Goal: Task Accomplishment & Management: Complete application form

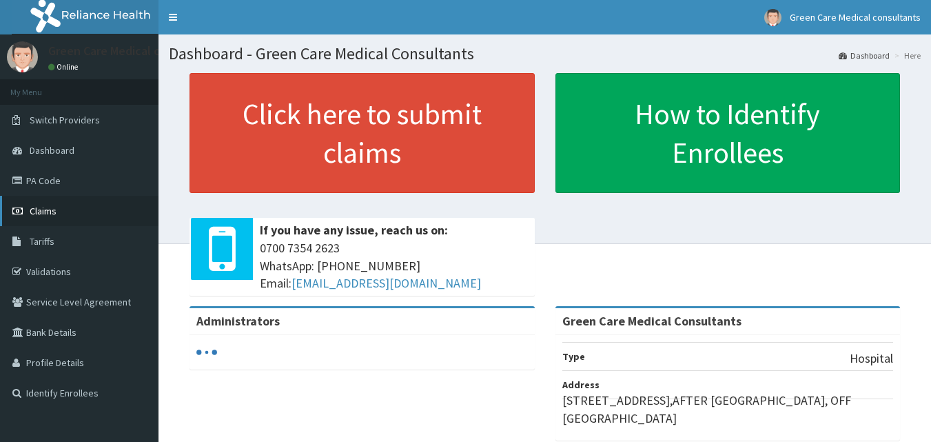
click at [46, 203] on link "Claims" at bounding box center [79, 211] width 159 height 30
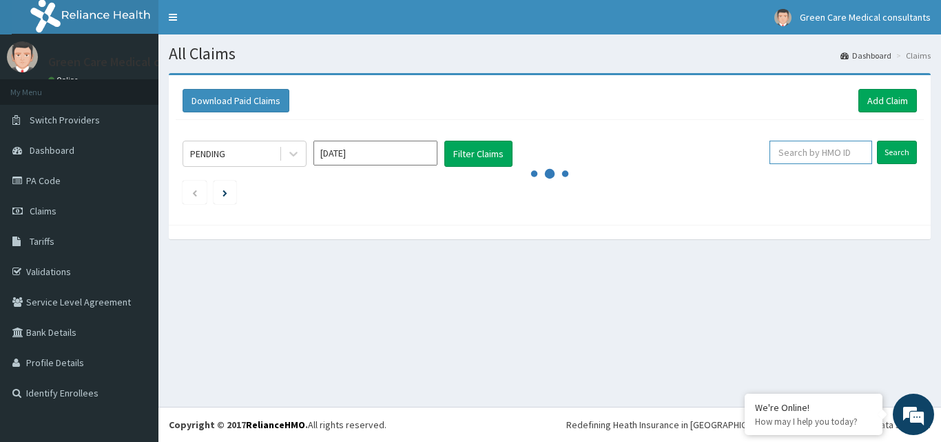
click at [833, 147] on input "text" at bounding box center [821, 152] width 103 height 23
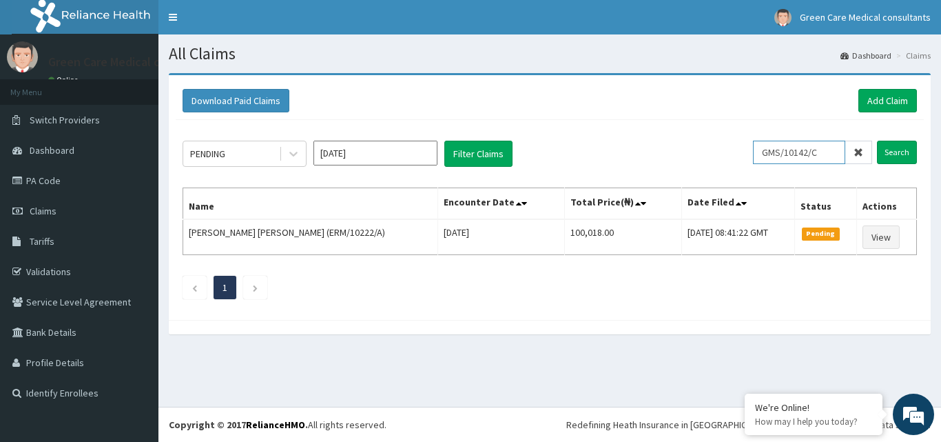
drag, startPoint x: 833, startPoint y: 154, endPoint x: 761, endPoint y: 166, distance: 73.4
click at [762, 165] on div "PENDING Sep 2025 Filter Claims GMS/10142/C Search" at bounding box center [550, 154] width 735 height 26
type input "GMS/10142/C"
click at [890, 154] on input "Search" at bounding box center [897, 152] width 40 height 23
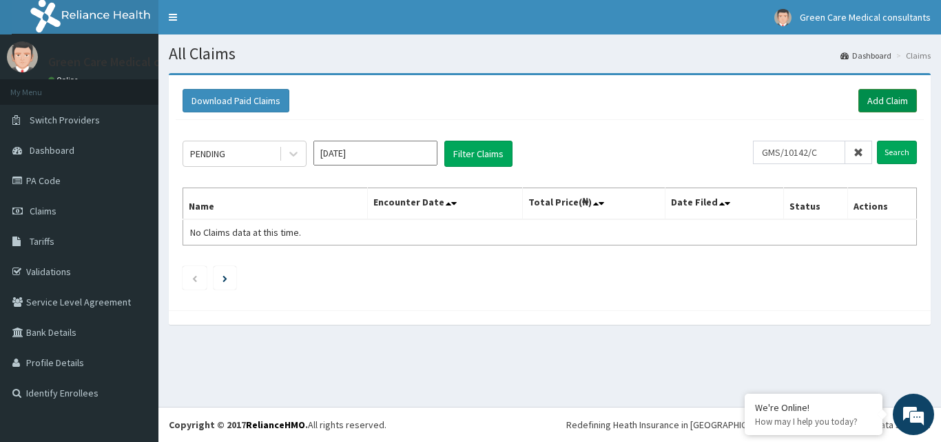
click at [890, 105] on link "Add Claim" at bounding box center [888, 100] width 59 height 23
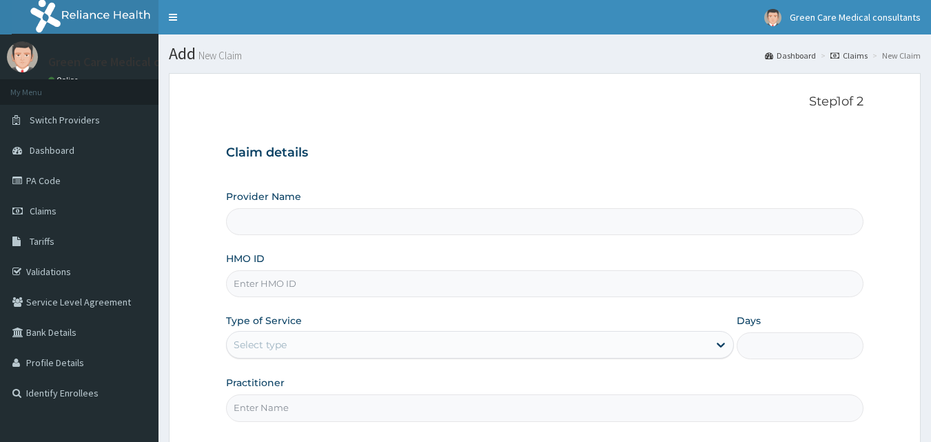
click at [323, 280] on input "HMO ID" at bounding box center [545, 283] width 638 height 27
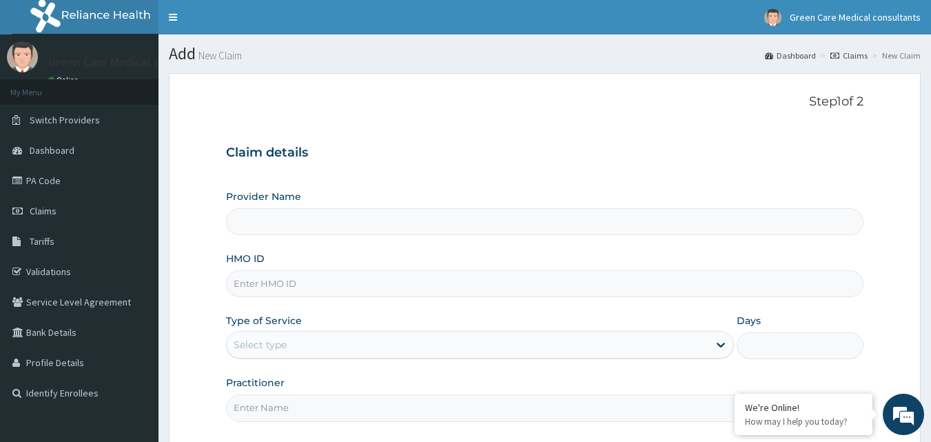
paste input "GMS/10142/C"
type input "GMS/10142/C"
type input "Green Care Medical Consultants"
type input "GMS/10142/C"
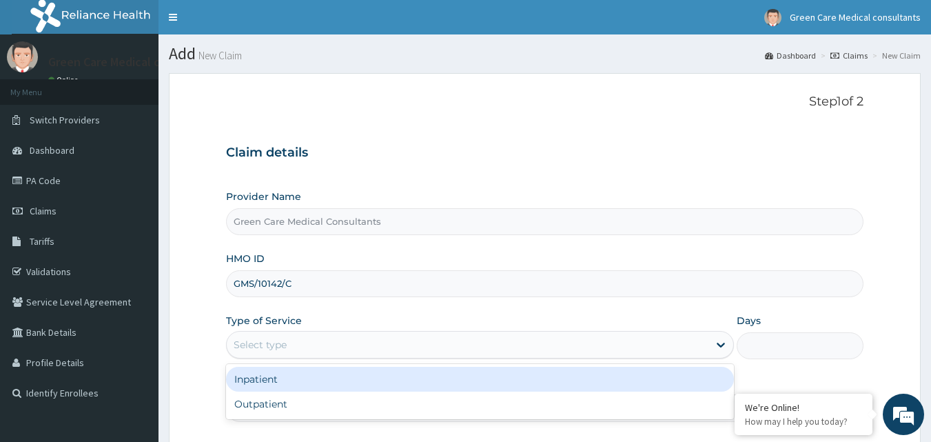
click at [304, 345] on div "Select type" at bounding box center [468, 345] width 482 height 22
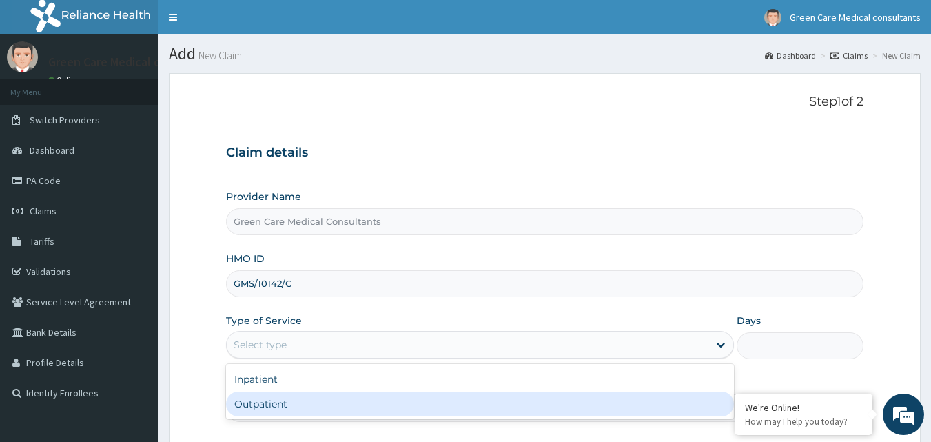
click at [278, 402] on div "Outpatient" at bounding box center [480, 403] width 508 height 25
type input "1"
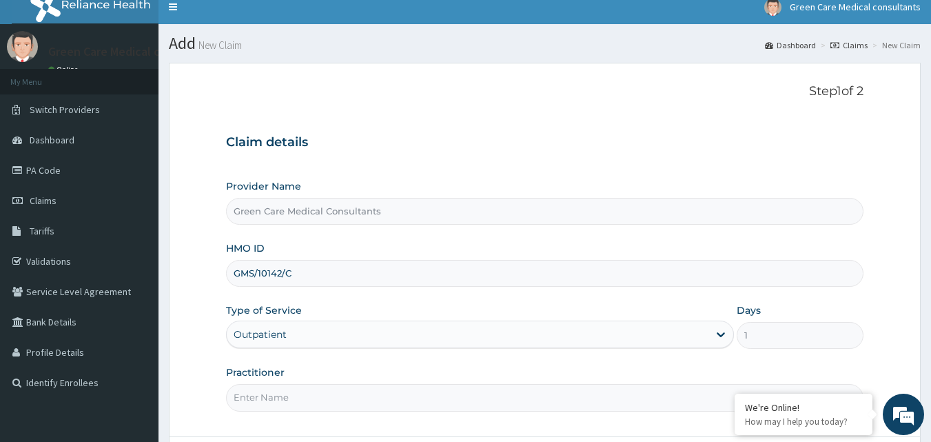
scroll to position [129, 0]
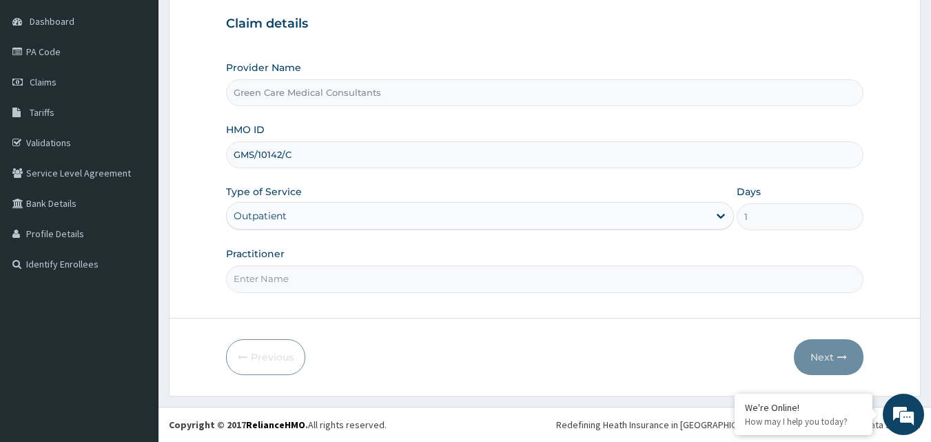
click at [311, 268] on input "Practitioner" at bounding box center [545, 278] width 638 height 27
type input "DR. EMEKA"
click at [826, 358] on button "Next" at bounding box center [829, 357] width 70 height 36
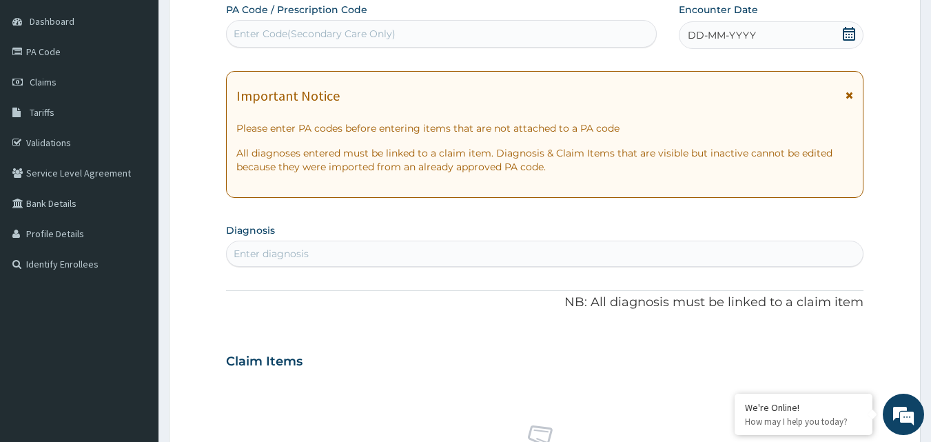
click at [848, 37] on icon at bounding box center [849, 34] width 14 height 14
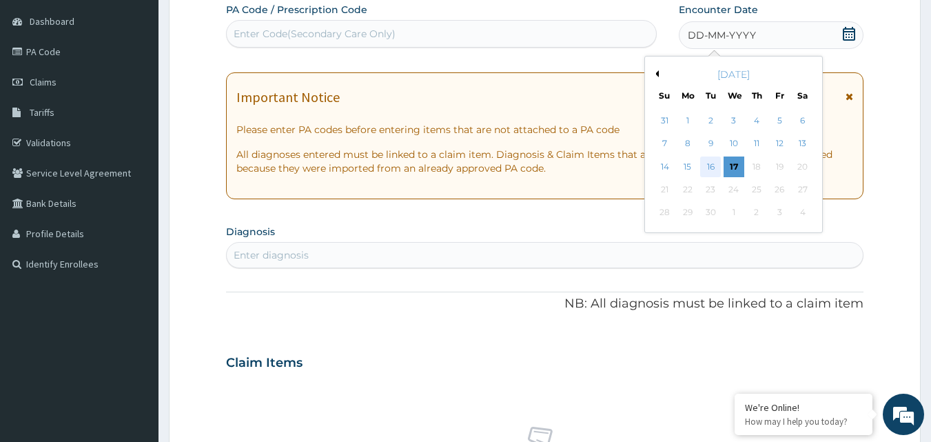
click at [712, 171] on div "16" at bounding box center [711, 166] width 21 height 21
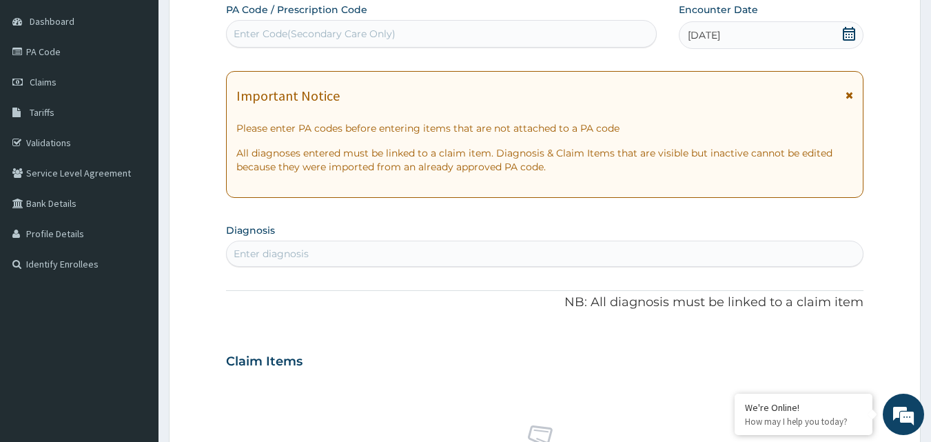
click at [378, 248] on div "Enter diagnosis" at bounding box center [545, 254] width 637 height 22
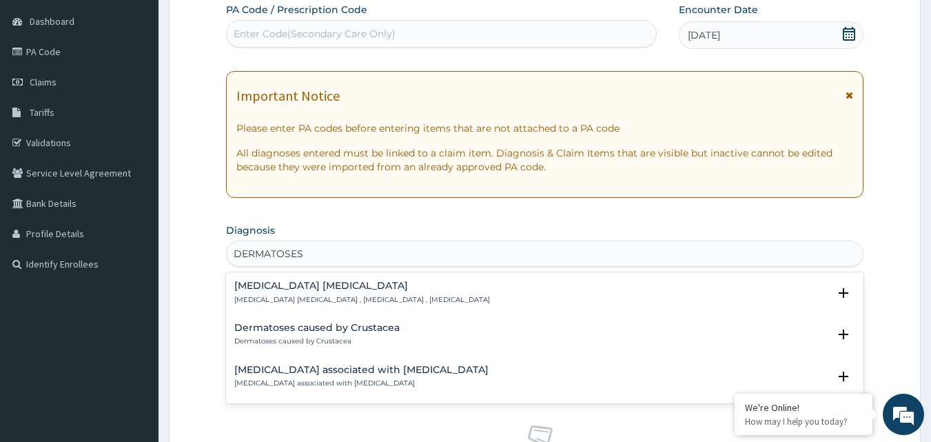
click at [287, 331] on h4 "Dermatoses caused by Crustacea" at bounding box center [316, 328] width 165 height 10
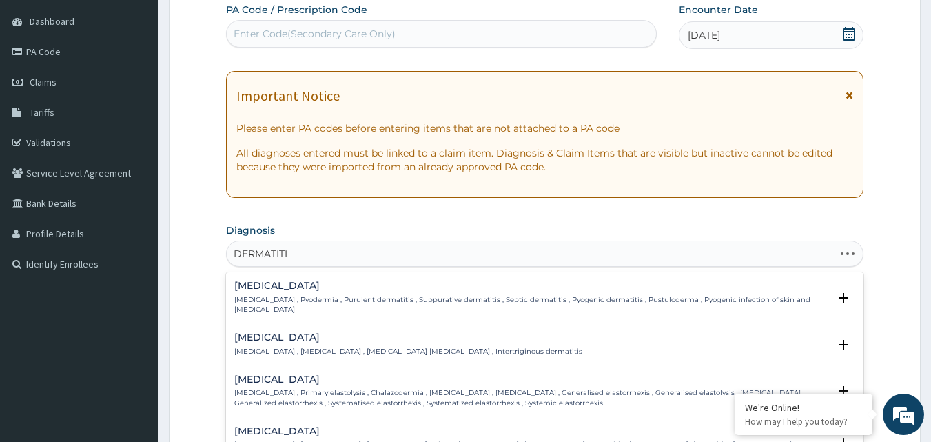
type input "DERMATITIS"
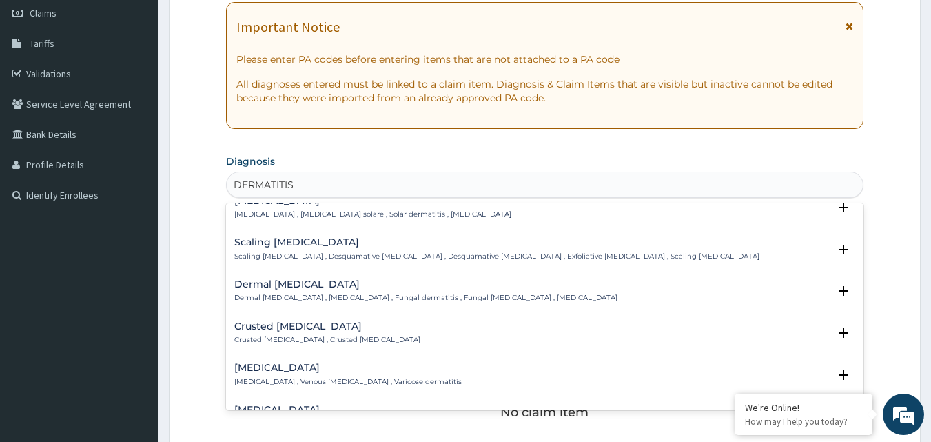
scroll to position [413, 0]
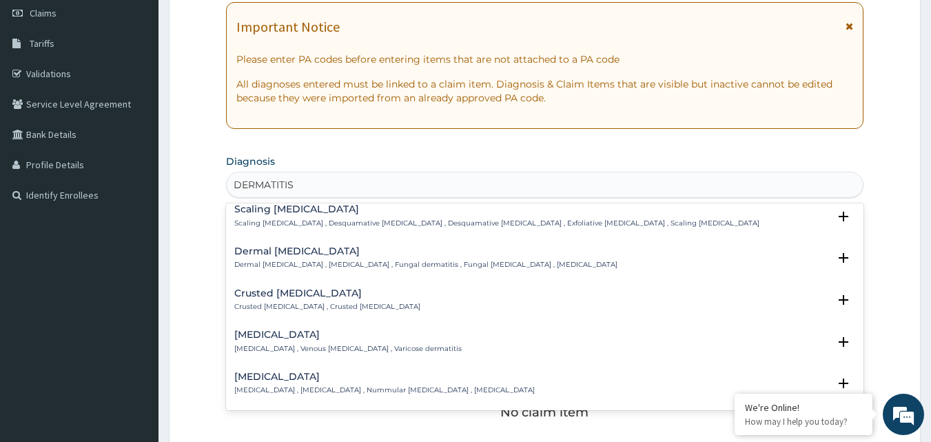
click at [283, 246] on h4 "Dermal mycosis" at bounding box center [425, 251] width 383 height 10
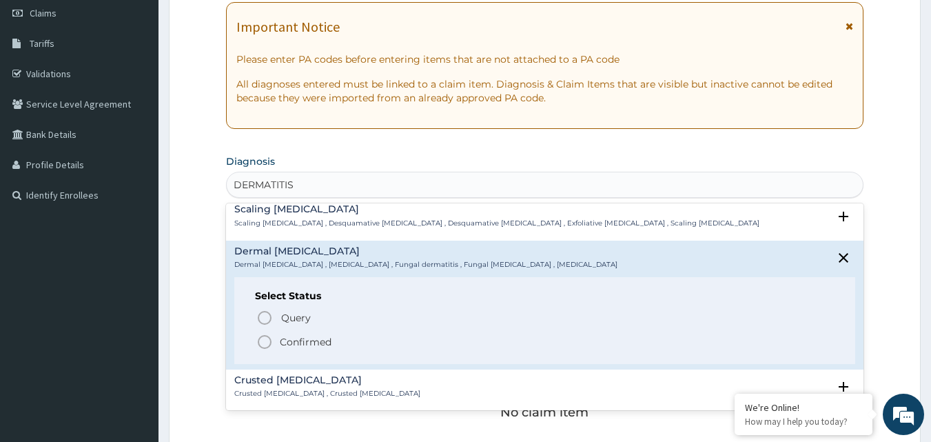
click at [283, 335] on p "Confirmed" at bounding box center [306, 342] width 52 height 14
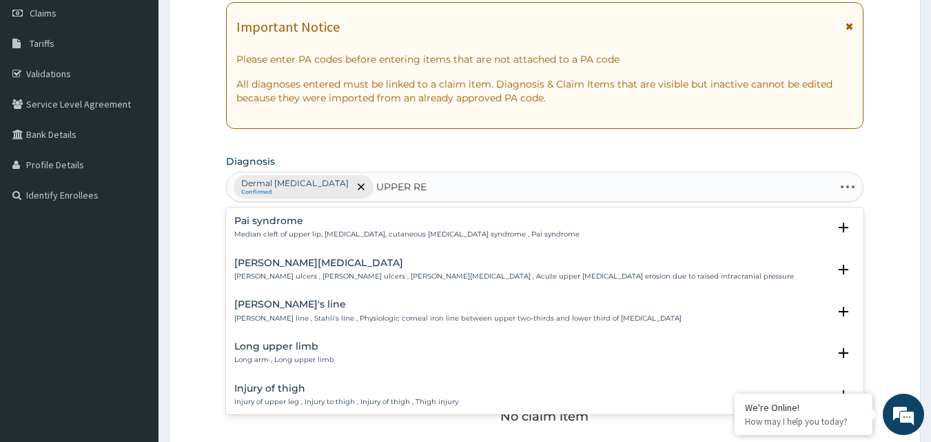
type input "UPPER RES"
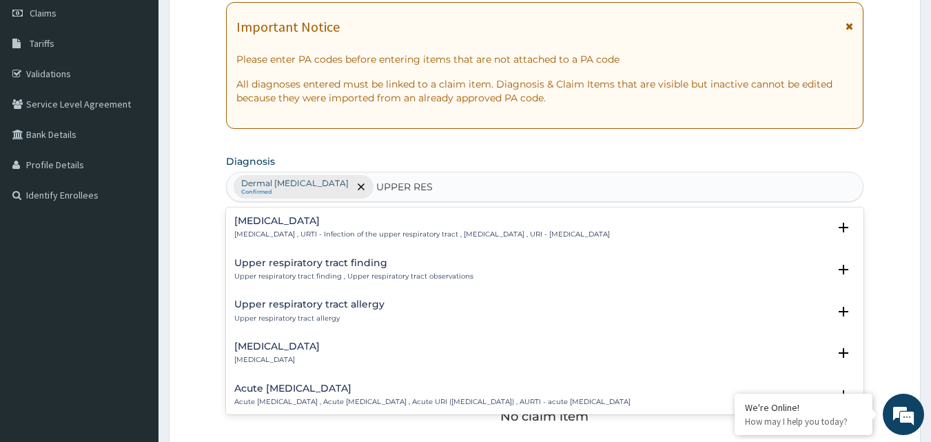
click at [351, 226] on h4 "Upper respiratory infection" at bounding box center [422, 221] width 376 height 10
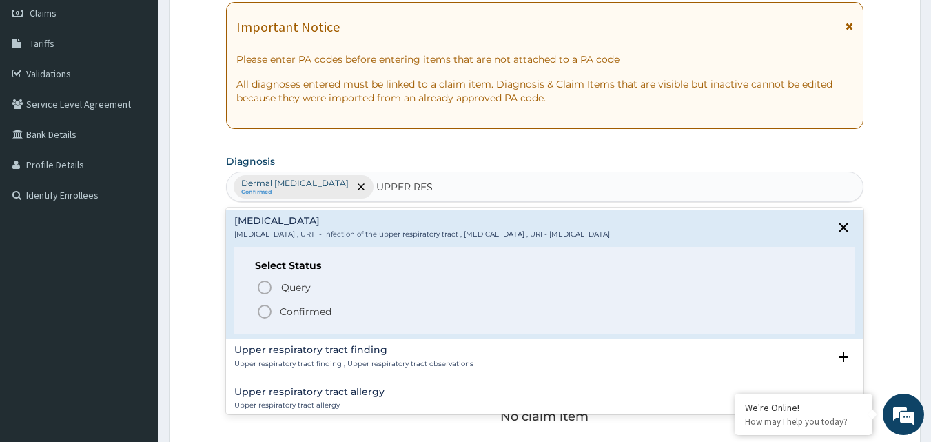
click at [301, 311] on p "Confirmed" at bounding box center [306, 312] width 52 height 14
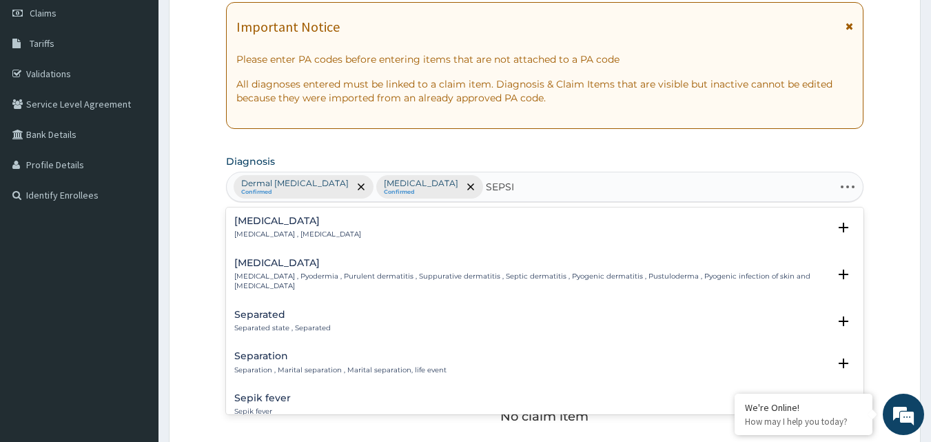
type input "SEPSIS"
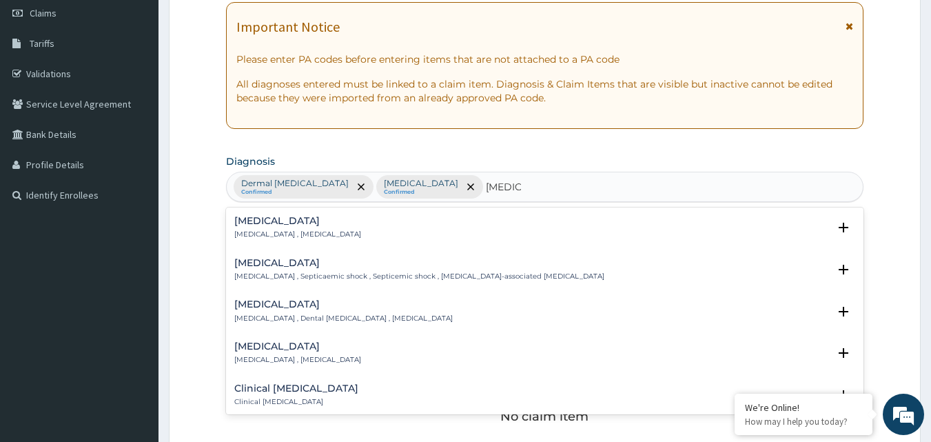
click at [278, 225] on h4 "Sepsis" at bounding box center [297, 221] width 127 height 10
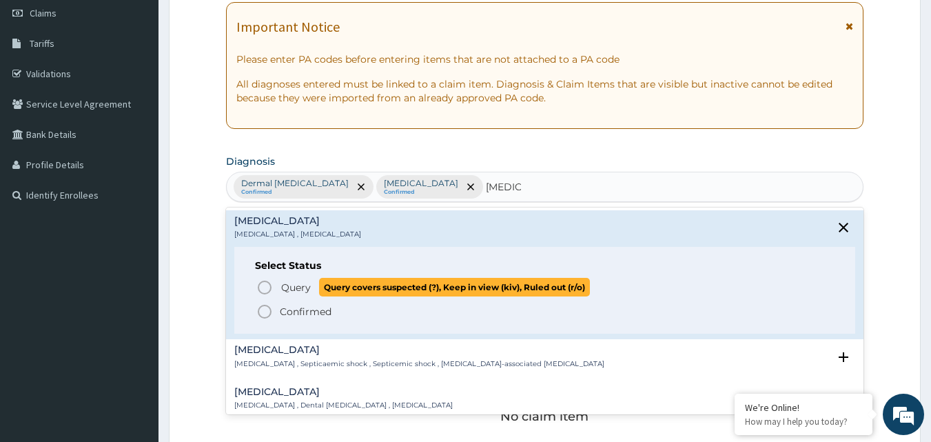
click at [265, 287] on icon "status option query" at bounding box center [264, 287] width 17 height 17
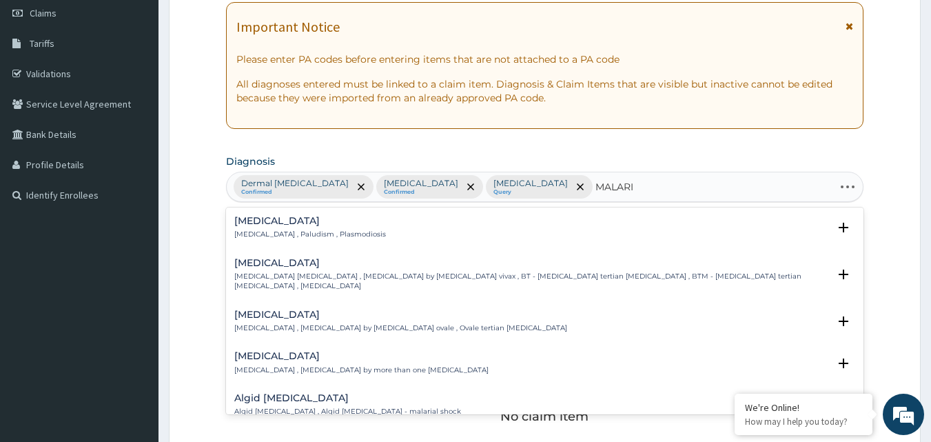
type input "MALARIA"
click at [274, 232] on p "Malaria , Paludism , Plasmodiosis" at bounding box center [310, 234] width 152 height 10
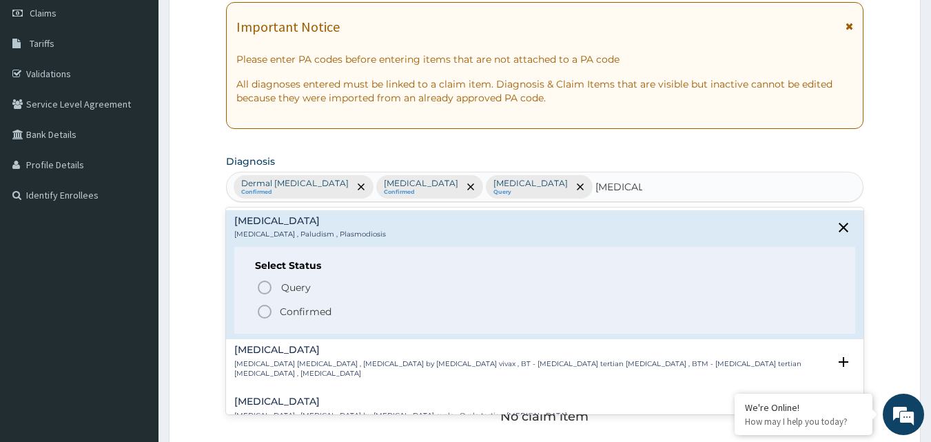
click at [260, 313] on icon "status option filled" at bounding box center [264, 311] width 17 height 17
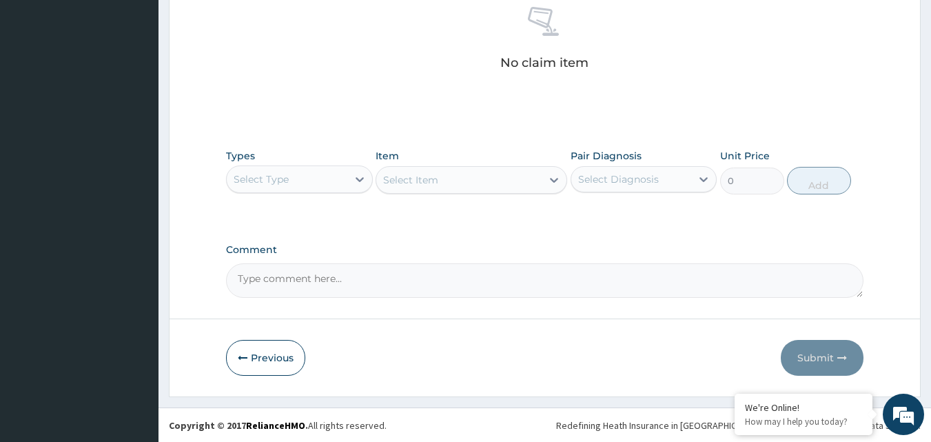
scroll to position [552, 0]
click at [283, 169] on div "Select Type" at bounding box center [287, 178] width 121 height 22
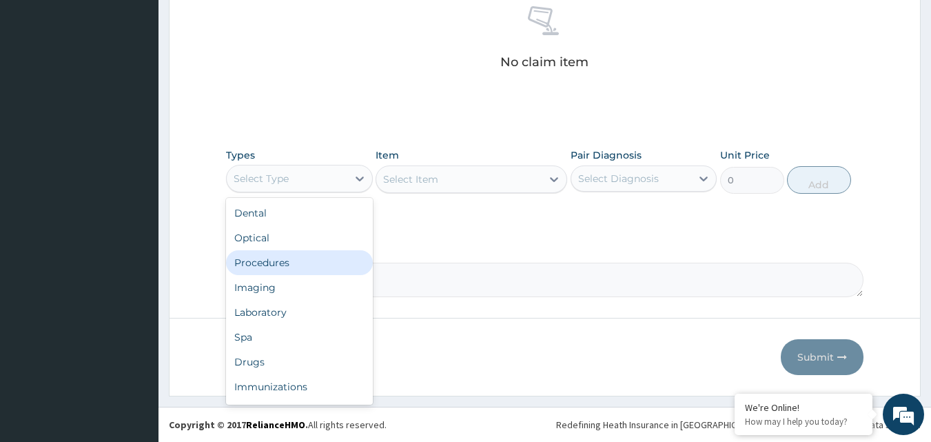
click at [272, 261] on div "Procedures" at bounding box center [299, 262] width 147 height 25
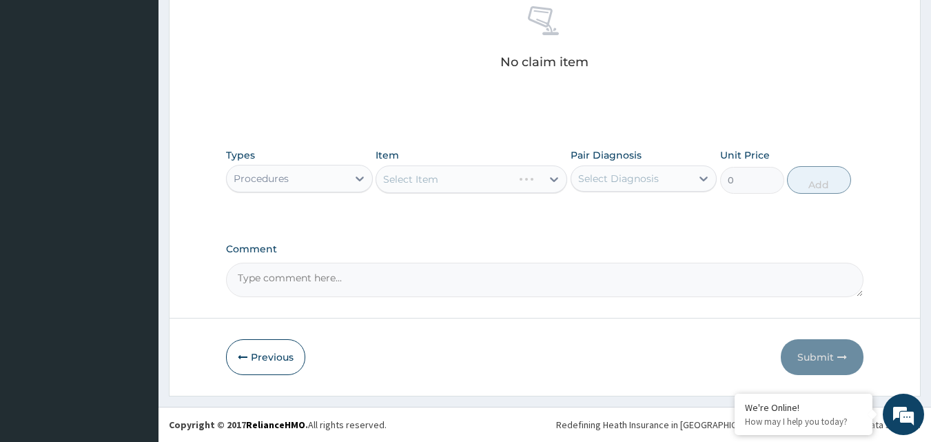
click at [443, 187] on div "Select Item" at bounding box center [472, 179] width 192 height 28
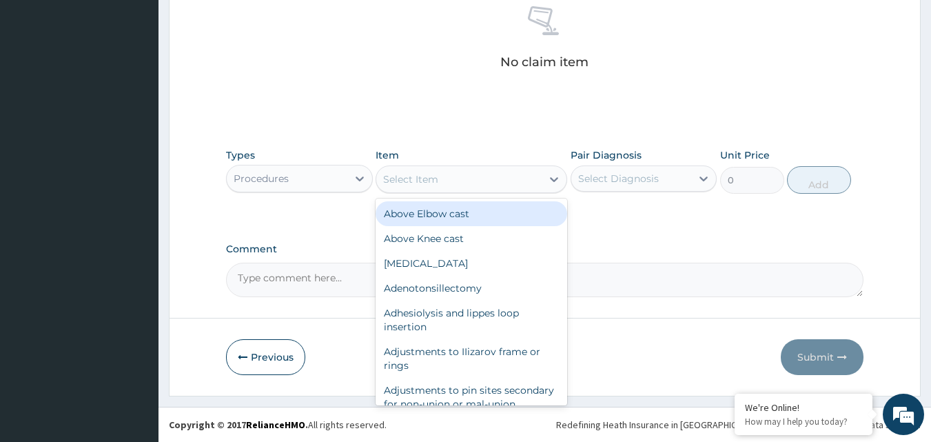
click at [473, 165] on div "Select Item" at bounding box center [472, 179] width 192 height 28
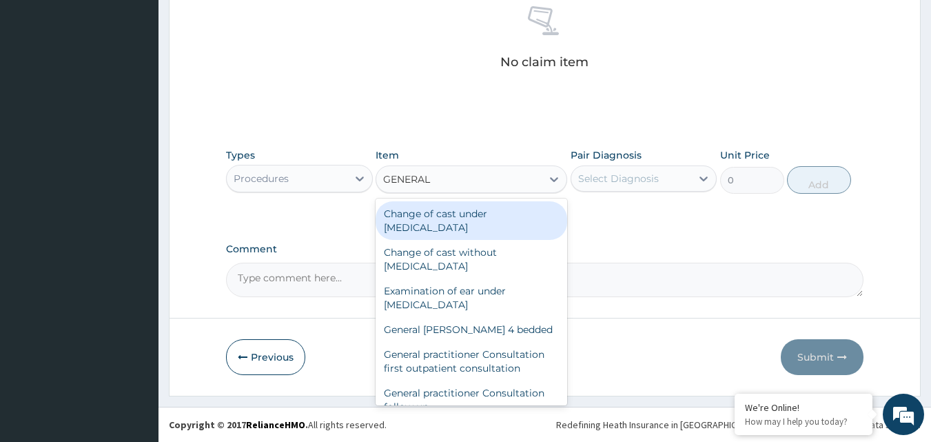
type input "GENERAL P"
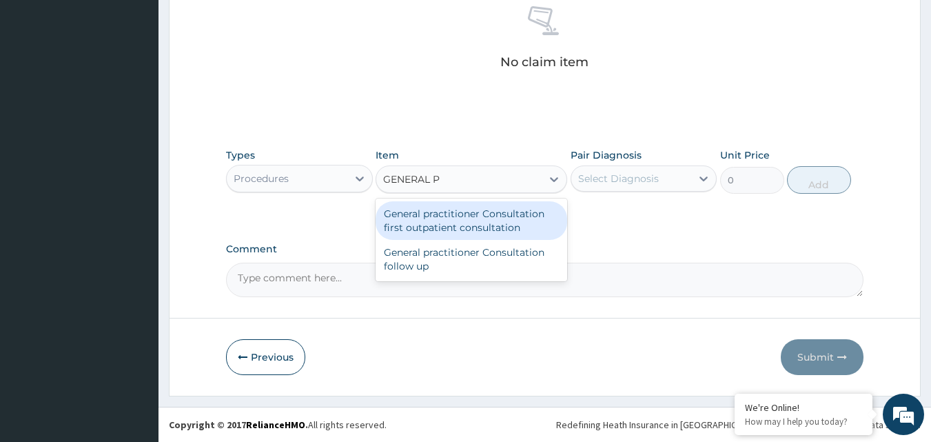
click at [518, 221] on div "General practitioner Consultation first outpatient consultation" at bounding box center [472, 220] width 192 height 39
type input "3547.5"
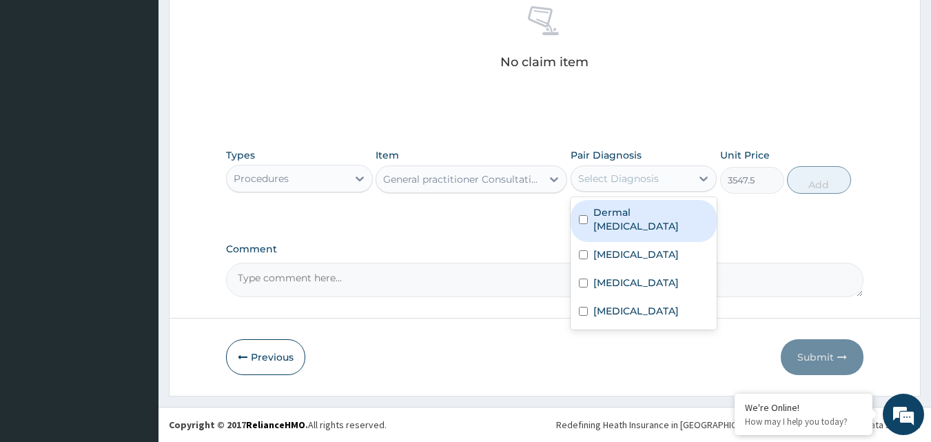
click at [630, 179] on div "Select Diagnosis" at bounding box center [618, 179] width 81 height 14
click at [631, 214] on label "Dermal mycosis" at bounding box center [651, 219] width 116 height 28
checkbox input "true"
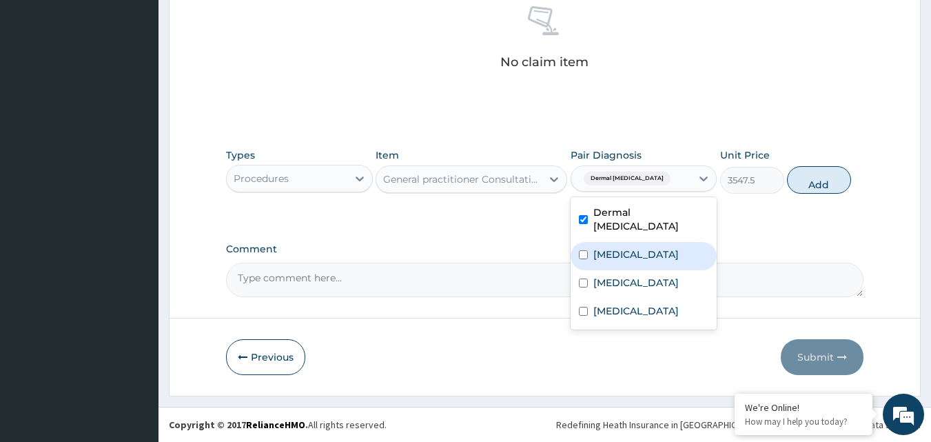
click at [626, 247] on label "Upper respiratory infection" at bounding box center [635, 254] width 85 height 14
checkbox input "true"
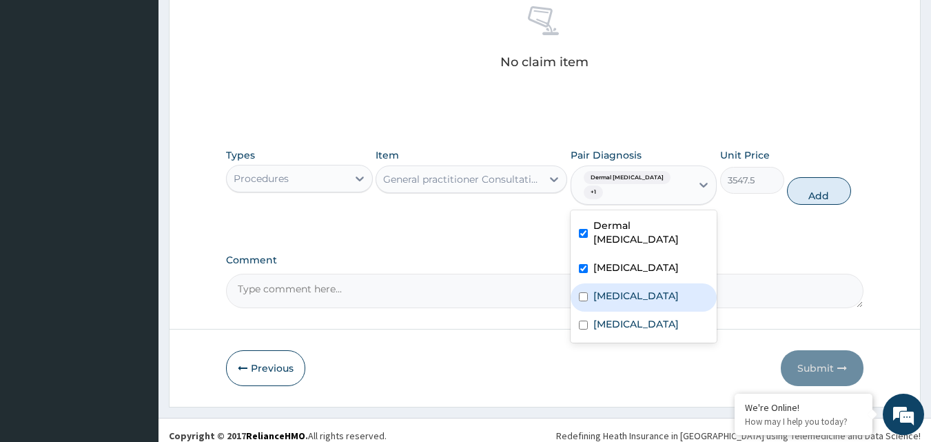
click at [625, 283] on div "Sepsis" at bounding box center [644, 297] width 147 height 28
checkbox input "true"
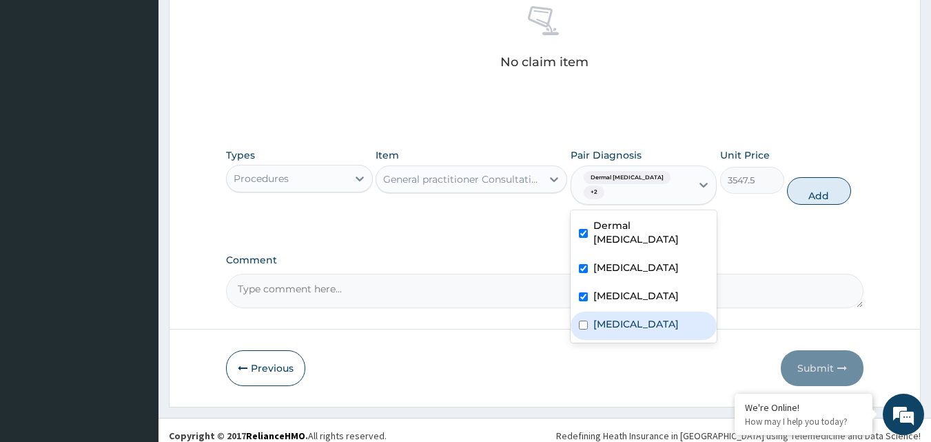
click at [629, 312] on div "Malaria" at bounding box center [644, 326] width 147 height 28
checkbox input "true"
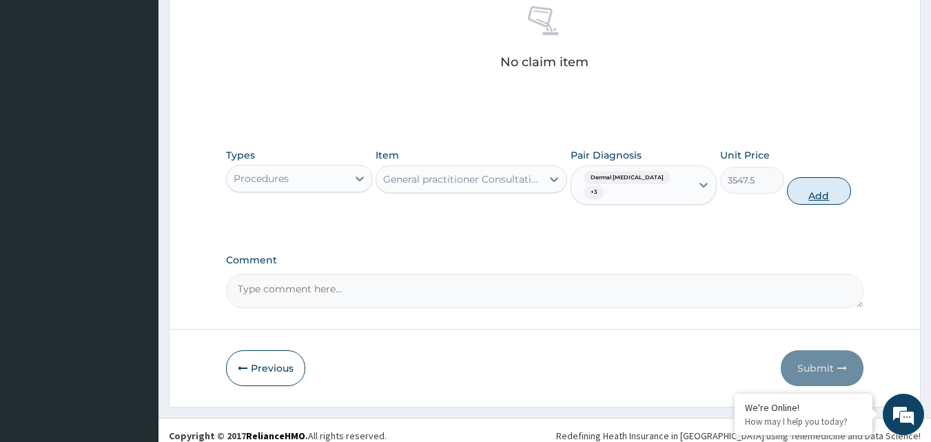
click at [810, 177] on button "Add" at bounding box center [819, 191] width 64 height 28
type input "0"
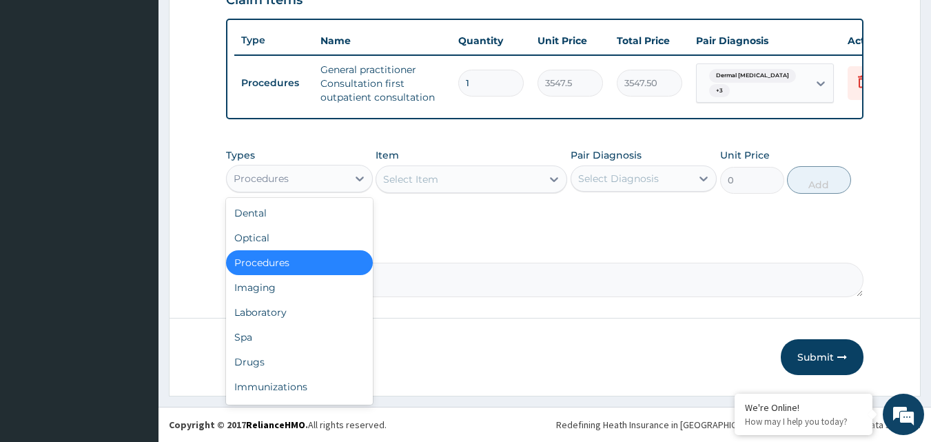
click at [303, 181] on div "Procedures" at bounding box center [287, 178] width 121 height 22
click at [255, 312] on div "Laboratory" at bounding box center [299, 312] width 147 height 25
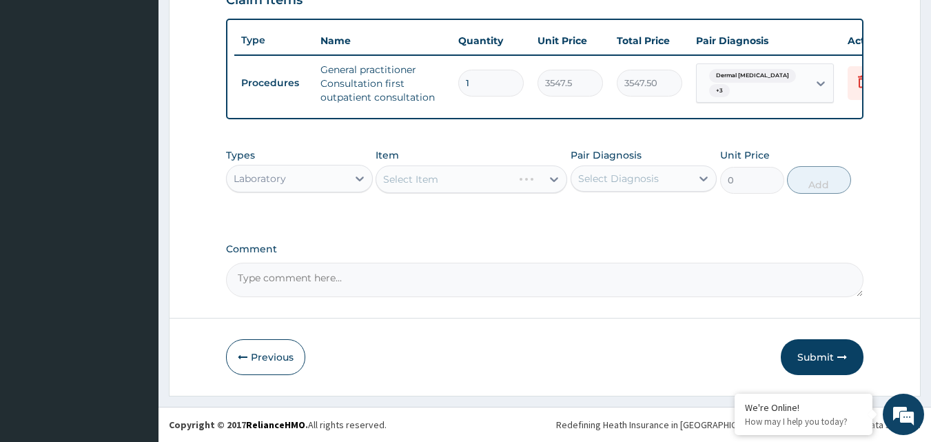
click at [421, 178] on div "Select Item" at bounding box center [472, 179] width 192 height 28
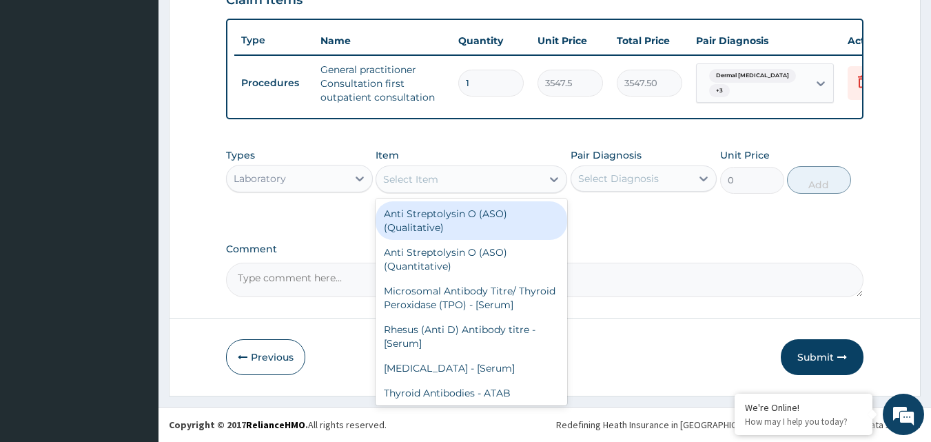
click at [421, 178] on div "Select Item" at bounding box center [410, 179] width 55 height 14
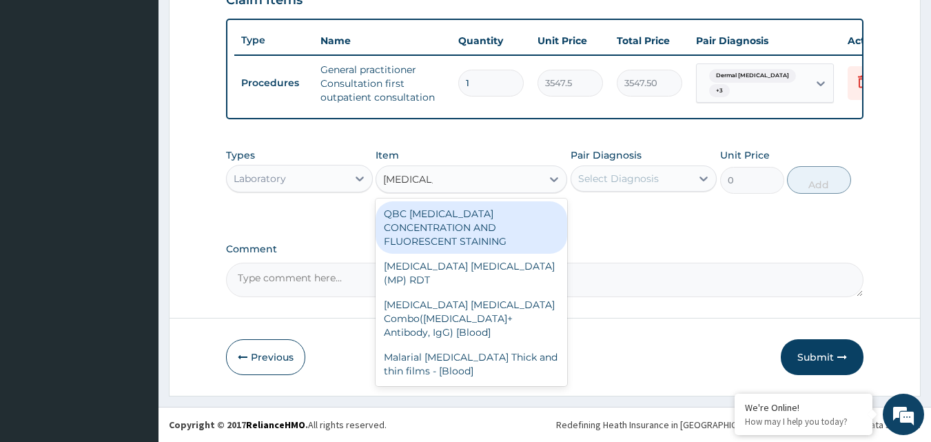
type input "MALARIA P"
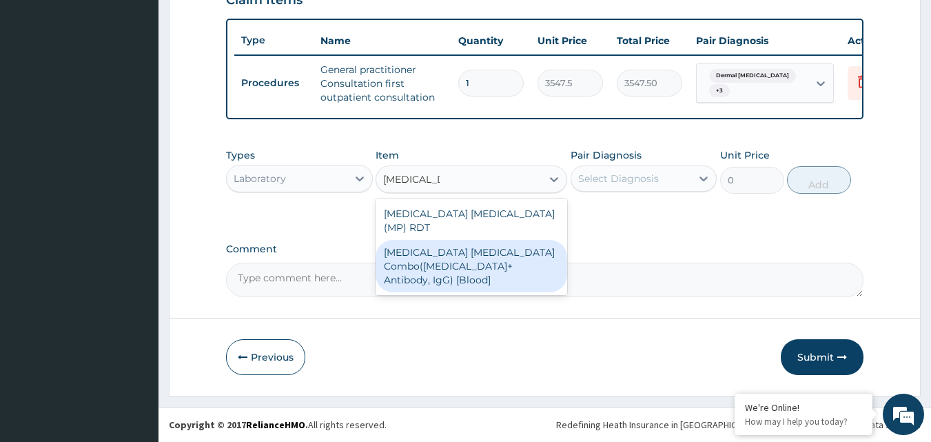
click at [457, 254] on div "Malaria Parasite Combo(Blood Film+ Antibody, IgG) [Blood]" at bounding box center [472, 266] width 192 height 52
type input "1612.5"
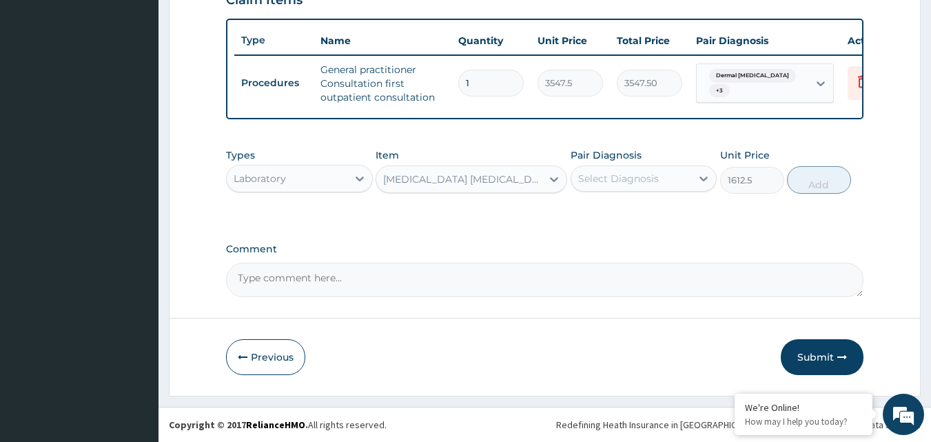
click at [631, 156] on label "Pair Diagnosis" at bounding box center [606, 155] width 71 height 14
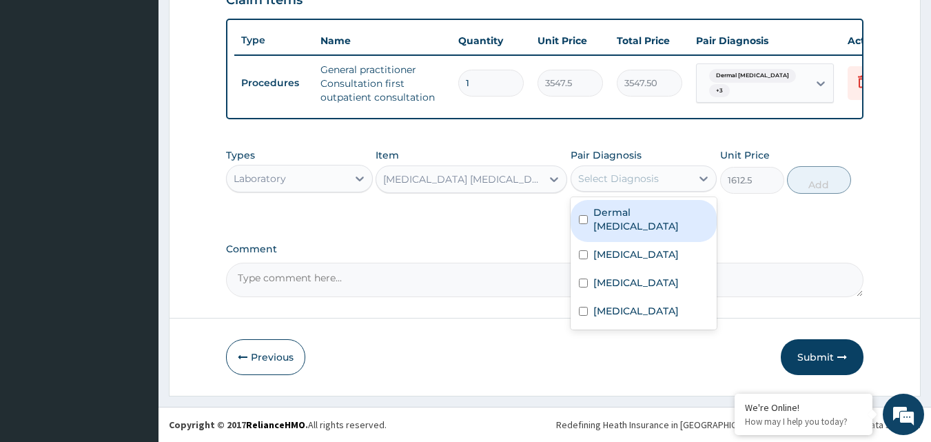
click at [631, 174] on div "Select Diagnosis" at bounding box center [618, 179] width 81 height 14
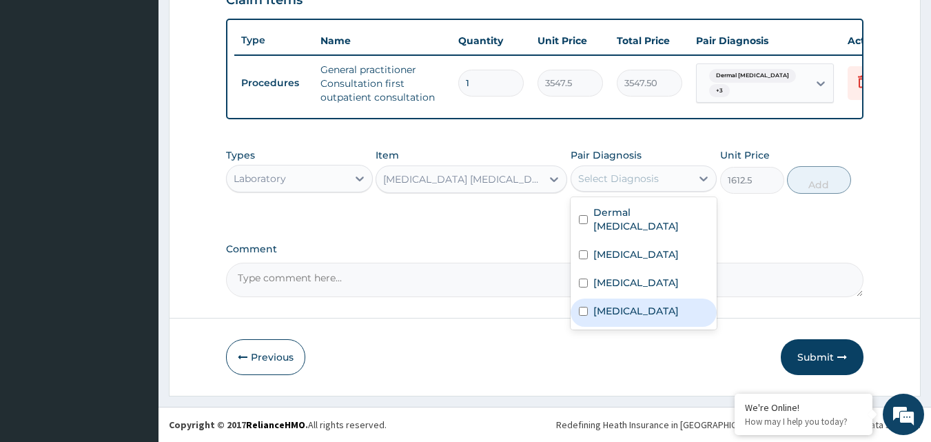
click at [619, 302] on div "Malaria" at bounding box center [644, 312] width 147 height 28
checkbox input "true"
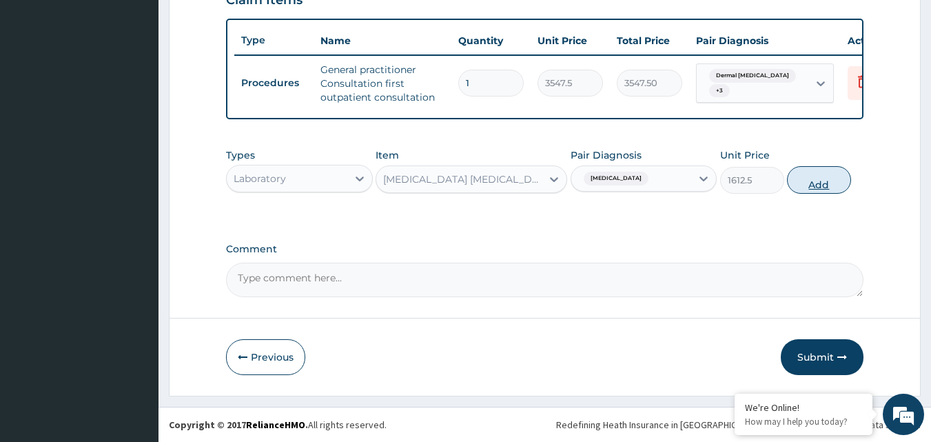
click at [795, 186] on button "Add" at bounding box center [819, 180] width 64 height 28
type input "0"
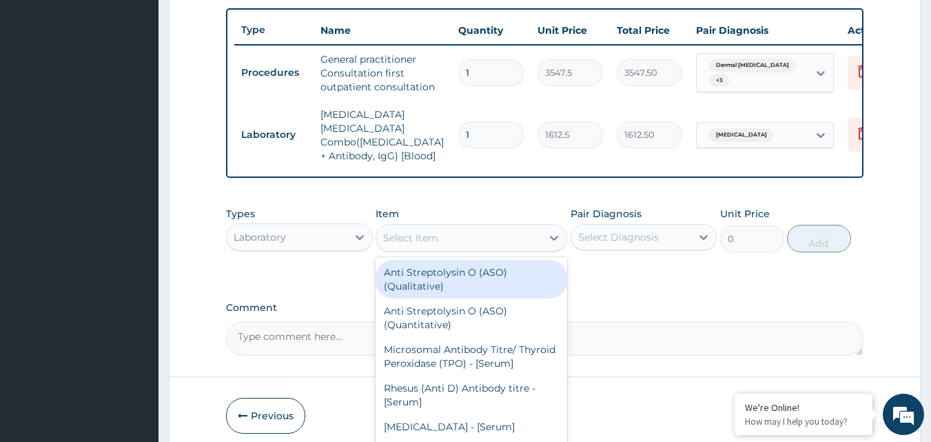
click at [433, 234] on div "Select Item" at bounding box center [410, 238] width 55 height 14
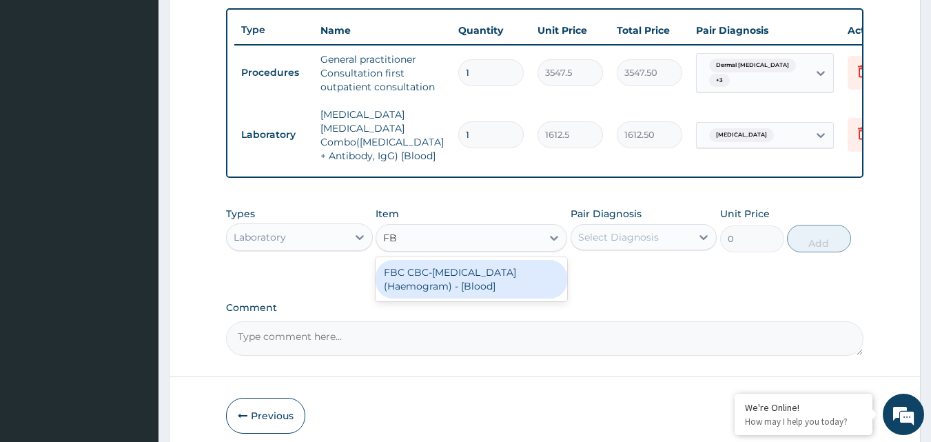
type input "FBC"
click at [496, 277] on div "FBC CBC-Complete Blood Count (Haemogram) - [Blood]" at bounding box center [472, 279] width 192 height 39
type input "4300"
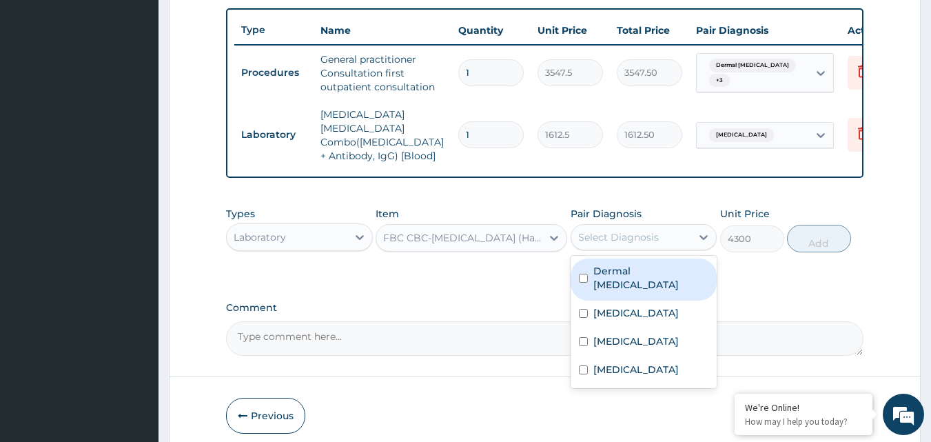
click at [617, 242] on div "Select Diagnosis" at bounding box center [631, 237] width 121 height 22
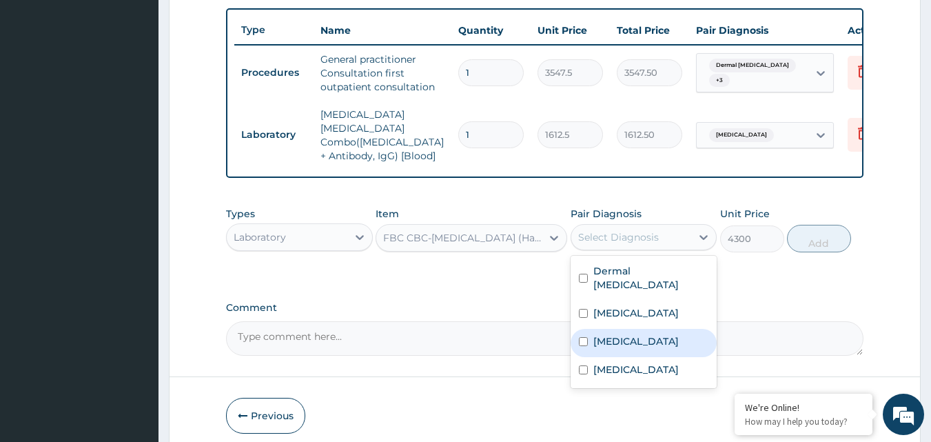
click at [620, 343] on label "Sepsis" at bounding box center [635, 341] width 85 height 14
checkbox input "true"
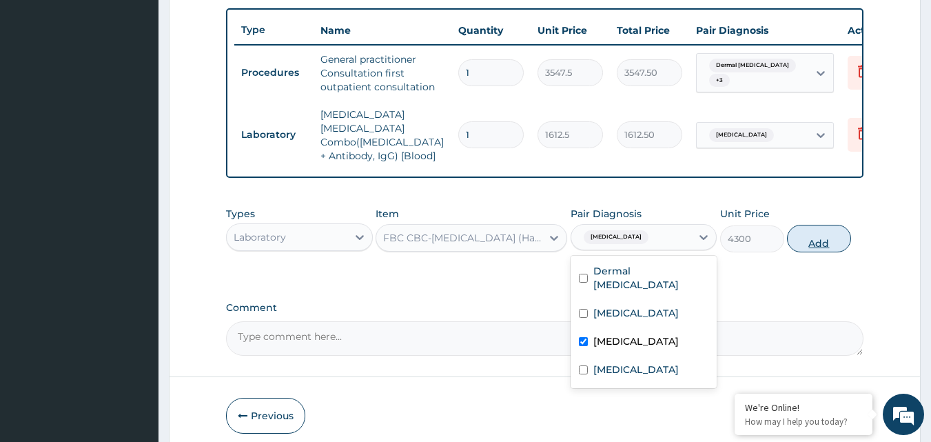
click at [799, 244] on button "Add" at bounding box center [819, 239] width 64 height 28
type input "0"
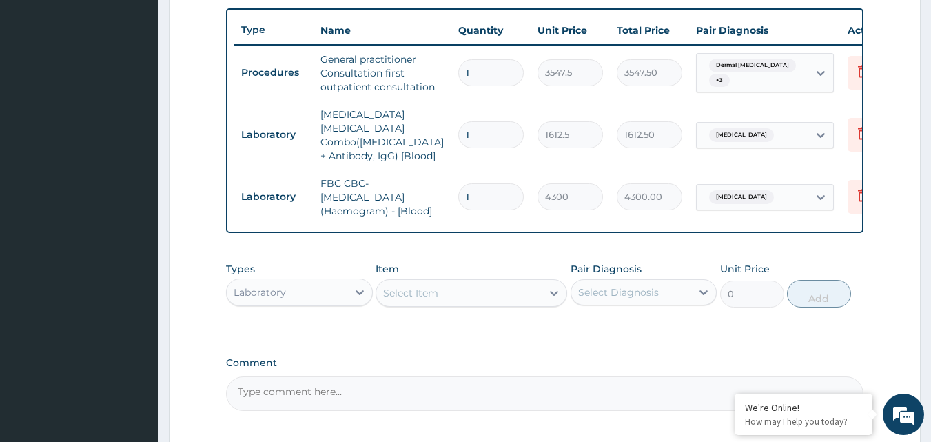
click at [337, 288] on div "Laboratory" at bounding box center [287, 292] width 121 height 22
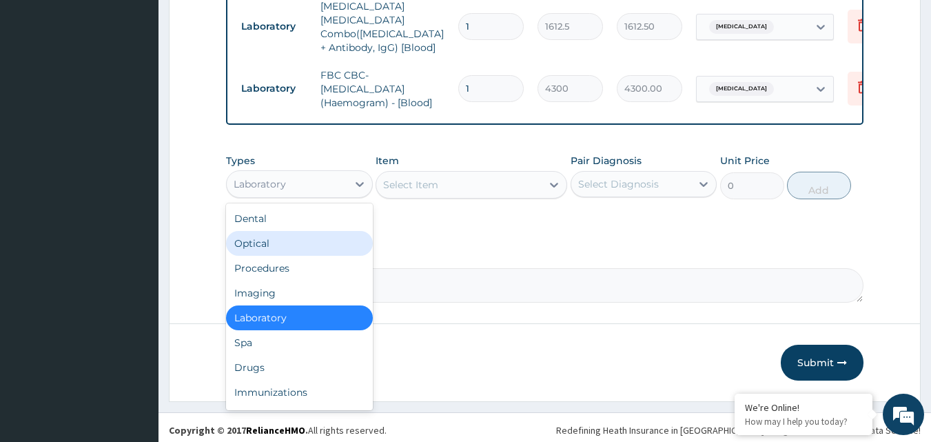
scroll to position [615, 0]
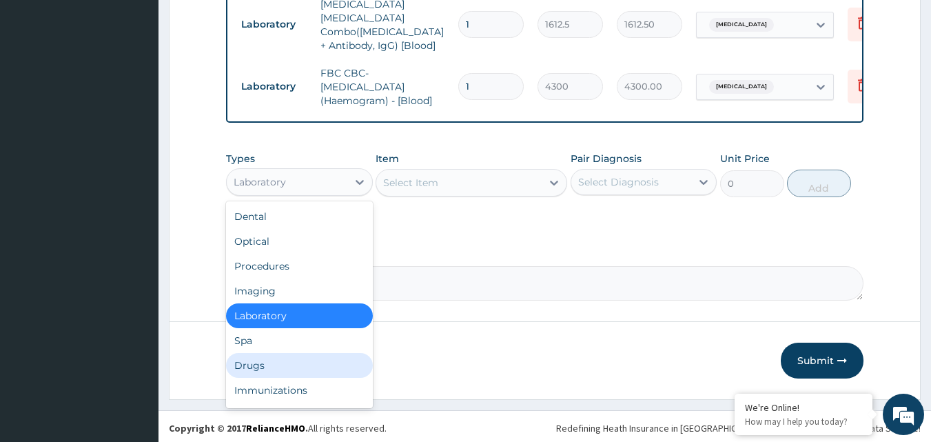
click at [255, 366] on div "Drugs" at bounding box center [299, 365] width 147 height 25
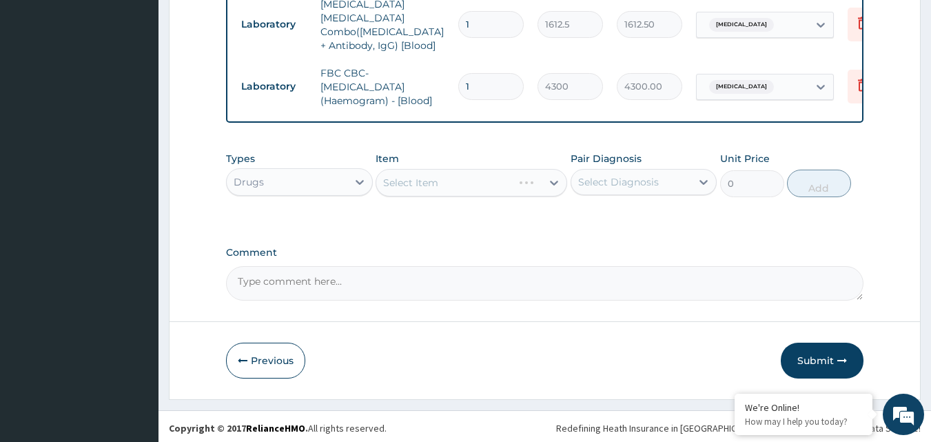
click at [411, 177] on div "Select Item" at bounding box center [472, 183] width 192 height 28
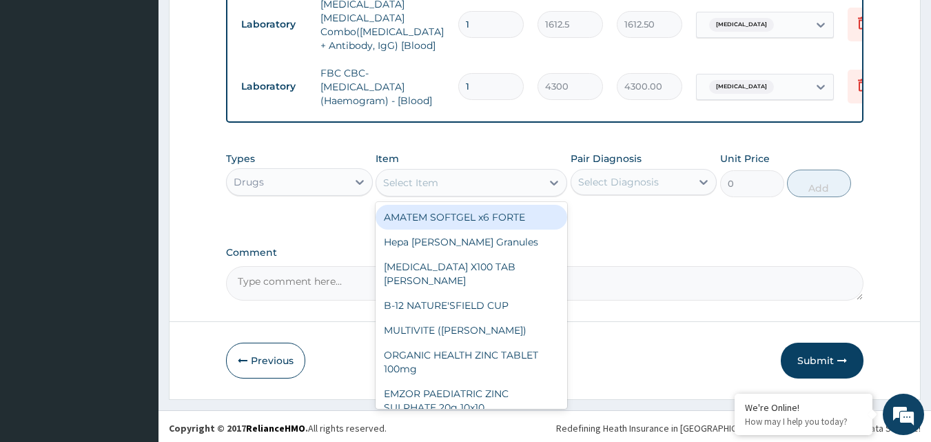
click at [422, 185] on div "Select Item" at bounding box center [410, 183] width 55 height 14
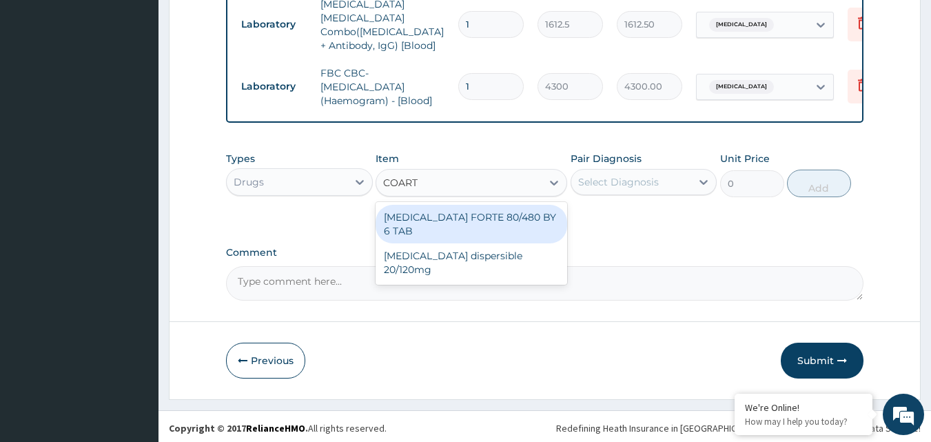
type input "COARTE"
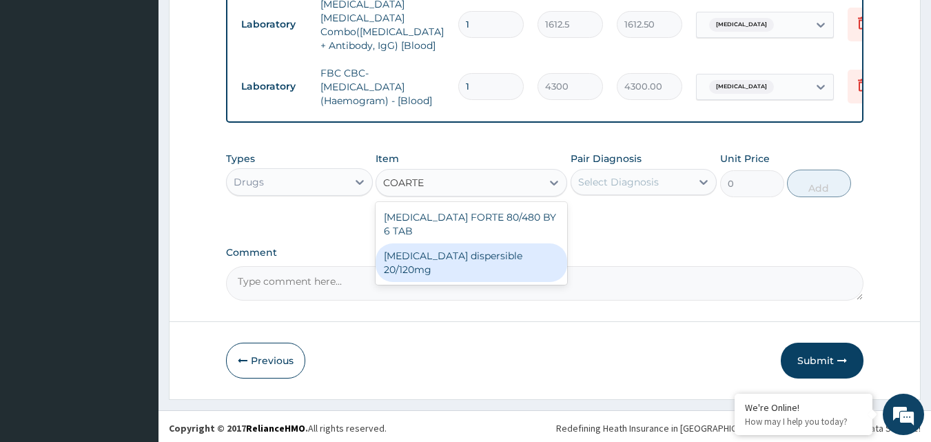
click at [461, 243] on div "Coartem dispersible 20/120mg" at bounding box center [472, 262] width 192 height 39
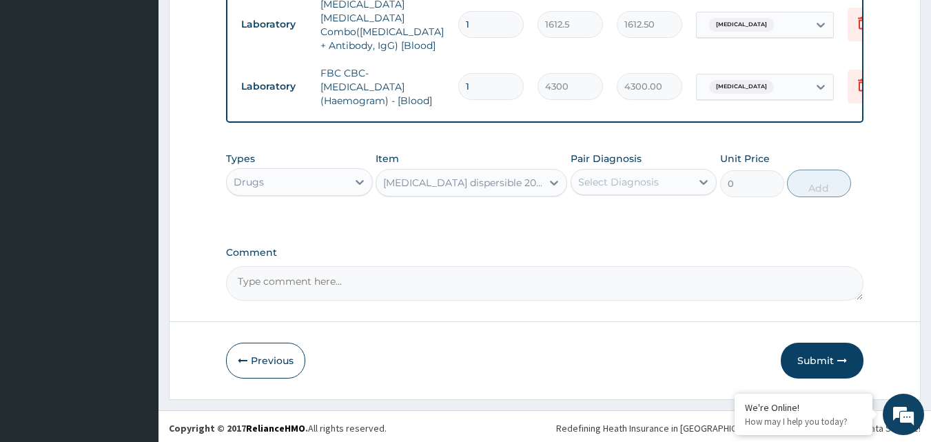
type input "112.3375"
click at [626, 171] on div "Select Diagnosis" at bounding box center [631, 182] width 121 height 22
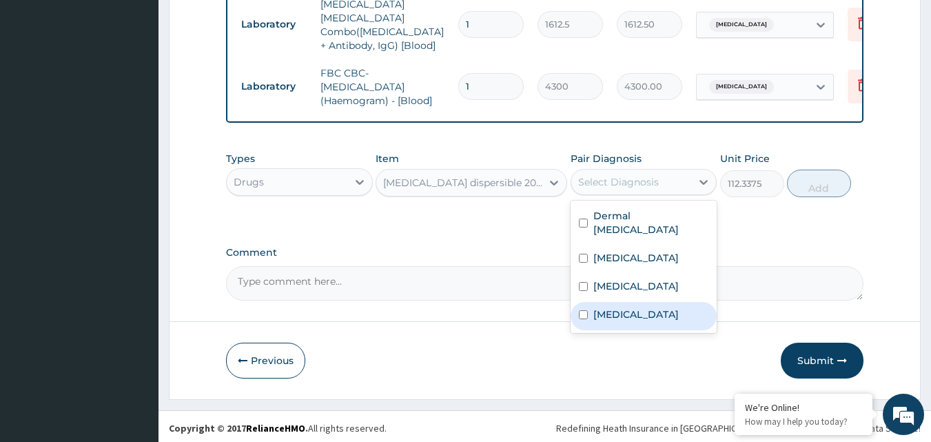
click at [619, 307] on label "Malaria" at bounding box center [635, 314] width 85 height 14
checkbox input "true"
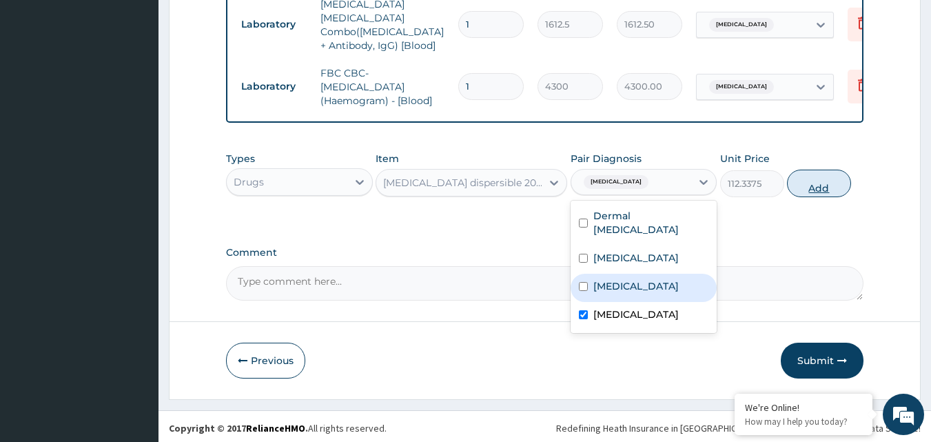
click at [804, 179] on button "Add" at bounding box center [819, 184] width 64 height 28
type input "0"
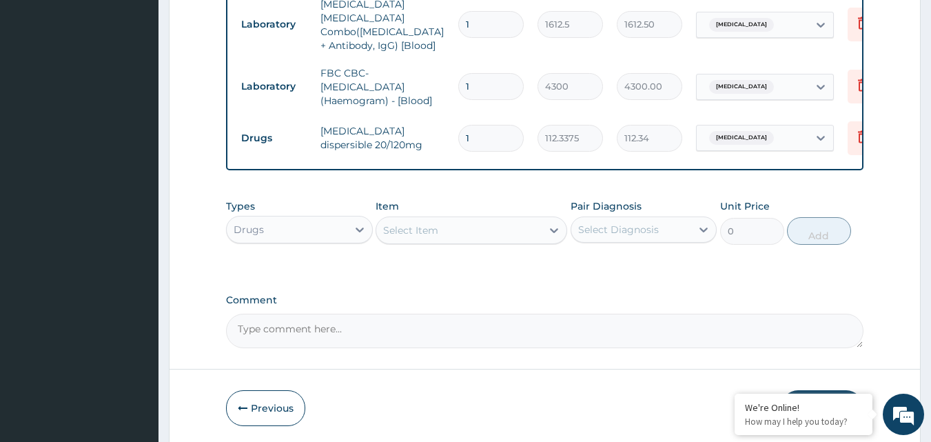
type input "0.00"
type input "2"
type input "224.68"
type input "24"
type input "2696.10"
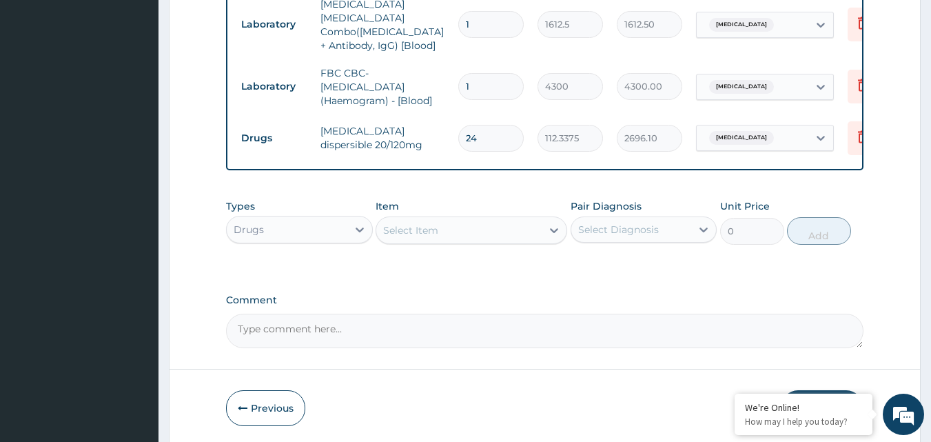
type input "24"
click at [479, 230] on div "Select Item" at bounding box center [458, 230] width 165 height 22
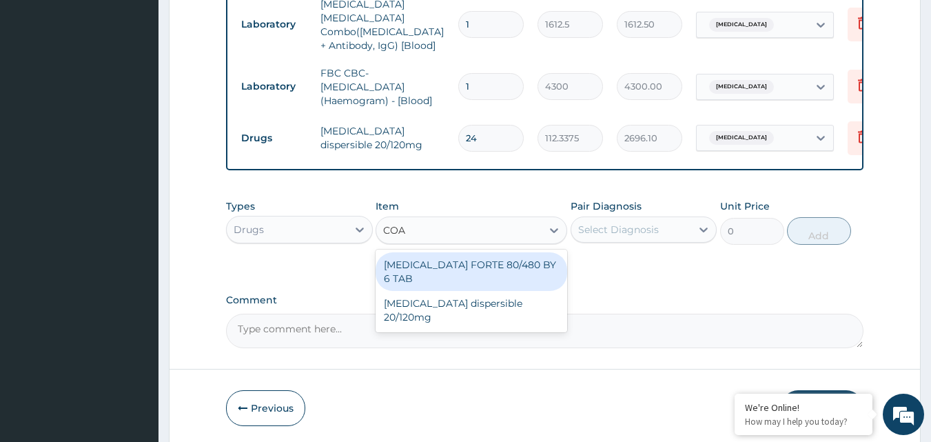
type input "[PERSON_NAME]"
click at [455, 258] on div "[MEDICAL_DATA] FORTE 80/480 BY 6 TAB" at bounding box center [472, 271] width 192 height 39
type input "449.35"
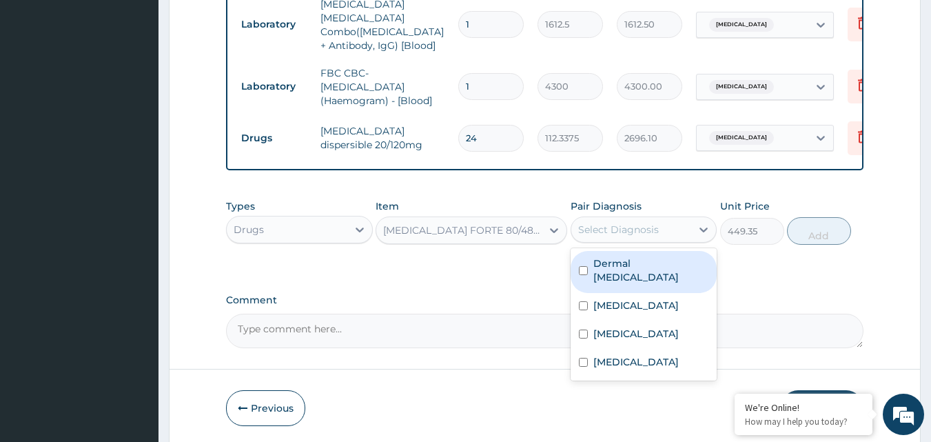
click at [628, 226] on div "Select Diagnosis" at bounding box center [618, 230] width 81 height 14
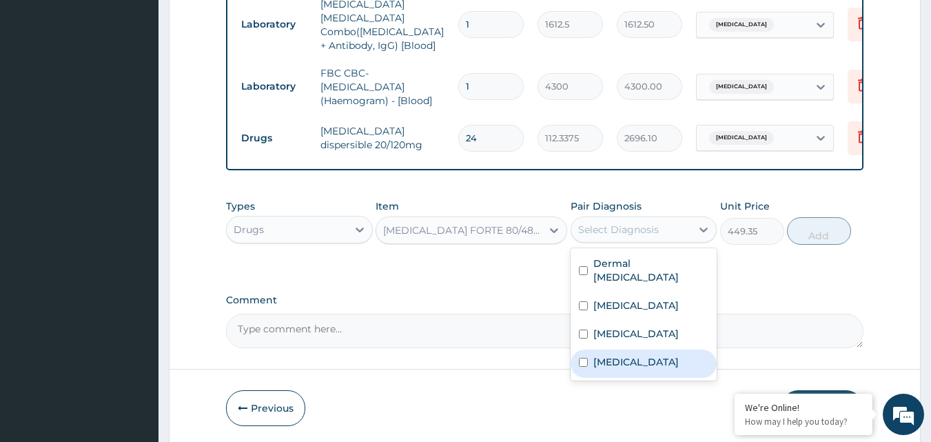
click at [618, 355] on label "Malaria" at bounding box center [635, 362] width 85 height 14
checkbox input "true"
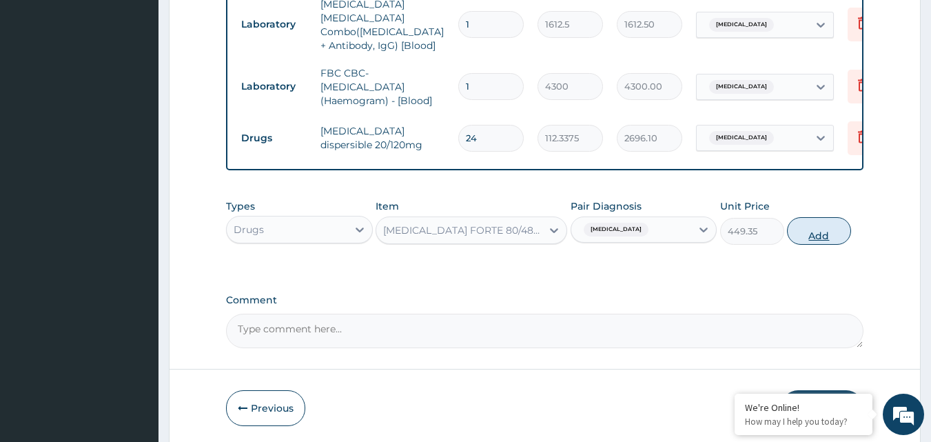
click at [828, 239] on button "Add" at bounding box center [819, 231] width 64 height 28
type input "0"
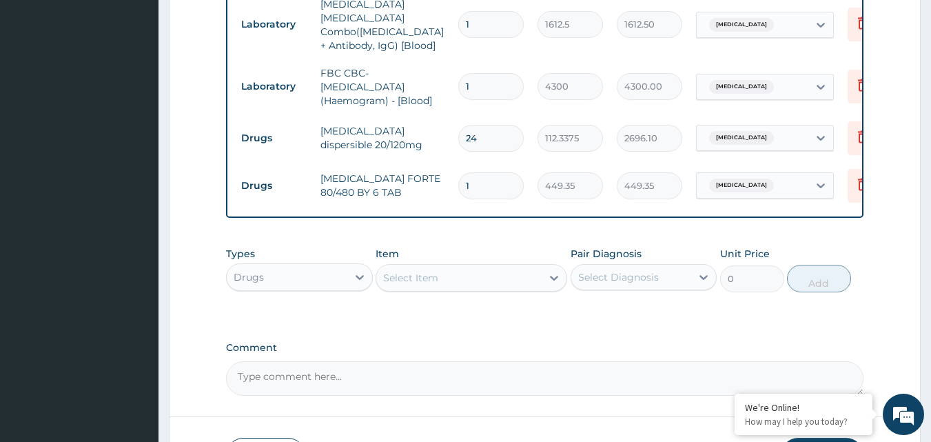
type input "0.00"
type input "6"
type input "2696.10"
type input "6"
click at [720, 347] on label "Comment" at bounding box center [545, 348] width 638 height 12
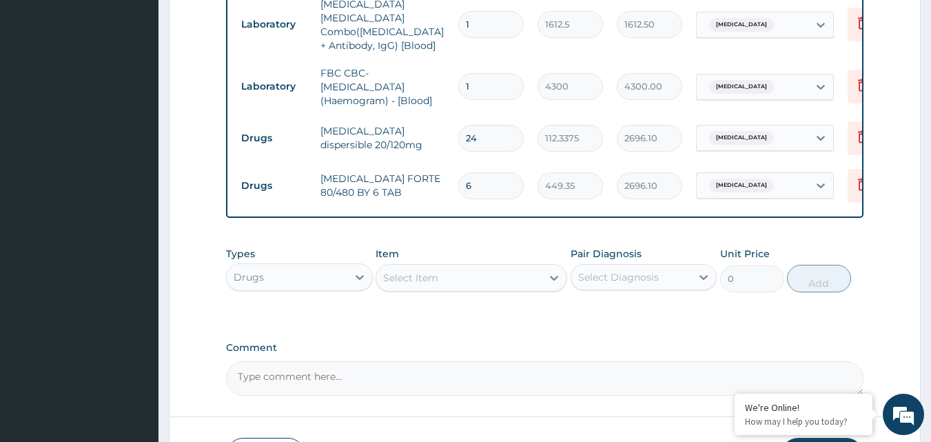
click at [720, 361] on textarea "Comment" at bounding box center [545, 378] width 638 height 34
click at [850, 181] on icon at bounding box center [863, 186] width 30 height 34
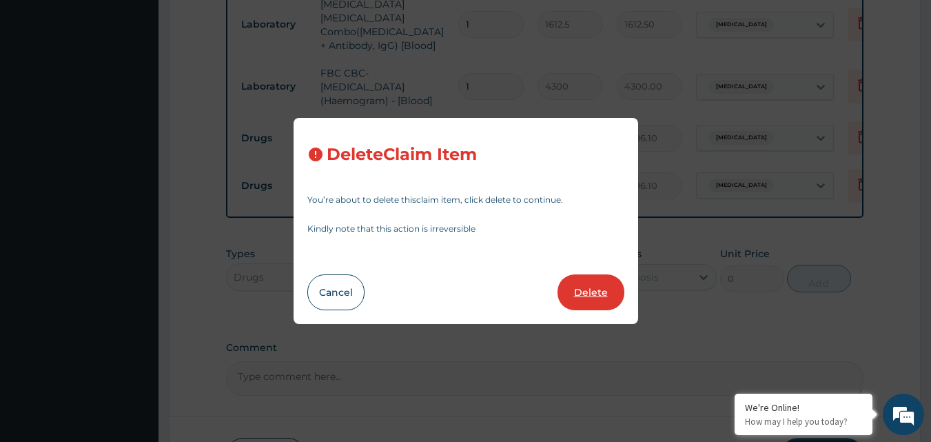
click at [573, 302] on button "Delete" at bounding box center [591, 292] width 67 height 36
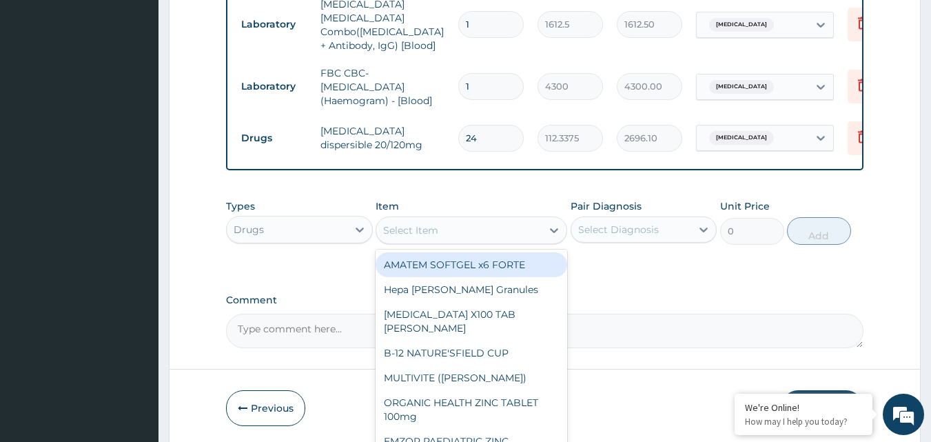
click at [428, 232] on div "Select Item" at bounding box center [410, 230] width 55 height 14
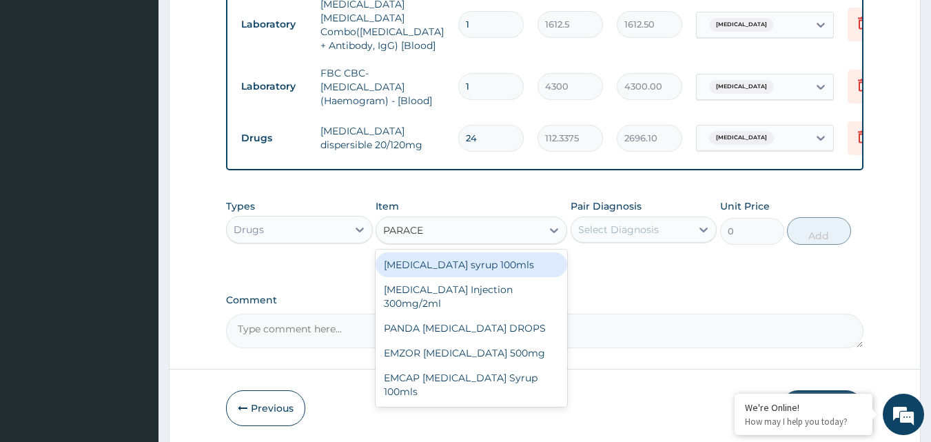
type input "PARACET"
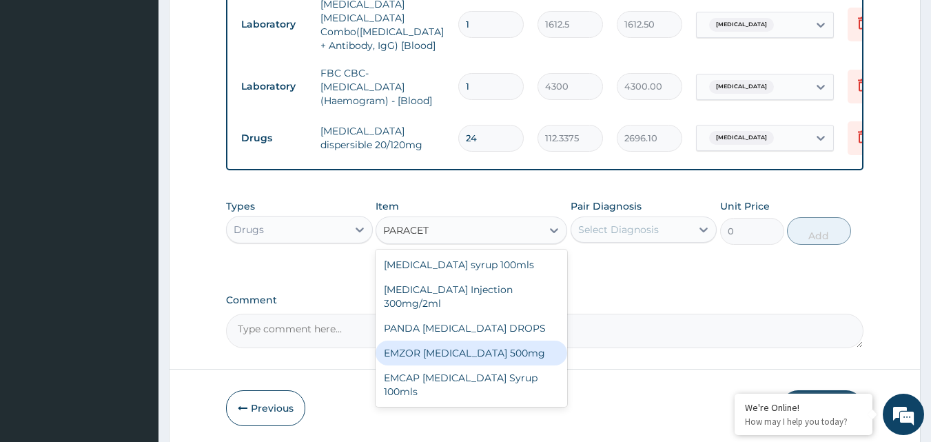
click at [478, 354] on div "EMZOR [MEDICAL_DATA] 500mg" at bounding box center [472, 352] width 192 height 25
type input "23.65"
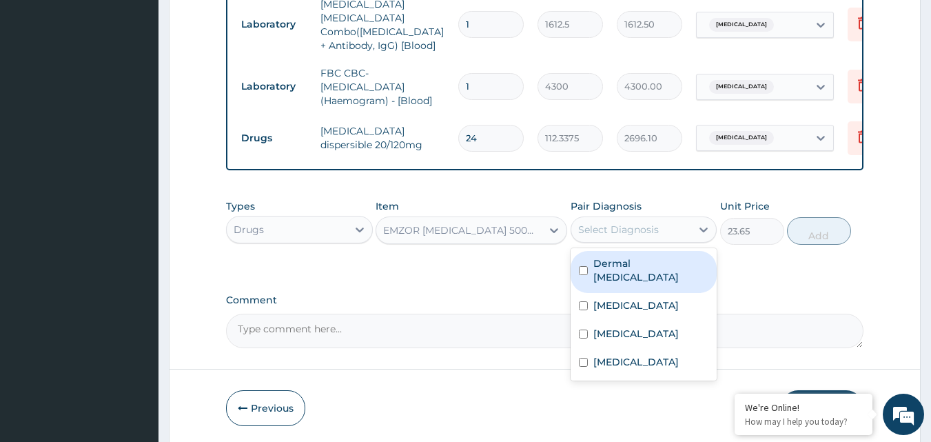
click at [613, 229] on div "Select Diagnosis" at bounding box center [618, 230] width 81 height 14
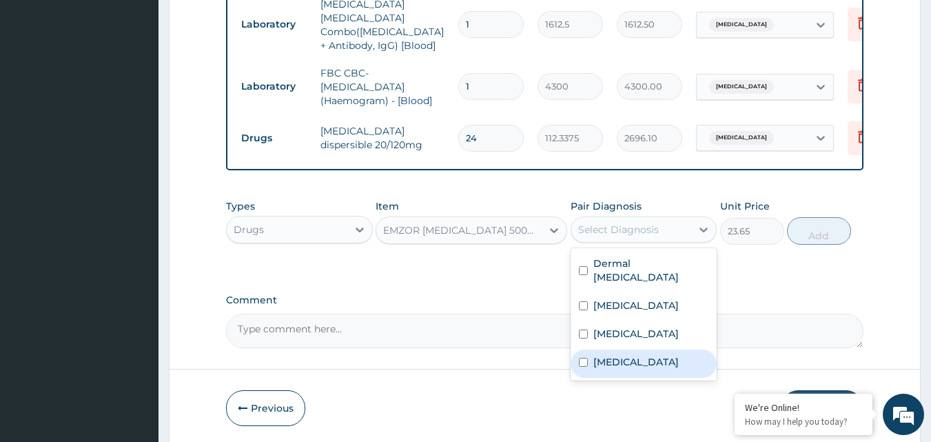
click at [609, 355] on label "Malaria" at bounding box center [635, 362] width 85 height 14
checkbox input "true"
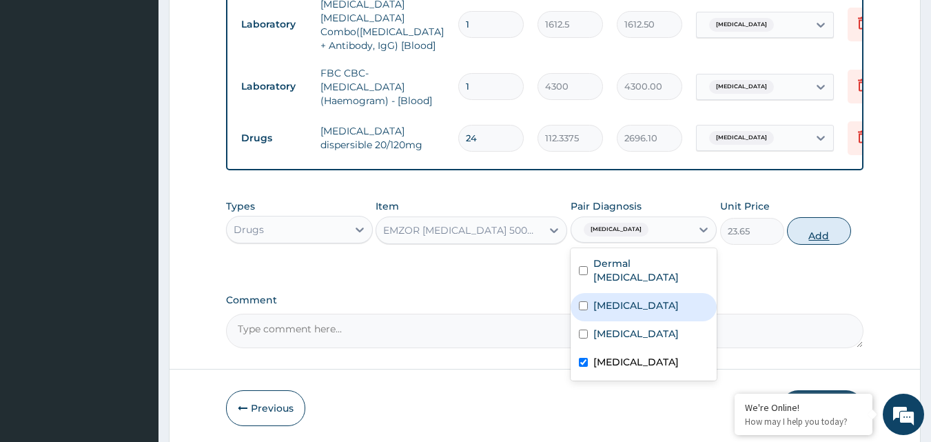
click at [816, 225] on button "Add" at bounding box center [819, 231] width 64 height 28
type input "0"
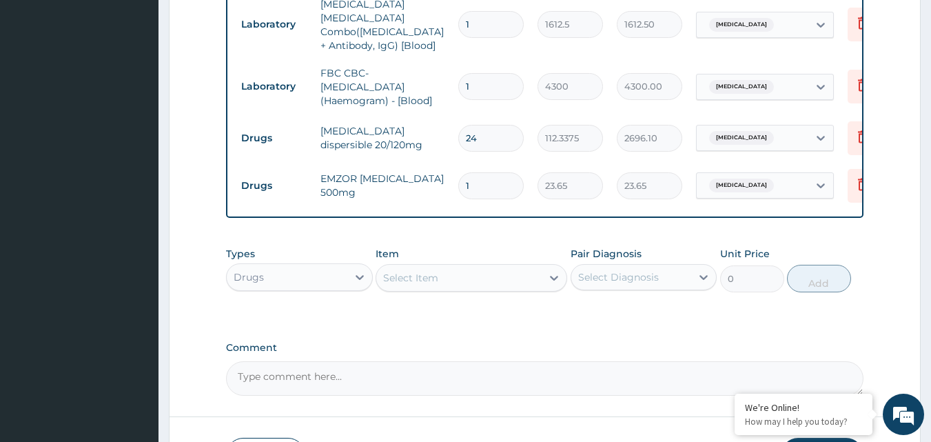
type input "0.00"
type input "9"
type input "212.85"
type input "9"
click at [484, 272] on div "Select Item" at bounding box center [458, 278] width 165 height 22
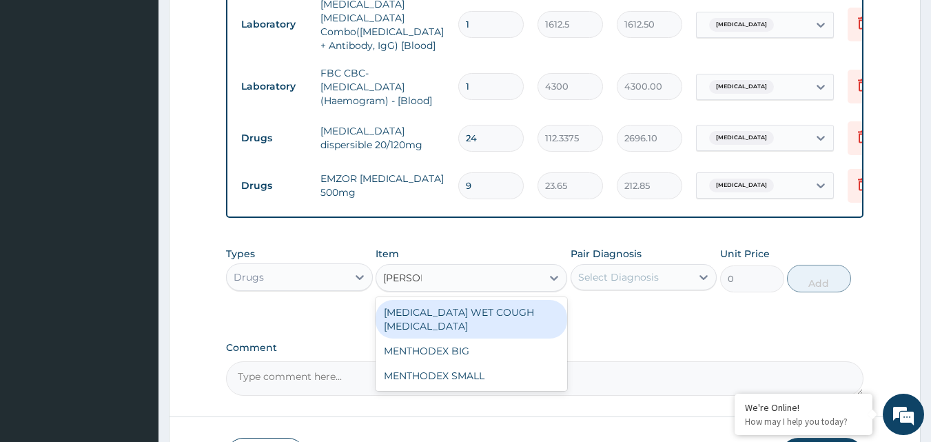
type input "MENTHO"
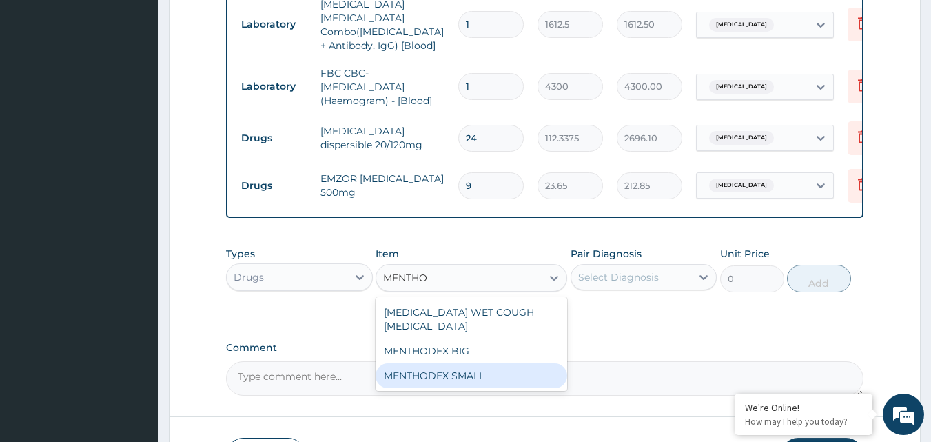
click at [476, 363] on div "MENTHODEX SMALL" at bounding box center [472, 375] width 192 height 25
type input "2956.25"
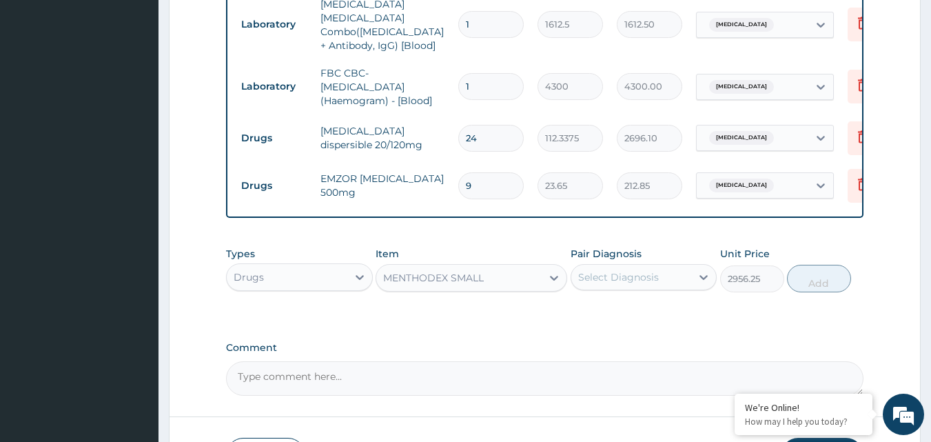
click at [633, 278] on div "Select Diagnosis" at bounding box center [618, 277] width 81 height 14
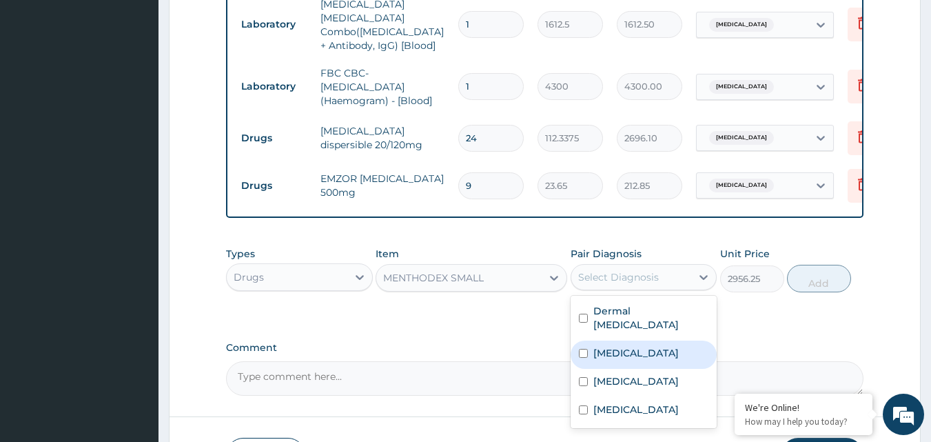
click at [594, 350] on label "[MEDICAL_DATA]" at bounding box center [635, 353] width 85 height 14
checkbox input "true"
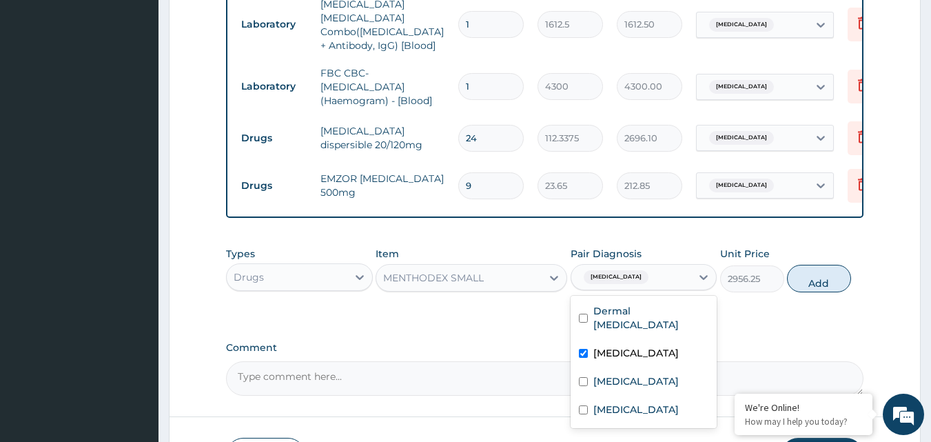
click at [808, 271] on button "Add" at bounding box center [819, 279] width 64 height 28
type input "0"
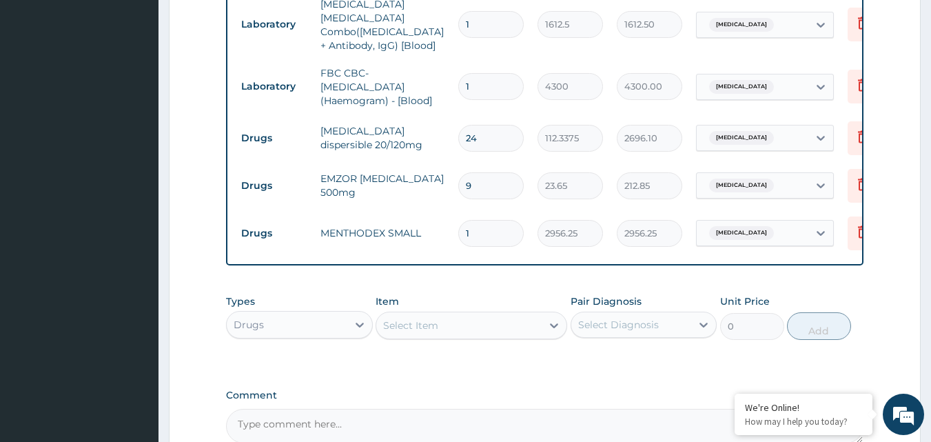
click at [450, 314] on div "Select Item" at bounding box center [458, 325] width 165 height 22
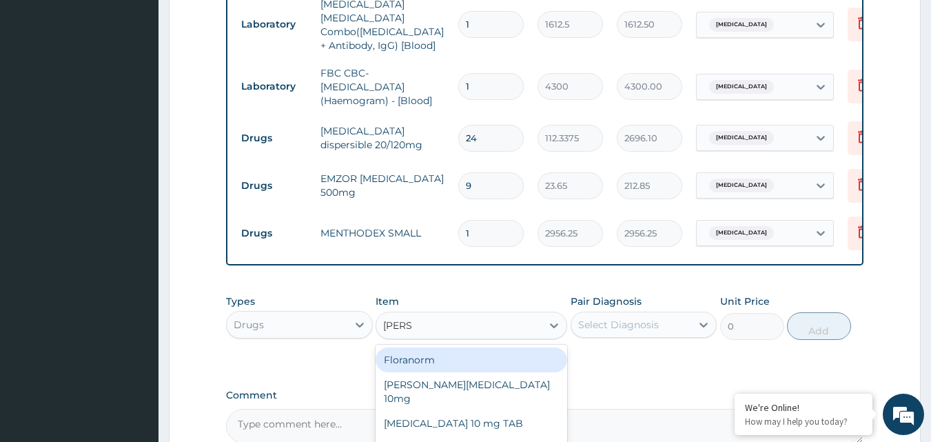
type input "LORAT"
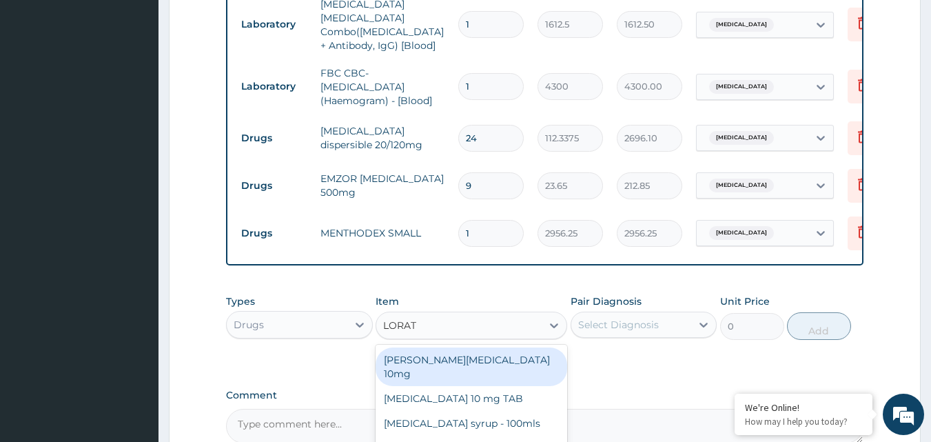
click at [487, 352] on div "[PERSON_NAME][MEDICAL_DATA] 10mg" at bounding box center [472, 366] width 192 height 39
type input "88.6875"
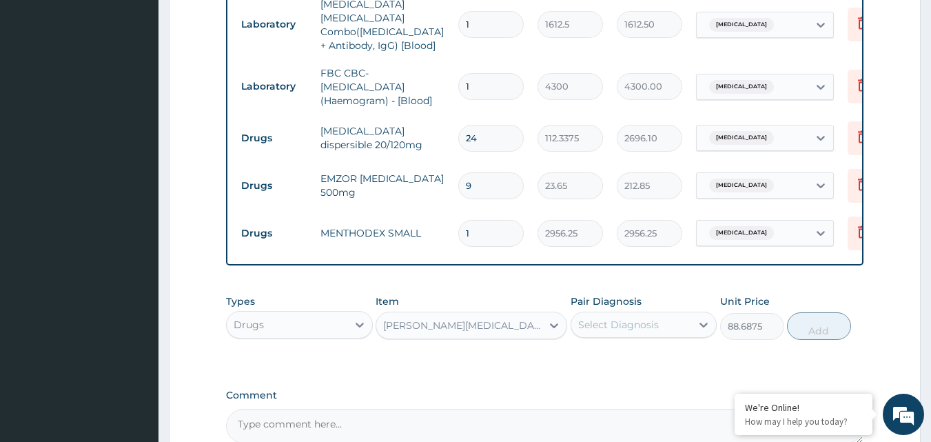
click at [595, 314] on div "Select Diagnosis" at bounding box center [631, 325] width 121 height 22
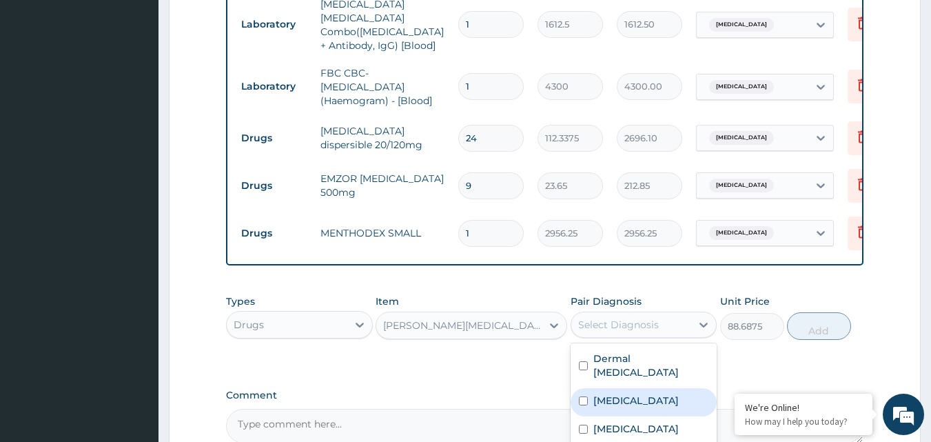
click at [635, 396] on label "[MEDICAL_DATA]" at bounding box center [635, 401] width 85 height 14
checkbox input "true"
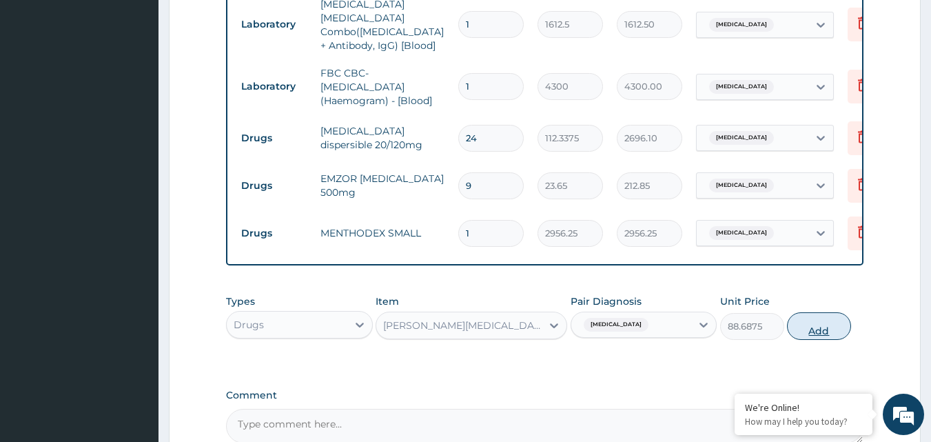
click at [801, 331] on button "Add" at bounding box center [819, 326] width 64 height 28
type input "0"
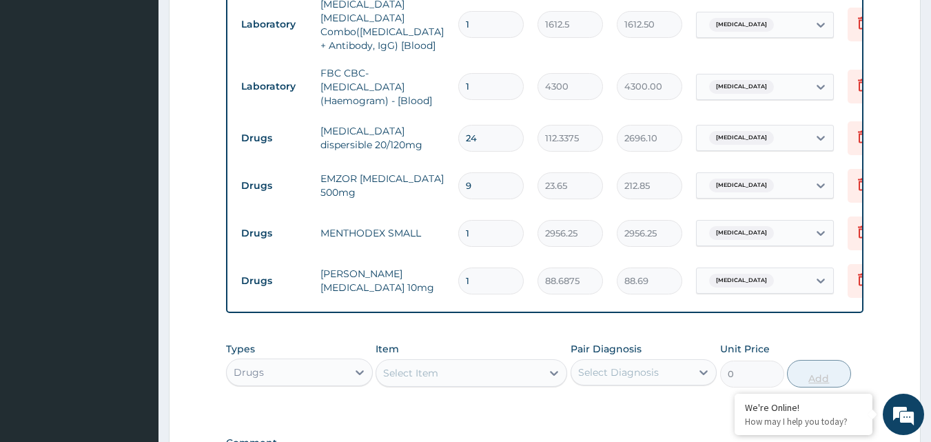
type input "0.00"
type input "5"
type input "443.44"
type input "5"
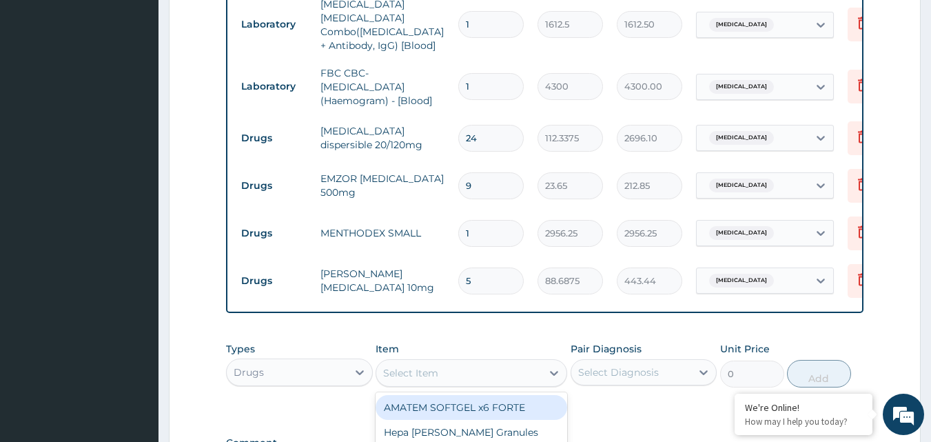
click at [463, 371] on div "Select Item" at bounding box center [458, 373] width 165 height 22
type input "AMOX"
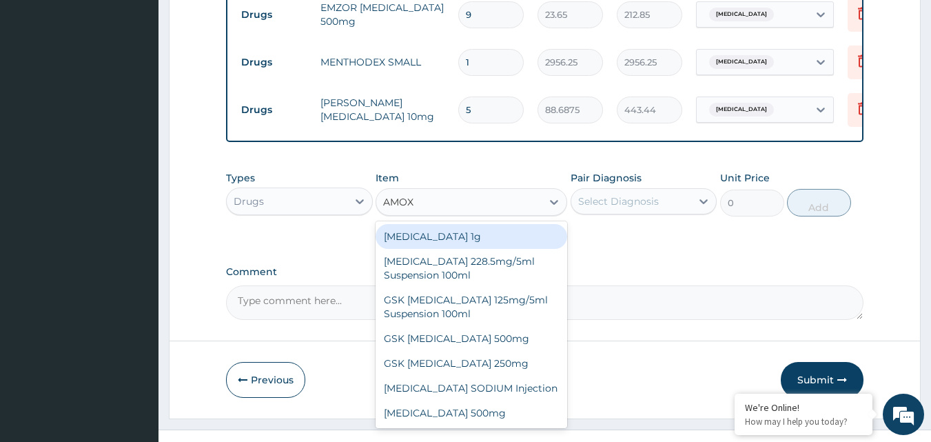
scroll to position [805, 0]
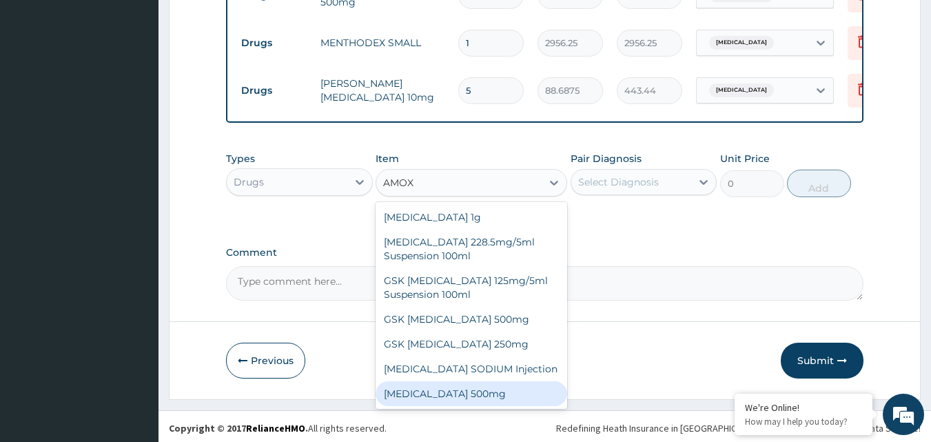
click at [477, 398] on div "[MEDICAL_DATA] 500mg" at bounding box center [472, 393] width 192 height 25
type input "70.95"
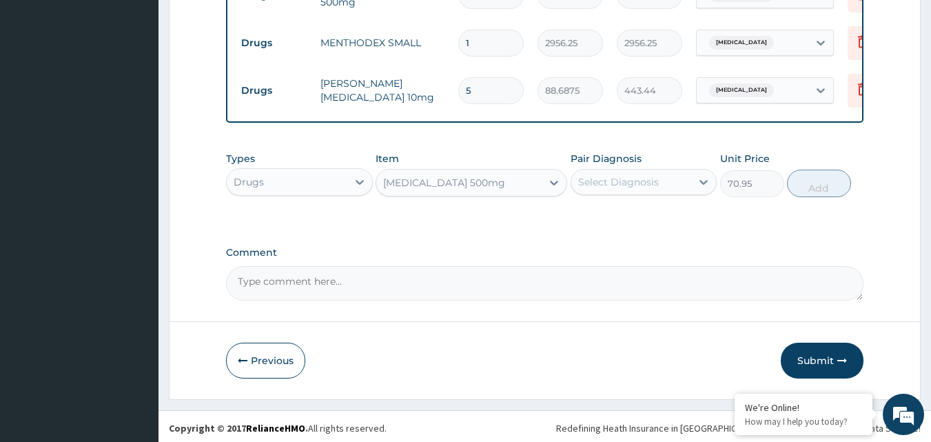
click at [646, 161] on div "Pair Diagnosis Select Diagnosis" at bounding box center [644, 174] width 147 height 45
click at [643, 171] on div "Select Diagnosis" at bounding box center [631, 182] width 121 height 22
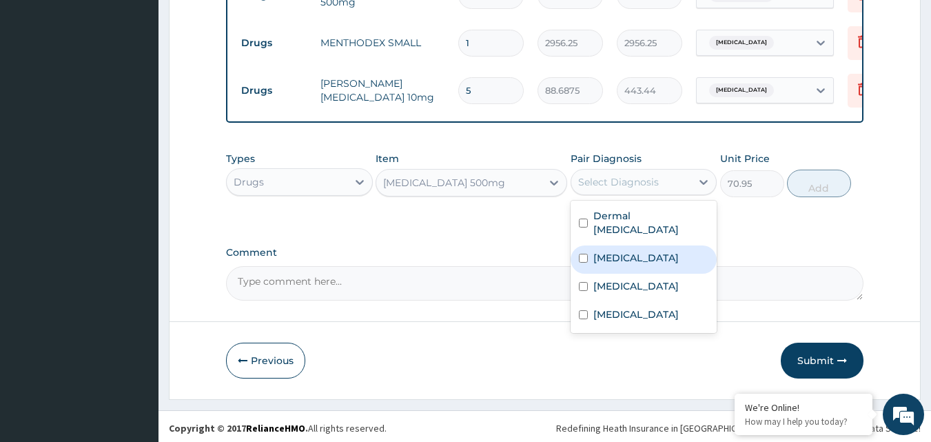
drag, startPoint x: 622, startPoint y: 258, endPoint x: 642, endPoint y: 249, distance: 22.2
click at [622, 259] on label "[MEDICAL_DATA]" at bounding box center [635, 258] width 85 height 14
checkbox input "true"
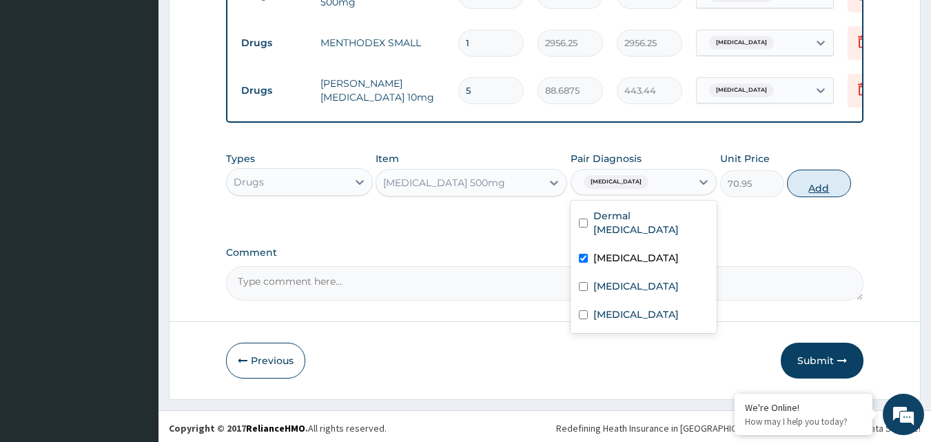
click at [817, 170] on button "Add" at bounding box center [819, 184] width 64 height 28
type input "0"
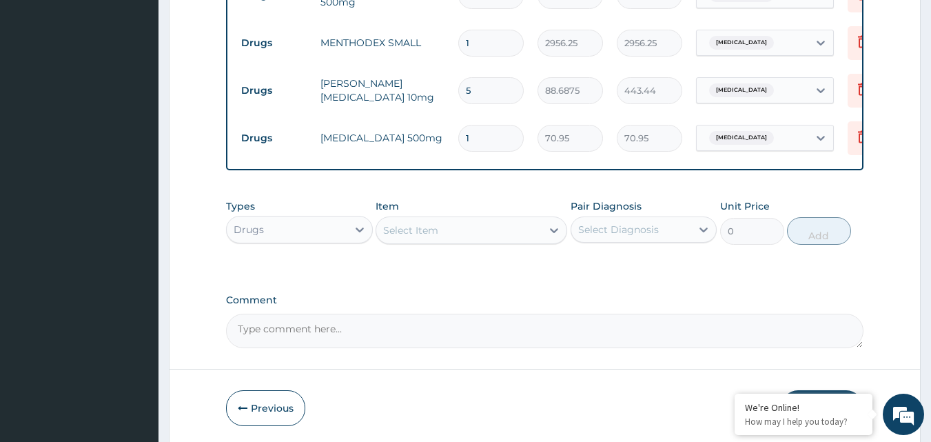
type input "15"
type input "1064.25"
type input "15"
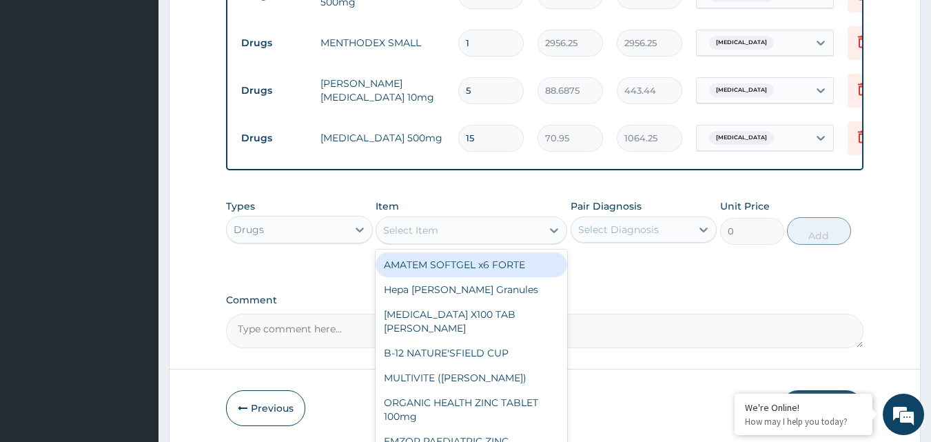
click at [502, 232] on div "Select Item" at bounding box center [458, 230] width 165 height 22
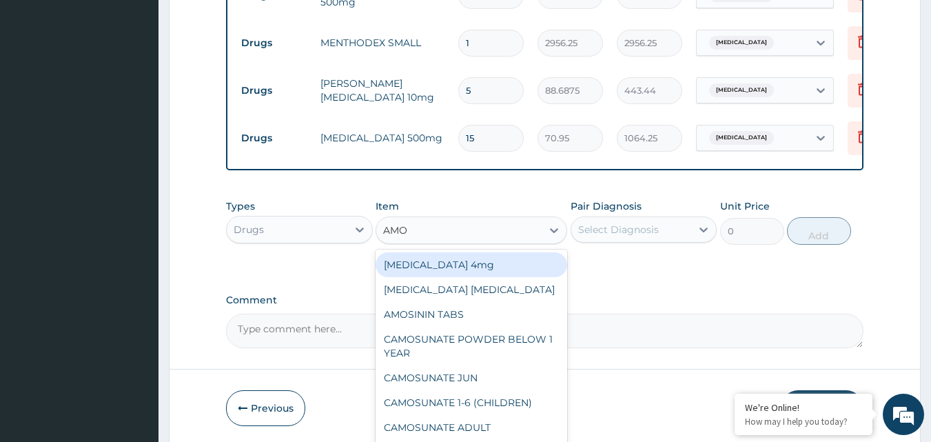
type input "AMOK"
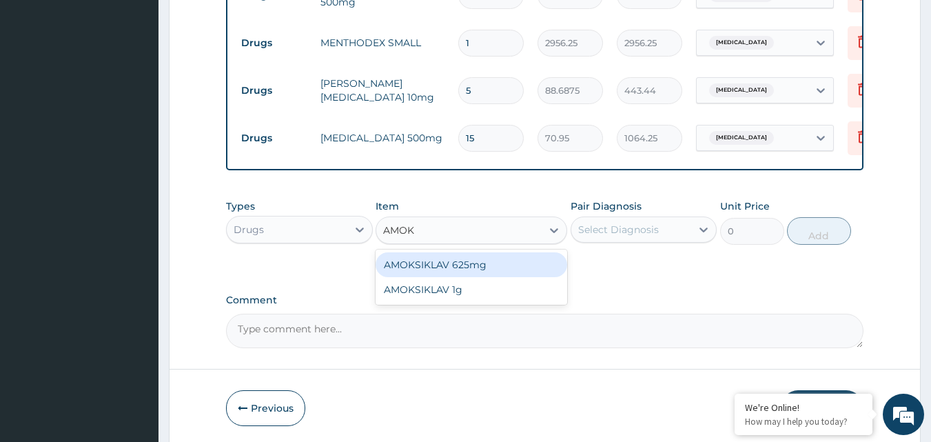
click at [513, 252] on div "AMOKSIKLAV 625mg" at bounding box center [472, 264] width 192 height 25
type input "650.375"
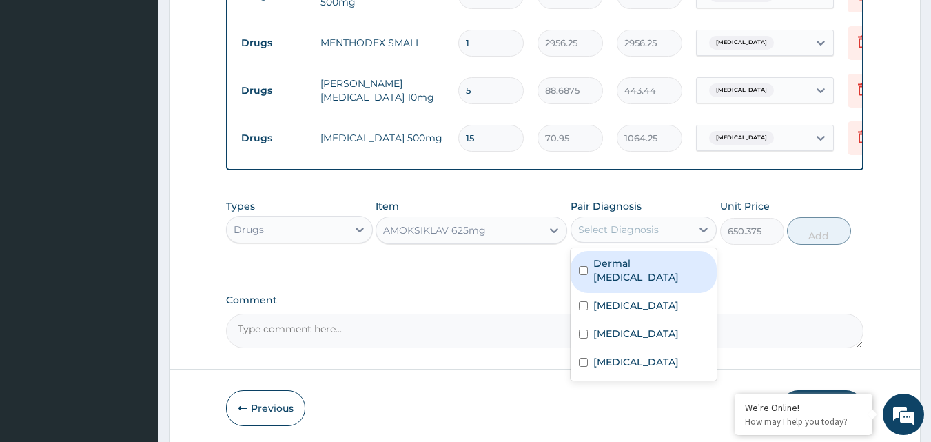
click at [617, 225] on div "Select Diagnosis" at bounding box center [618, 230] width 81 height 14
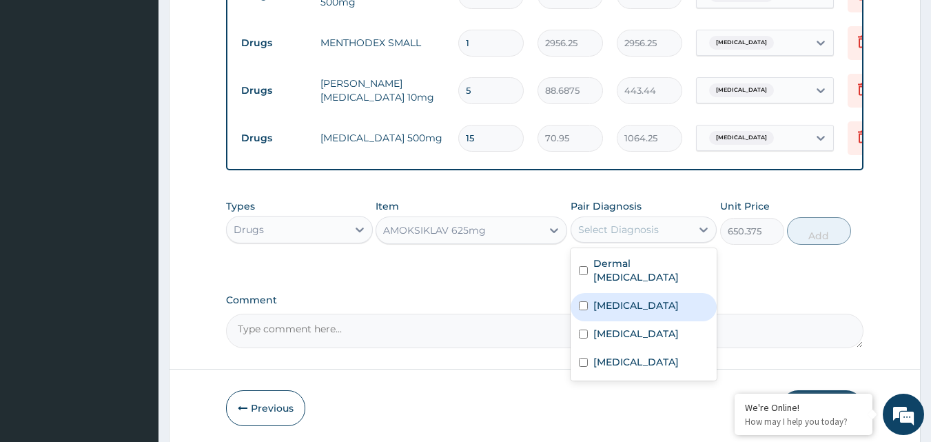
click at [621, 298] on label "Upper respiratory infection" at bounding box center [635, 305] width 85 height 14
checkbox input "true"
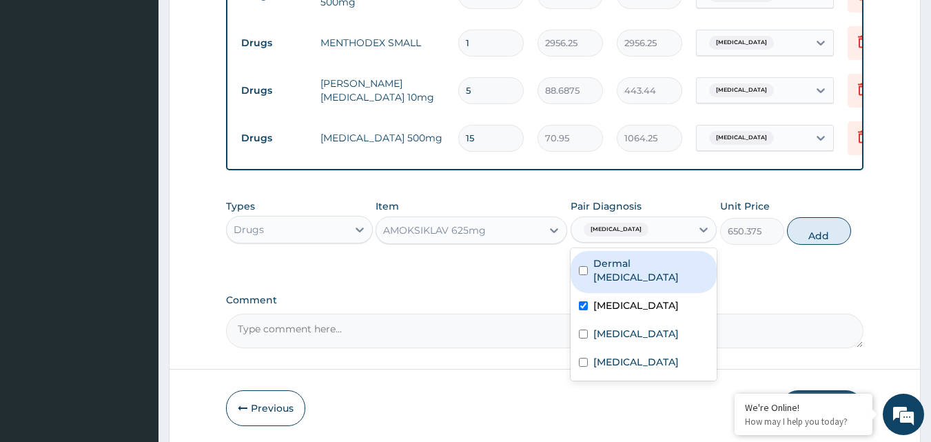
click at [821, 212] on div "Types Drugs Item AMOKSIKLAV 625mg Pair Diagnosis option Upper respiratory infec…" at bounding box center [545, 221] width 638 height 59
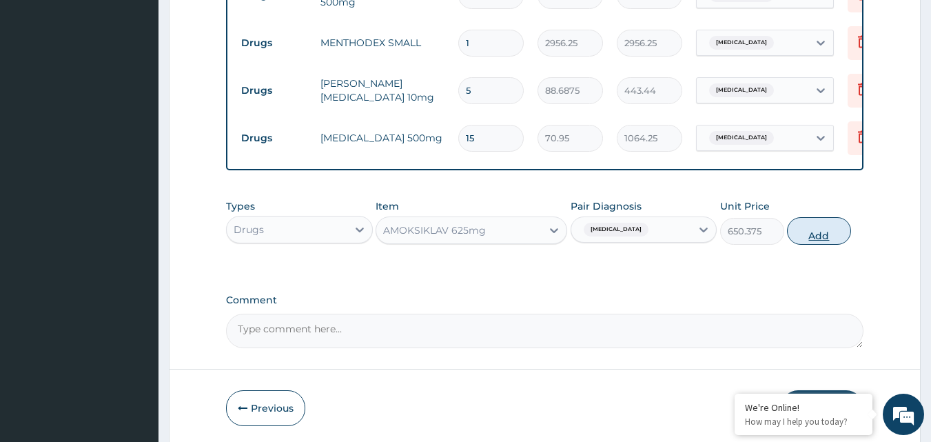
click at [814, 220] on button "Add" at bounding box center [819, 231] width 64 height 28
type input "0"
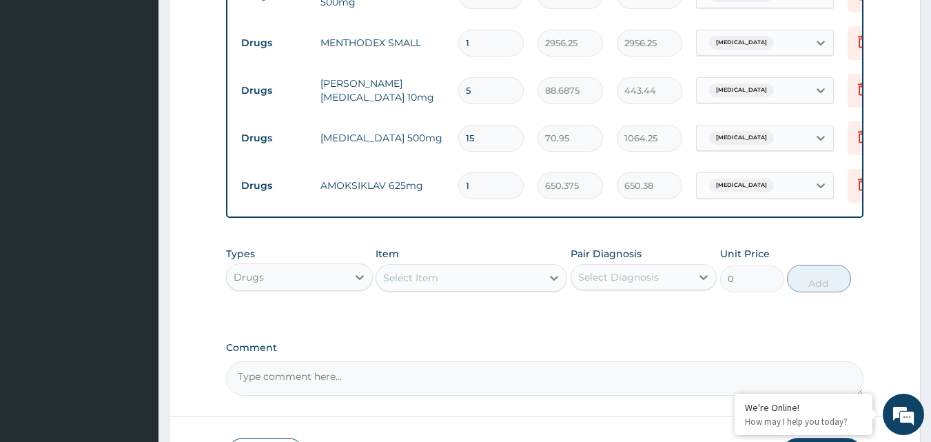
type input "10"
type input "6503.75"
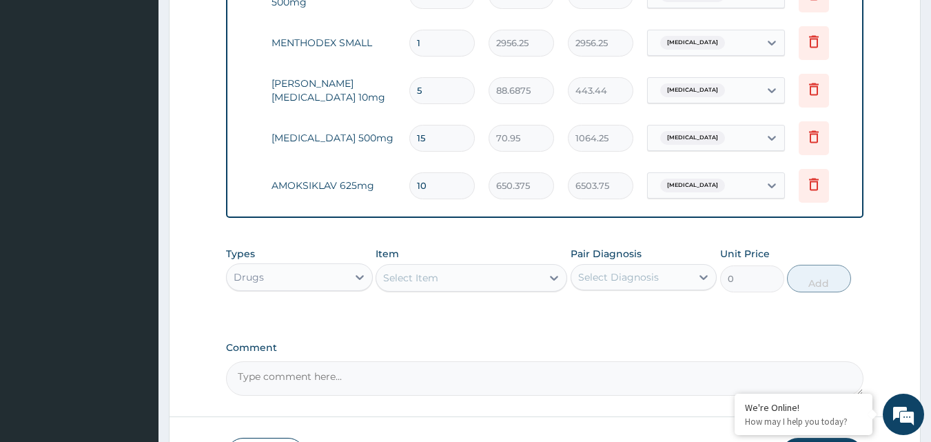
scroll to position [0, 54]
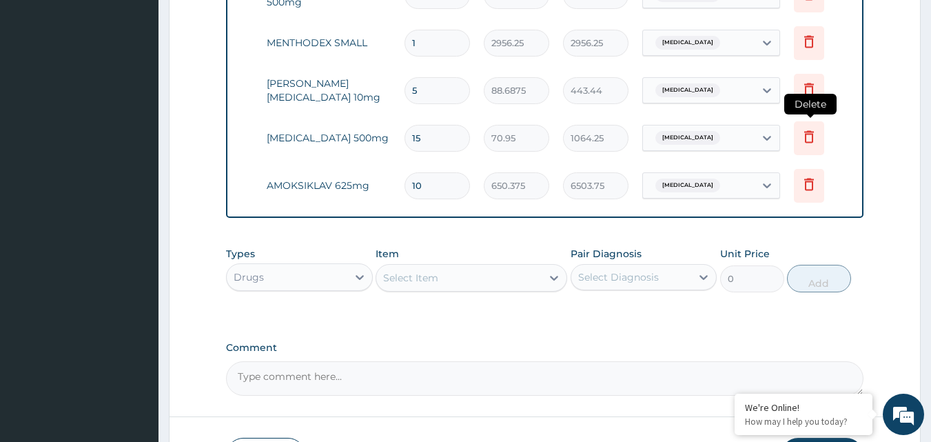
type input "10"
click at [810, 128] on icon at bounding box center [809, 136] width 17 height 17
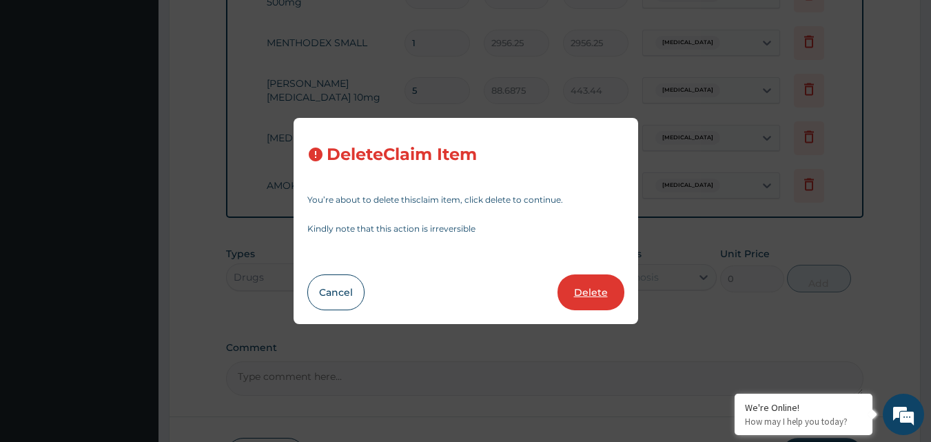
click at [590, 297] on button "Delete" at bounding box center [591, 292] width 67 height 36
type input "10"
type input "650.375"
type input "6503.75"
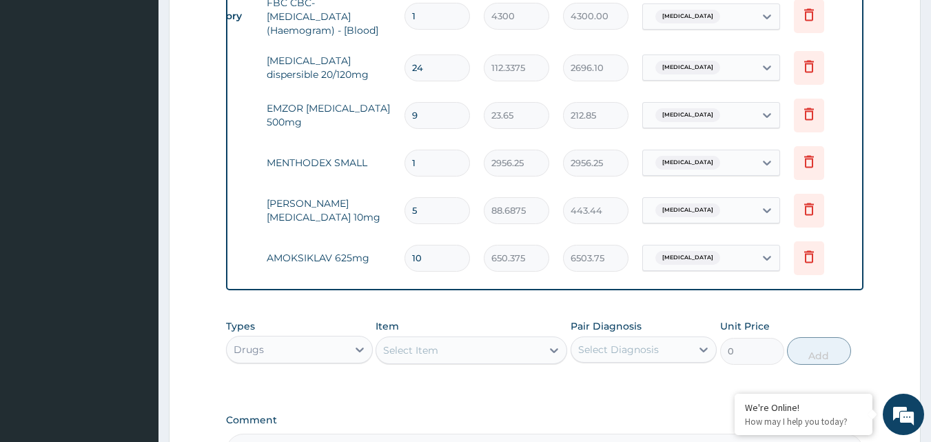
scroll to position [852, 0]
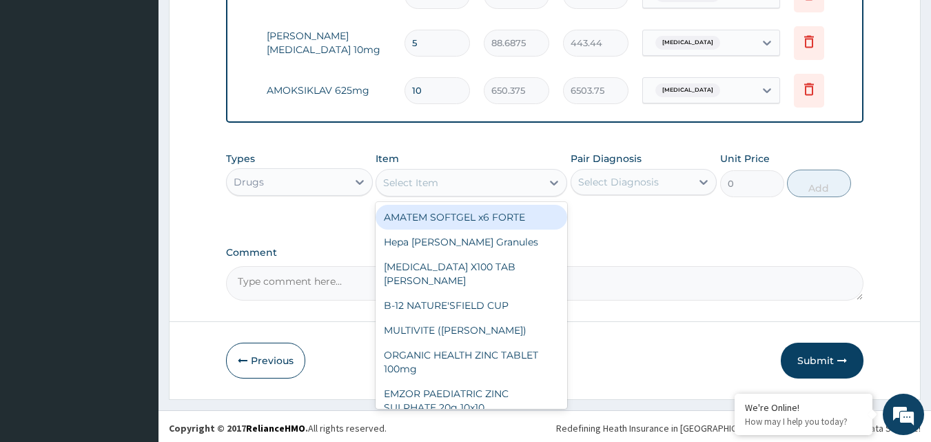
click at [411, 176] on div "Select Item" at bounding box center [410, 183] width 55 height 14
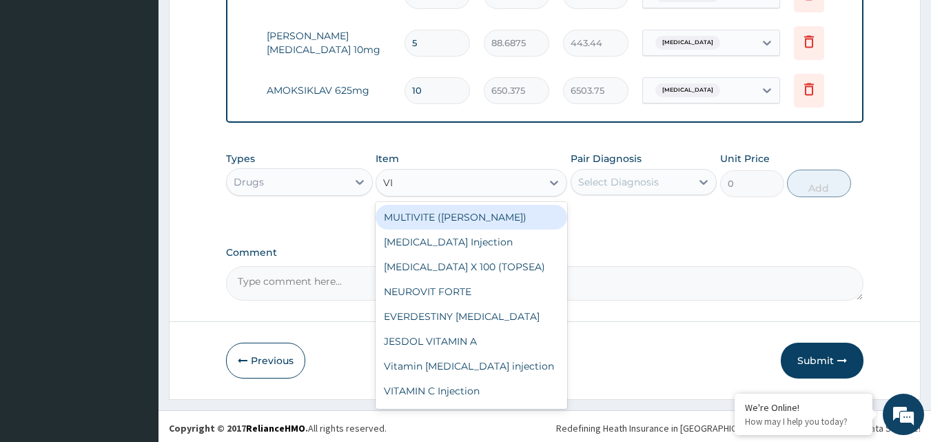
type input "VIX"
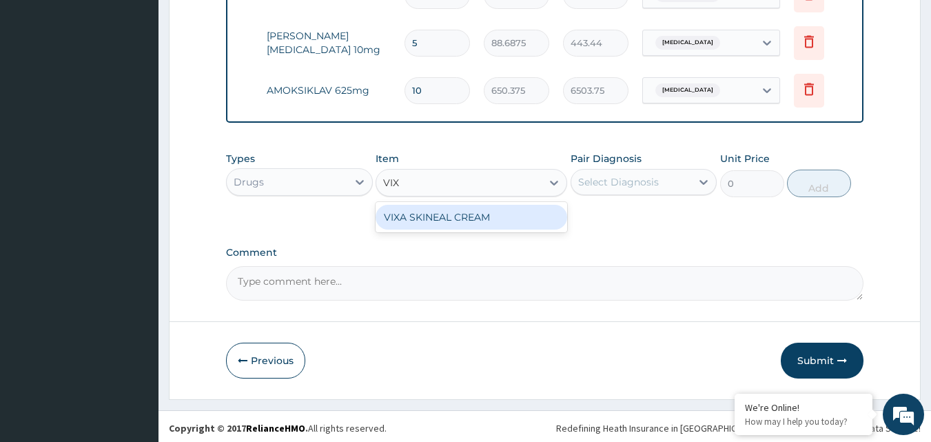
click at [431, 219] on div "VIXA SKINEAL CREAM" at bounding box center [472, 217] width 192 height 25
type input "1537.25"
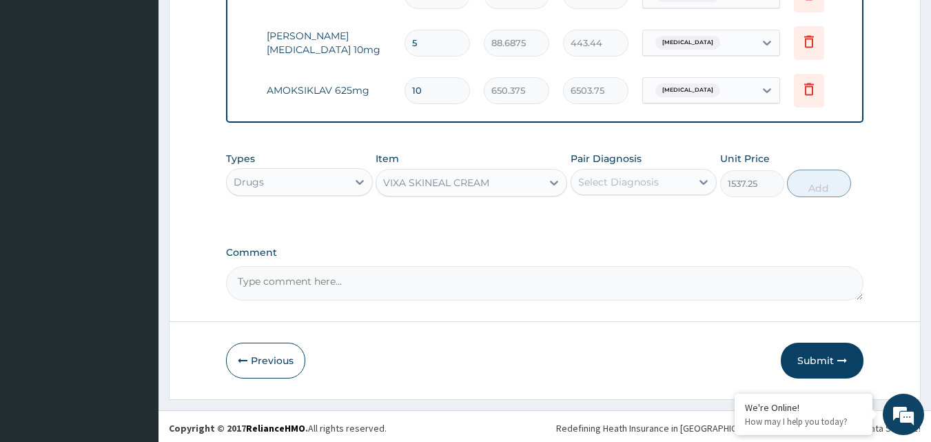
click at [431, 219] on div "Types Drugs Item VIXA SKINEAL CREAM Pair Diagnosis Select Diagnosis Unit Price …" at bounding box center [545, 185] width 638 height 80
click at [637, 178] on div "Select Diagnosis" at bounding box center [618, 182] width 81 height 14
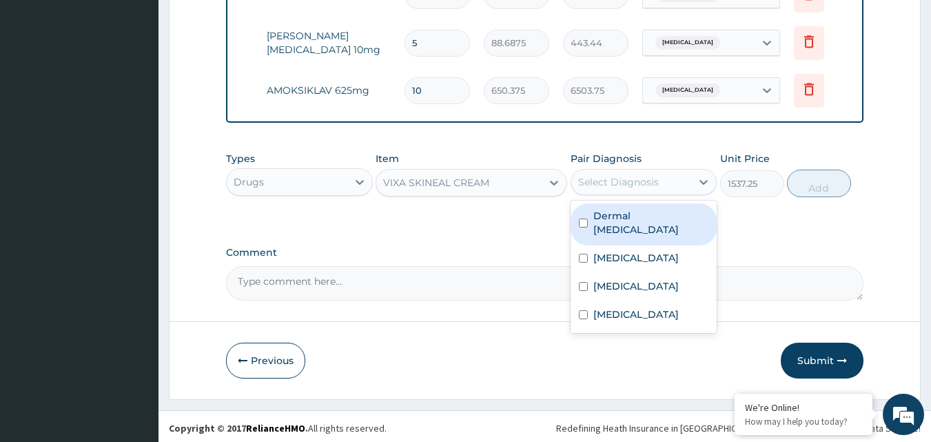
click at [626, 213] on label "Dermal mycosis" at bounding box center [651, 223] width 116 height 28
checkbox input "true"
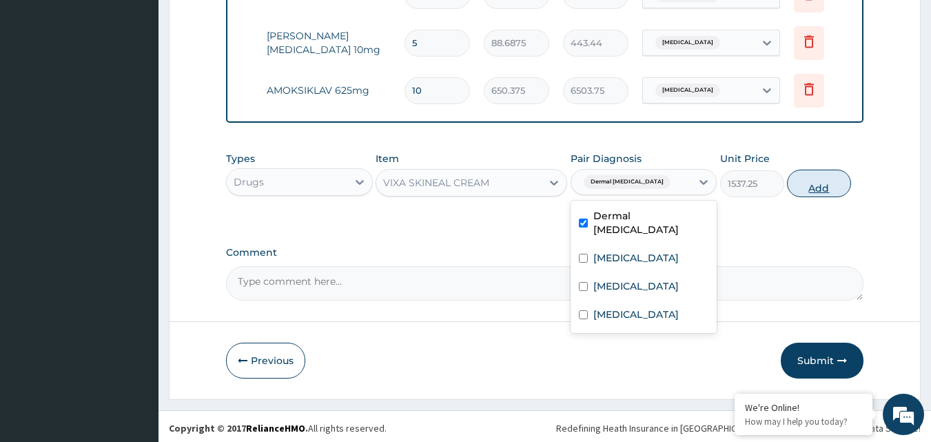
click at [817, 179] on button "Add" at bounding box center [819, 184] width 64 height 28
type input "0"
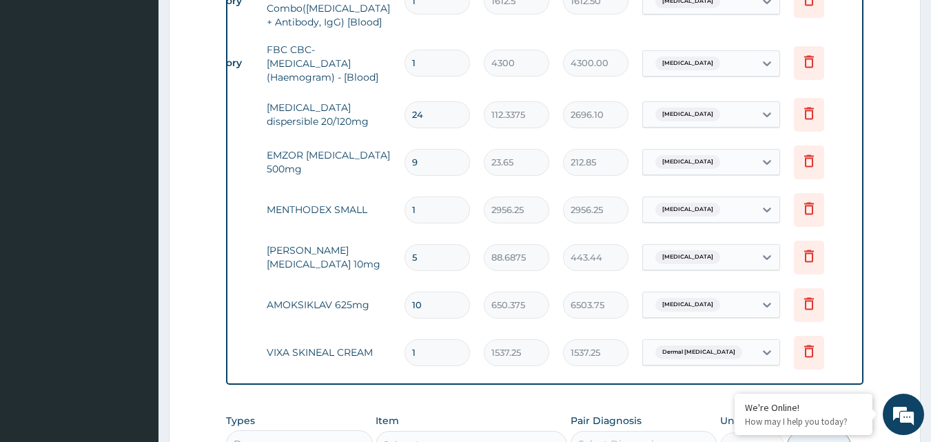
scroll to position [900, 0]
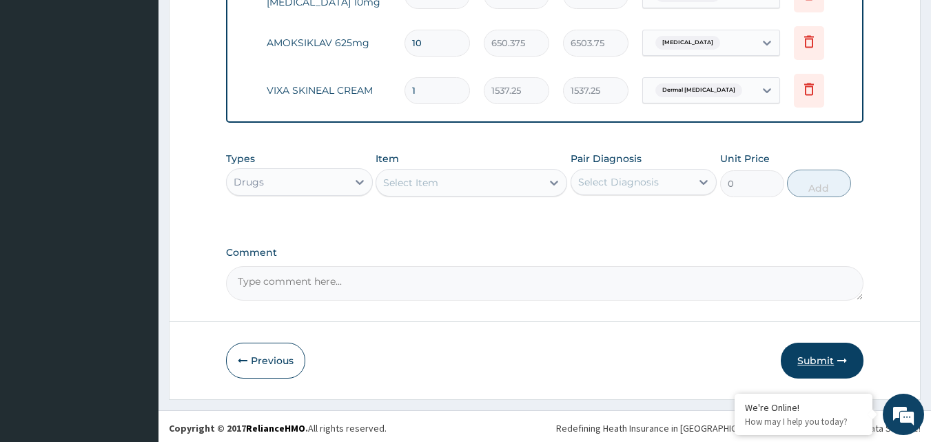
click at [809, 352] on button "Submit" at bounding box center [822, 361] width 83 height 36
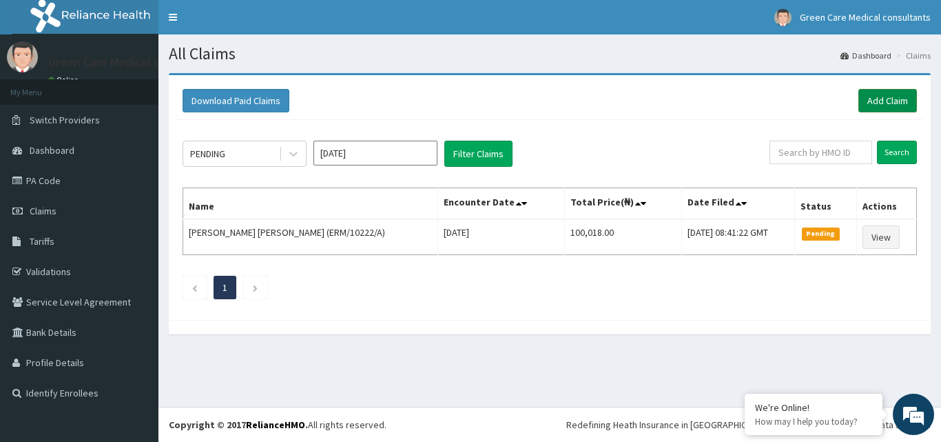
click at [879, 101] on link "Add Claim" at bounding box center [888, 100] width 59 height 23
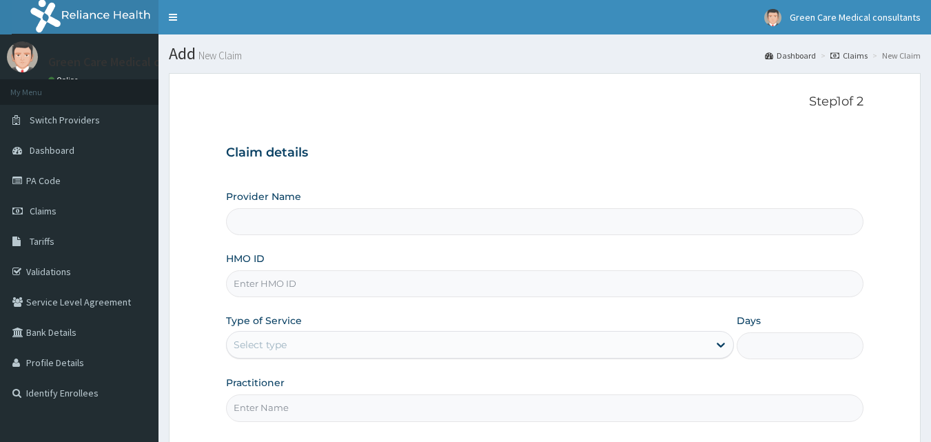
click at [342, 291] on input "HMO ID" at bounding box center [545, 283] width 638 height 27
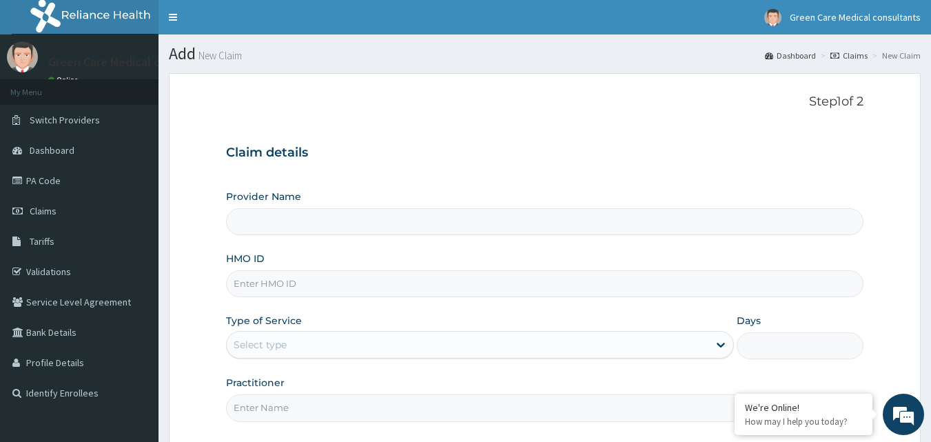
paste input "GMS/10142/C"
type input "GMS/10142/"
type input "Green Care Medical Consultants"
type input "GMS/10142/B"
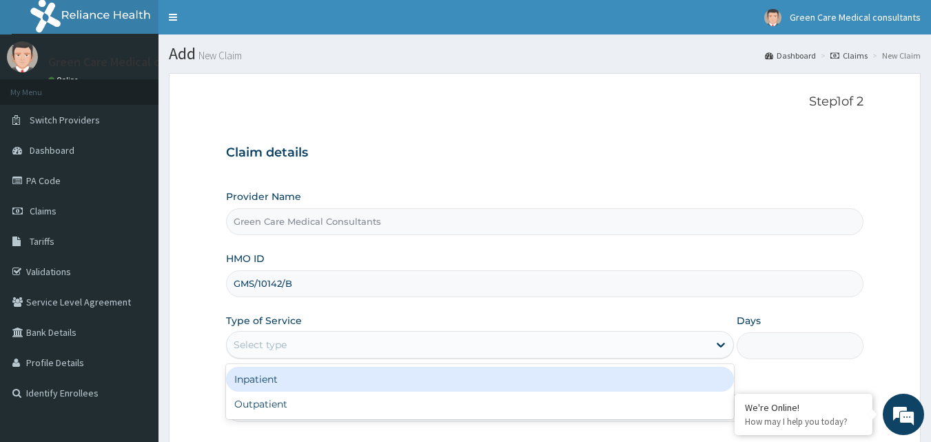
click at [341, 339] on div "Select type" at bounding box center [468, 345] width 482 height 22
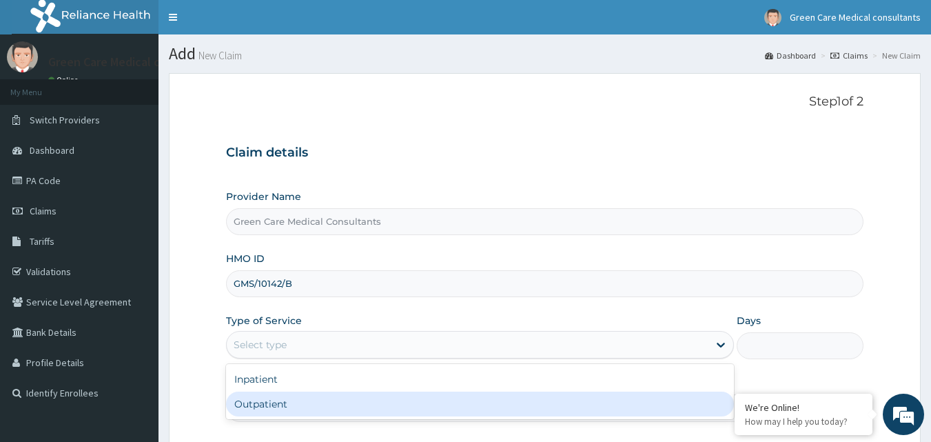
click at [308, 396] on div "Outpatient" at bounding box center [480, 403] width 508 height 25
type input "1"
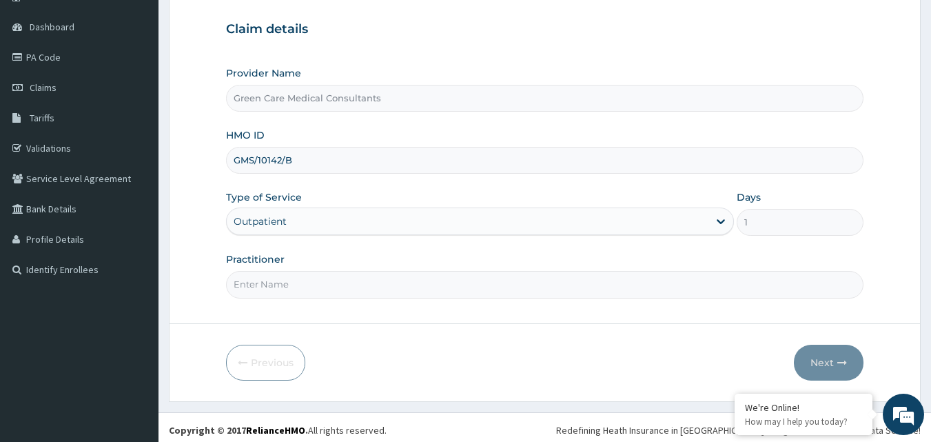
scroll to position [129, 0]
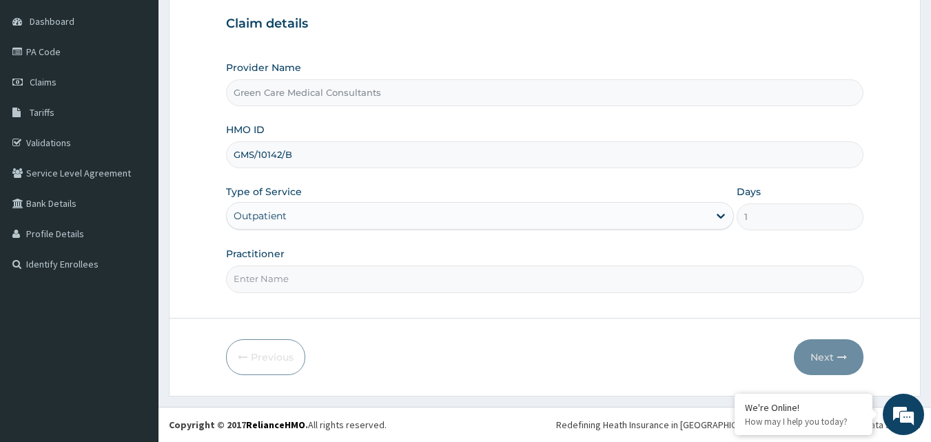
click at [363, 291] on input "Practitioner" at bounding box center [545, 278] width 638 height 27
type input "DR. EMEKA"
click at [813, 354] on button "Next" at bounding box center [829, 357] width 70 height 36
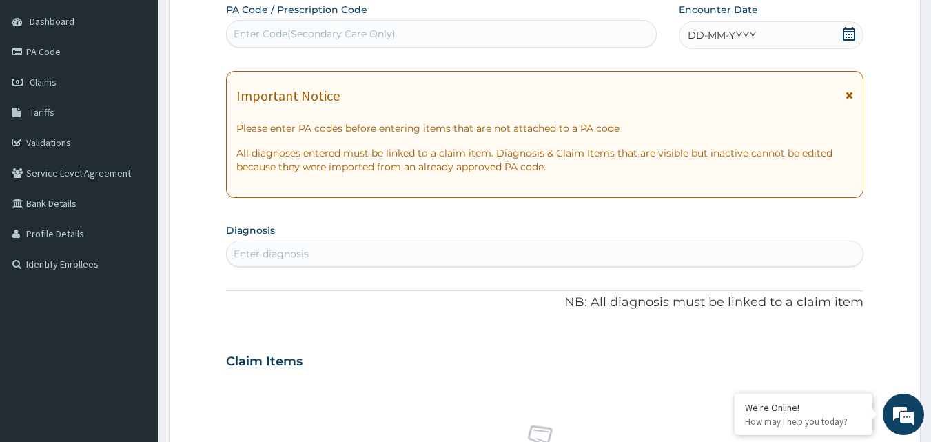
click at [846, 32] on icon at bounding box center [849, 34] width 14 height 14
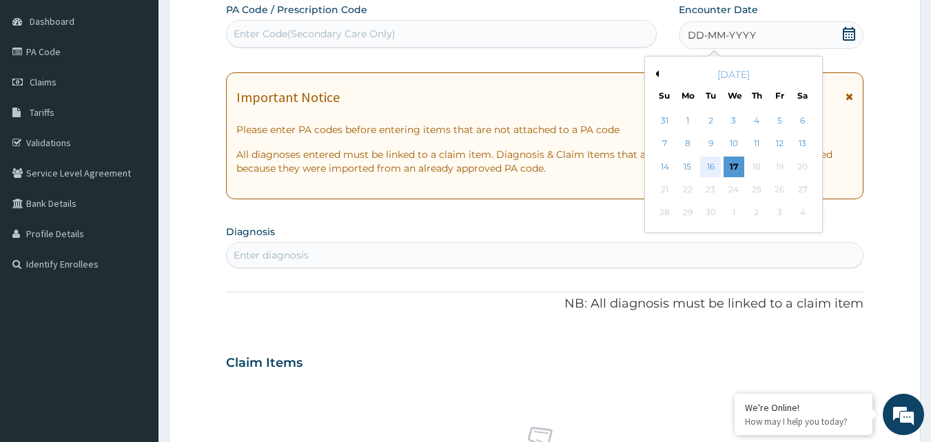
click at [702, 168] on div "16" at bounding box center [711, 166] width 21 height 21
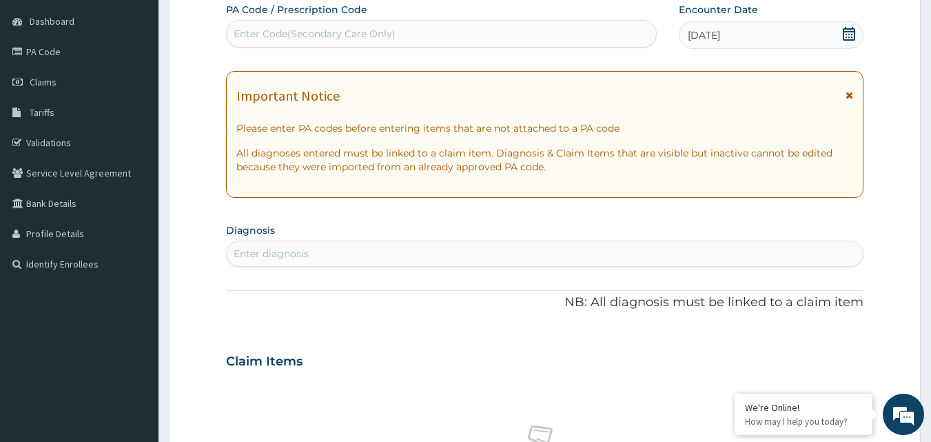
click at [479, 243] on div "Enter diagnosis" at bounding box center [545, 254] width 637 height 22
type input "FALCIP"
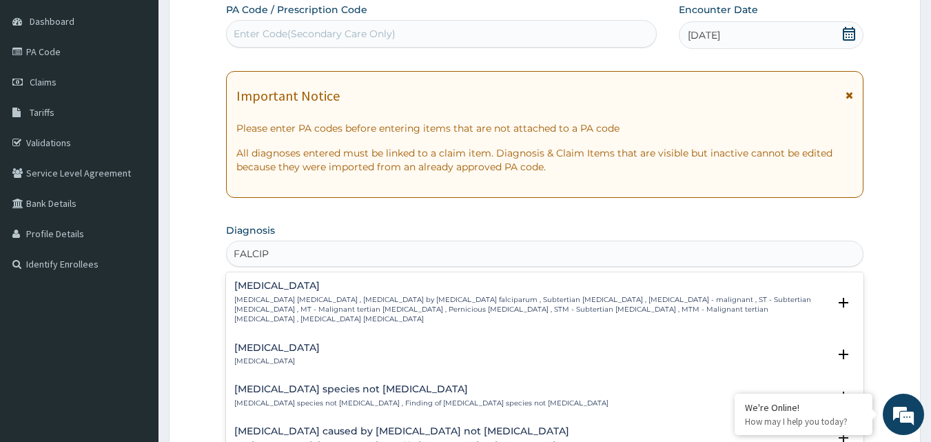
click at [267, 287] on h4 "Falciparum malaria" at bounding box center [531, 285] width 595 height 10
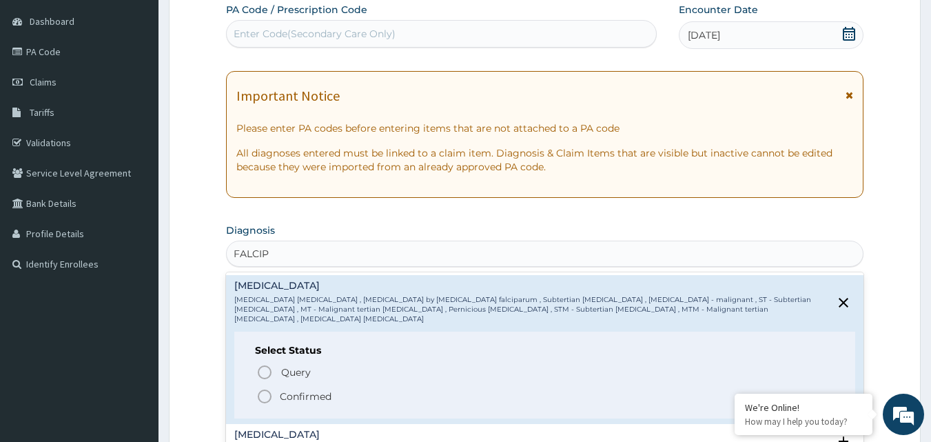
click at [260, 388] on icon "status option filled" at bounding box center [264, 396] width 17 height 17
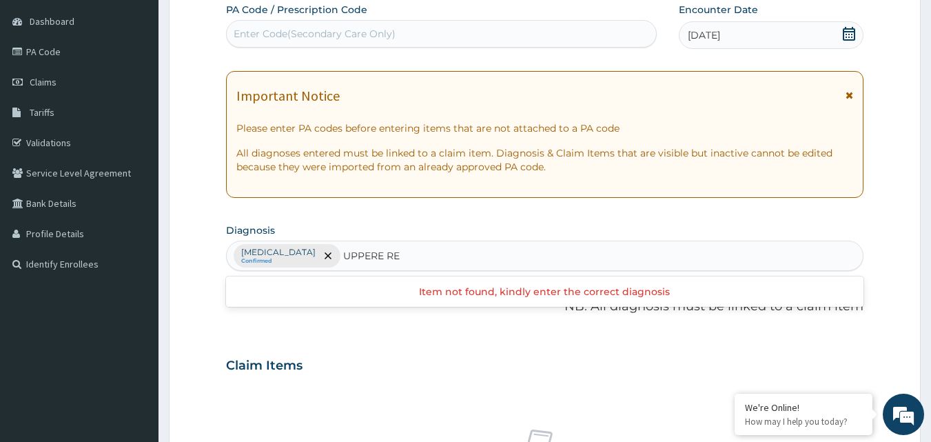
click at [391, 258] on input "UPPERE RE" at bounding box center [372, 256] width 59 height 14
type input "UPPER RE"
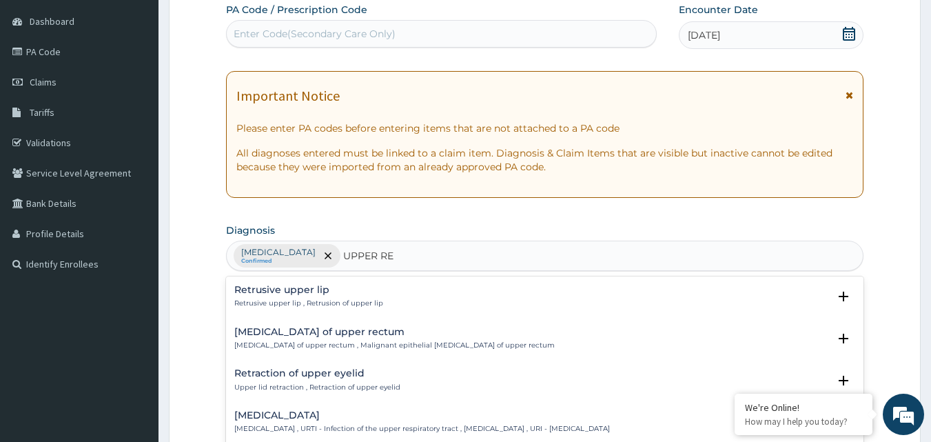
click at [363, 419] on h4 "Upper respiratory infection" at bounding box center [422, 415] width 376 height 10
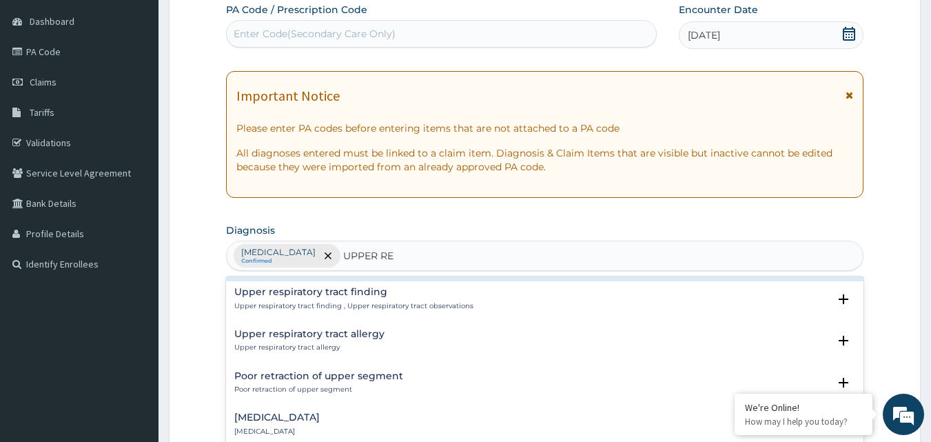
scroll to position [207, 0]
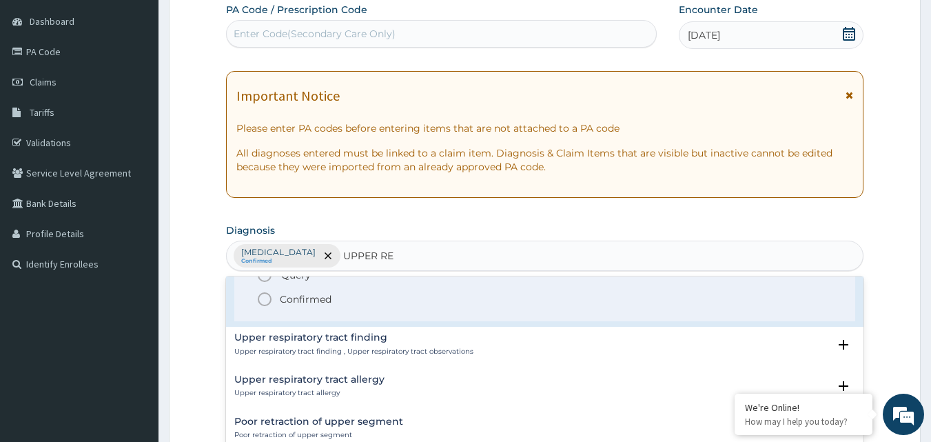
click at [265, 296] on icon "status option filled" at bounding box center [264, 299] width 17 height 17
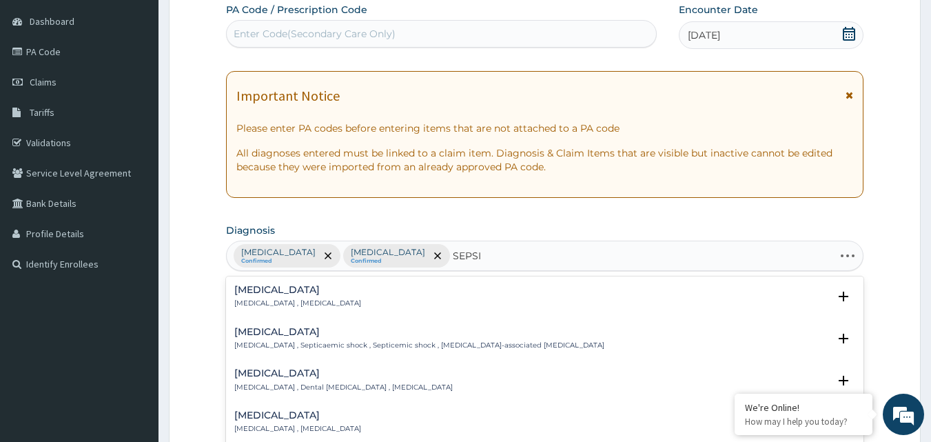
type input "SEPSIS"
click at [272, 296] on div "Sepsis Systemic infection , Sepsis" at bounding box center [297, 297] width 127 height 24
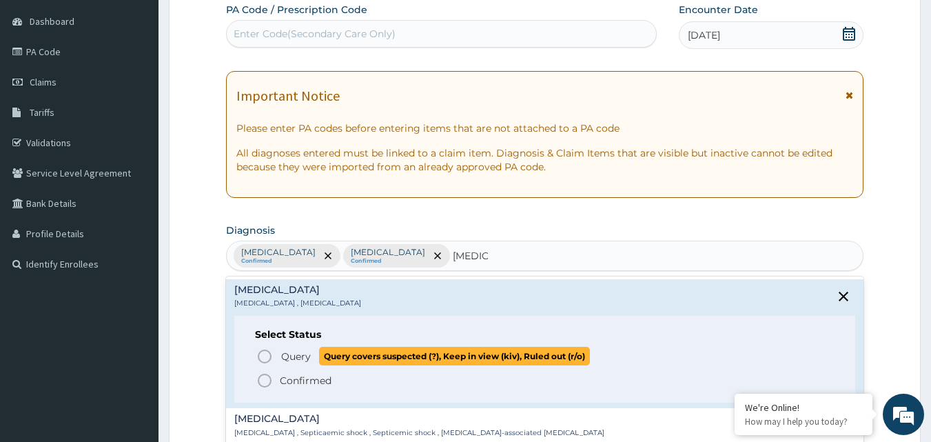
click at [274, 353] on span "Query Query covers suspected (?), Keep in view (kiv), Ruled out (r/o)" at bounding box center [545, 356] width 579 height 19
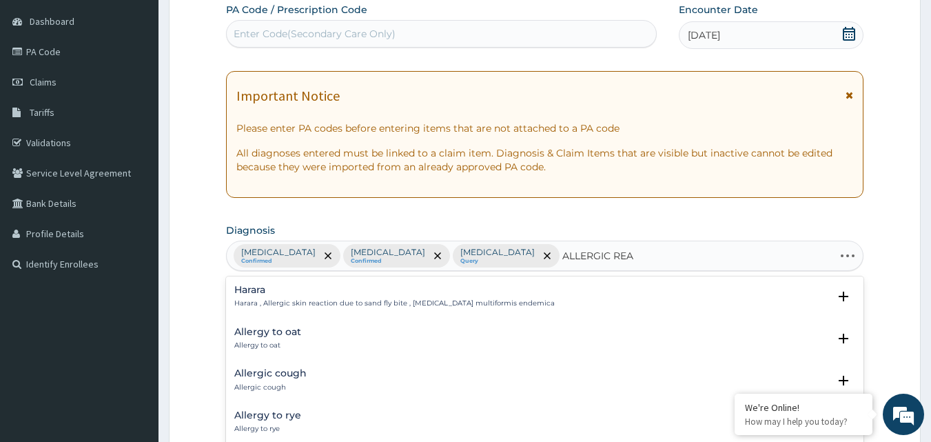
type input "ALLERGIC REAC"
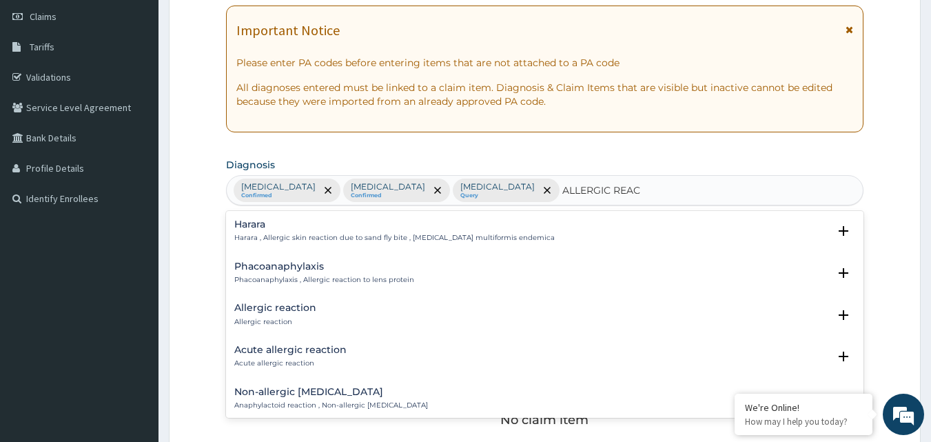
scroll to position [198, 0]
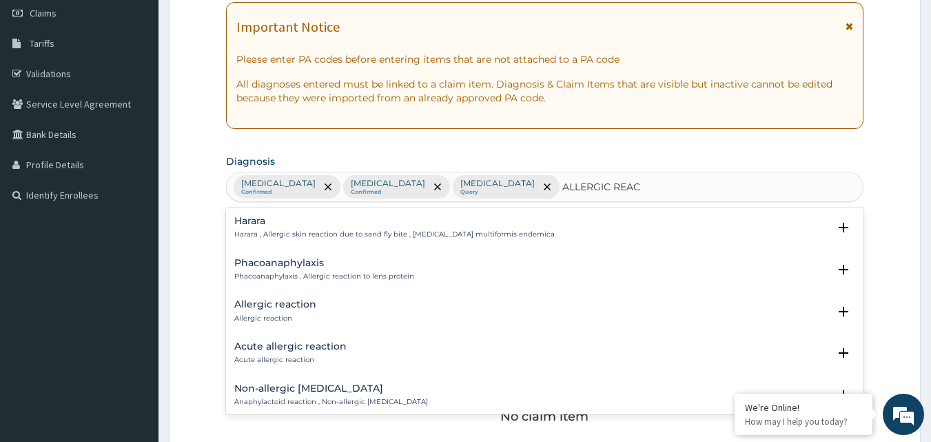
click at [303, 309] on h4 "Allergic reaction" at bounding box center [275, 304] width 82 height 10
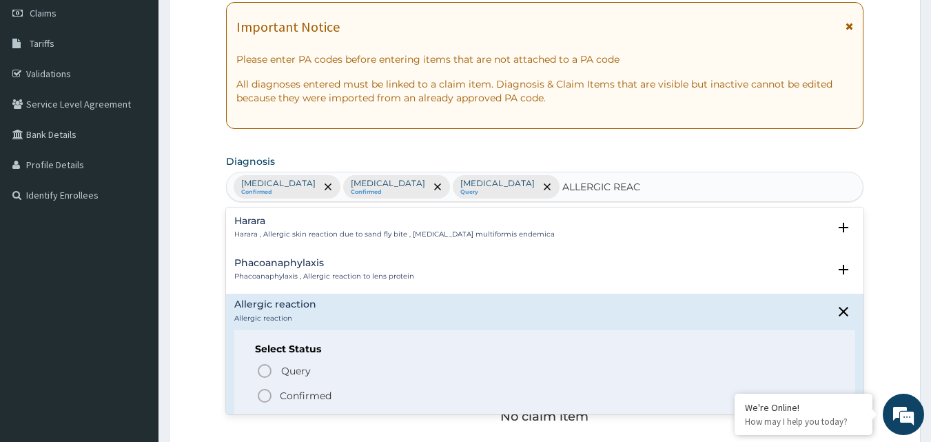
click at [580, 274] on div "Phacoanaphylaxis Phacoanaphylaxis , Allergic reaction to lens protein" at bounding box center [545, 270] width 622 height 24
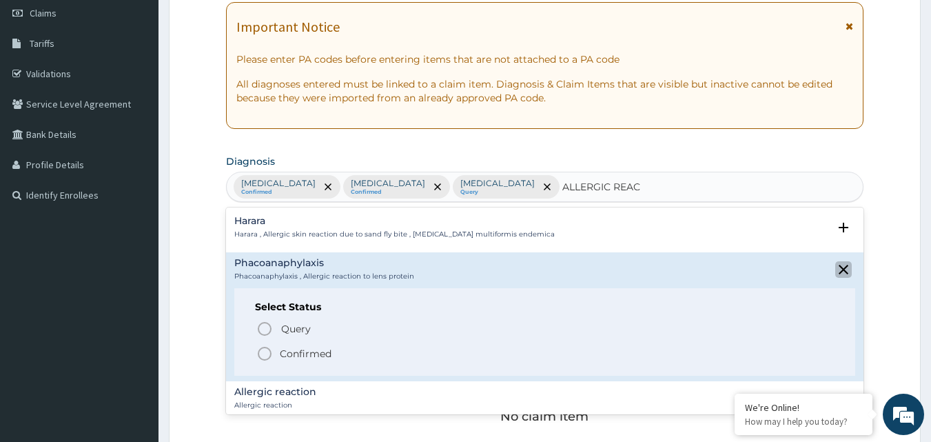
click at [841, 272] on icon "close select status" at bounding box center [843, 269] width 17 height 17
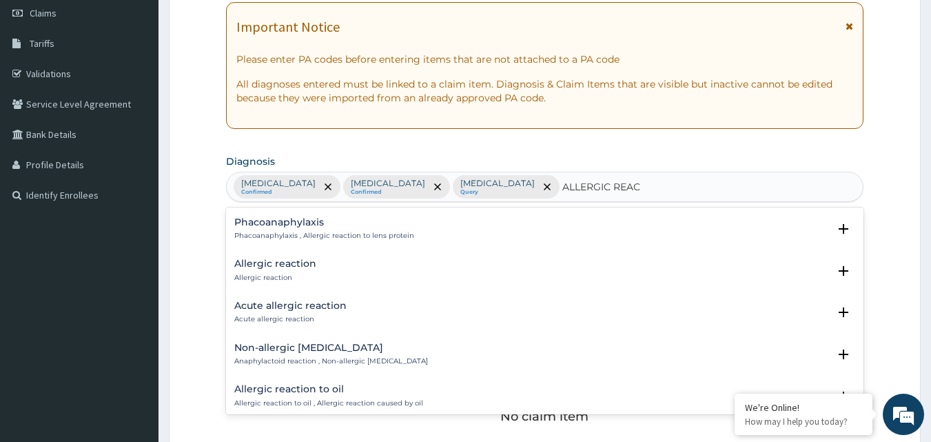
scroll to position [0, 0]
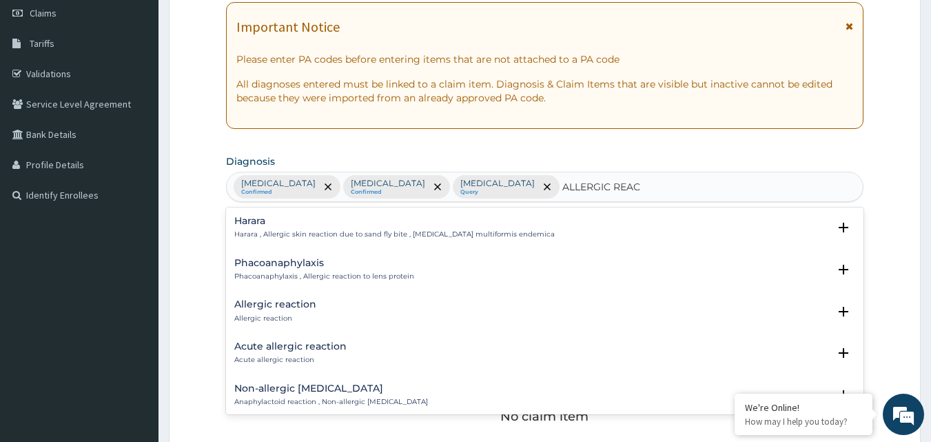
click at [281, 318] on p "Allergic reaction" at bounding box center [275, 319] width 82 height 10
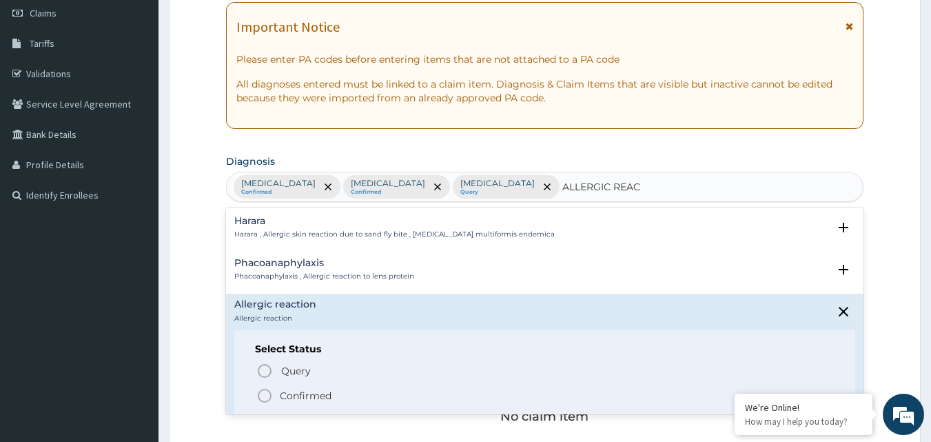
click at [290, 399] on p "Confirmed" at bounding box center [306, 396] width 52 height 14
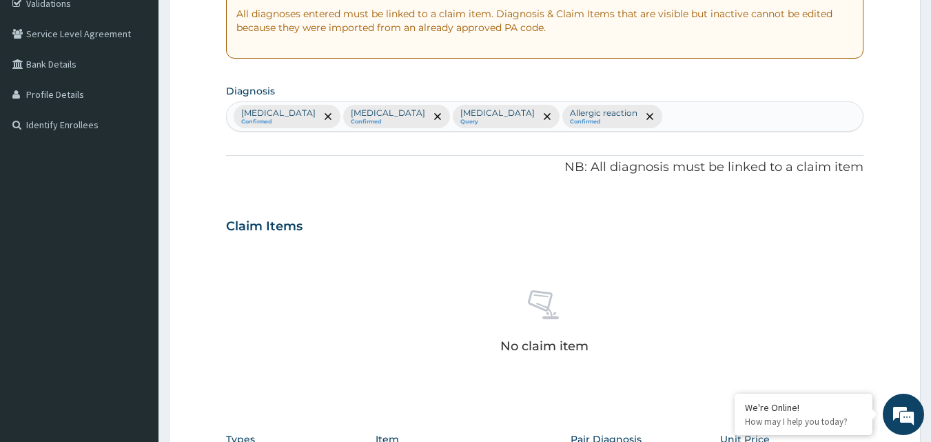
scroll to position [542, 0]
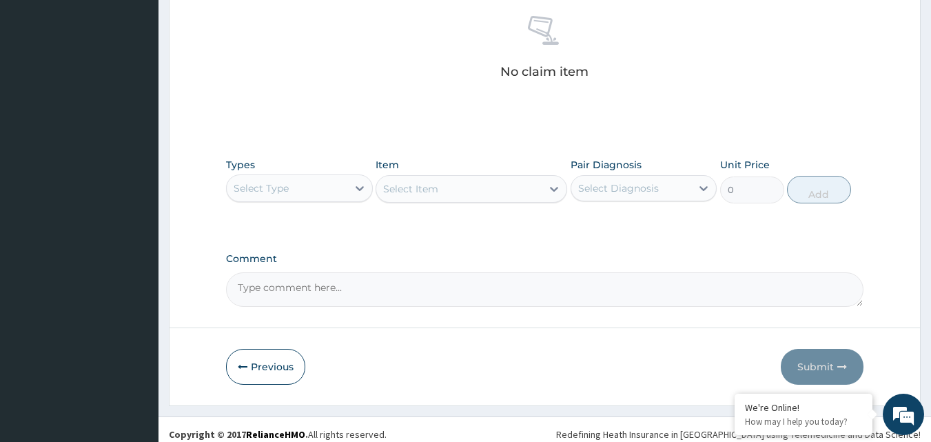
drag, startPoint x: 308, startPoint y: 188, endPoint x: 301, endPoint y: 203, distance: 16.7
click at [303, 194] on div "Select Type" at bounding box center [287, 188] width 121 height 22
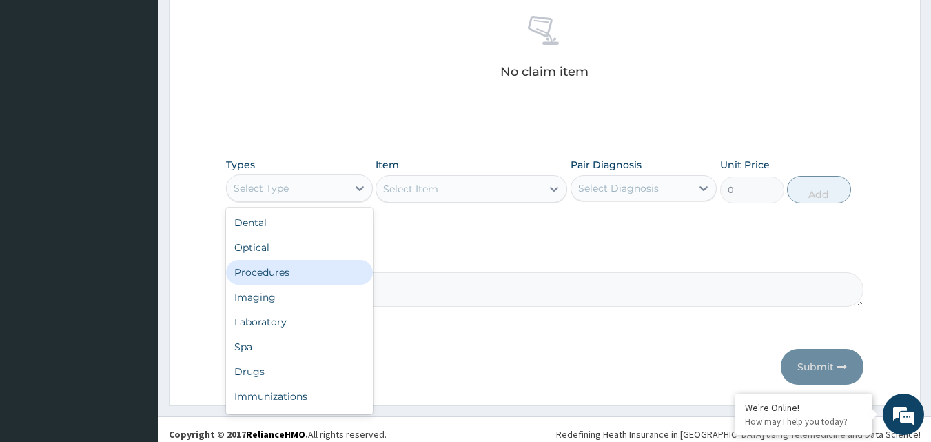
drag, startPoint x: 292, startPoint y: 266, endPoint x: 332, endPoint y: 265, distance: 40.0
click at [292, 266] on div "Procedures" at bounding box center [299, 272] width 147 height 25
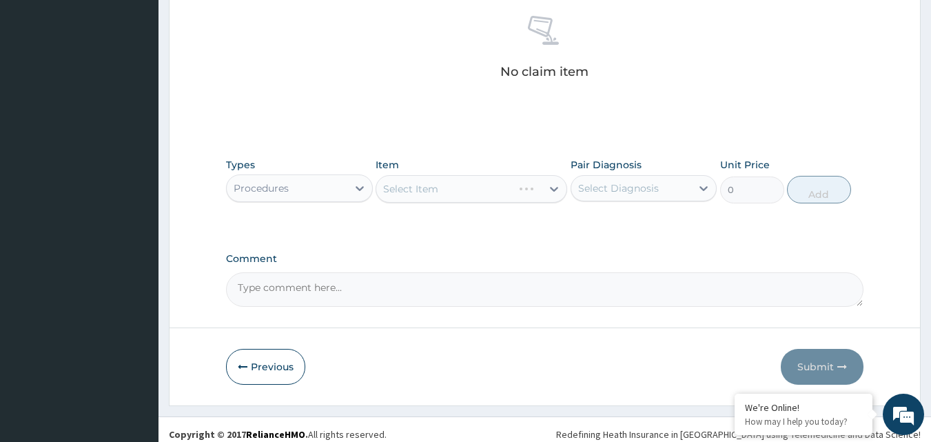
click at [427, 197] on div "Select Item" at bounding box center [472, 189] width 192 height 28
click at [431, 192] on div "Select Item" at bounding box center [472, 189] width 192 height 28
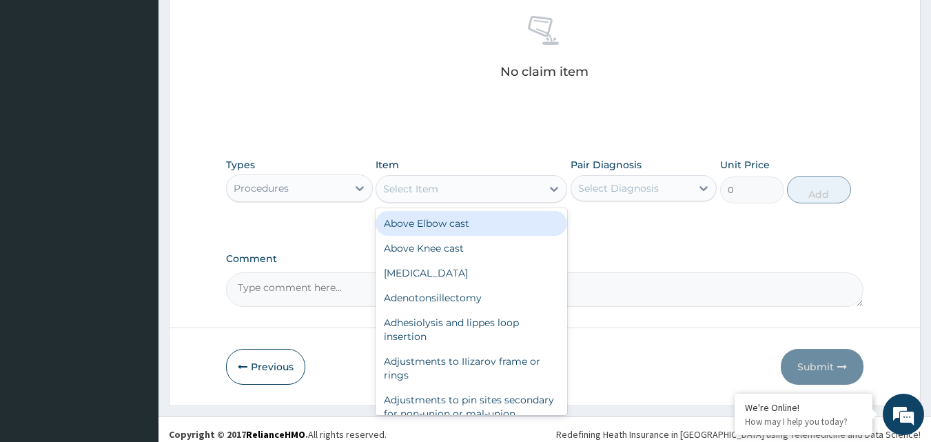
click at [413, 185] on div "Select Item" at bounding box center [410, 189] width 55 height 14
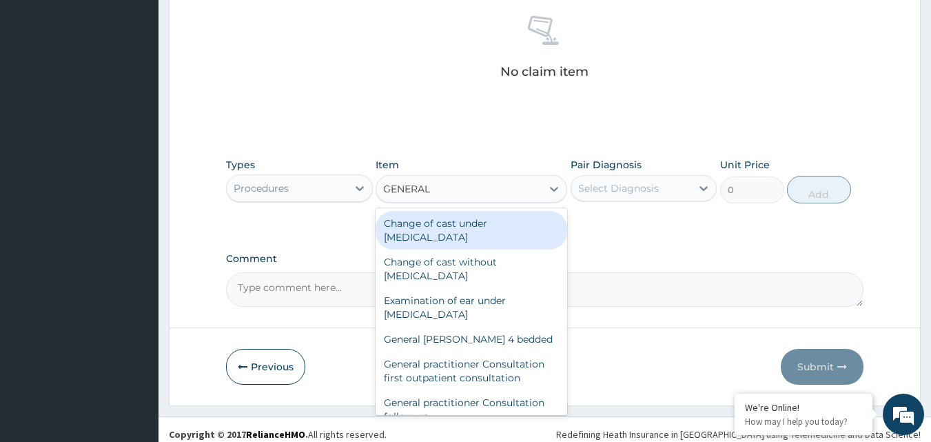
type input "GENERAL P"
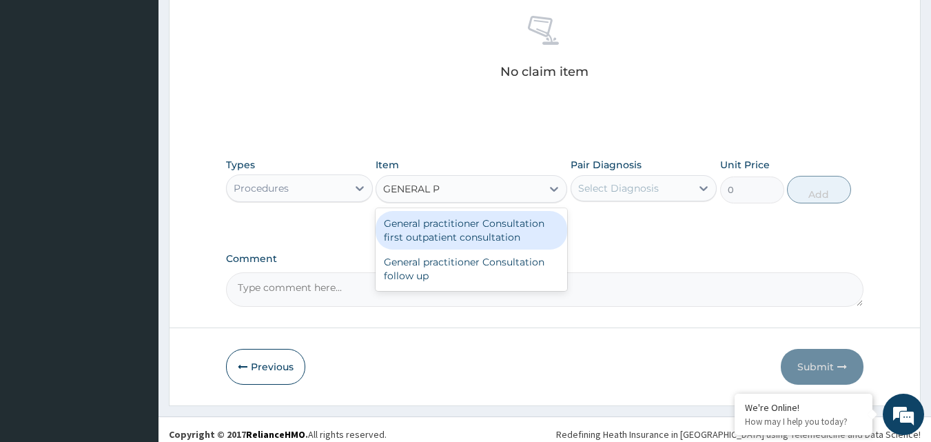
click at [452, 218] on div "General practitioner Consultation first outpatient consultation" at bounding box center [472, 230] width 192 height 39
type input "3547.5"
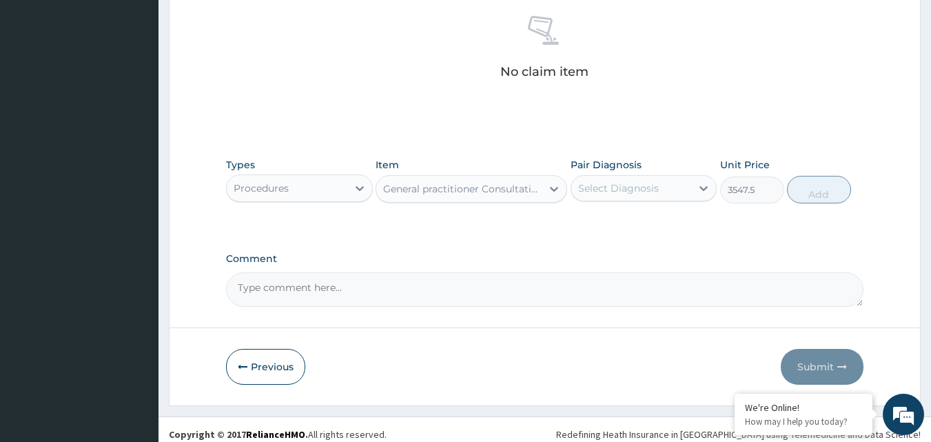
click at [580, 183] on div "Select Diagnosis" at bounding box center [618, 188] width 81 height 14
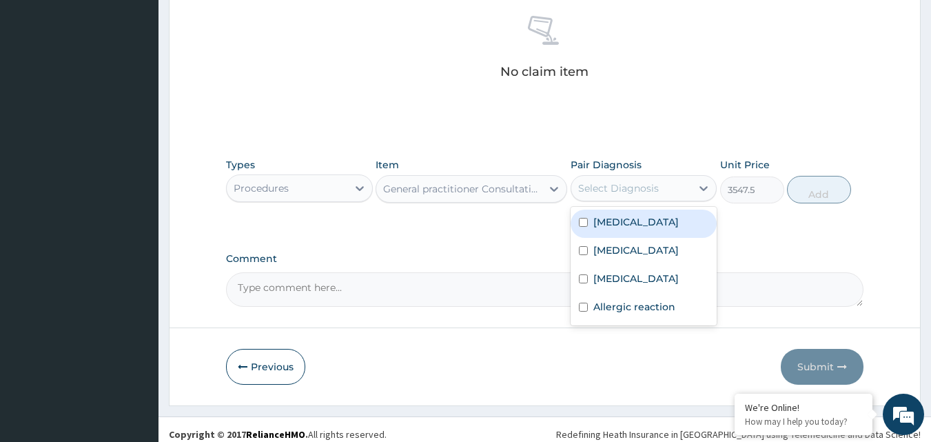
click at [602, 217] on label "Falciparum malaria" at bounding box center [635, 222] width 85 height 14
checkbox input "true"
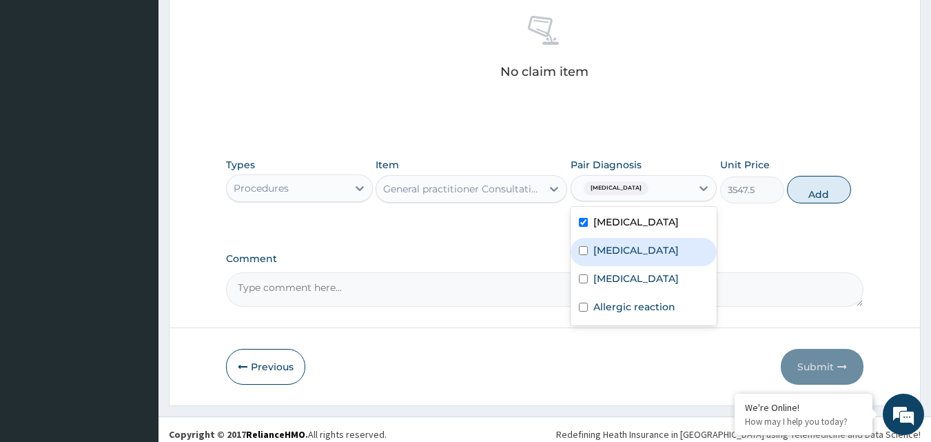
drag, startPoint x: 606, startPoint y: 255, endPoint x: 607, endPoint y: 268, distance: 13.1
click at [607, 255] on label "Upper respiratory infection" at bounding box center [635, 250] width 85 height 14
checkbox input "true"
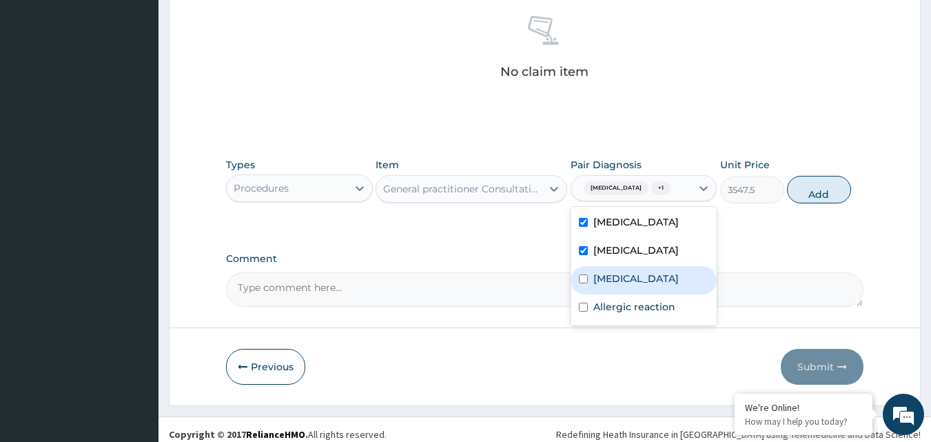
click at [607, 285] on label "Sepsis" at bounding box center [635, 279] width 85 height 14
checkbox input "true"
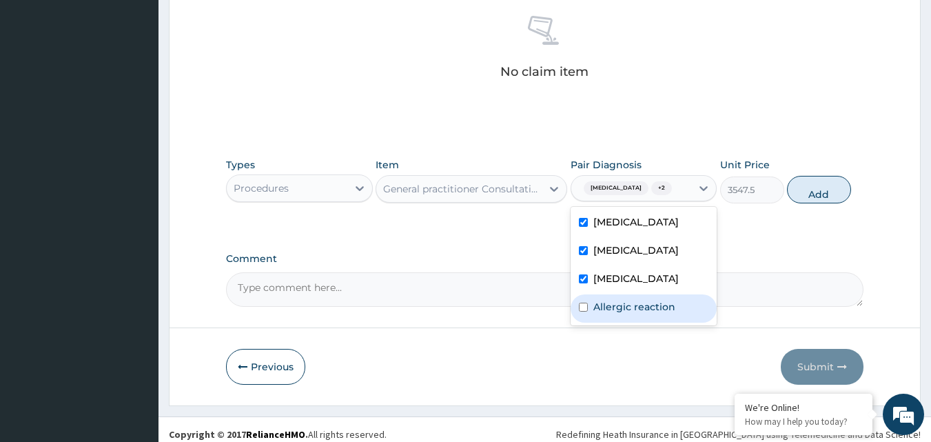
click at [615, 314] on label "Allergic reaction" at bounding box center [634, 307] width 82 height 14
checkbox input "true"
click at [817, 190] on button "Add" at bounding box center [819, 190] width 64 height 28
type input "0"
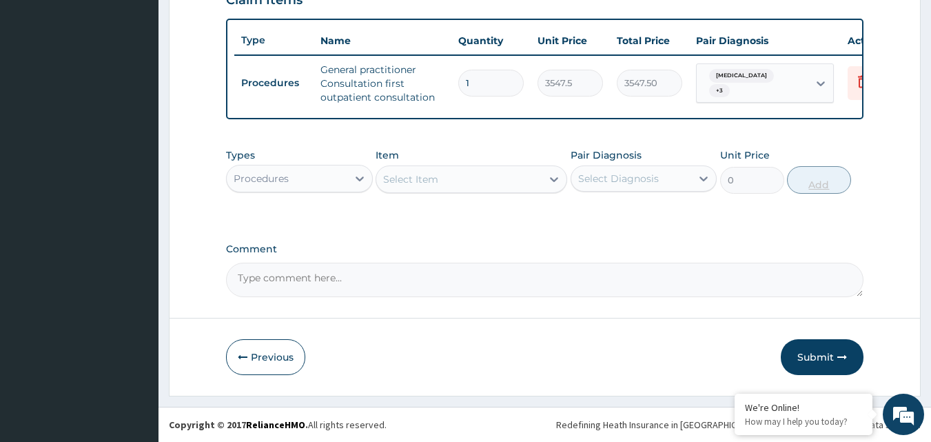
scroll to position [504, 0]
click at [347, 181] on div "Procedures" at bounding box center [287, 178] width 121 height 22
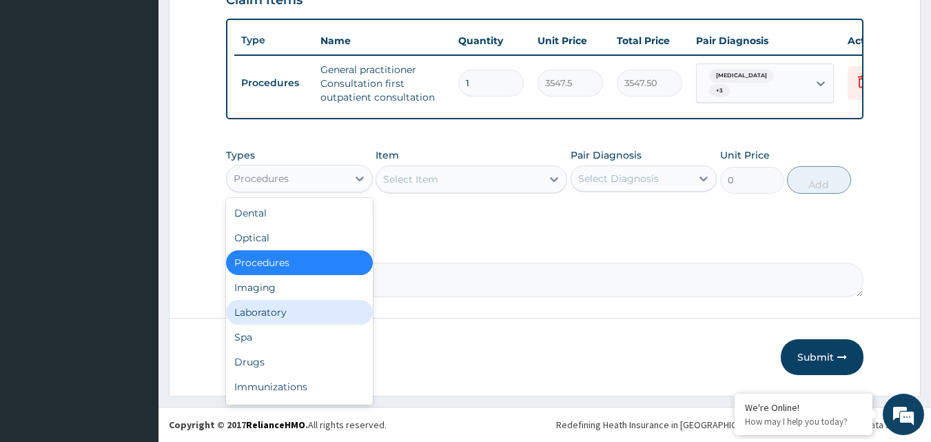
click at [274, 314] on div "Laboratory" at bounding box center [299, 312] width 147 height 25
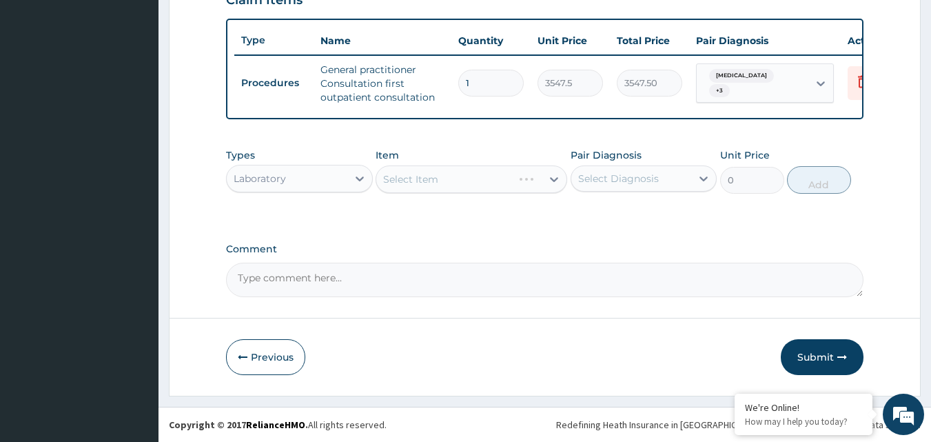
click at [407, 174] on div "Select Item" at bounding box center [472, 179] width 192 height 28
click at [442, 173] on div "Select Item" at bounding box center [472, 179] width 192 height 28
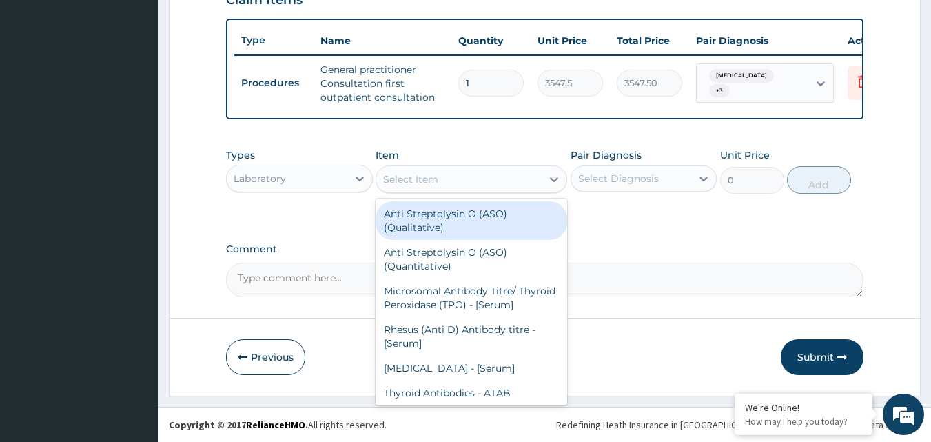
click at [432, 184] on div "Select Item" at bounding box center [410, 179] width 55 height 14
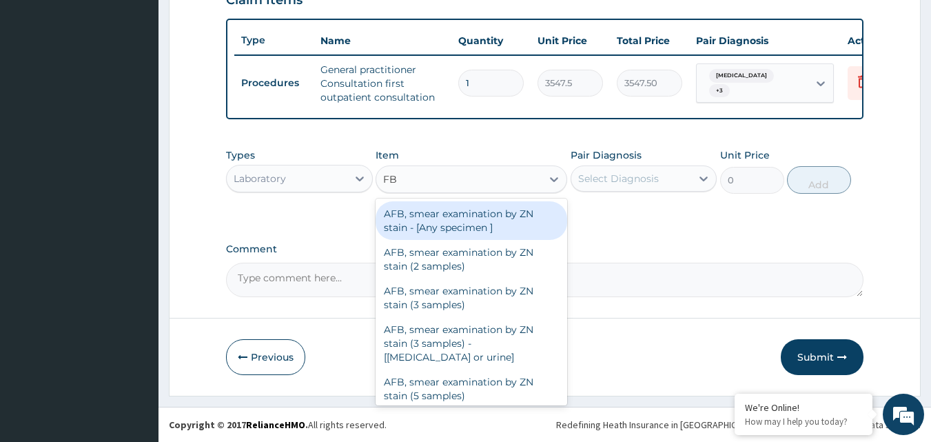
type input "FBC"
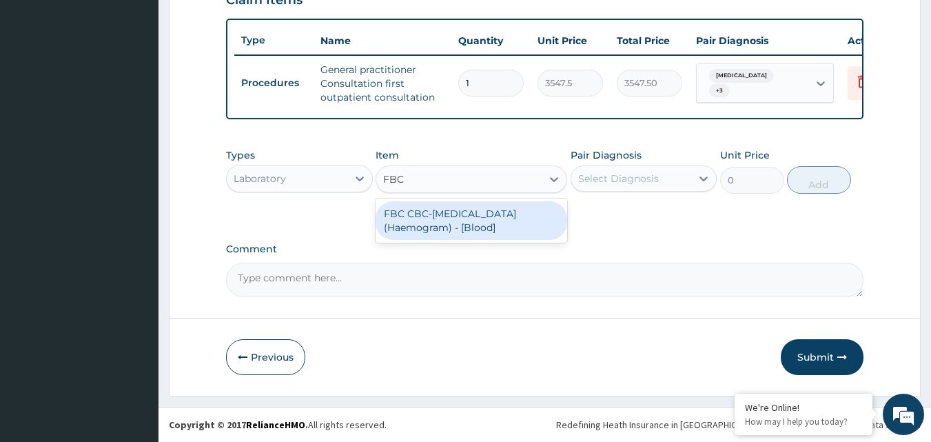
click at [465, 205] on div "FBC CBC-Complete Blood Count (Haemogram) - [Blood]" at bounding box center [472, 220] width 192 height 39
type input "4300"
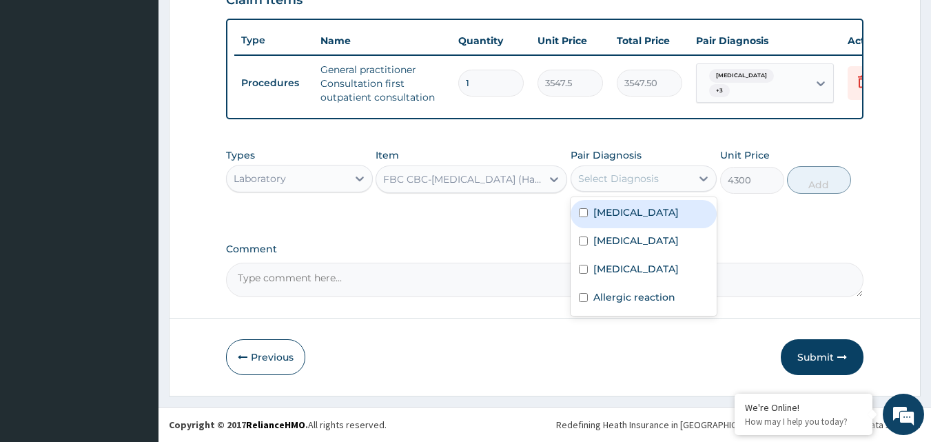
click at [662, 170] on div "Select Diagnosis" at bounding box center [631, 178] width 121 height 22
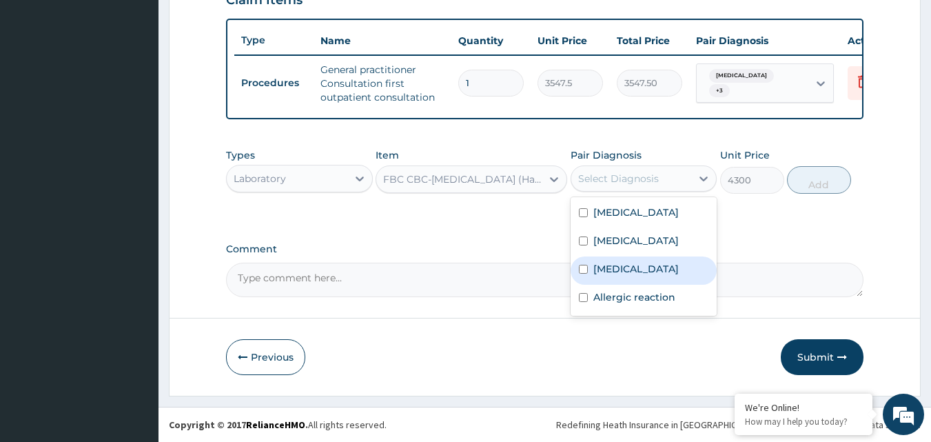
click at [644, 283] on div "[MEDICAL_DATA]" at bounding box center [644, 270] width 147 height 28
checkbox input "true"
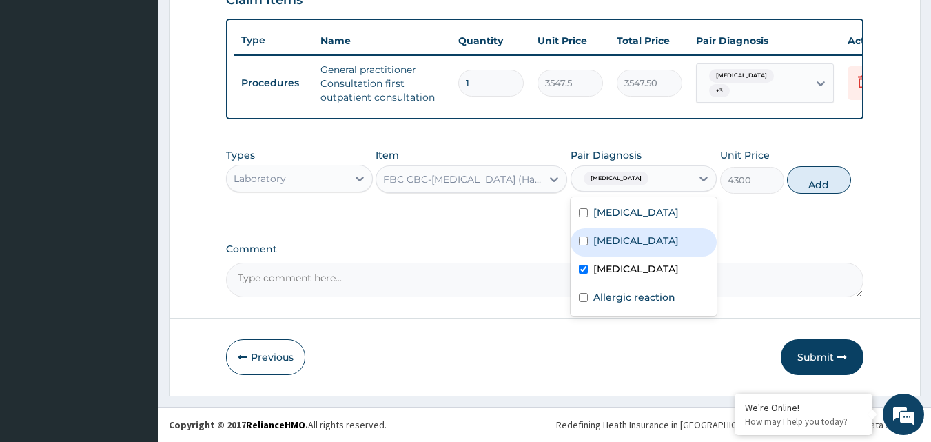
click at [821, 174] on button "Add" at bounding box center [819, 180] width 64 height 28
type input "0"
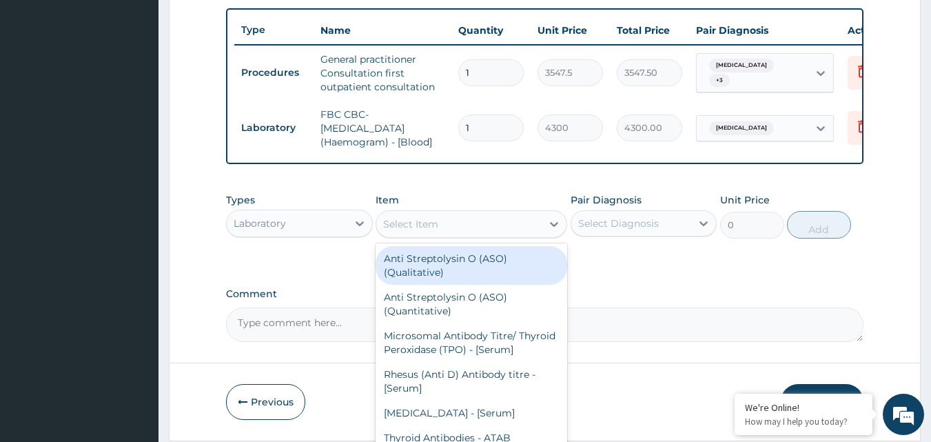
click at [445, 234] on div "Select Item" at bounding box center [458, 224] width 165 height 22
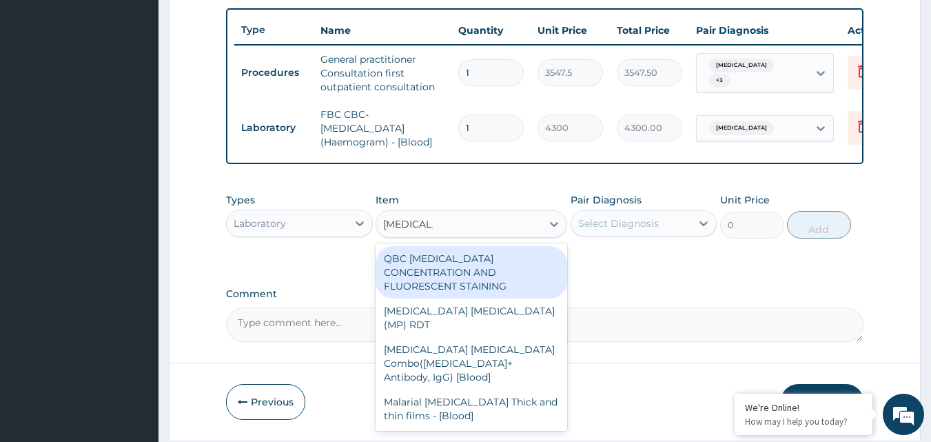
type input "[MEDICAL_DATA] P"
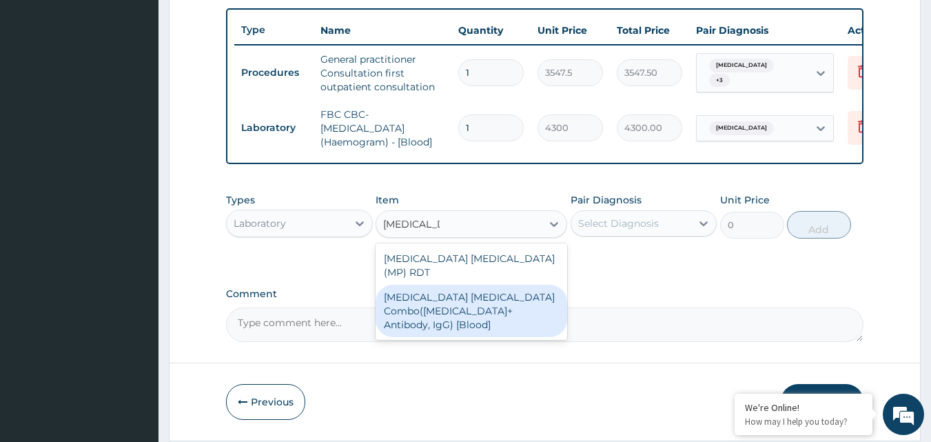
click at [473, 303] on div "[MEDICAL_DATA] [MEDICAL_DATA] Combo([MEDICAL_DATA]+ Antibody, IgG) [Blood]" at bounding box center [472, 311] width 192 height 52
type input "1612.5"
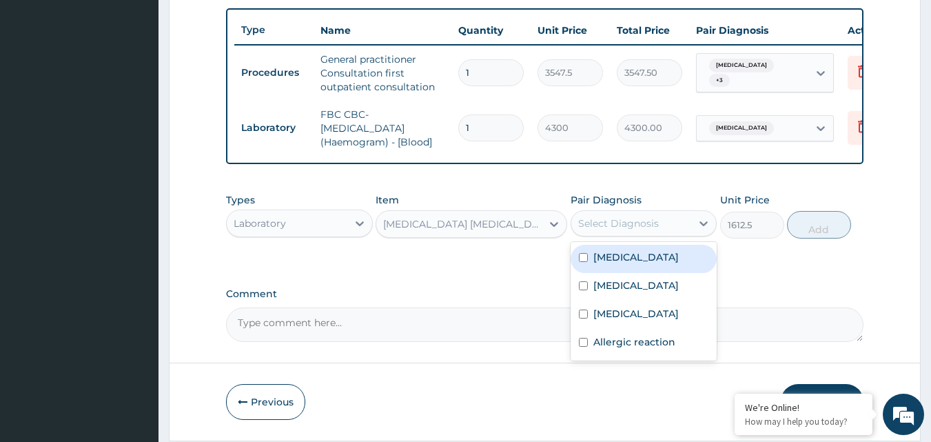
click at [620, 225] on div "Select Diagnosis" at bounding box center [631, 223] width 121 height 22
click at [610, 264] on label "[MEDICAL_DATA]" at bounding box center [635, 257] width 85 height 14
checkbox input "true"
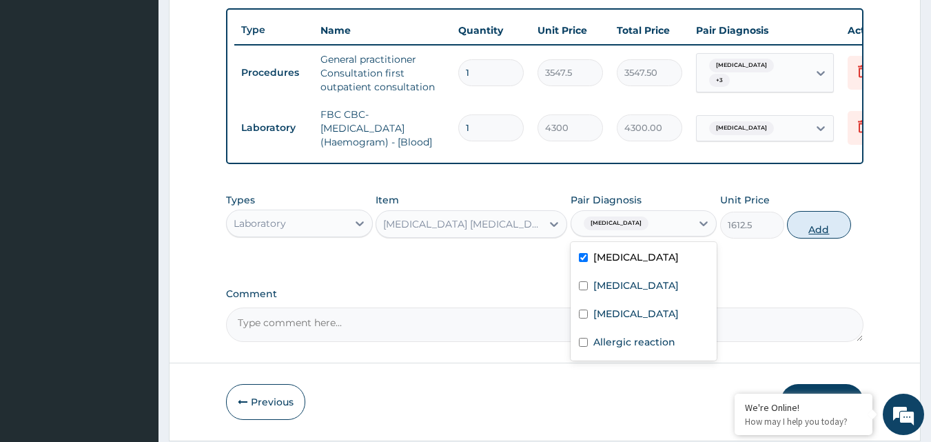
click at [833, 235] on button "Add" at bounding box center [819, 225] width 64 height 28
type input "0"
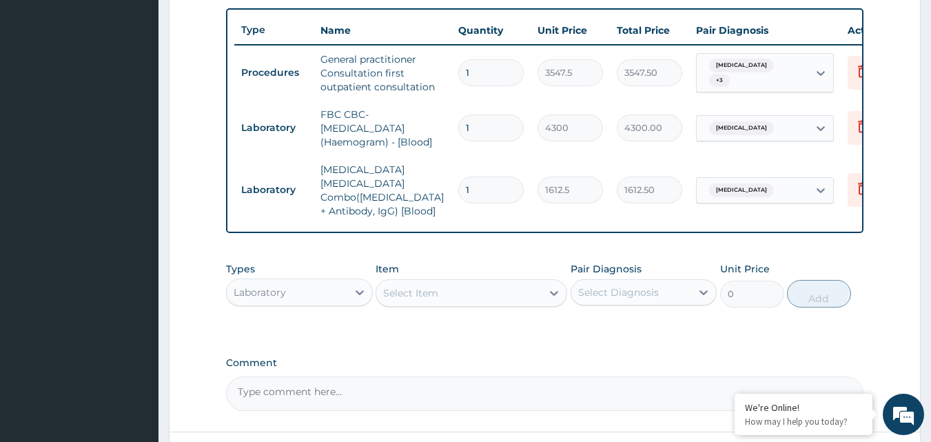
click at [318, 286] on div "Laboratory" at bounding box center [287, 292] width 121 height 22
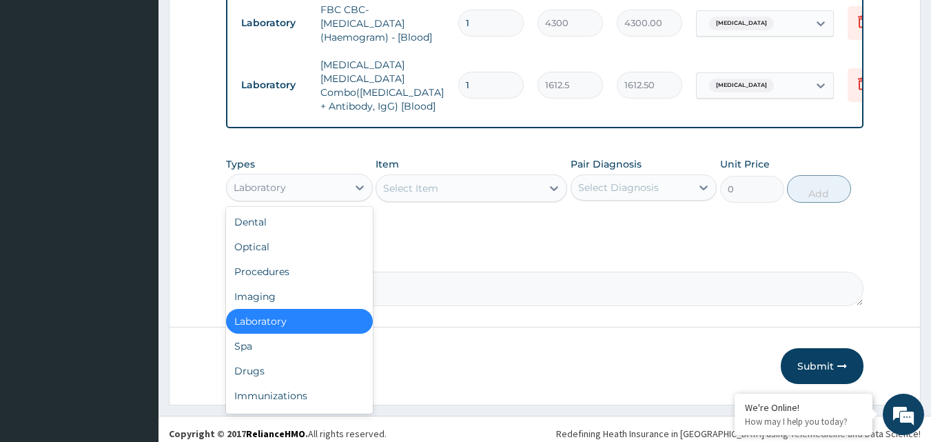
scroll to position [615, 0]
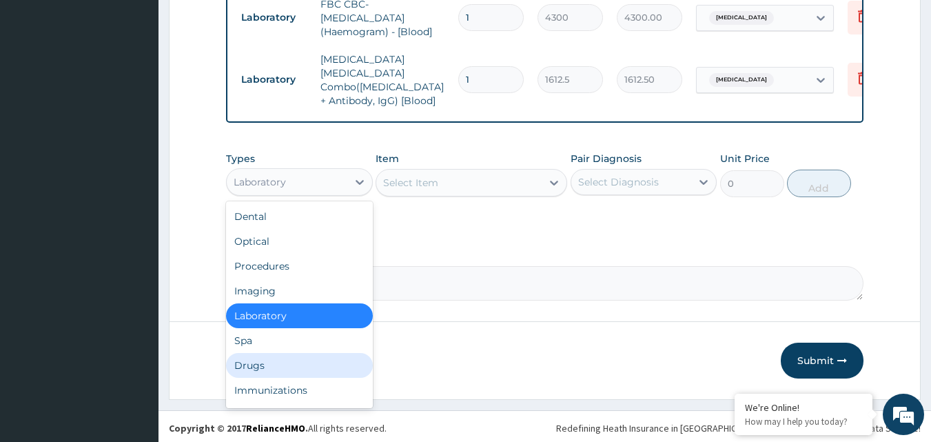
click at [249, 367] on div "Drugs" at bounding box center [299, 365] width 147 height 25
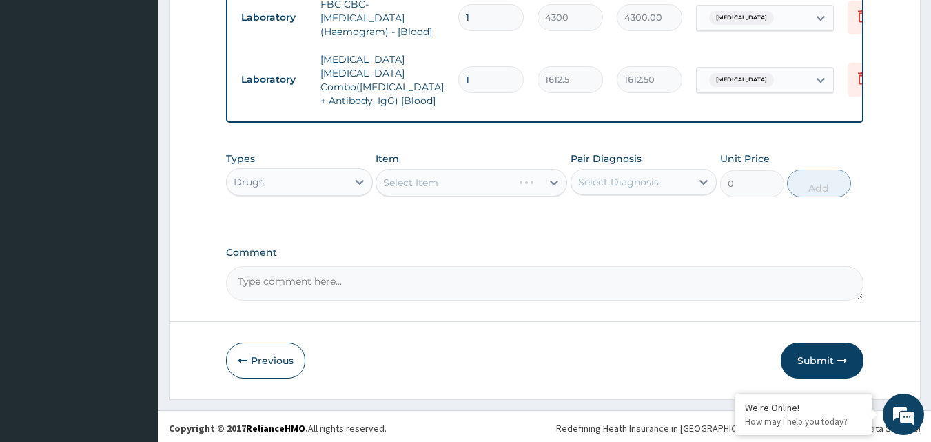
click at [414, 180] on div "Select Item" at bounding box center [472, 183] width 192 height 28
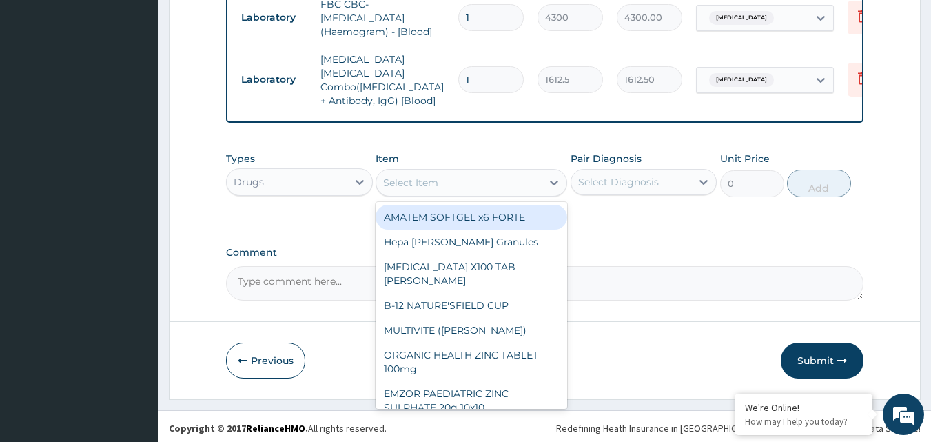
click at [454, 164] on div "Item option Malaria Parasite Combo(Blood Film+ Antibody, IgG) [Blood], selected…" at bounding box center [472, 174] width 192 height 45
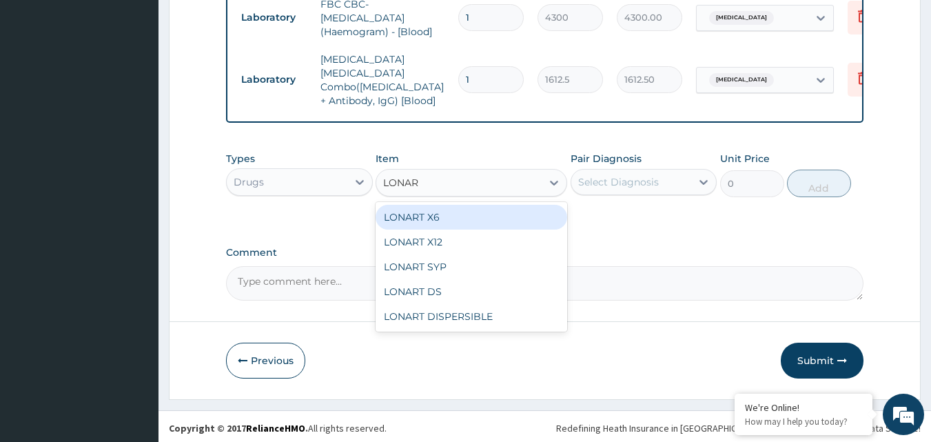
type input "LONART"
click at [472, 207] on div "LONART X6" at bounding box center [472, 217] width 192 height 25
type input "473"
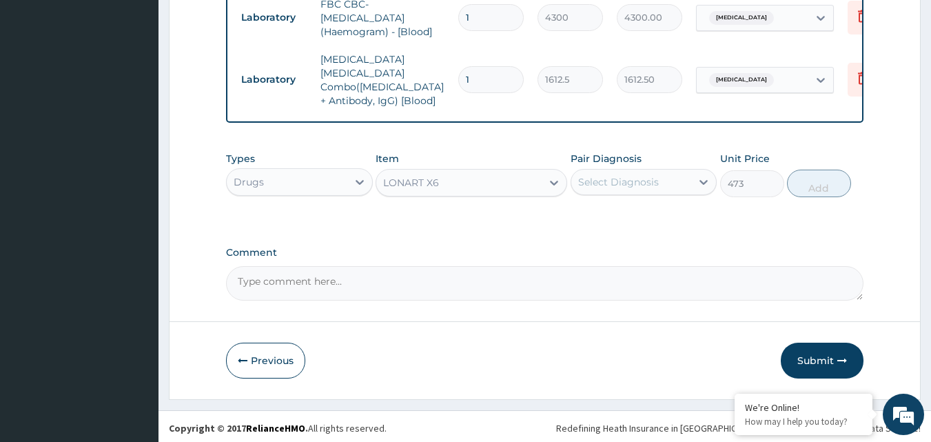
click at [649, 169] on div "Select Diagnosis" at bounding box center [644, 182] width 147 height 26
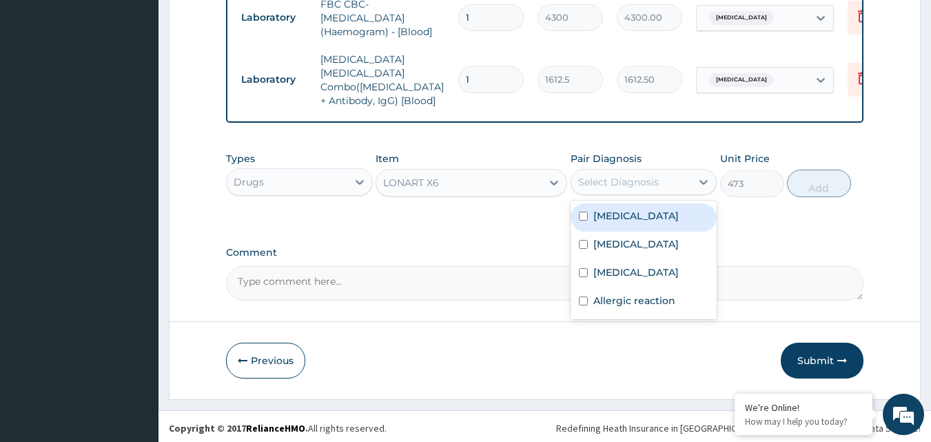
click at [640, 210] on label "[MEDICAL_DATA]" at bounding box center [635, 216] width 85 height 14
checkbox input "true"
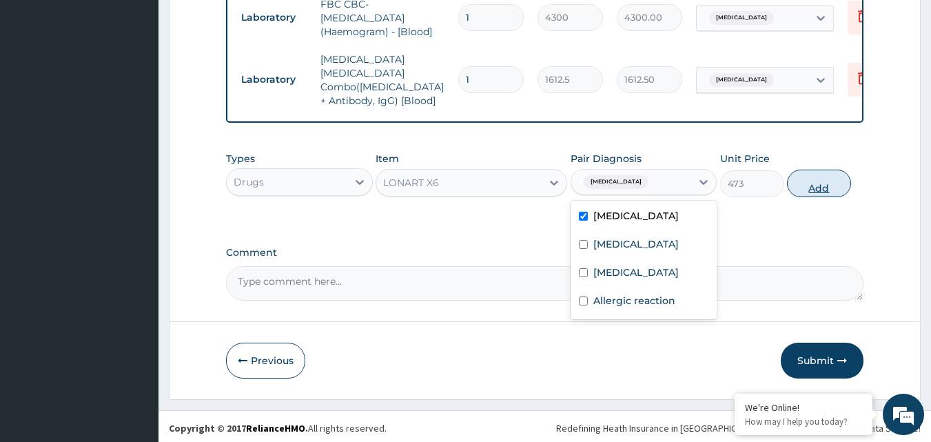
click at [827, 178] on button "Add" at bounding box center [819, 184] width 64 height 28
type input "0"
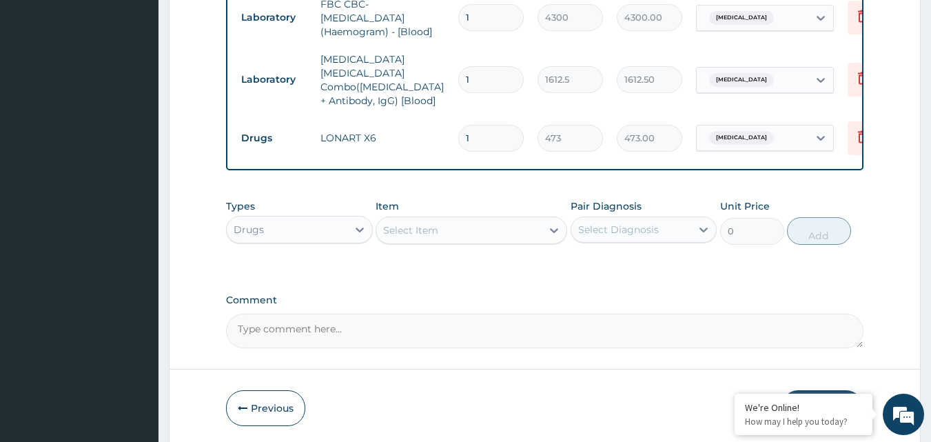
type input "0.00"
type input "6"
type input "2838.00"
type input "6"
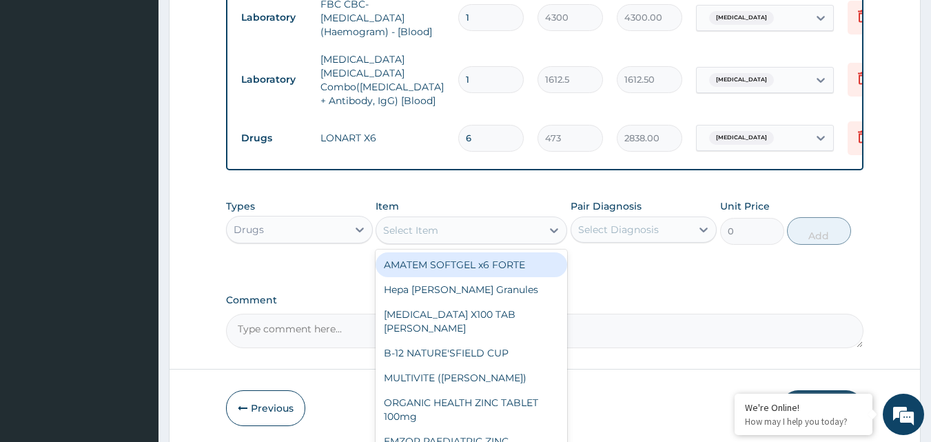
click at [433, 219] on div "Select Item" at bounding box center [458, 230] width 165 height 22
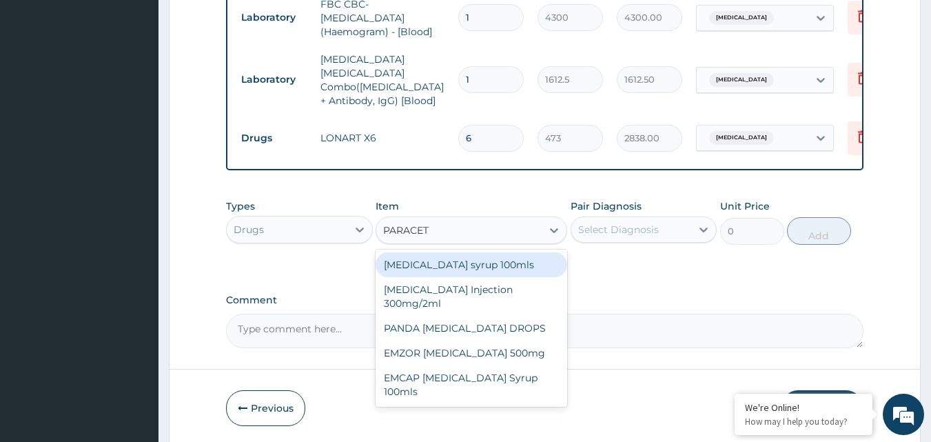
type input "PARACETA"
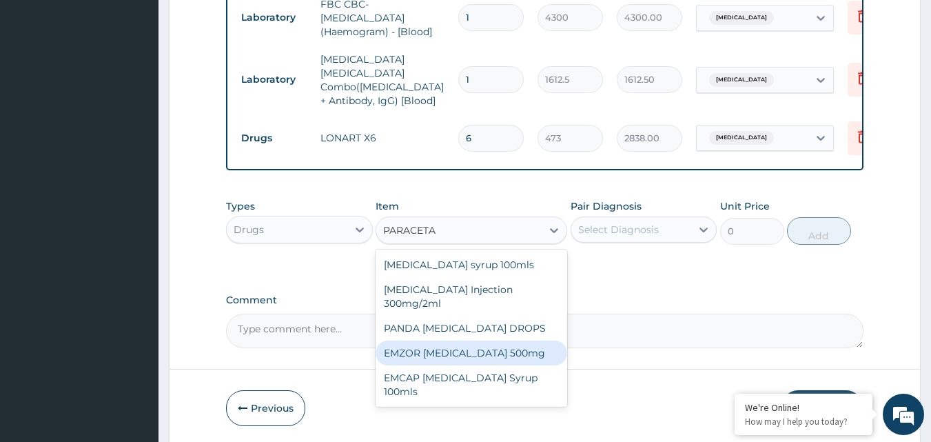
drag, startPoint x: 529, startPoint y: 347, endPoint x: 574, endPoint y: 302, distance: 64.3
click at [528, 347] on div "EMZOR [MEDICAL_DATA] 500mg" at bounding box center [472, 352] width 192 height 25
type input "23.65"
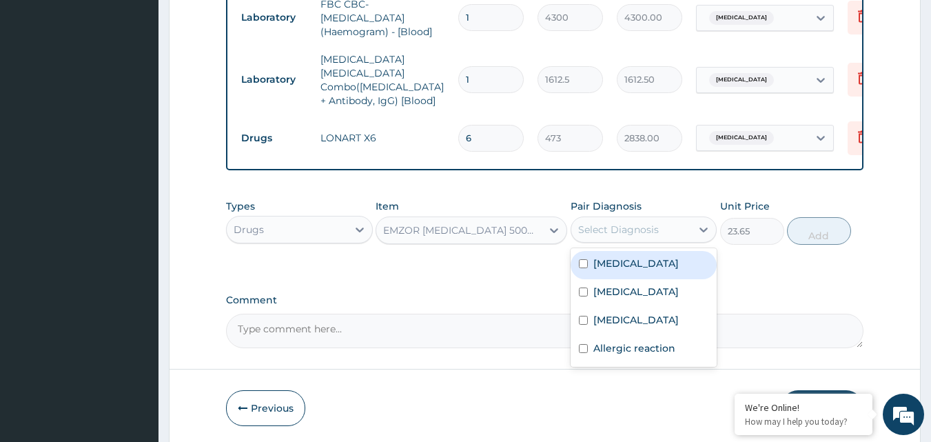
click at [638, 223] on div "Select Diagnosis" at bounding box center [618, 230] width 81 height 14
click at [629, 265] on label "[MEDICAL_DATA]" at bounding box center [635, 263] width 85 height 14
checkbox input "true"
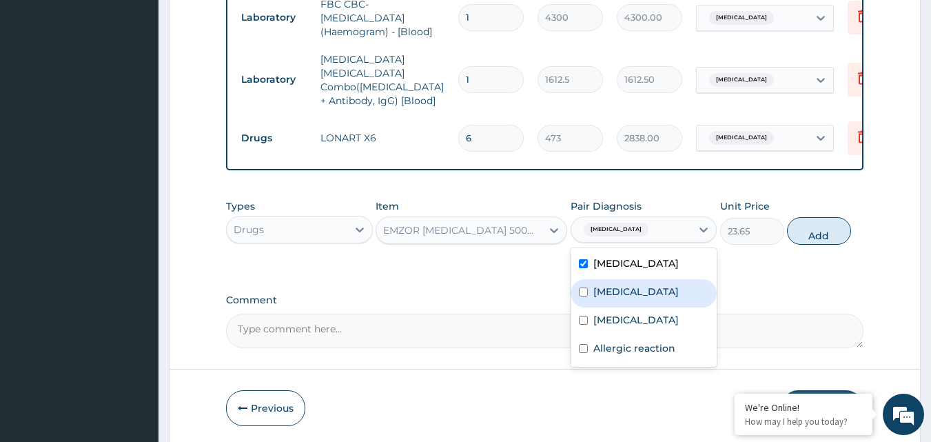
click at [629, 298] on label "[MEDICAL_DATA]" at bounding box center [635, 292] width 85 height 14
checkbox input "true"
click at [830, 217] on button "Add" at bounding box center [819, 231] width 64 height 28
type input "0"
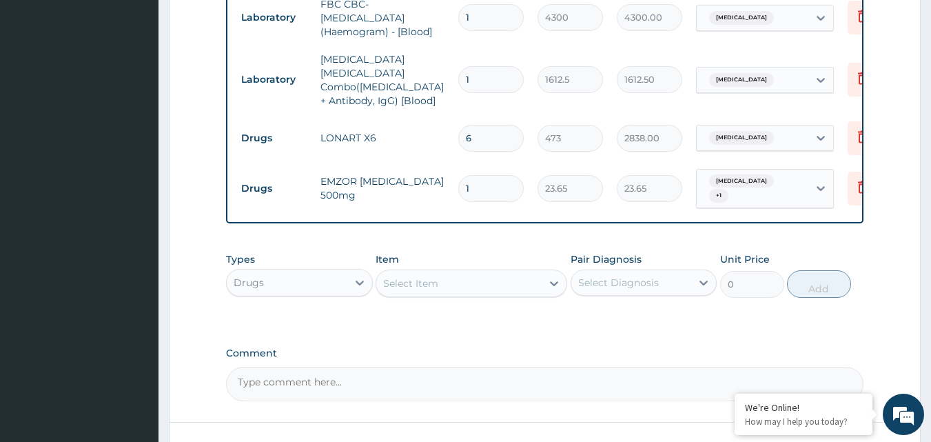
type input "18"
type input "425.70"
type input "18"
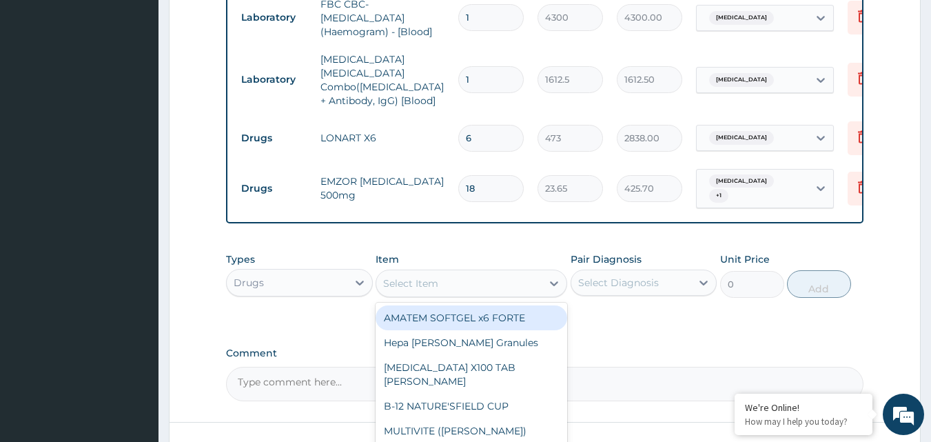
click at [478, 288] on div "Select Item" at bounding box center [458, 283] width 165 height 22
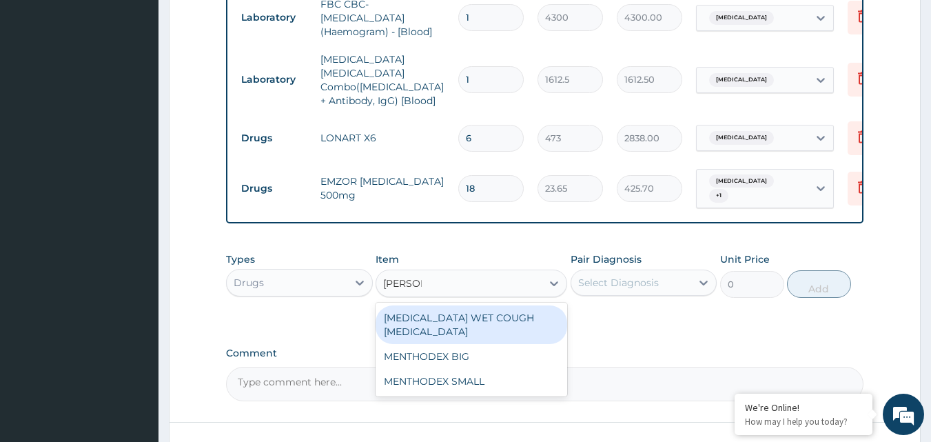
type input "MENTHO"
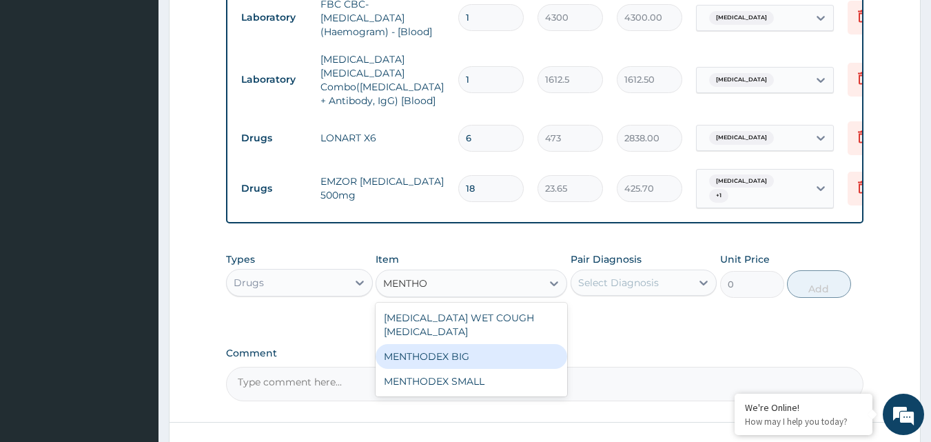
click at [472, 344] on div "MENTHODEX BIG" at bounding box center [472, 356] width 192 height 25
type input "4138.75"
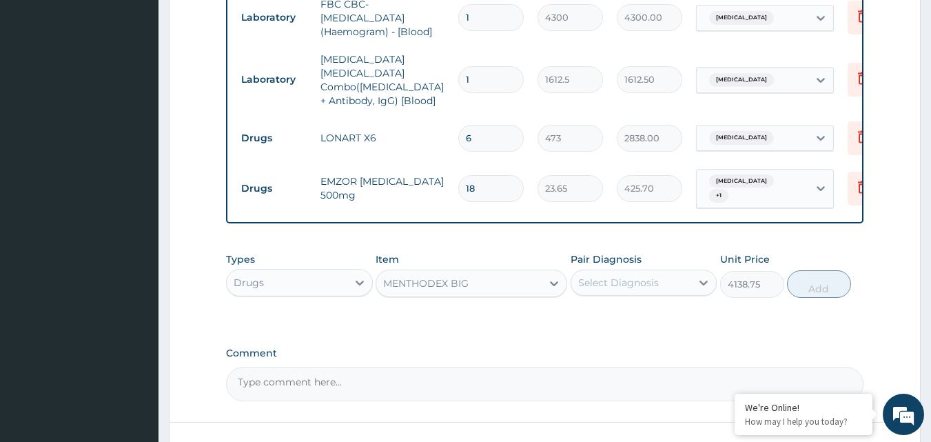
click at [588, 280] on div "Select Diagnosis" at bounding box center [618, 283] width 81 height 14
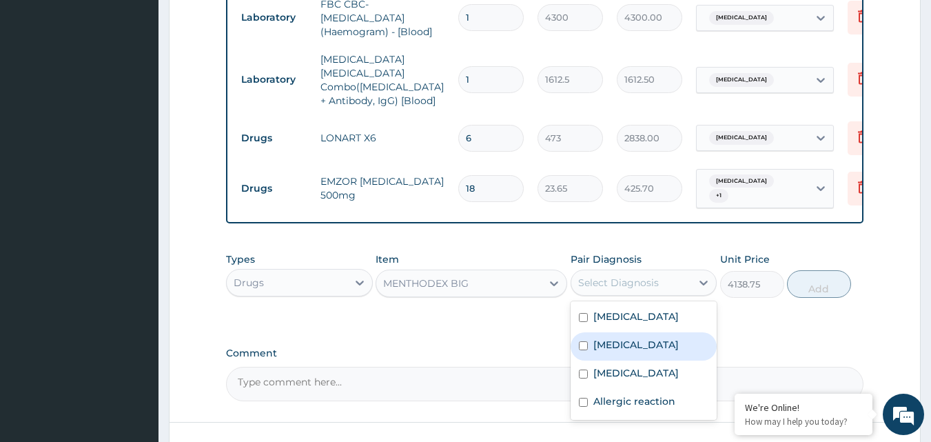
click at [593, 351] on label "[MEDICAL_DATA]" at bounding box center [635, 345] width 85 height 14
checkbox input "true"
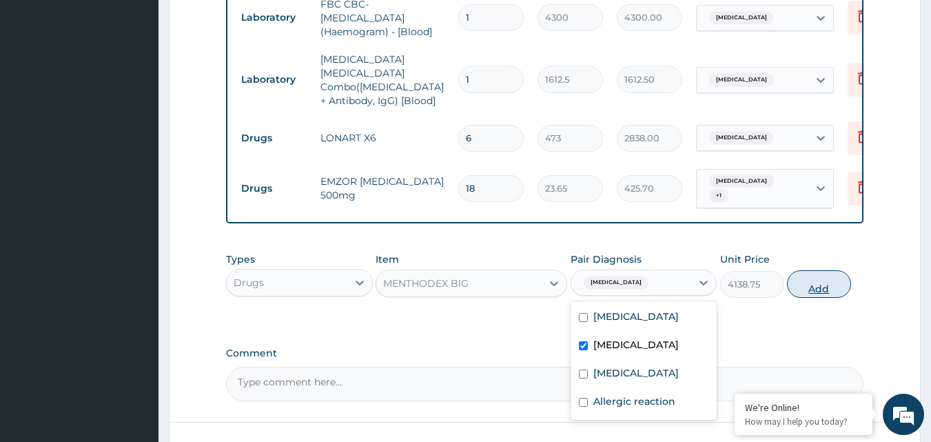
click at [817, 278] on button "Add" at bounding box center [819, 284] width 64 height 28
type input "0"
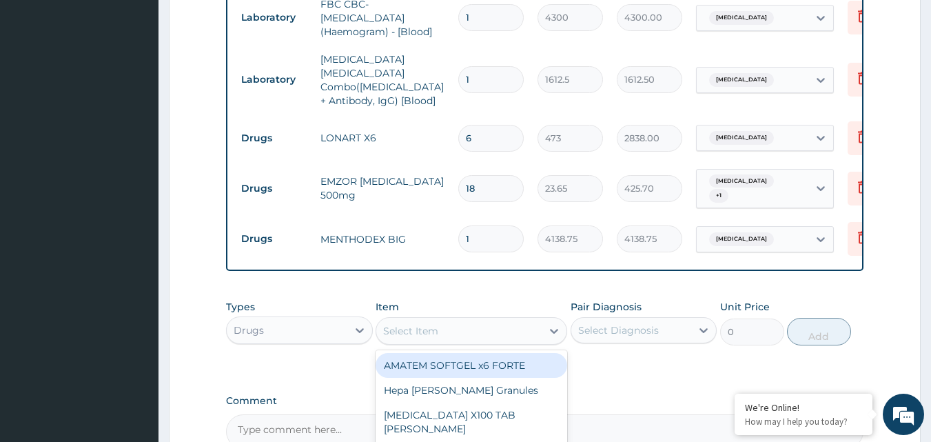
click at [457, 331] on div "Select Item" at bounding box center [458, 331] width 165 height 22
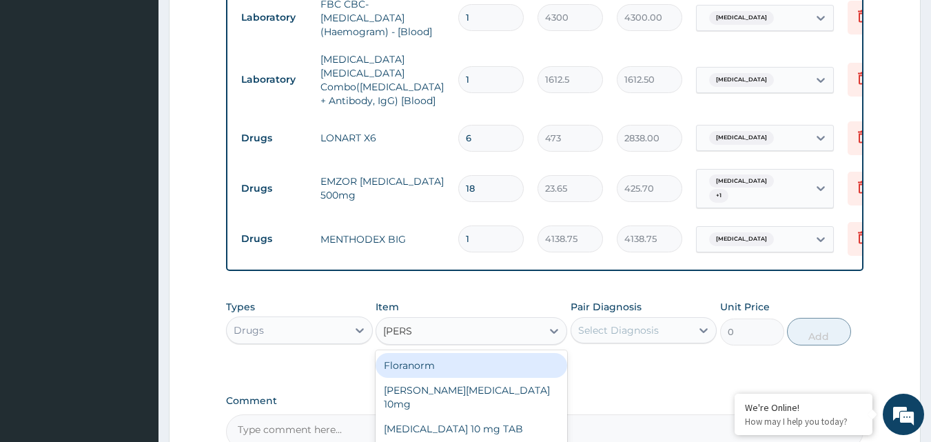
type input "LORAT"
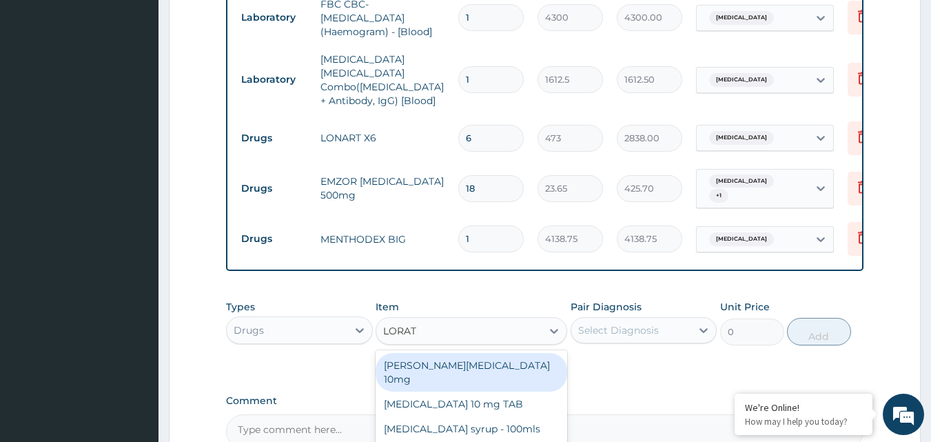
click at [453, 358] on div "[PERSON_NAME][MEDICAL_DATA] 10mg" at bounding box center [472, 372] width 192 height 39
type input "88.6875"
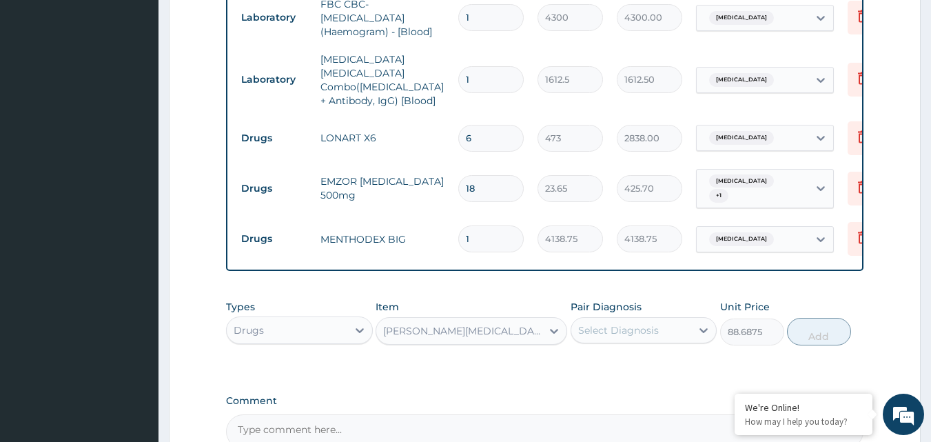
click at [618, 329] on div "Select Diagnosis" at bounding box center [618, 330] width 81 height 14
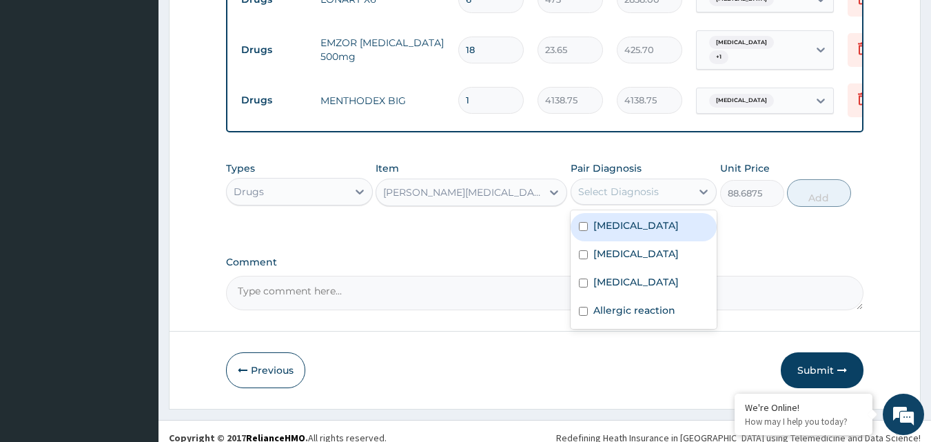
scroll to position [763, 0]
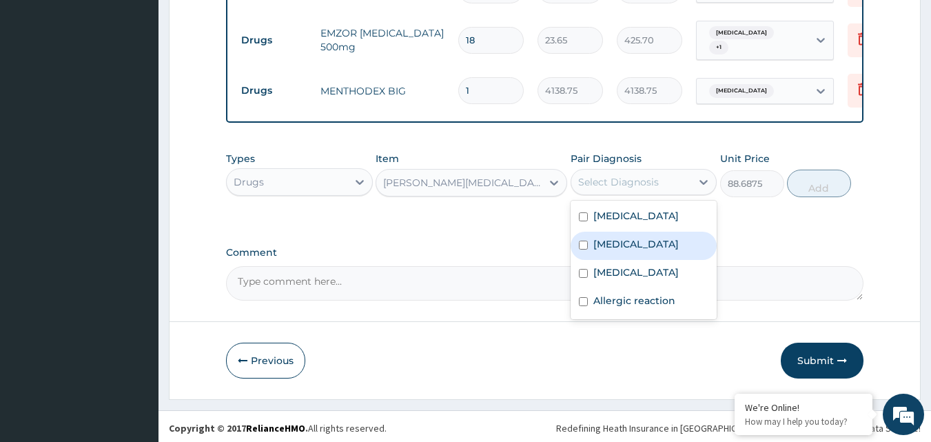
click at [605, 241] on label "[MEDICAL_DATA]" at bounding box center [635, 244] width 85 height 14
checkbox input "true"
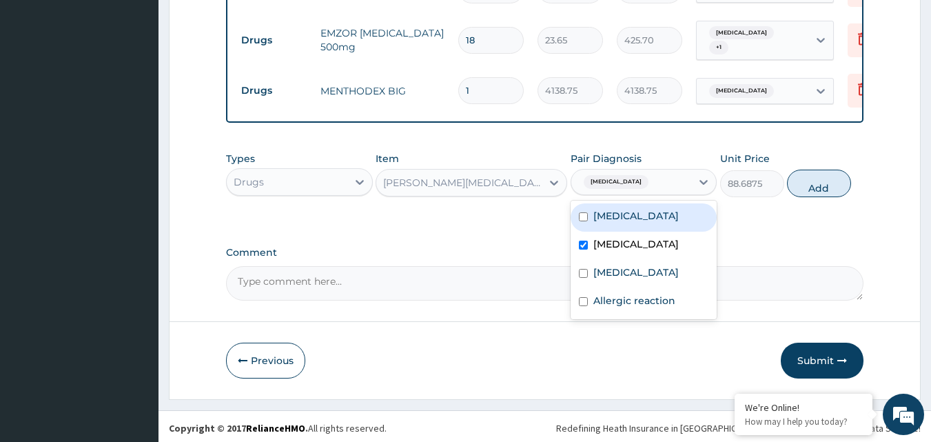
click at [828, 172] on button "Add" at bounding box center [819, 184] width 64 height 28
type input "0"
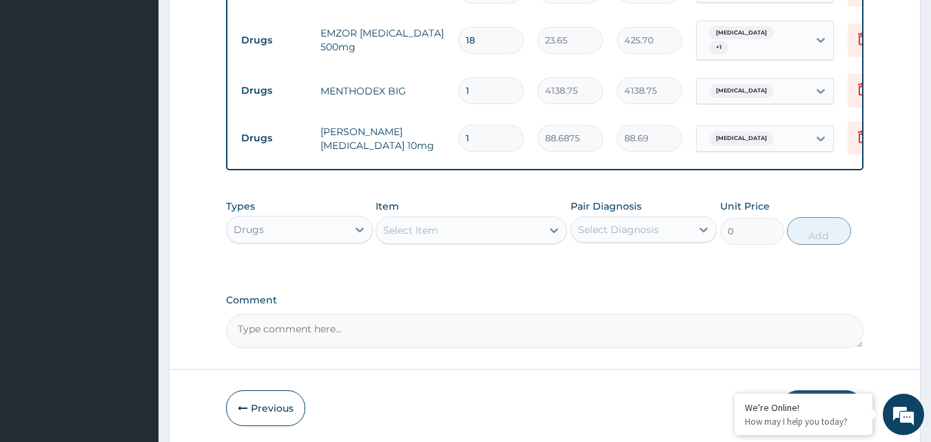
type input "0.00"
type input "5"
type input "443.44"
type input "5"
click at [458, 229] on div "Select Item" at bounding box center [458, 230] width 165 height 22
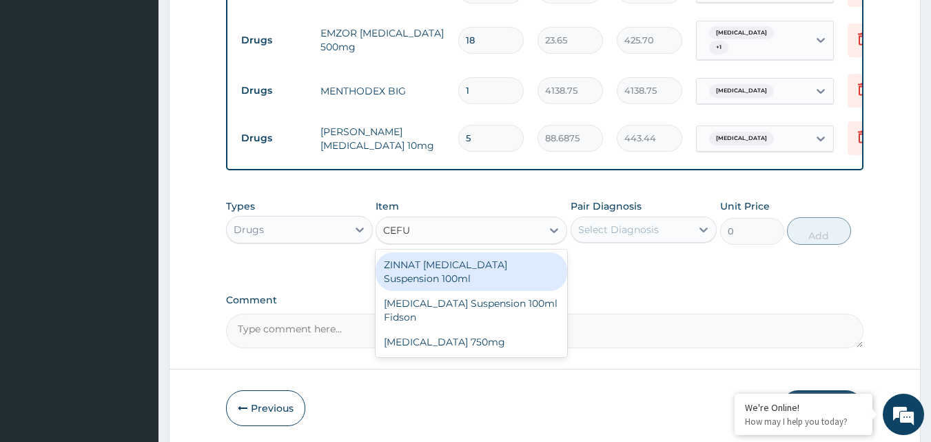
type input "CEFUR"
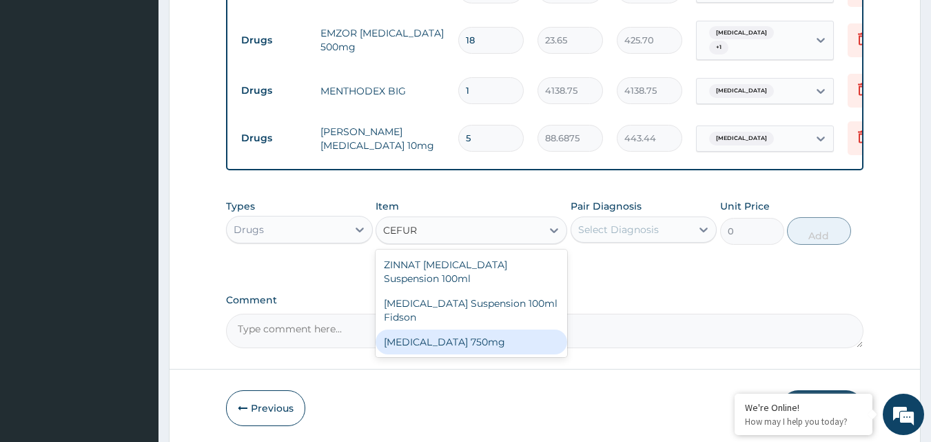
click at [433, 340] on div "[MEDICAL_DATA] 750mg" at bounding box center [472, 341] width 192 height 25
type input "1773.75"
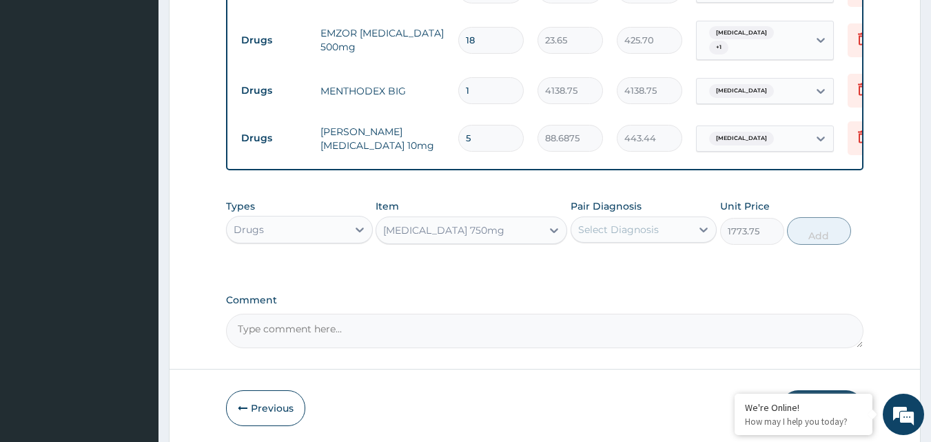
click at [636, 231] on div "Select Diagnosis" at bounding box center [618, 230] width 81 height 14
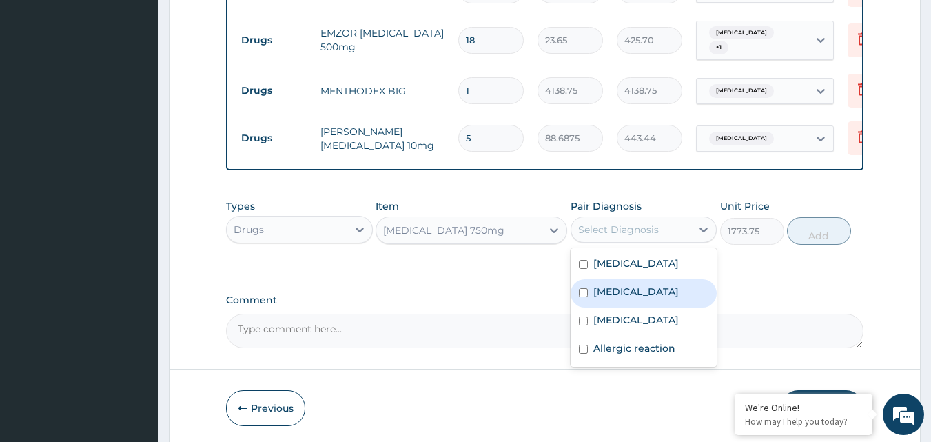
click at [593, 296] on label "[MEDICAL_DATA]" at bounding box center [635, 292] width 85 height 14
checkbox input "true"
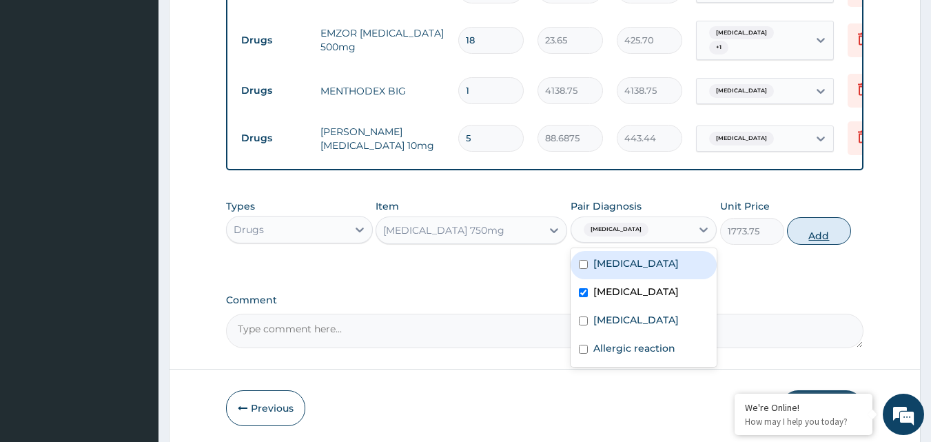
click at [797, 231] on button "Add" at bounding box center [819, 231] width 64 height 28
type input "0"
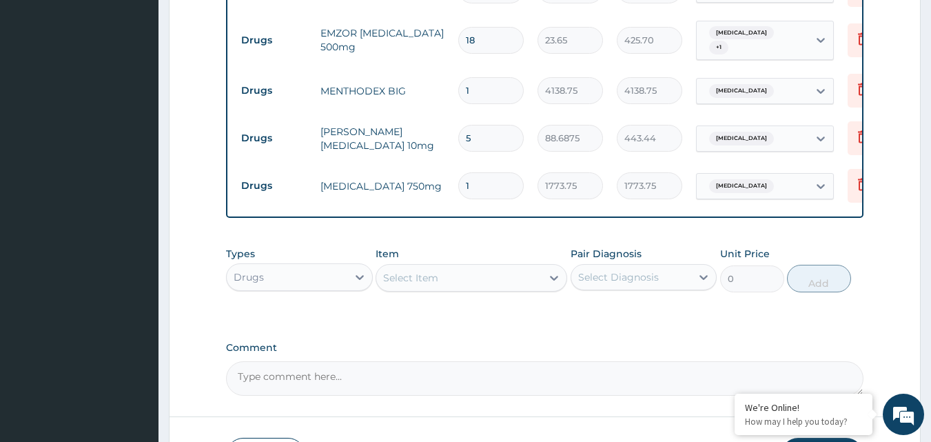
type input "0.00"
type input "3"
type input "5321.25"
type input "3"
click at [468, 277] on div "Select Item" at bounding box center [458, 278] width 165 height 22
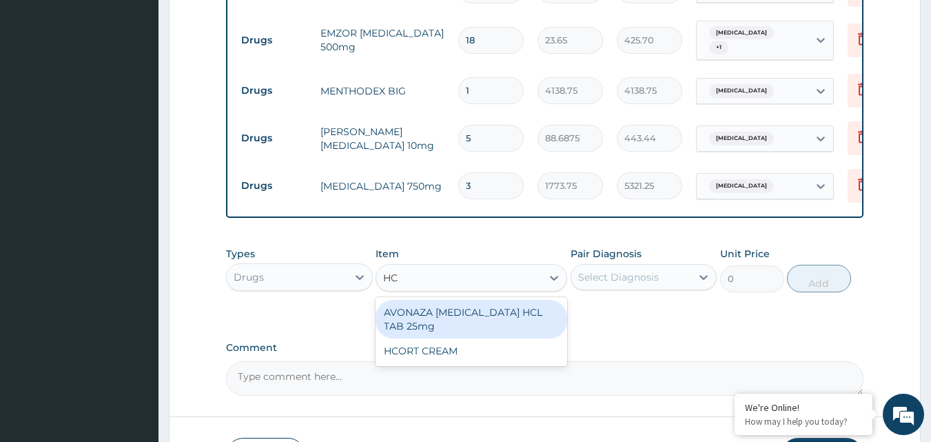
type input "HCO"
click at [457, 303] on div "HCORT CREAM" at bounding box center [472, 312] width 192 height 25
type input "1182.5"
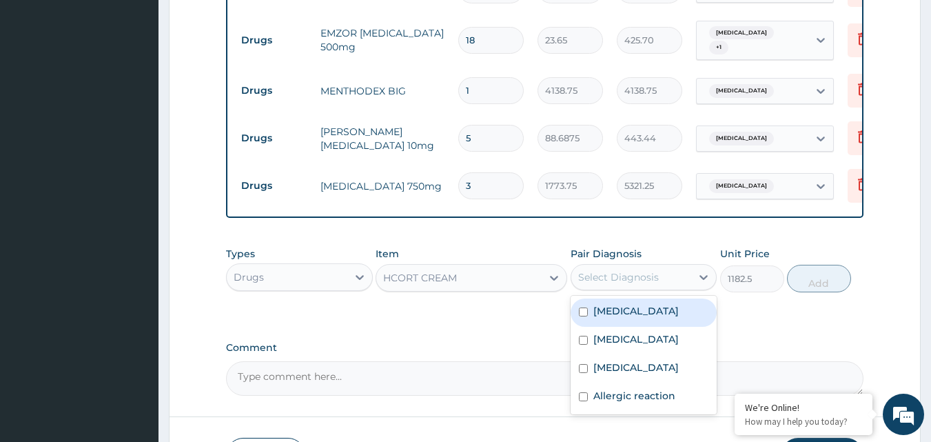
click at [640, 280] on div "Select Diagnosis" at bounding box center [618, 277] width 81 height 14
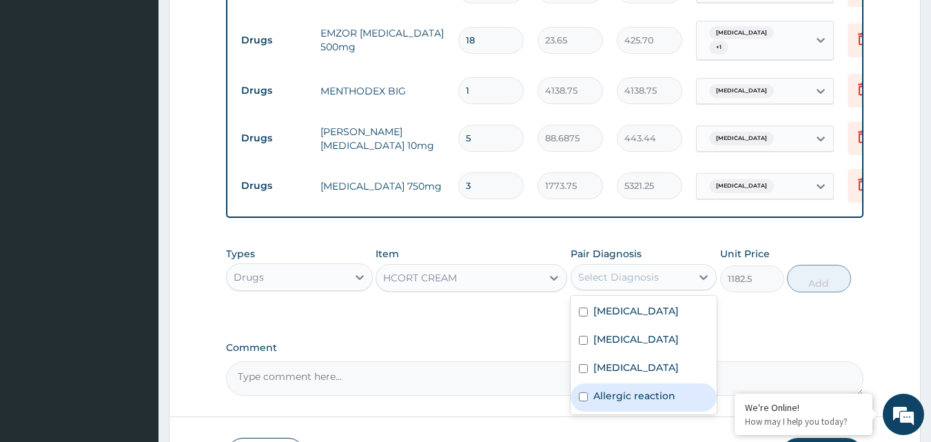
click at [624, 402] on label "Allergic reaction" at bounding box center [634, 396] width 82 height 14
checkbox input "true"
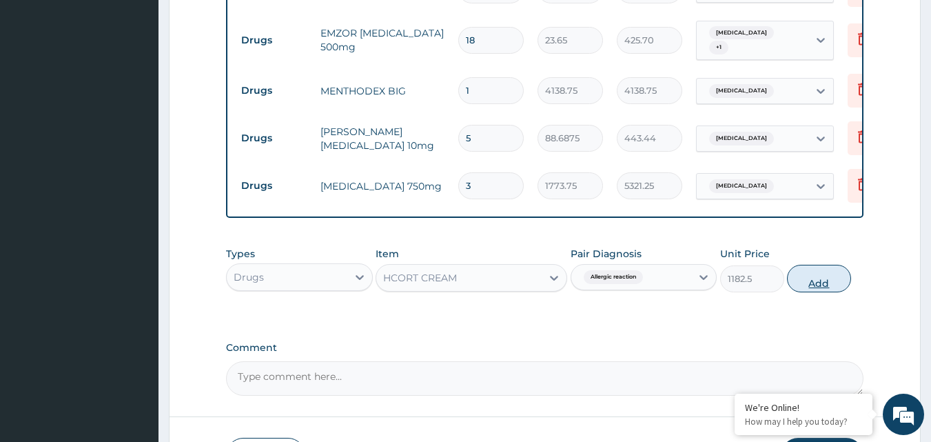
click at [816, 285] on button "Add" at bounding box center [819, 279] width 64 height 28
type input "0"
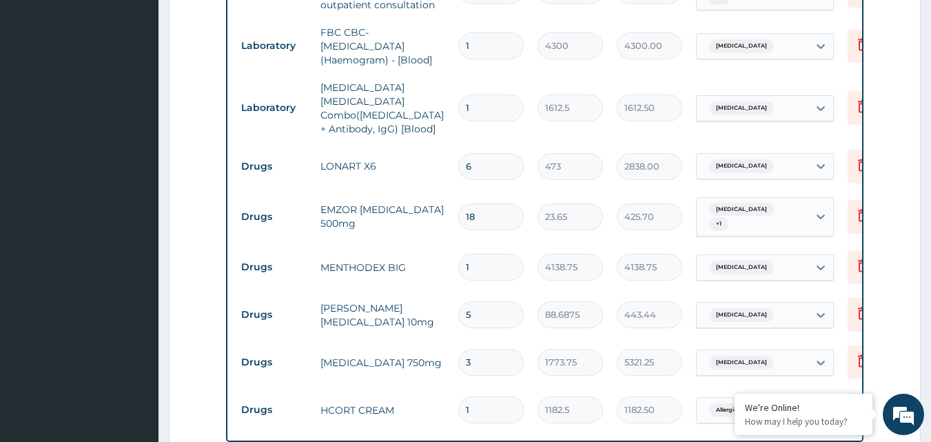
scroll to position [901, 0]
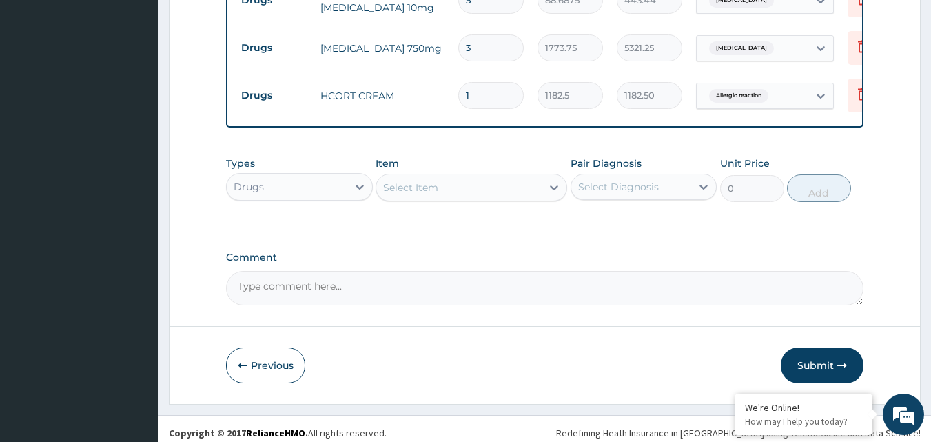
click at [795, 360] on button "Submit" at bounding box center [822, 365] width 83 height 36
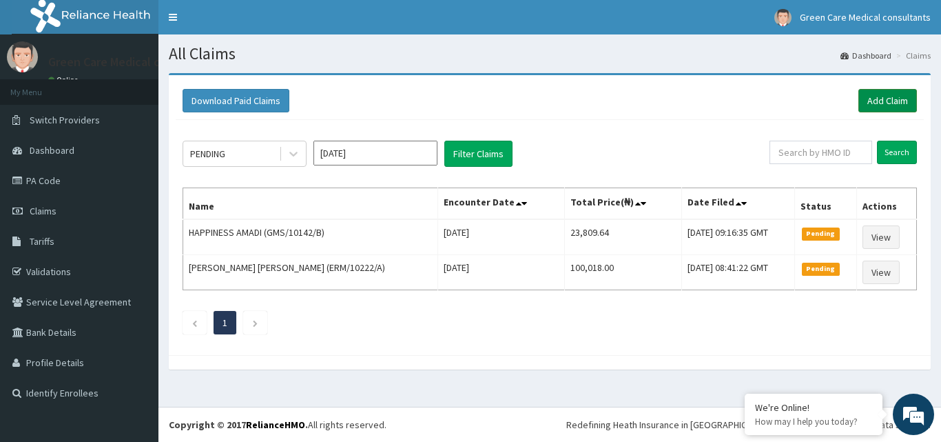
click at [897, 103] on link "Add Claim" at bounding box center [888, 100] width 59 height 23
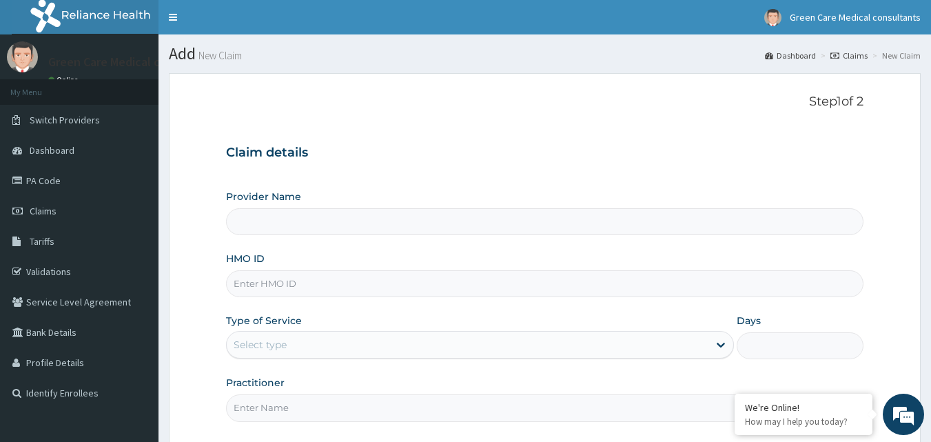
click at [361, 287] on input "HMO ID" at bounding box center [545, 283] width 638 height 27
paste input "GMS/10142/C"
type input "GMS/10142/C"
type input "Green Care Medical Consultants"
type input "GMS/10142/C"
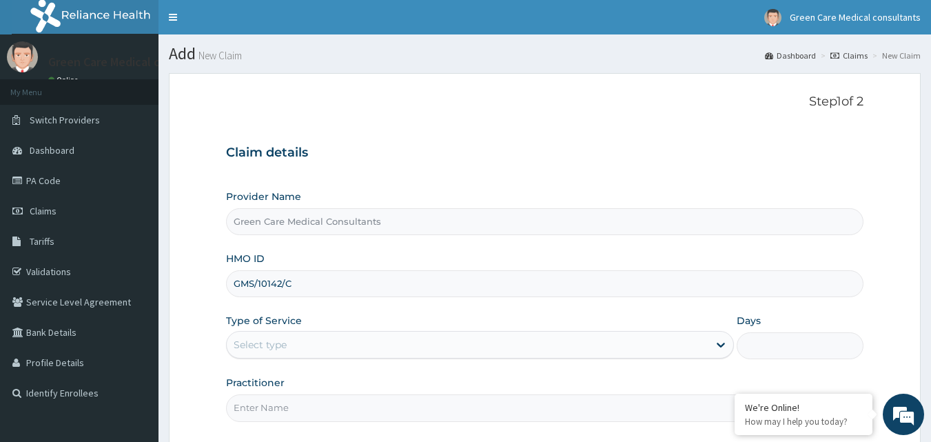
click at [478, 332] on div "Select type" at bounding box center [480, 345] width 508 height 28
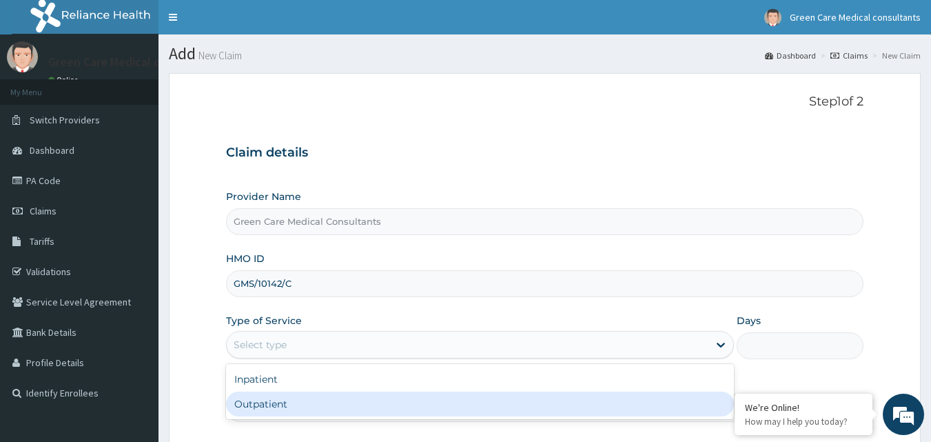
click at [296, 402] on div "Outpatient" at bounding box center [480, 403] width 508 height 25
type input "1"
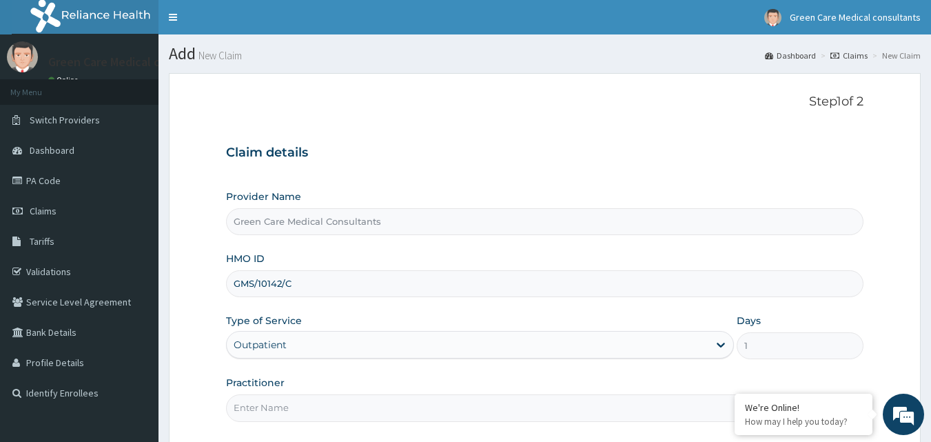
scroll to position [129, 0]
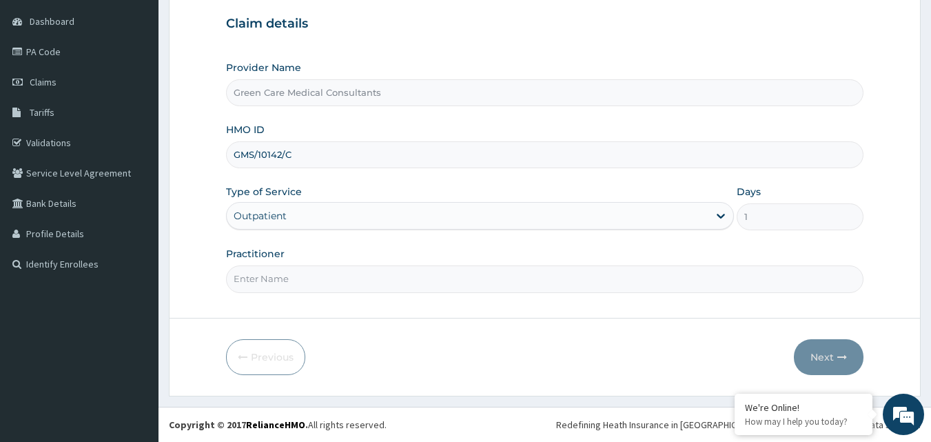
click at [321, 274] on input "Practitioner" at bounding box center [545, 278] width 638 height 27
click at [325, 163] on input "GMS/10142/C" at bounding box center [545, 154] width 638 height 27
type input "GMS/10142/D"
click at [311, 263] on div "Practitioner" at bounding box center [545, 269] width 638 height 45
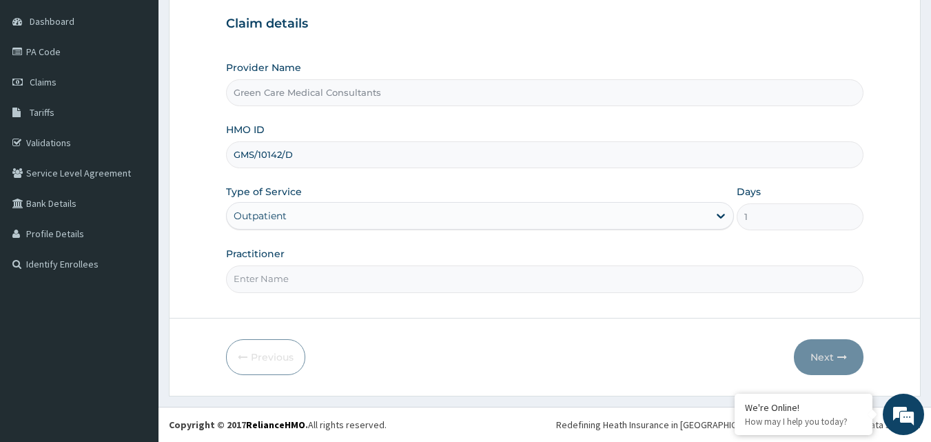
click at [314, 280] on input "Practitioner" at bounding box center [545, 278] width 638 height 27
type input "S"
type input "DR. EMEKA"
click at [821, 346] on button "Next" at bounding box center [829, 357] width 70 height 36
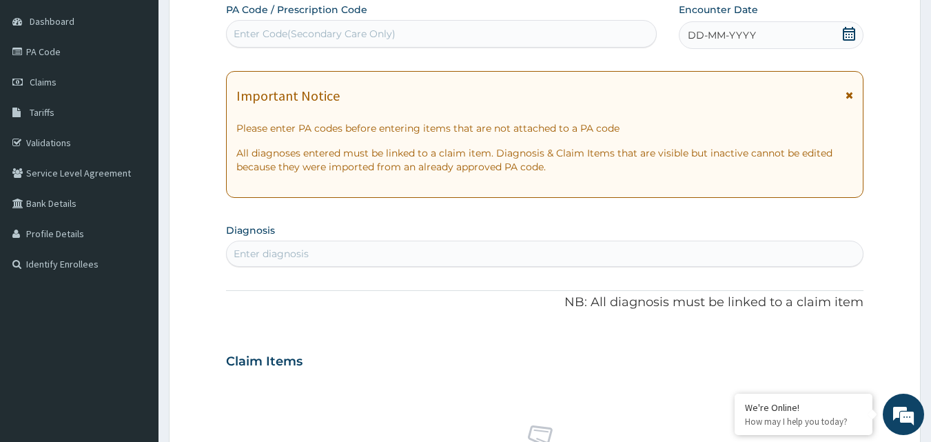
click at [846, 32] on icon at bounding box center [849, 34] width 12 height 14
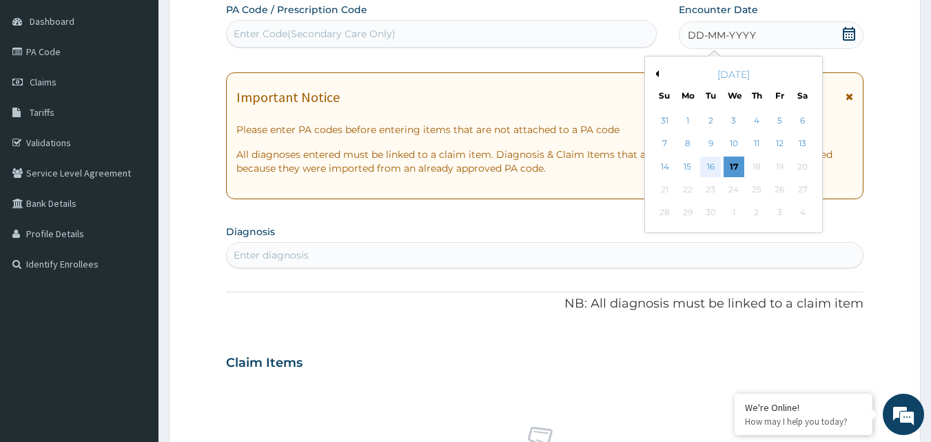
click at [711, 164] on div "16" at bounding box center [711, 166] width 21 height 21
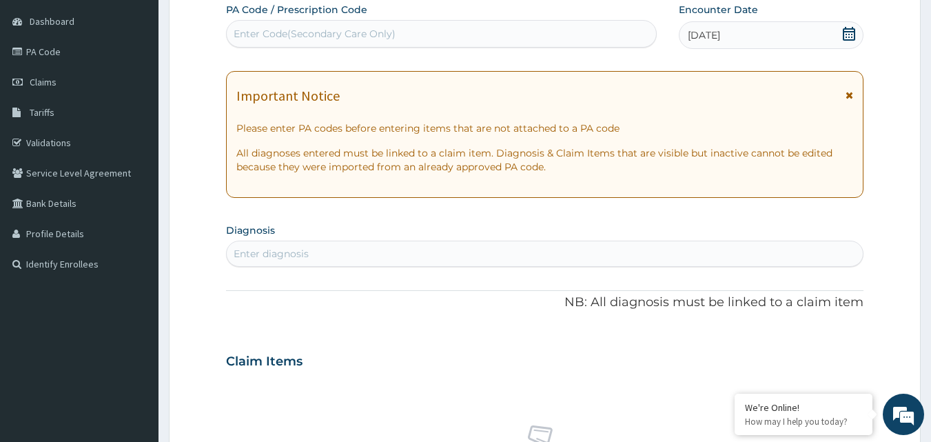
click at [355, 251] on div "Enter diagnosis" at bounding box center [545, 254] width 637 height 22
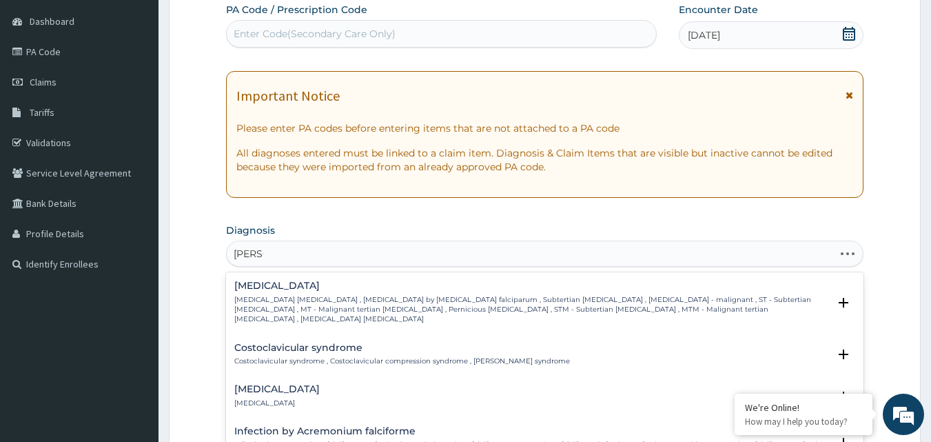
type input "FALCIP"
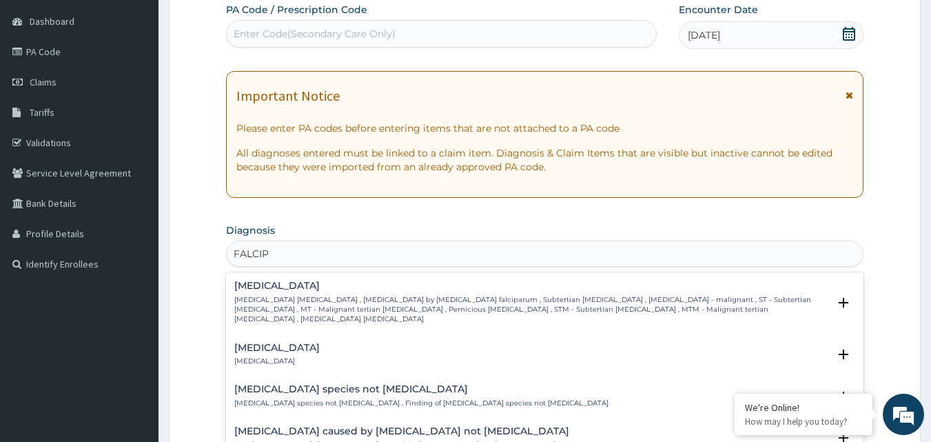
click at [336, 296] on p "[MEDICAL_DATA] [MEDICAL_DATA] , [MEDICAL_DATA] by [MEDICAL_DATA] falciparum , S…" at bounding box center [531, 310] width 595 height 30
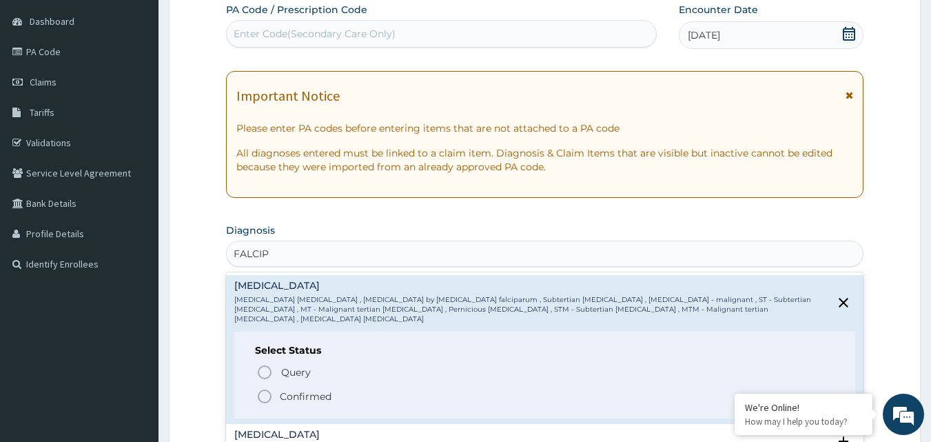
click at [284, 390] on p "Confirmed" at bounding box center [306, 396] width 52 height 14
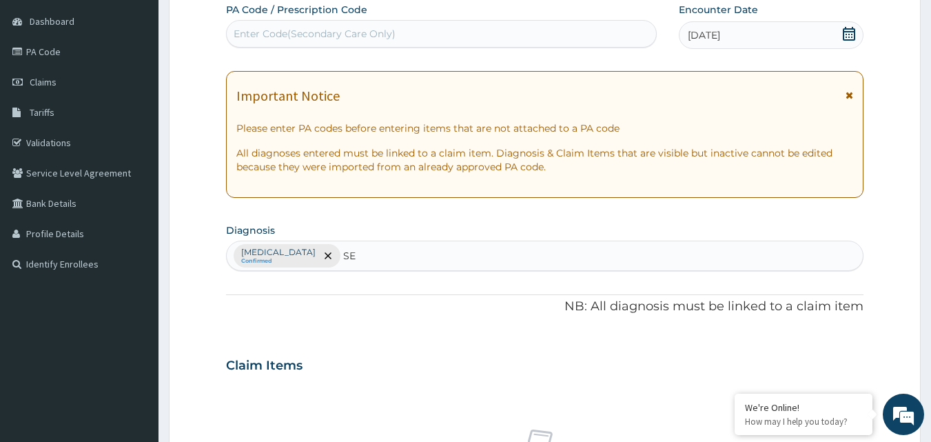
type input "S"
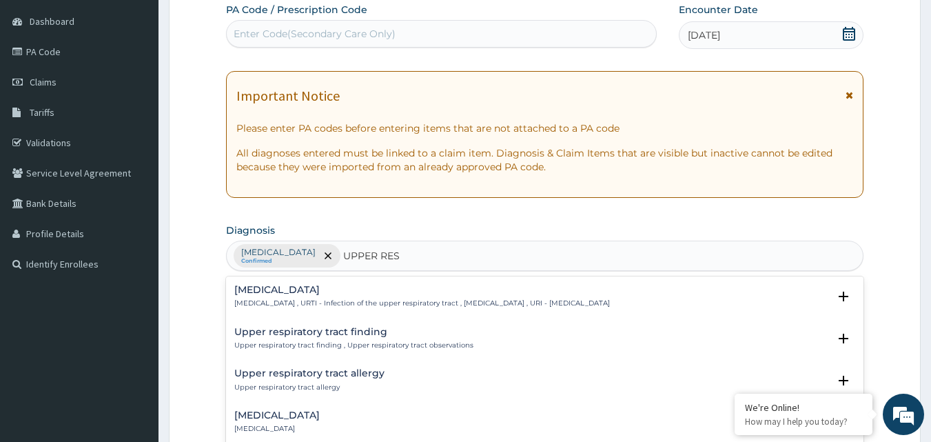
type input "UPPER RESP"
click at [363, 300] on p "[MEDICAL_DATA] , URTI - Infection of the upper respiratory tract , [MEDICAL_DAT…" at bounding box center [422, 303] width 376 height 10
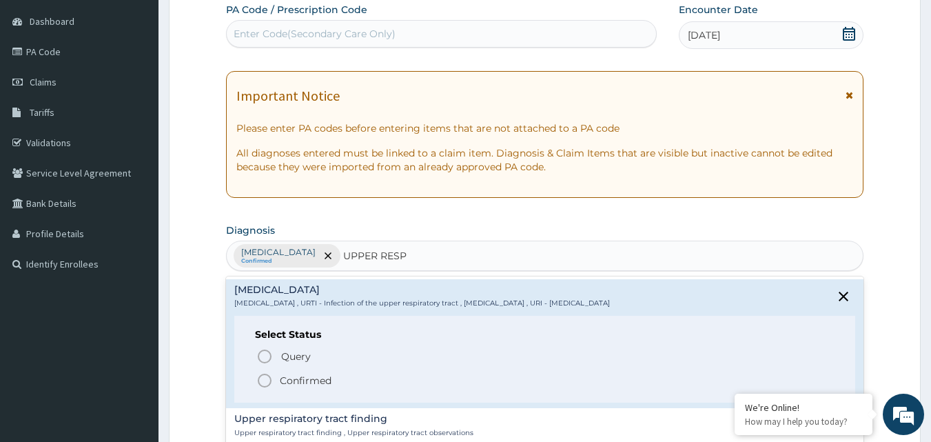
click at [304, 382] on p "Confirmed" at bounding box center [306, 381] width 52 height 14
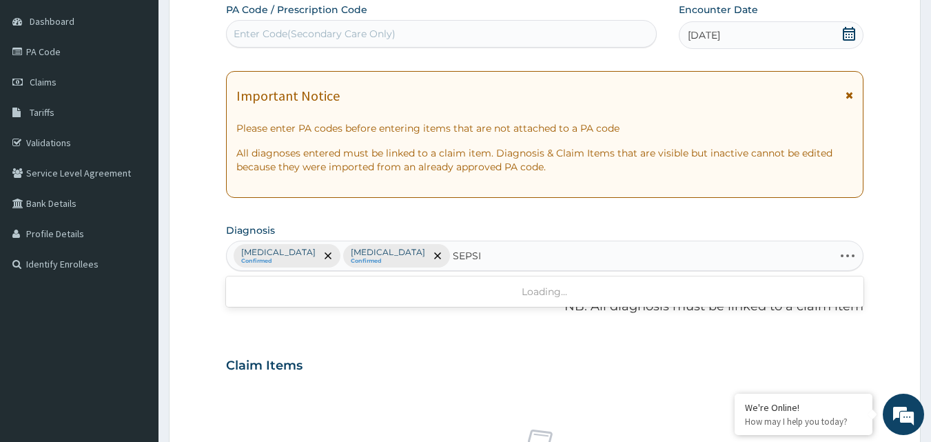
type input "[MEDICAL_DATA]"
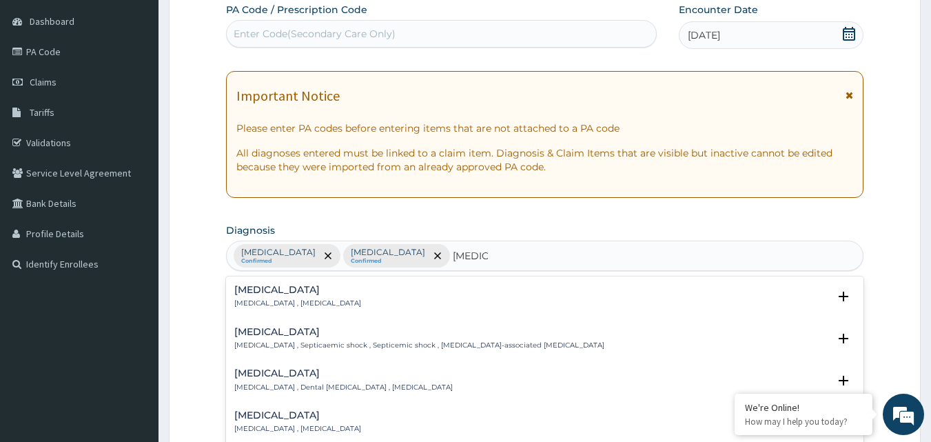
click at [265, 299] on p "[MEDICAL_DATA] , [MEDICAL_DATA]" at bounding box center [297, 303] width 127 height 10
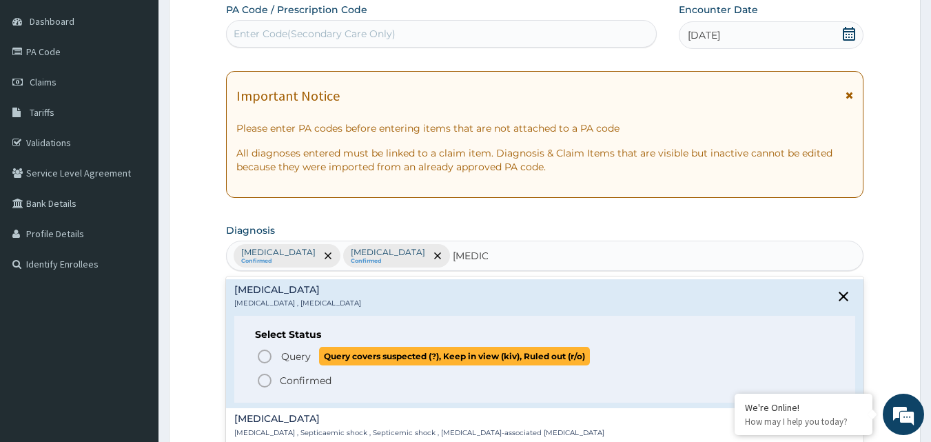
click at [269, 354] on icon "status option query" at bounding box center [264, 356] width 17 height 17
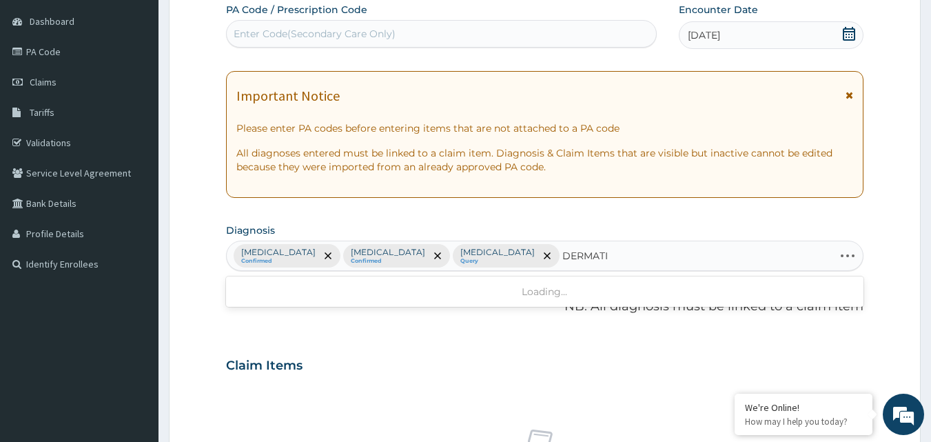
type input "DERMATIT"
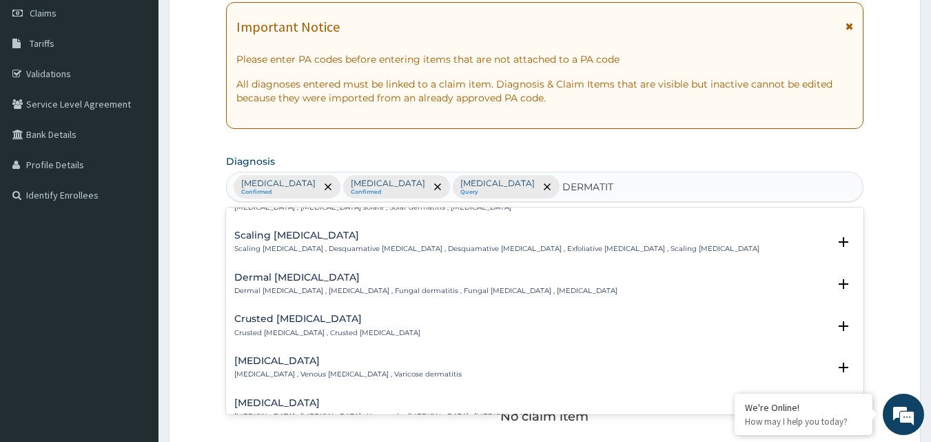
scroll to position [413, 0]
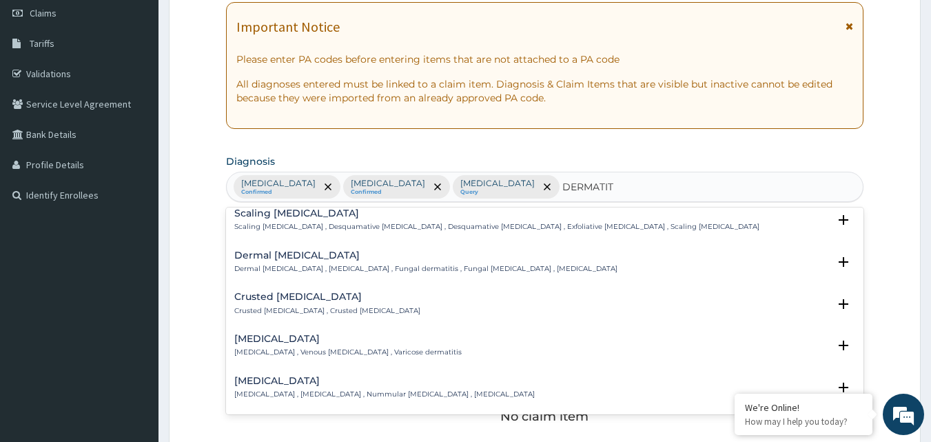
drag, startPoint x: 314, startPoint y: 239, endPoint x: 305, endPoint y: 253, distance: 16.4
click at [313, 245] on div "Dermal [MEDICAL_DATA] Dermal [MEDICAL_DATA] , [MEDICAL_DATA] , Fungal dermatiti…" at bounding box center [545, 266] width 638 height 42
click at [307, 264] on p "Dermal [MEDICAL_DATA] , [MEDICAL_DATA] , Fungal dermatitis , Fungal [MEDICAL_DA…" at bounding box center [425, 269] width 383 height 10
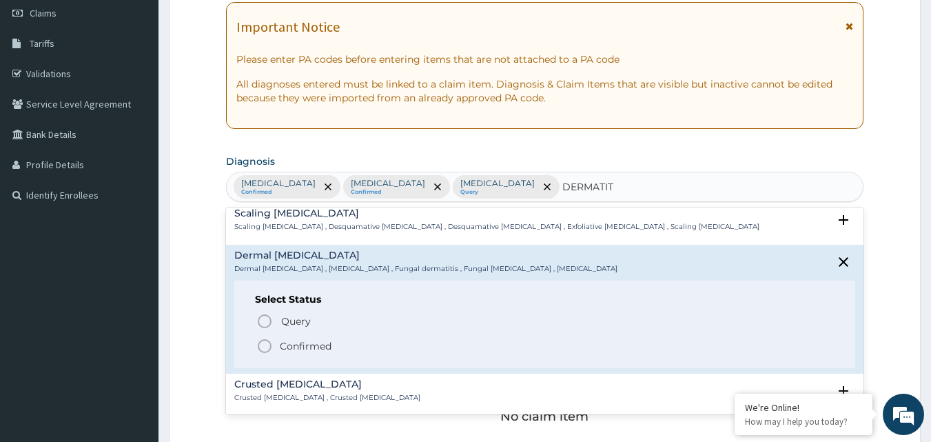
click at [298, 339] on p "Confirmed" at bounding box center [306, 346] width 52 height 14
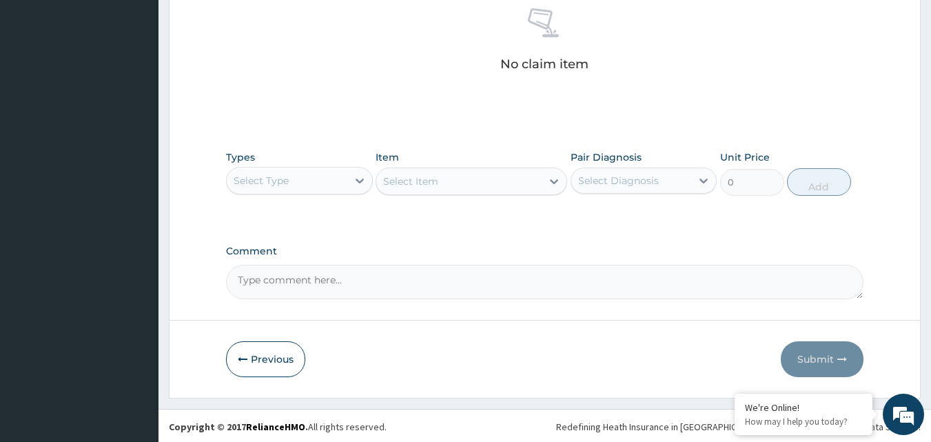
scroll to position [552, 0]
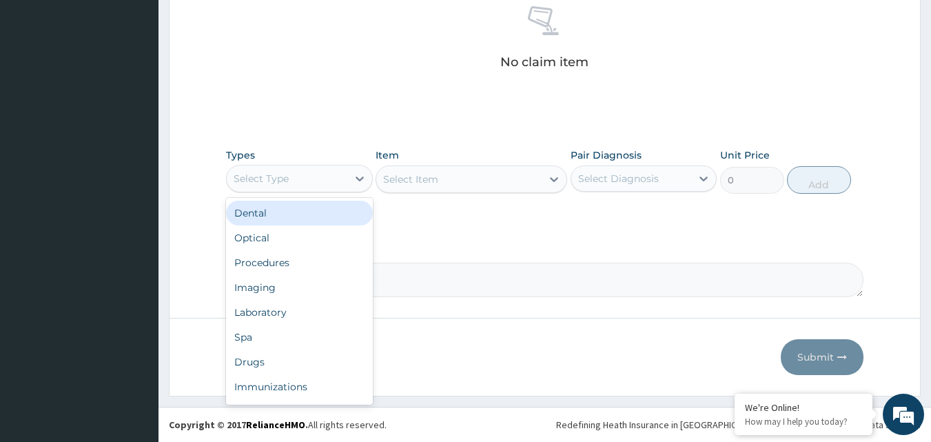
click at [315, 180] on div "Select Type" at bounding box center [287, 178] width 121 height 22
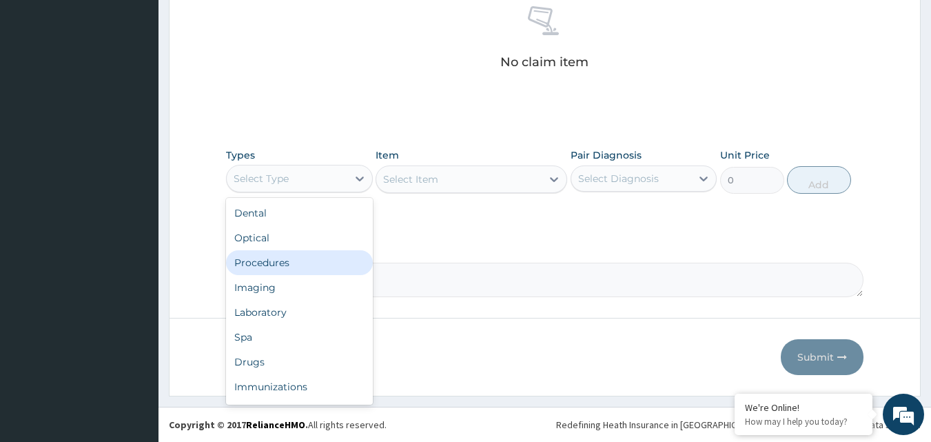
click at [272, 263] on div "Procedures" at bounding box center [299, 262] width 147 height 25
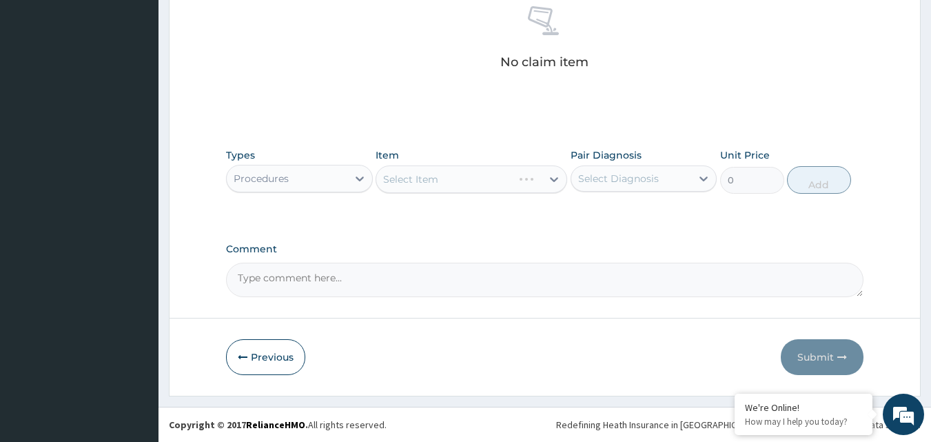
click at [420, 181] on div "Select Item" at bounding box center [472, 179] width 192 height 28
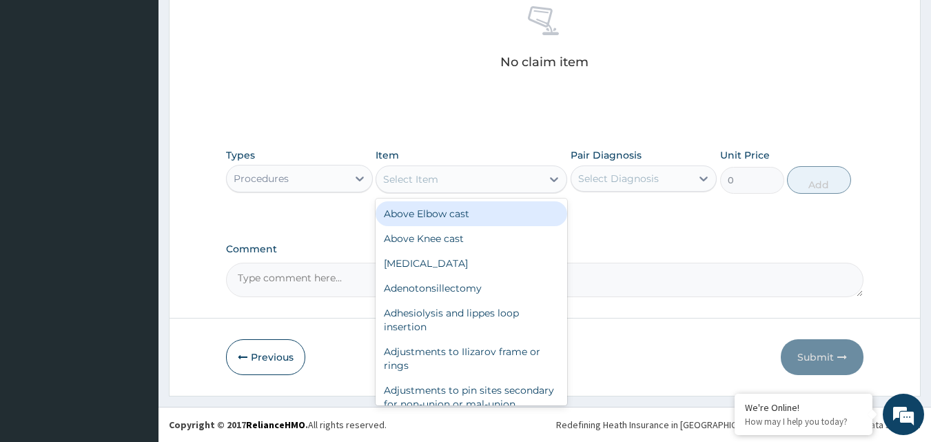
click at [405, 185] on div "Select Item" at bounding box center [410, 179] width 55 height 14
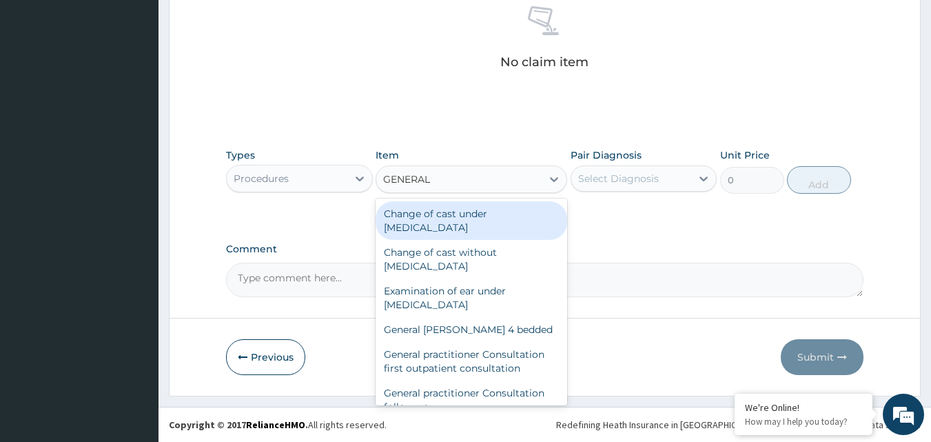
type input "GENERAL P"
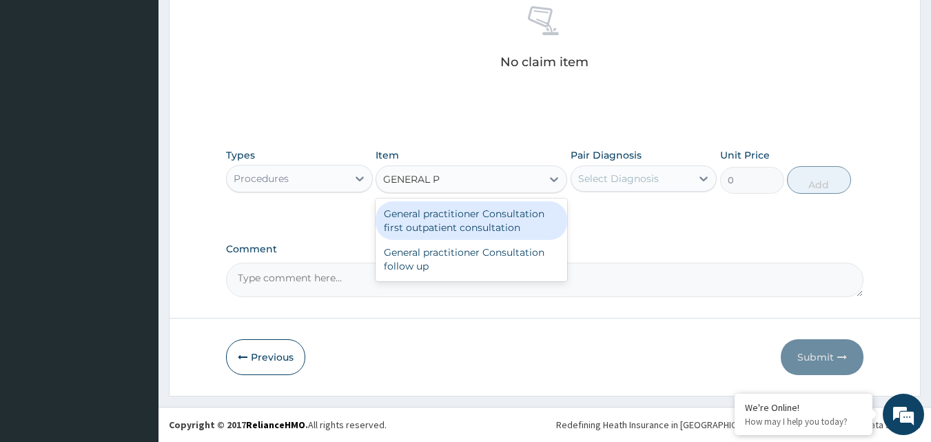
click at [489, 214] on div "General practitioner Consultation first outpatient consultation" at bounding box center [472, 220] width 192 height 39
type input "3547.5"
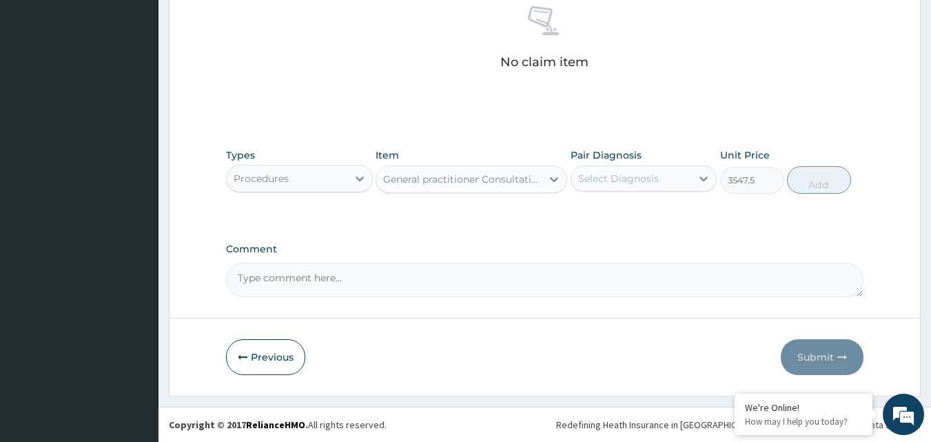
click at [633, 170] on div "Select Diagnosis" at bounding box center [631, 178] width 121 height 22
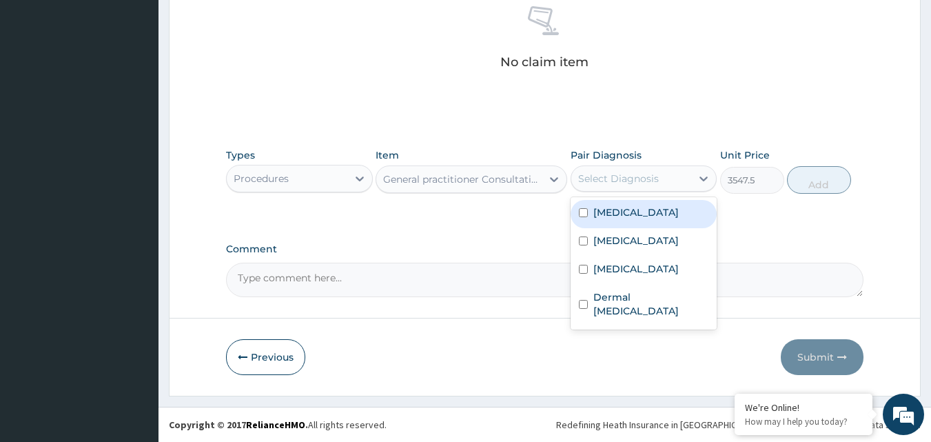
click at [629, 210] on label "[MEDICAL_DATA]" at bounding box center [635, 212] width 85 height 14
checkbox input "true"
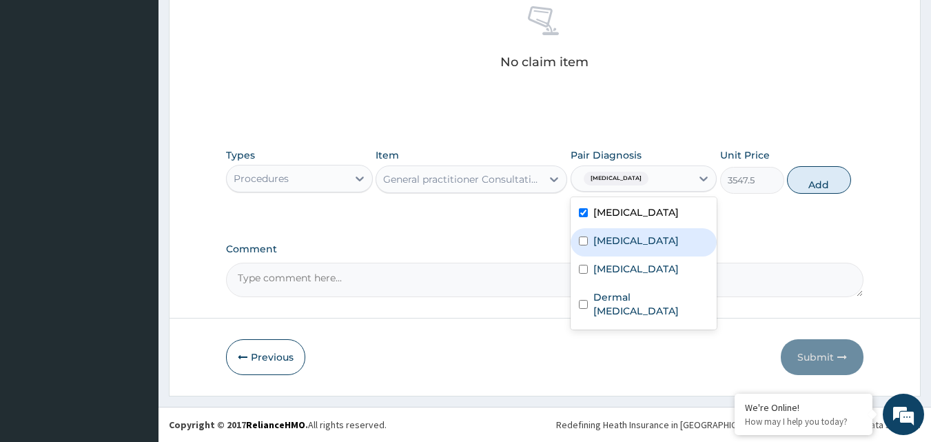
click at [622, 246] on label "[MEDICAL_DATA]" at bounding box center [635, 241] width 85 height 14
checkbox input "true"
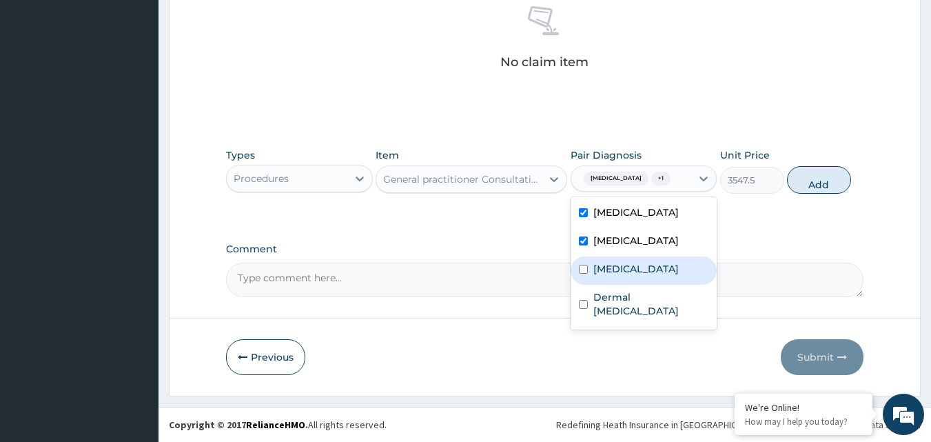
click at [616, 276] on label "[MEDICAL_DATA]" at bounding box center [635, 269] width 85 height 14
checkbox input "true"
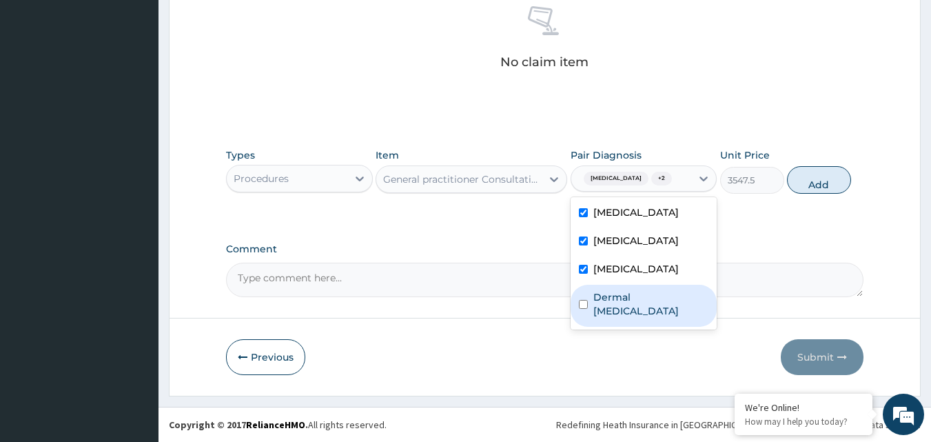
click at [617, 313] on label "Dermal [MEDICAL_DATA]" at bounding box center [651, 304] width 116 height 28
checkbox input "true"
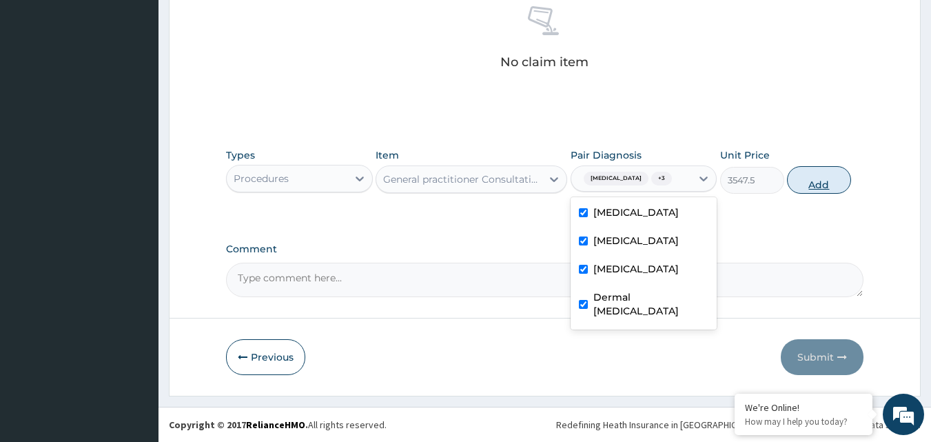
click at [806, 179] on button "Add" at bounding box center [819, 180] width 64 height 28
type input "0"
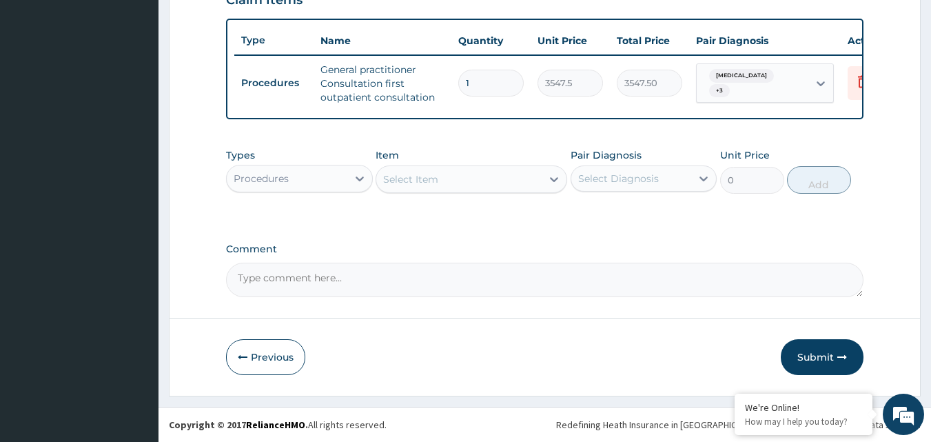
click at [300, 179] on div "Procedures" at bounding box center [287, 178] width 121 height 22
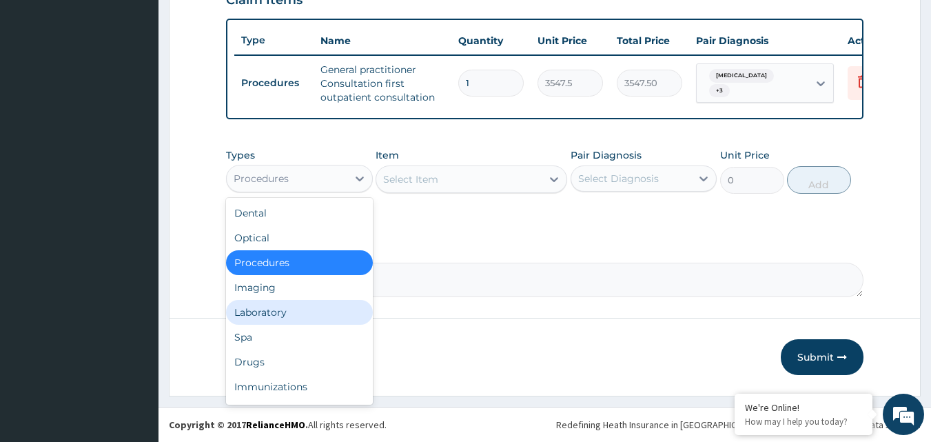
click at [292, 308] on div "Laboratory" at bounding box center [299, 312] width 147 height 25
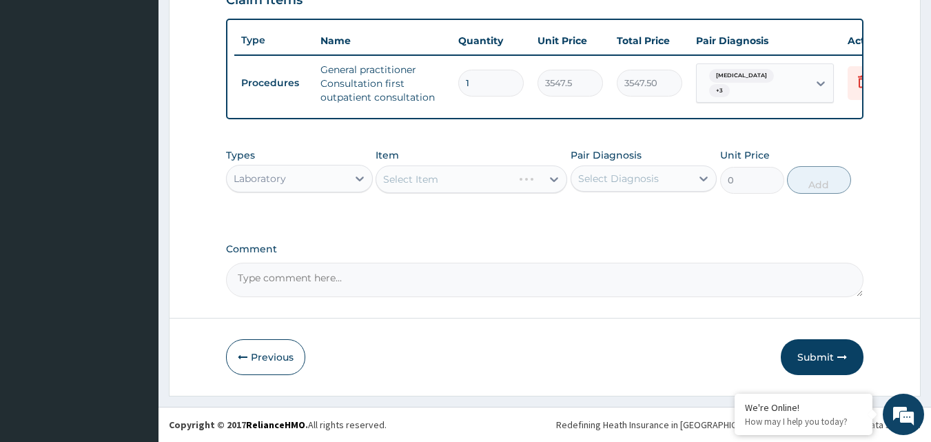
click at [440, 185] on div "Select Item" at bounding box center [472, 179] width 192 height 28
click at [418, 181] on div "Select Item" at bounding box center [472, 179] width 192 height 28
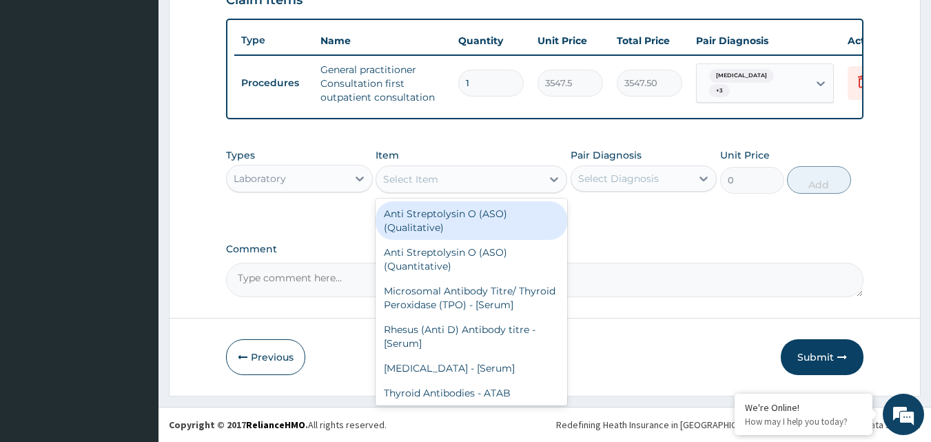
click at [418, 181] on div "Select Item" at bounding box center [410, 179] width 55 height 14
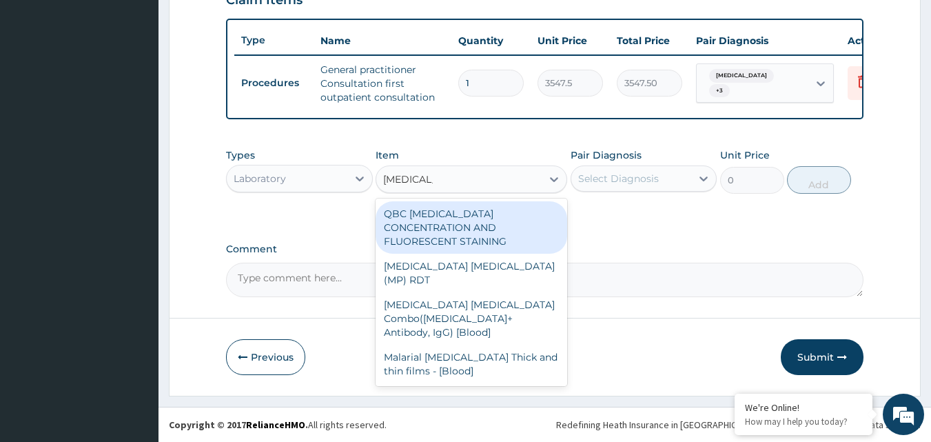
type input "[MEDICAL_DATA] P"
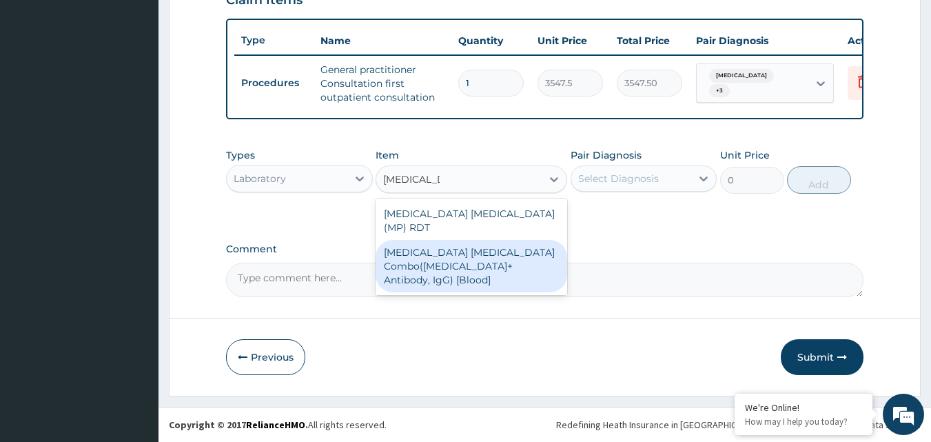
click at [472, 240] on div "[MEDICAL_DATA] [MEDICAL_DATA] Combo([MEDICAL_DATA]+ Antibody, IgG) [Blood]" at bounding box center [472, 266] width 192 height 52
type input "1612.5"
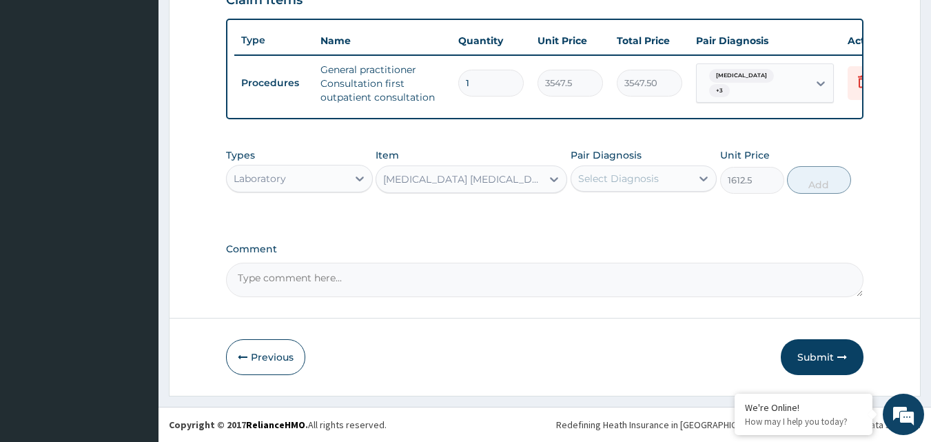
click at [629, 173] on div "Select Diagnosis" at bounding box center [618, 179] width 81 height 14
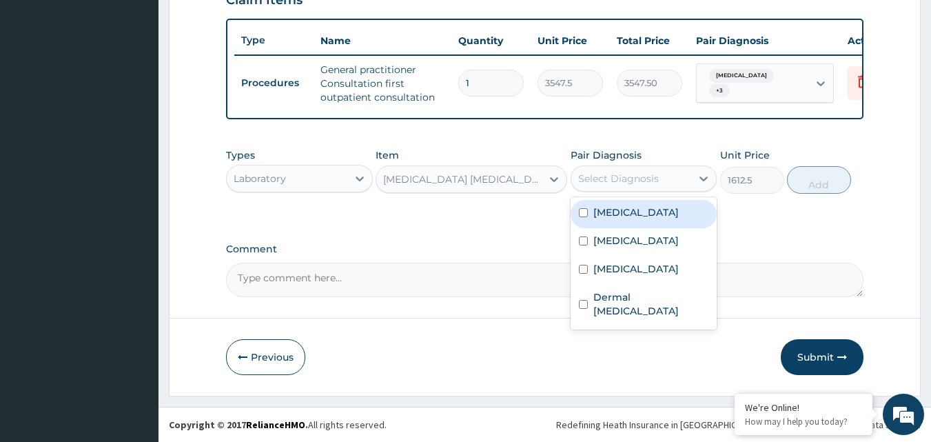
click at [626, 216] on label "[MEDICAL_DATA]" at bounding box center [635, 212] width 85 height 14
checkbox input "true"
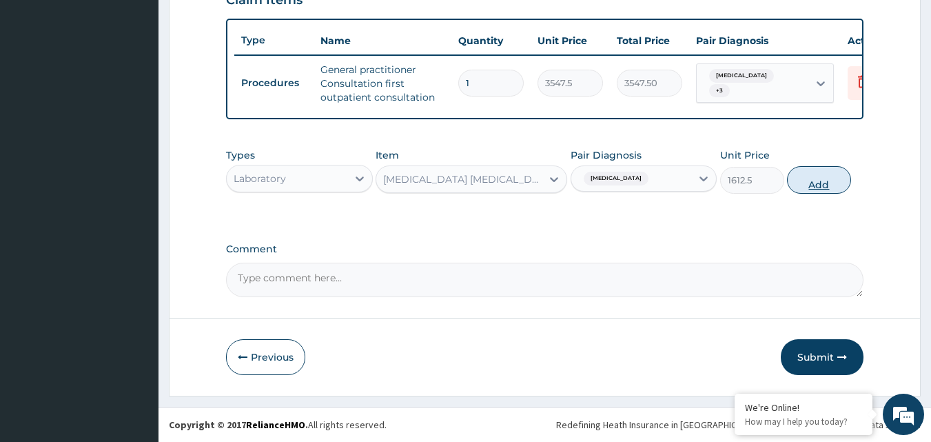
click at [806, 186] on button "Add" at bounding box center [819, 180] width 64 height 28
type input "0"
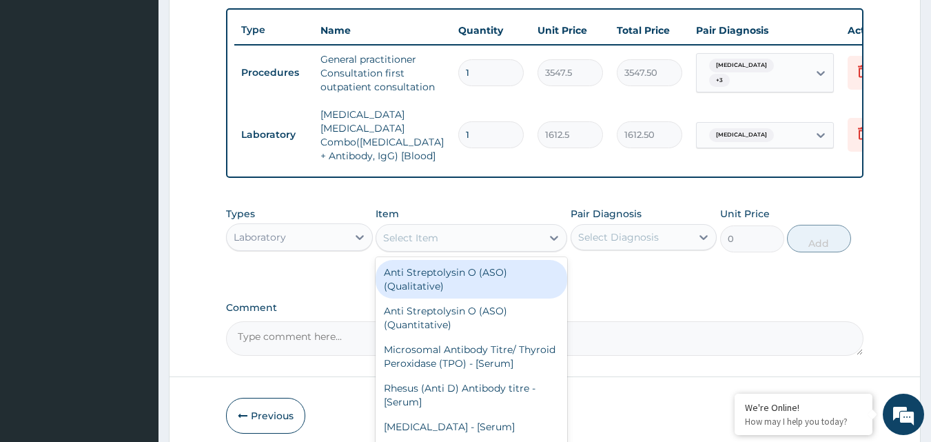
click at [489, 231] on div "Select Item" at bounding box center [458, 238] width 165 height 22
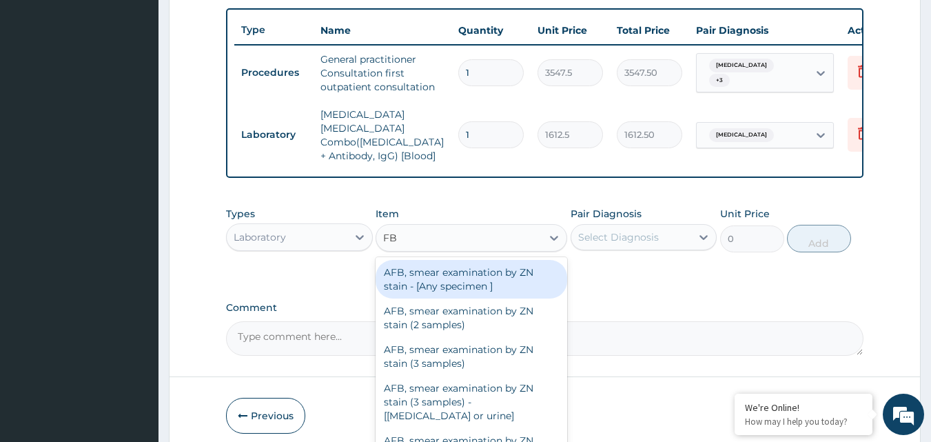
type input "FBC"
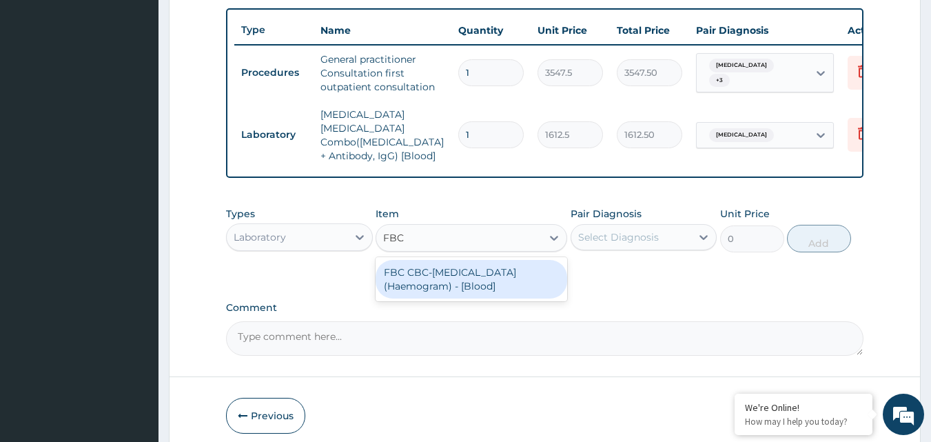
click at [478, 278] on div "FBC CBC-[MEDICAL_DATA] (Haemogram) - [Blood]" at bounding box center [472, 279] width 192 height 39
type input "4300"
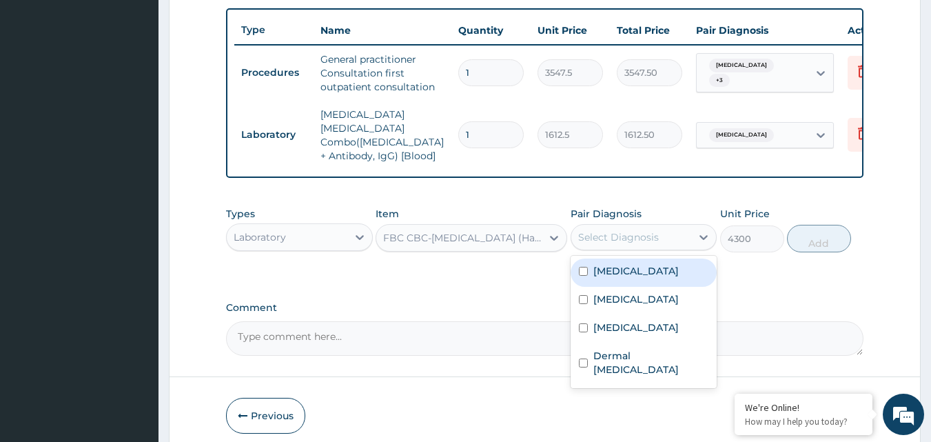
click at [616, 231] on div "Select Diagnosis" at bounding box center [618, 237] width 81 height 14
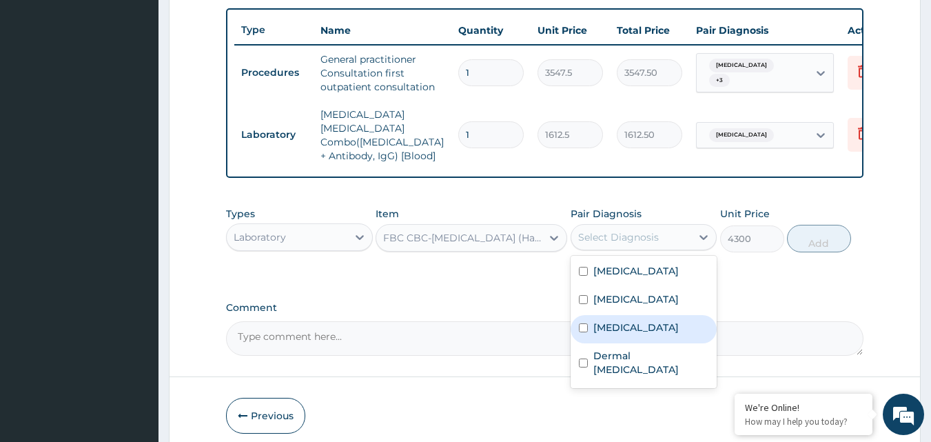
click at [611, 334] on label "[MEDICAL_DATA]" at bounding box center [635, 327] width 85 height 14
checkbox input "true"
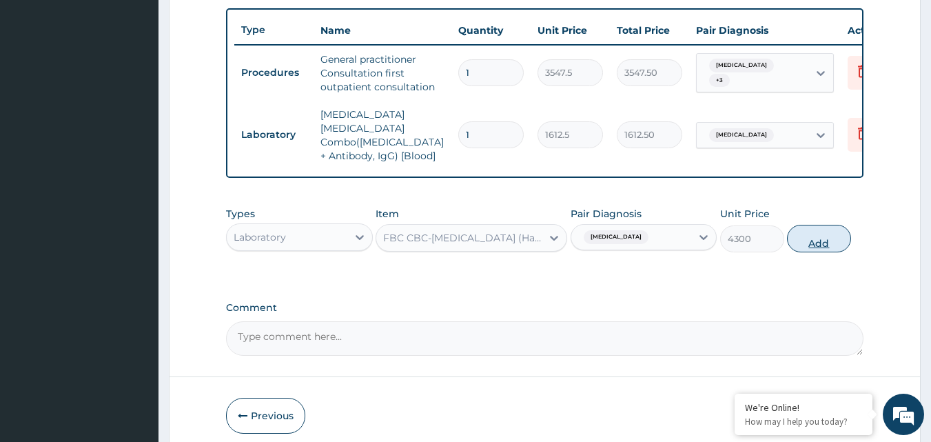
click at [822, 234] on button "Add" at bounding box center [819, 239] width 64 height 28
type input "0"
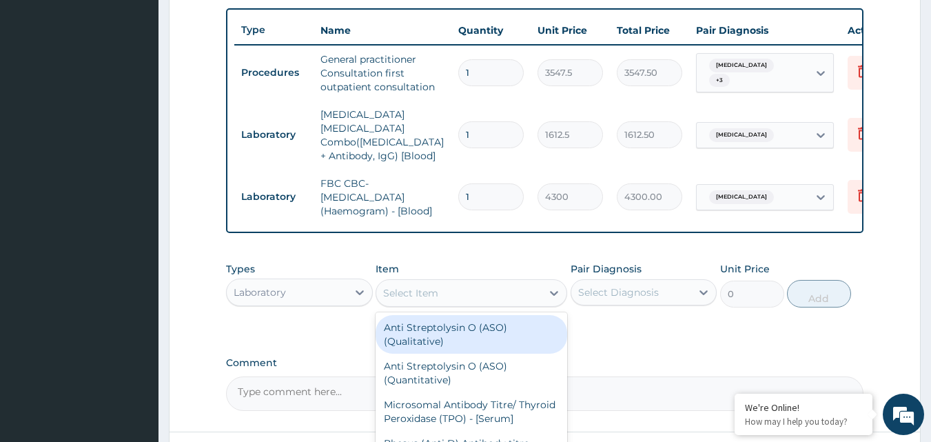
click at [428, 292] on div "Select Item" at bounding box center [410, 293] width 55 height 14
click at [323, 283] on div "Laboratory" at bounding box center [287, 292] width 121 height 22
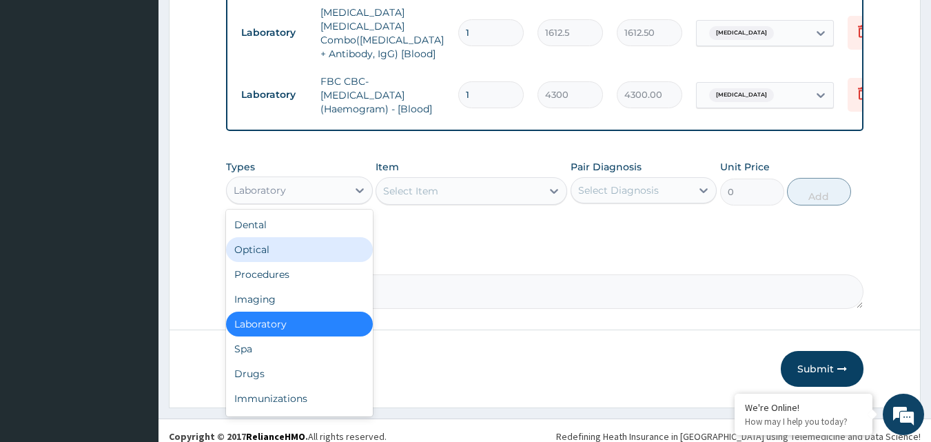
scroll to position [615, 0]
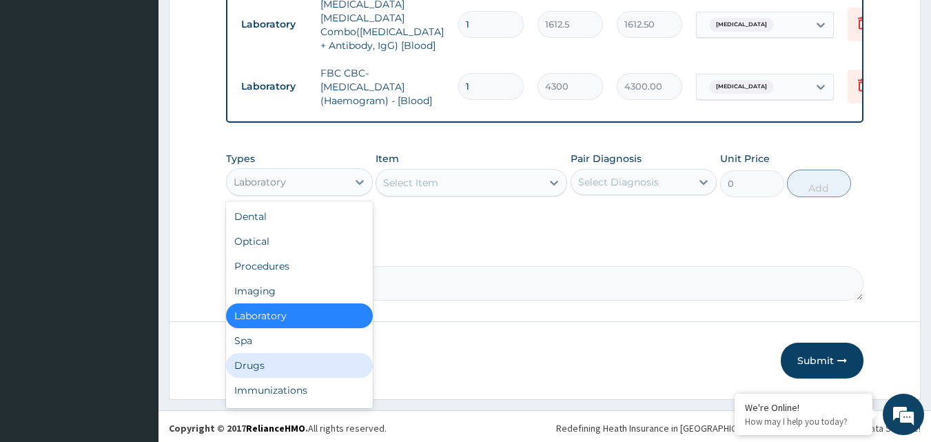
click at [274, 360] on div "Drugs" at bounding box center [299, 365] width 147 height 25
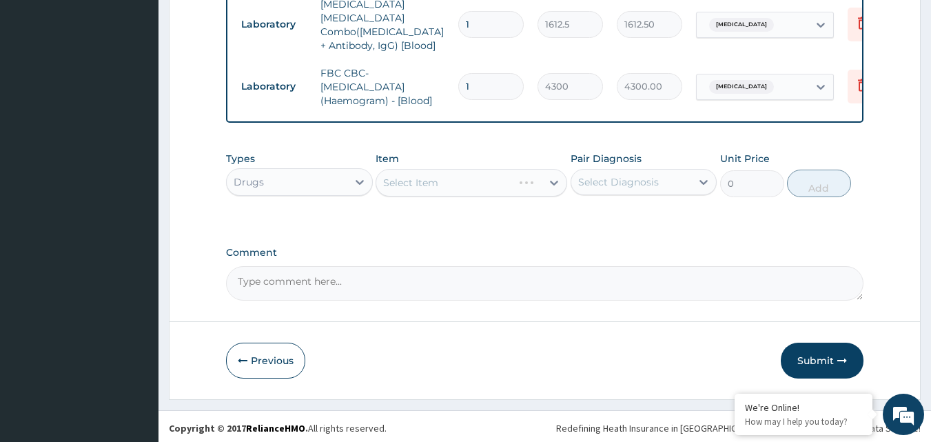
click at [411, 178] on div "Select Item" at bounding box center [472, 183] width 192 height 28
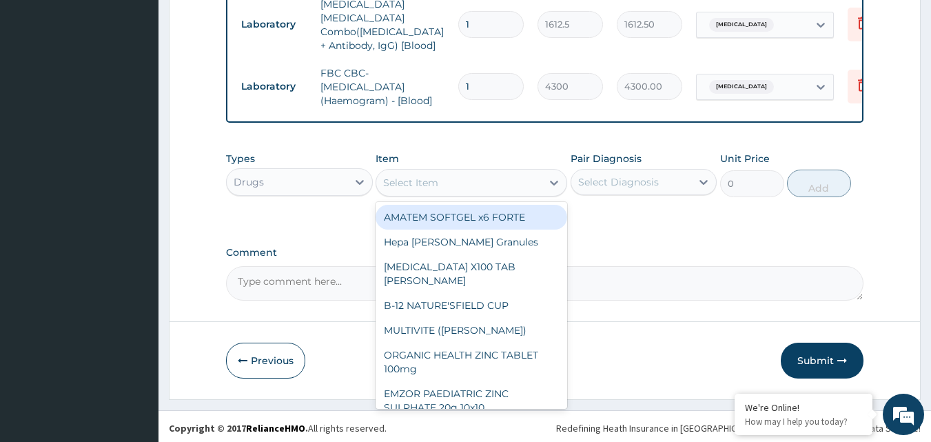
click at [411, 178] on div "Select Item" at bounding box center [410, 183] width 55 height 14
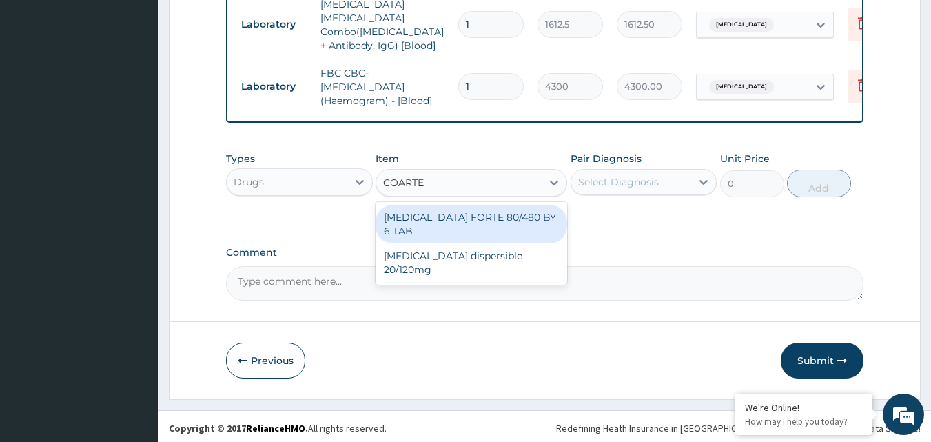
type input "COARTEM"
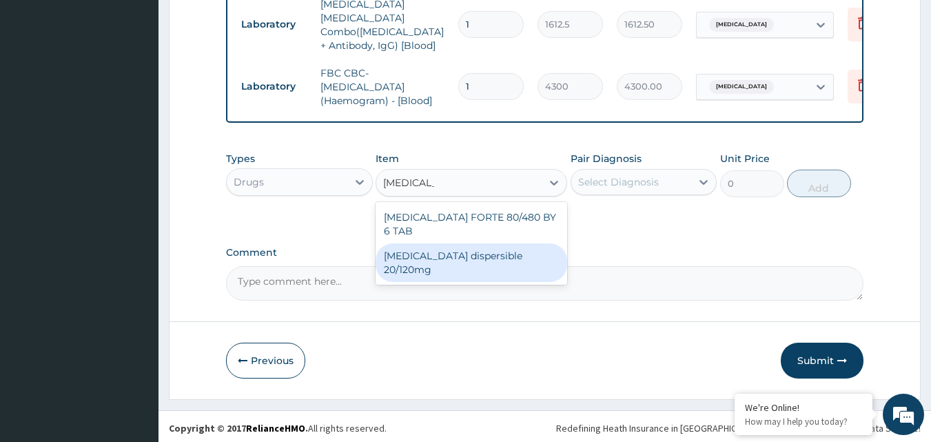
click at [445, 243] on div "Coartem dispersible 20/120mg" at bounding box center [472, 262] width 192 height 39
type input "112.3375"
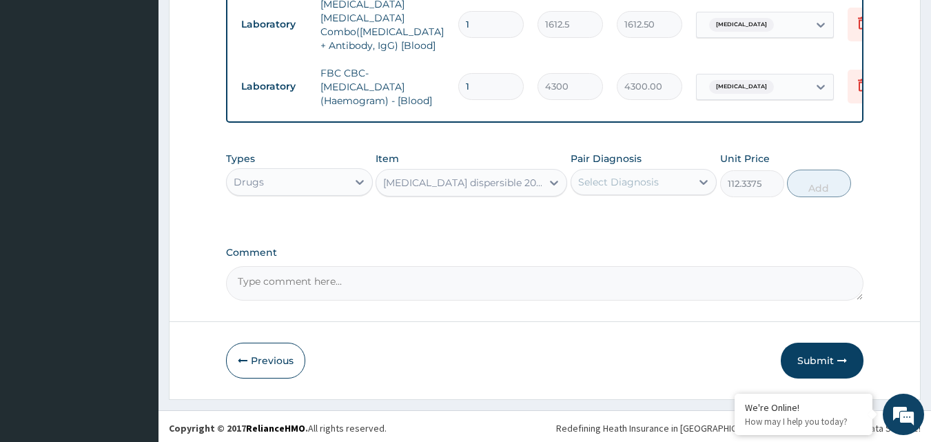
click at [616, 178] on div "Select Diagnosis" at bounding box center [618, 182] width 81 height 14
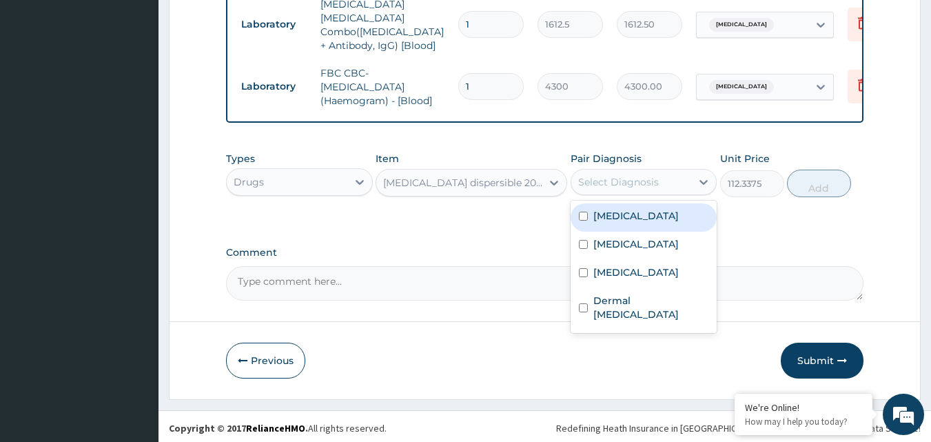
click at [606, 210] on label "Falciparum malaria" at bounding box center [635, 216] width 85 height 14
checkbox input "true"
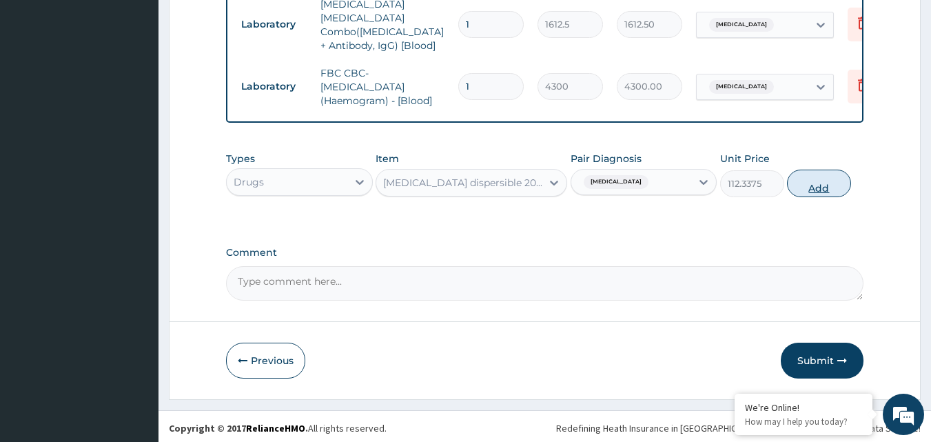
click at [794, 183] on button "Add" at bounding box center [819, 184] width 64 height 28
type input "0"
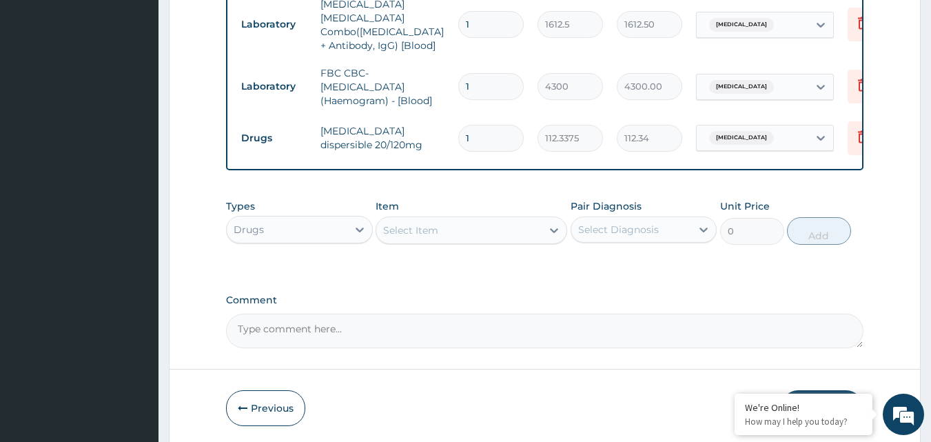
type input "12"
type input "1348.05"
type input "12"
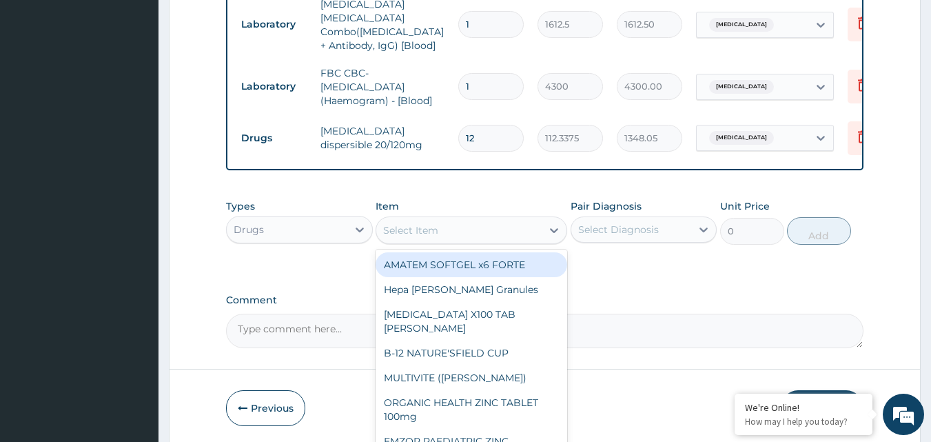
click at [412, 231] on div "Select Item" at bounding box center [410, 230] width 55 height 14
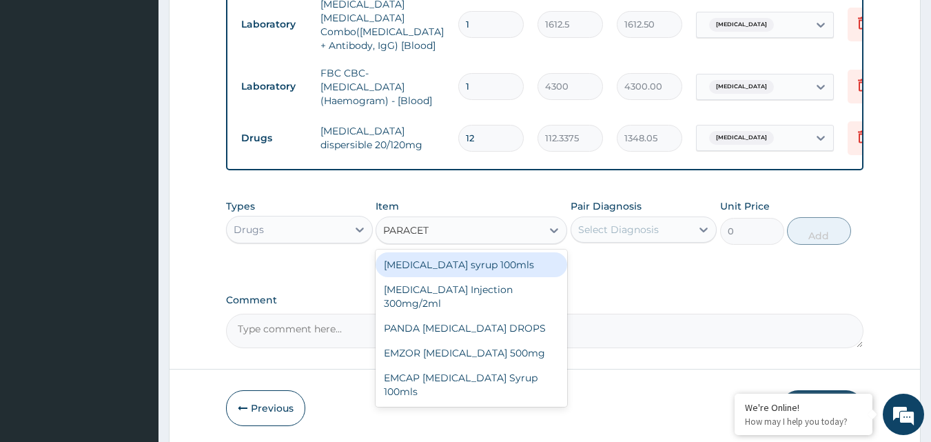
type input "PARACETA"
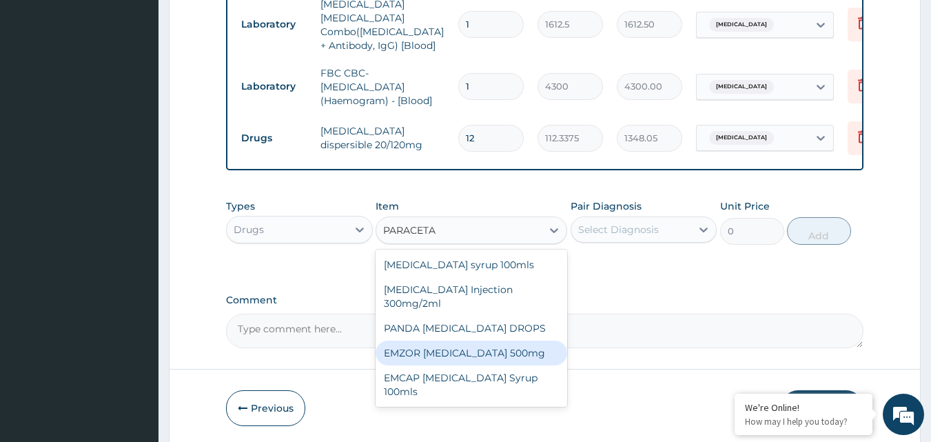
click at [430, 358] on div "EMZOR PARACETAMOL 500mg" at bounding box center [472, 352] width 192 height 25
type input "23.65"
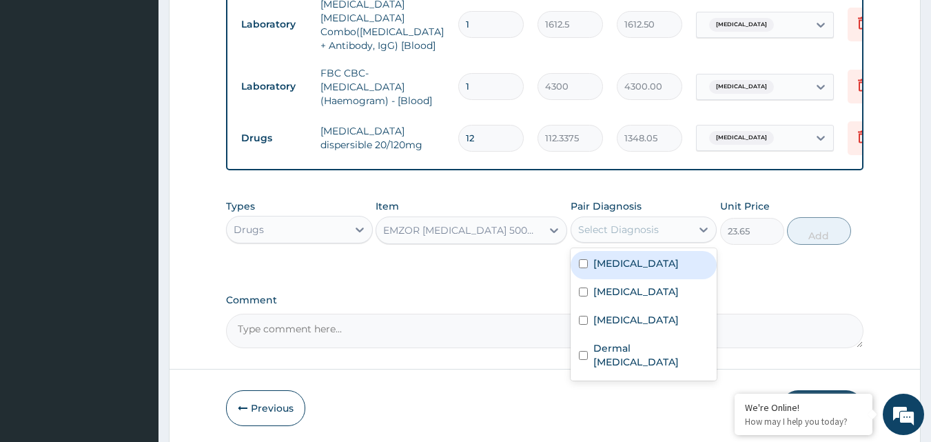
click at [620, 236] on div "Select Diagnosis" at bounding box center [631, 229] width 121 height 22
click at [619, 265] on label "Falciparum malaria" at bounding box center [635, 263] width 85 height 14
checkbox input "true"
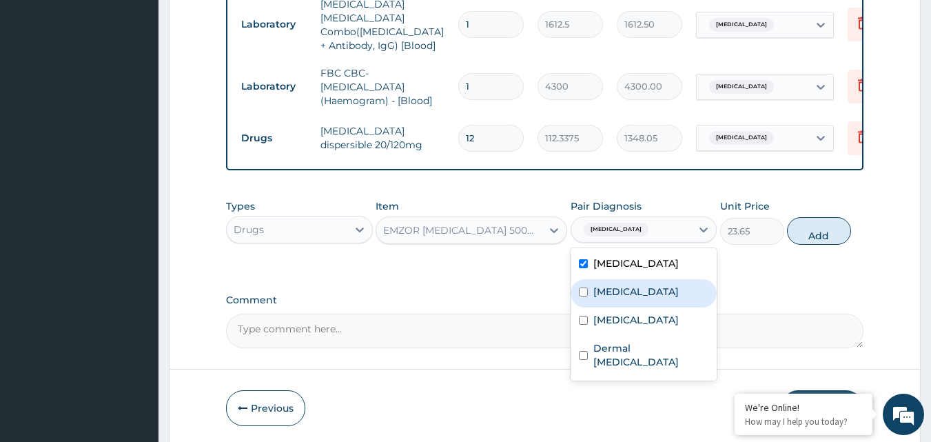
click at [622, 289] on label "Upper respiratory infection" at bounding box center [635, 292] width 85 height 14
checkbox input "true"
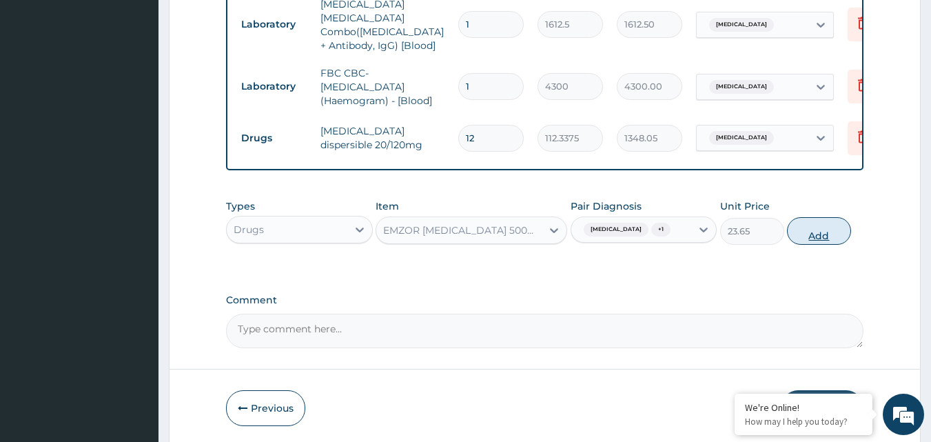
click at [822, 223] on button "Add" at bounding box center [819, 231] width 64 height 28
type input "0"
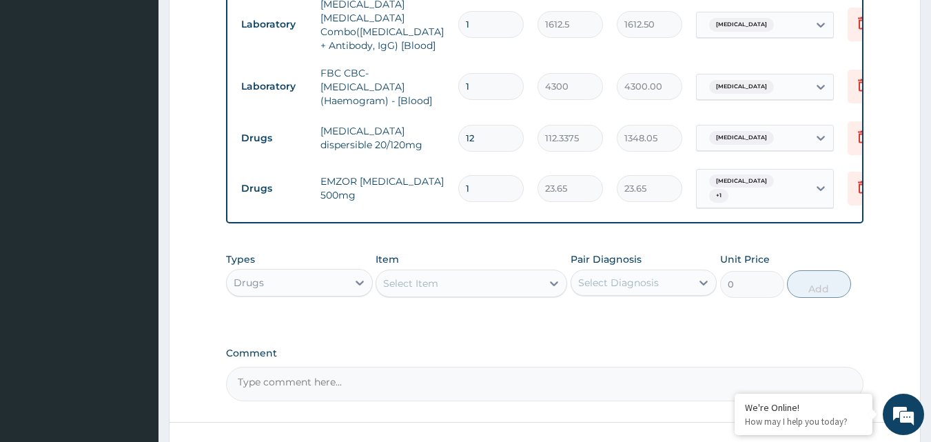
type input "0.00"
type input "5"
type input "118.25"
type input "5"
click at [428, 278] on div "Select Item" at bounding box center [410, 283] width 55 height 14
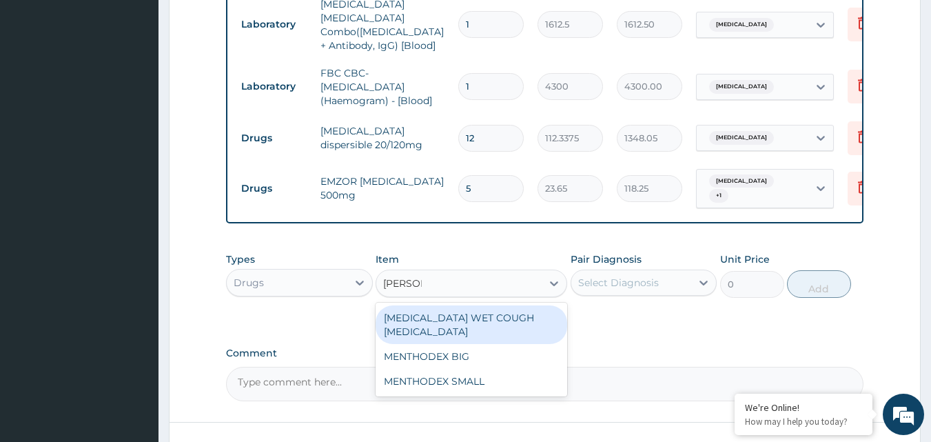
type input "MENTHO"
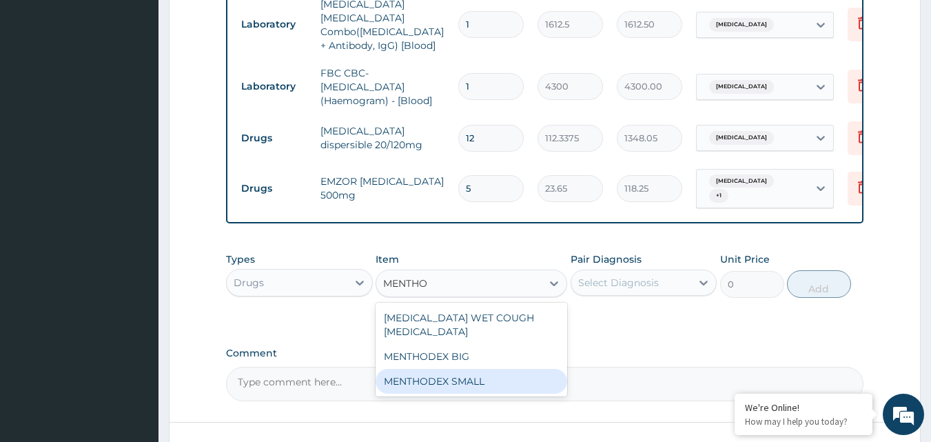
click at [425, 369] on div "MENTHODEX SMALL" at bounding box center [472, 381] width 192 height 25
type input "2956.25"
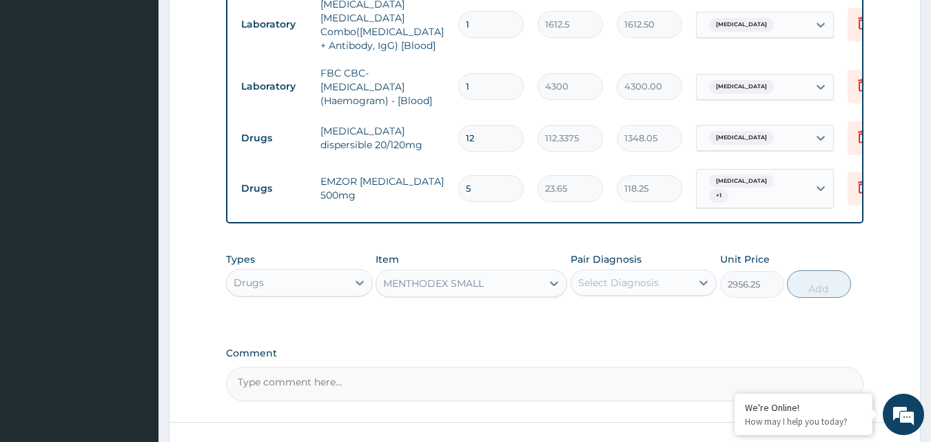
click at [614, 289] on div "Select Diagnosis" at bounding box center [631, 283] width 121 height 22
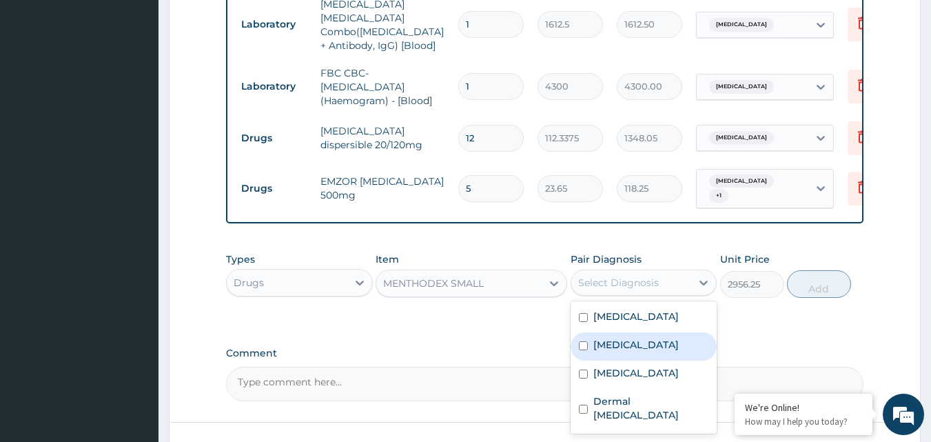
click at [609, 351] on label "Upper respiratory infection" at bounding box center [635, 345] width 85 height 14
checkbox input "true"
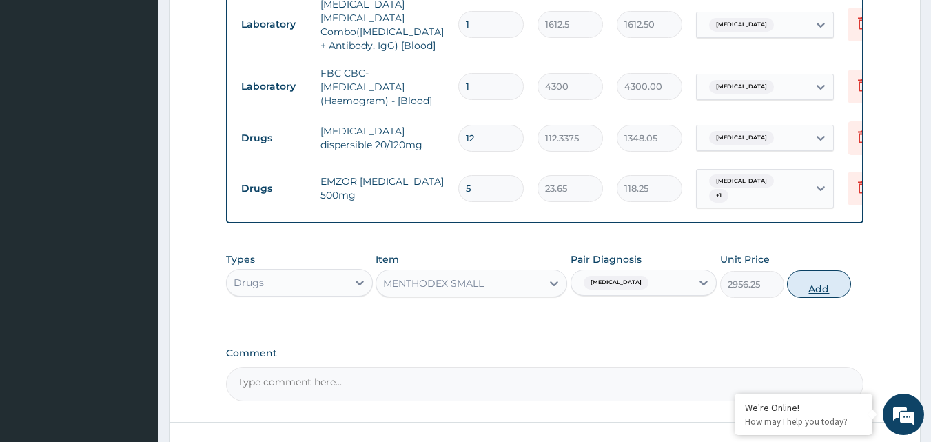
click at [801, 280] on button "Add" at bounding box center [819, 284] width 64 height 28
type input "0"
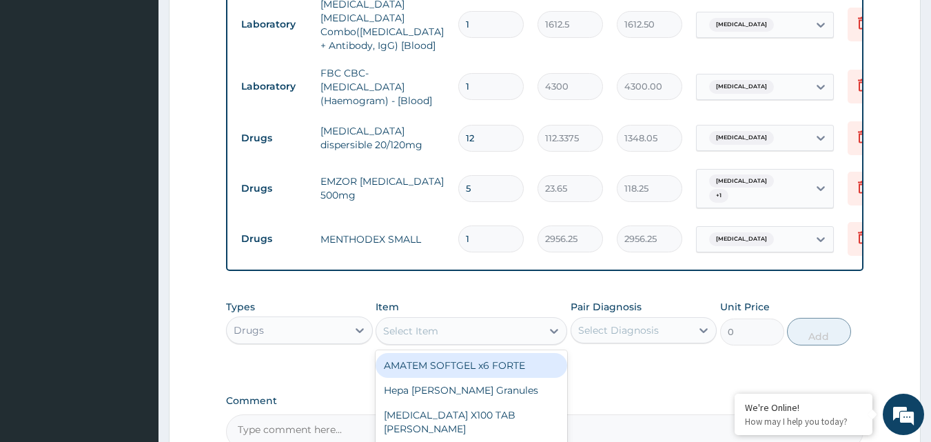
click at [437, 326] on div "Select Item" at bounding box center [410, 331] width 55 height 14
type input "PIRITON"
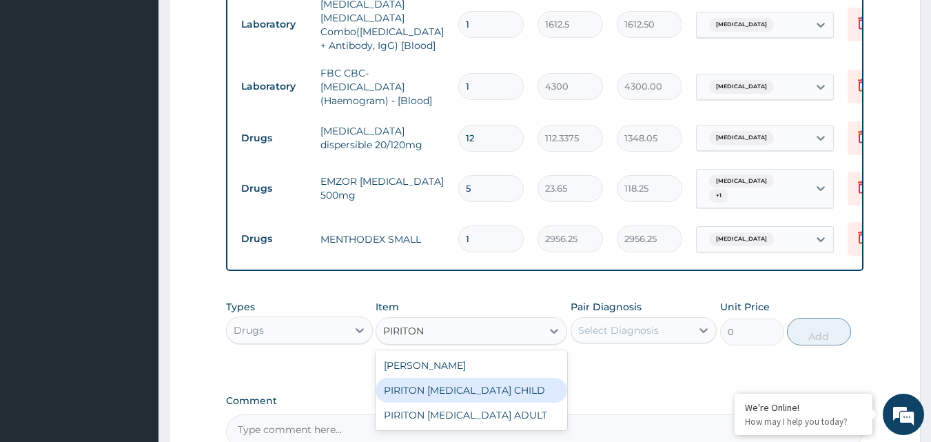
click at [449, 383] on div "PIRITON EXPECTORANT CHILD" at bounding box center [472, 390] width 192 height 25
type input "1182.5"
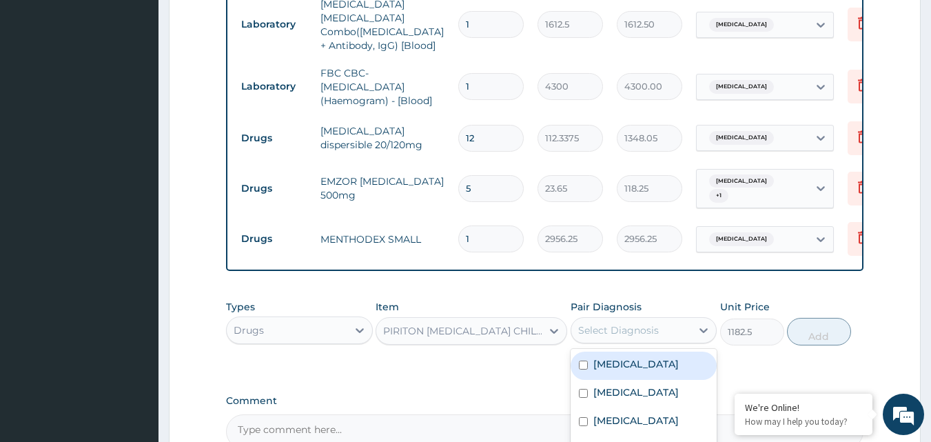
click at [616, 325] on div "Select Diagnosis" at bounding box center [618, 330] width 81 height 14
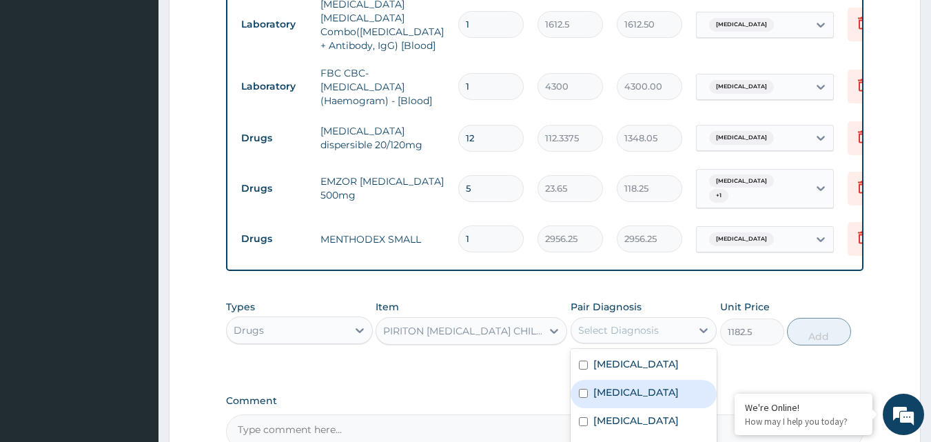
click at [591, 384] on div "Upper respiratory infection" at bounding box center [644, 394] width 147 height 28
checkbox input "true"
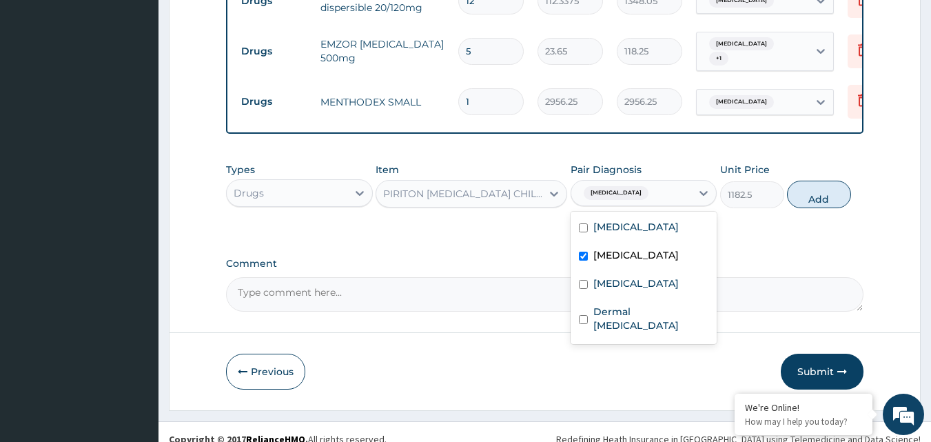
scroll to position [753, 0]
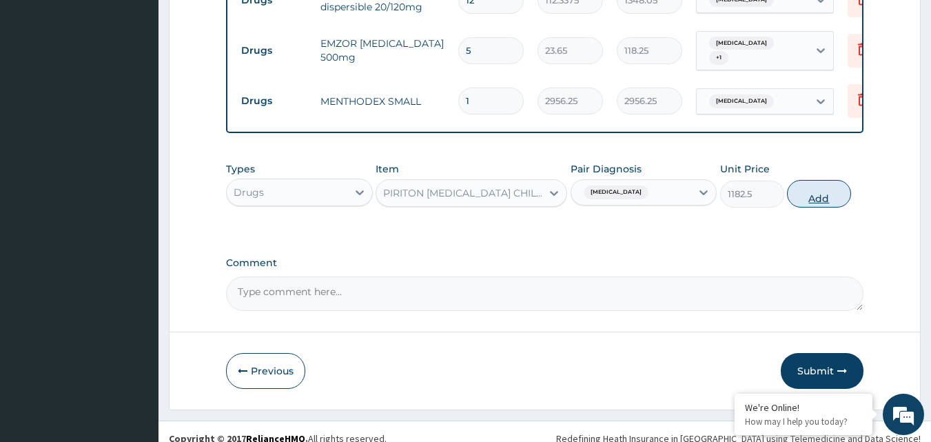
click at [823, 197] on button "Add" at bounding box center [819, 194] width 64 height 28
type input "0"
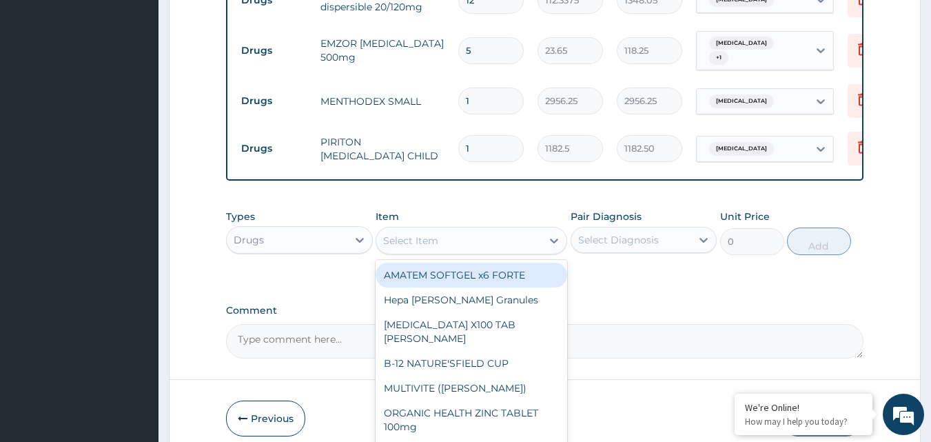
click at [441, 249] on div "Select Item" at bounding box center [472, 241] width 192 height 28
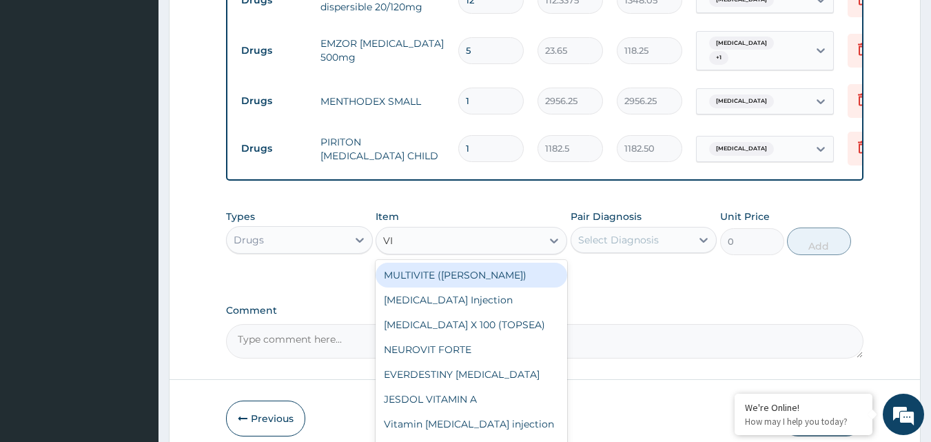
type input "VIX"
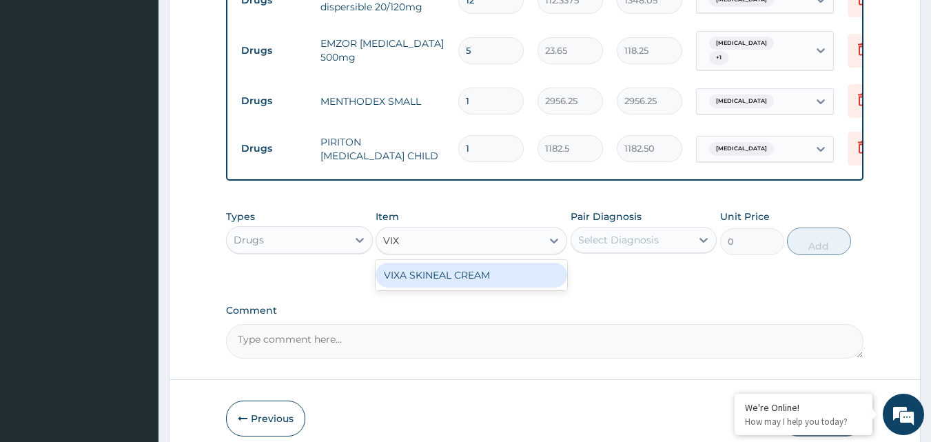
drag, startPoint x: 498, startPoint y: 264, endPoint x: 525, endPoint y: 258, distance: 28.1
click at [496, 265] on div "VIXA SKINEAL CREAM" at bounding box center [472, 275] width 192 height 25
type input "1537.25"
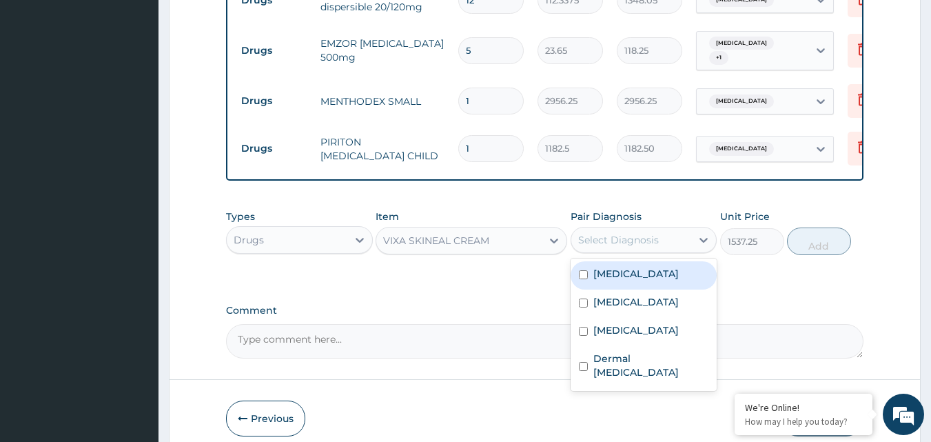
click at [611, 236] on div "Select Diagnosis" at bounding box center [618, 240] width 81 height 14
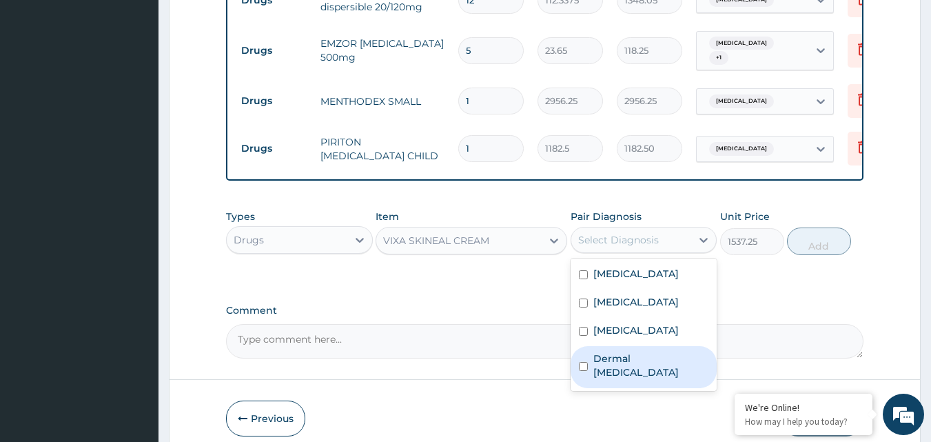
drag, startPoint x: 605, startPoint y: 365, endPoint x: 757, endPoint y: 267, distance: 181.0
click at [604, 365] on label "Dermal mycosis" at bounding box center [651, 365] width 116 height 28
checkbox input "true"
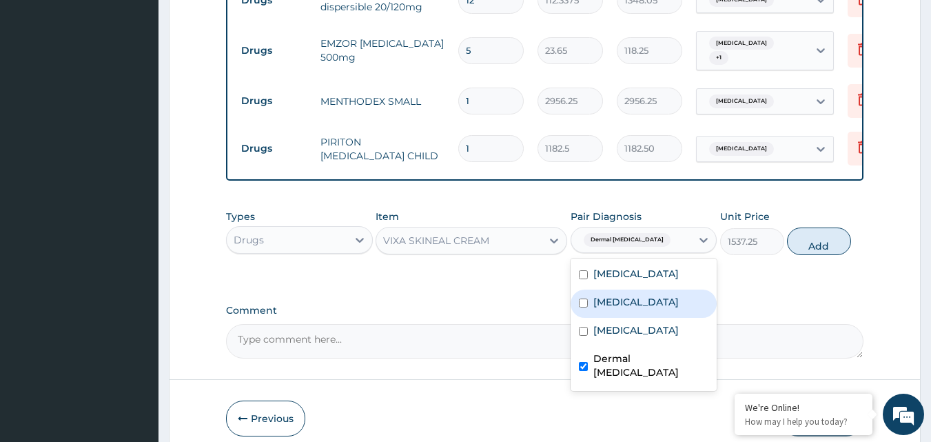
click at [835, 221] on div "Types Drugs Item VIXA SKINEAL CREAM Pair Diagnosis option Dermal mycosis, selec…" at bounding box center [545, 232] width 638 height 59
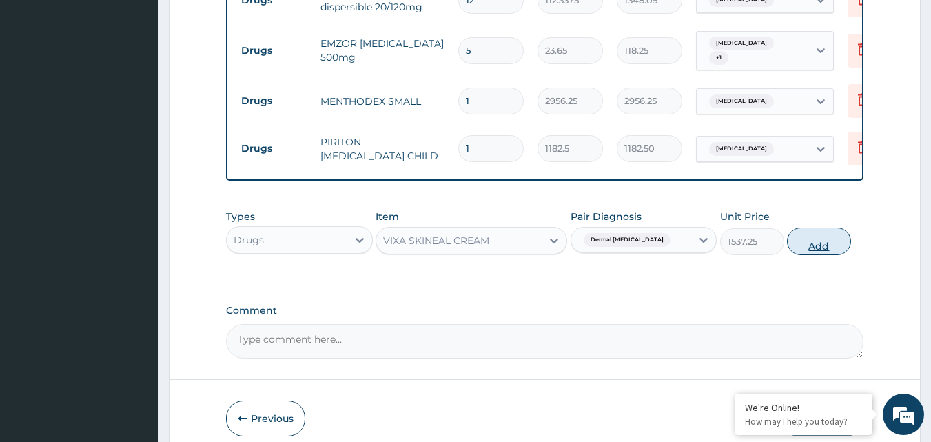
click at [828, 239] on button "Add" at bounding box center [819, 241] width 64 height 28
type input "0"
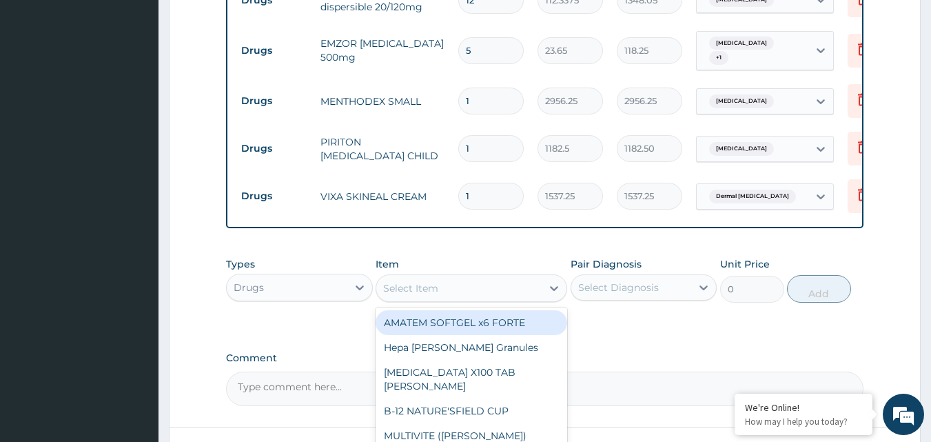
click at [440, 287] on div "Select Item" at bounding box center [458, 288] width 165 height 22
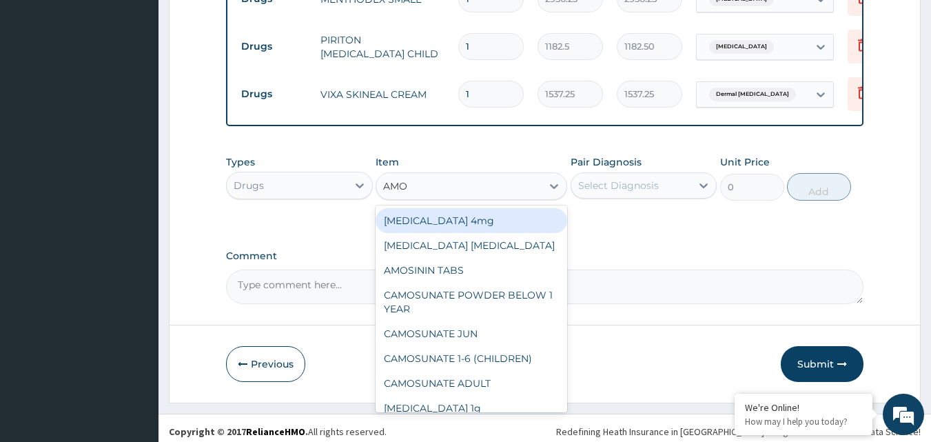
scroll to position [858, 0]
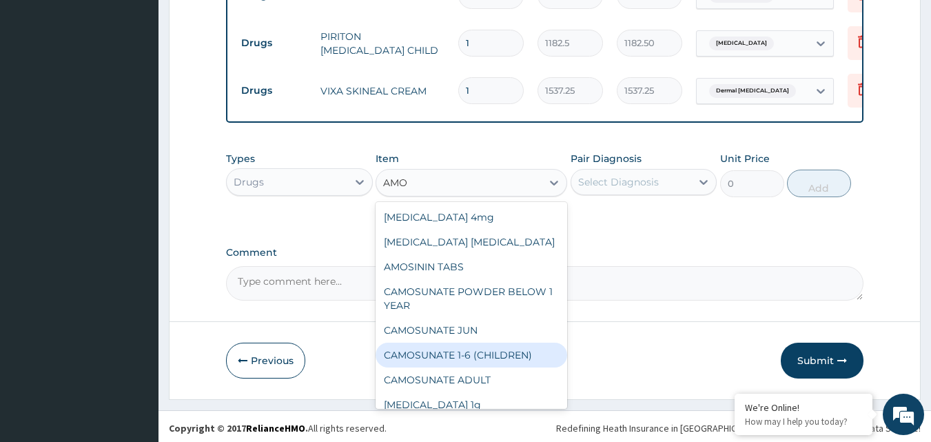
type input "AMOX"
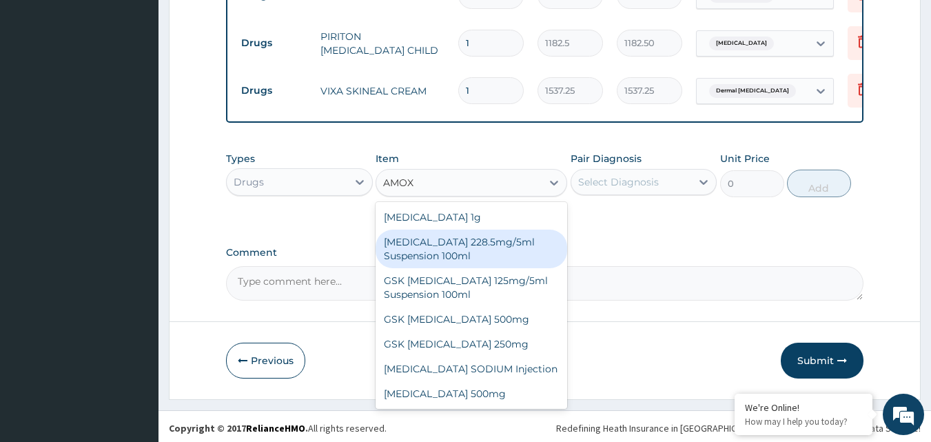
click at [451, 246] on div "[MEDICAL_DATA] 228.5mg/5ml Suspension 100ml" at bounding box center [472, 248] width 192 height 39
type input "2246.75"
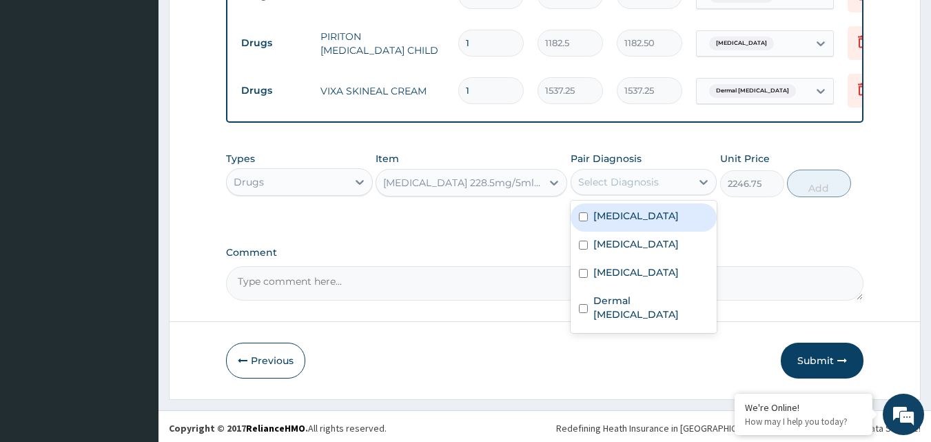
click at [640, 169] on div "Select Diagnosis" at bounding box center [644, 182] width 147 height 26
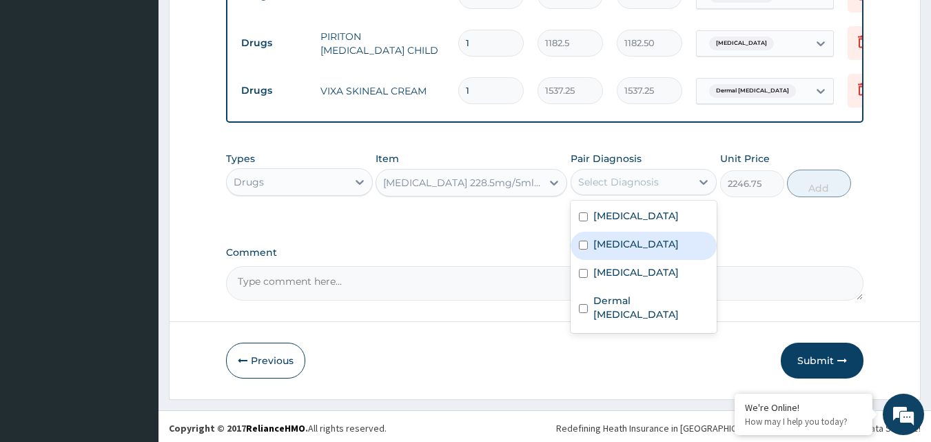
drag, startPoint x: 600, startPoint y: 246, endPoint x: 606, endPoint y: 243, distance: 7.1
click at [601, 245] on label "Upper respiratory infection" at bounding box center [635, 244] width 85 height 14
checkbox input "true"
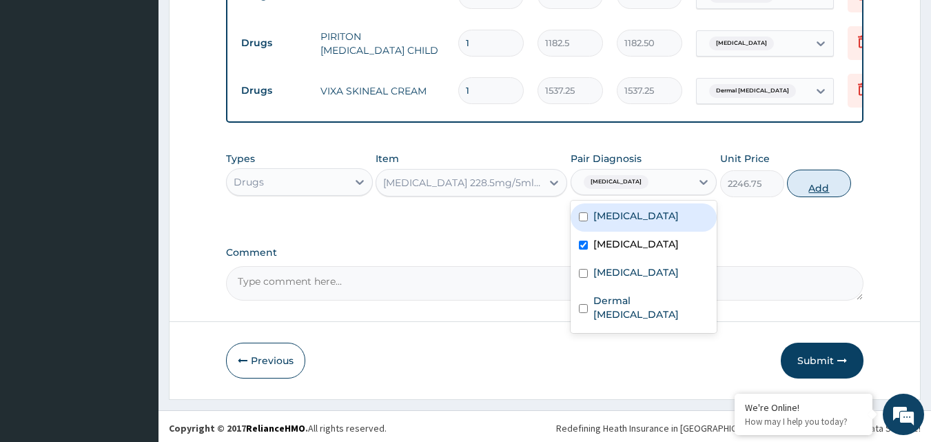
click at [817, 174] on button "Add" at bounding box center [819, 184] width 64 height 28
type input "0"
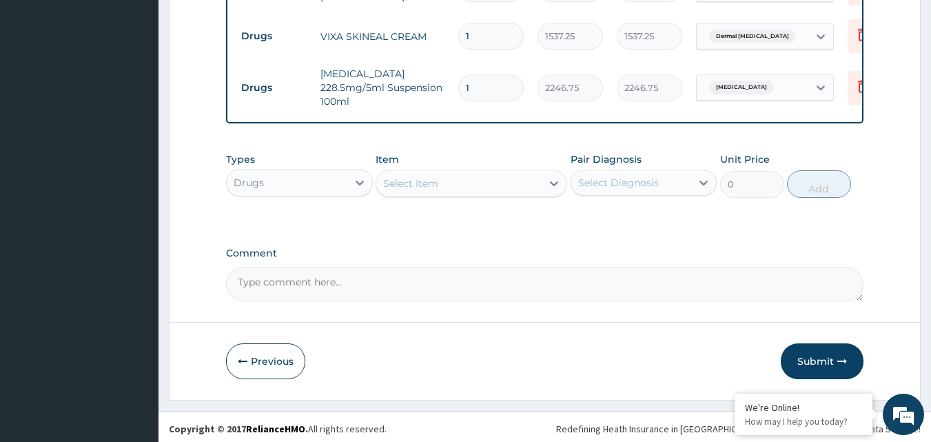
scroll to position [913, 0]
click at [811, 357] on button "Submit" at bounding box center [822, 361] width 83 height 36
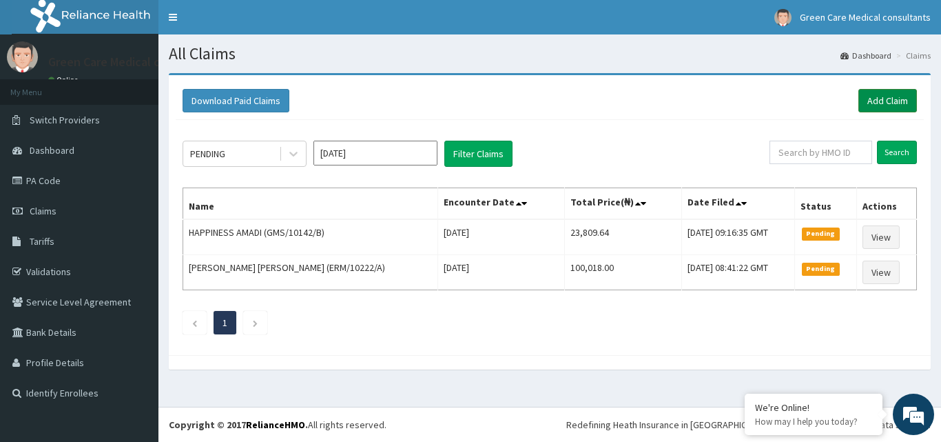
click at [903, 92] on link "Add Claim" at bounding box center [888, 100] width 59 height 23
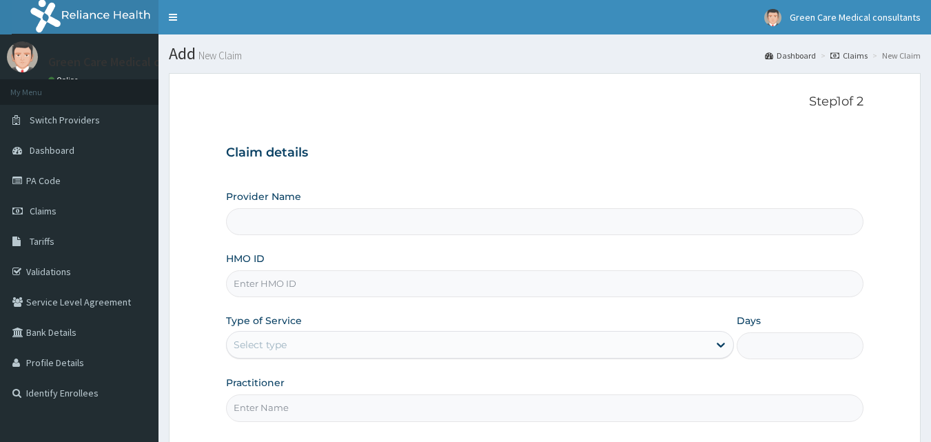
click at [275, 284] on input "HMO ID" at bounding box center [545, 283] width 638 height 27
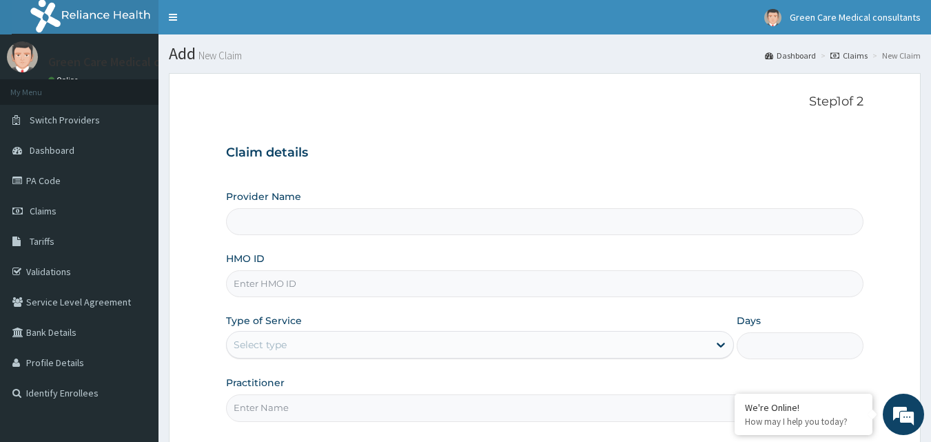
paste input "GMS/10142/C"
type input "GMS/10142/E"
drag, startPoint x: 446, startPoint y: 336, endPoint x: 440, endPoint y: 371, distance: 35.6
click at [447, 348] on div "Select type" at bounding box center [468, 345] width 482 height 22
click at [309, 345] on div "Select type" at bounding box center [468, 345] width 482 height 22
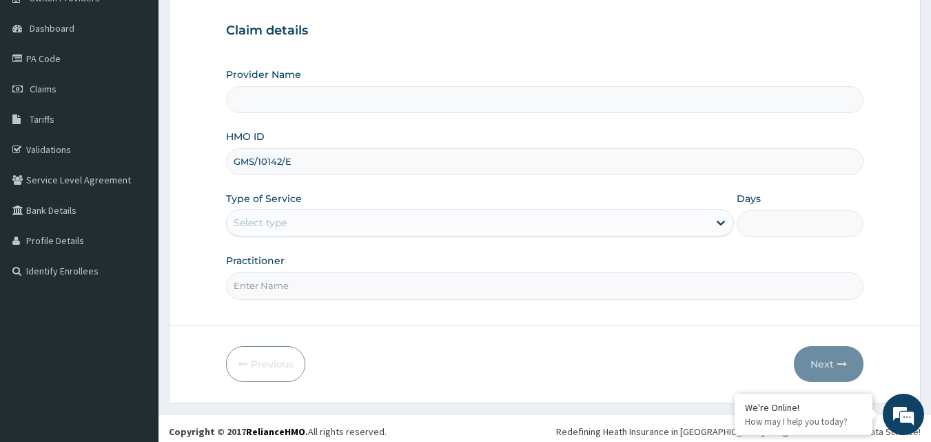
scroll to position [129, 0]
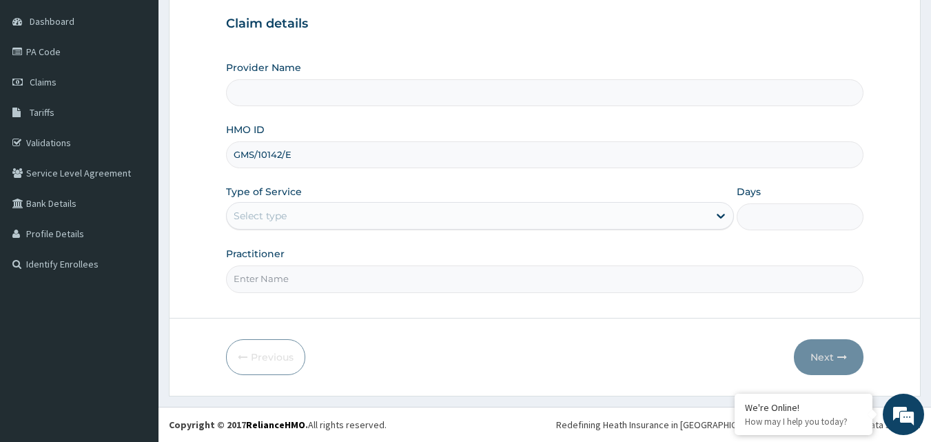
click at [297, 210] on div "Select type" at bounding box center [468, 216] width 482 height 22
click at [310, 185] on div "Type of Service Use Up and Down to choose options, press Enter to select the cu…" at bounding box center [480, 207] width 508 height 45
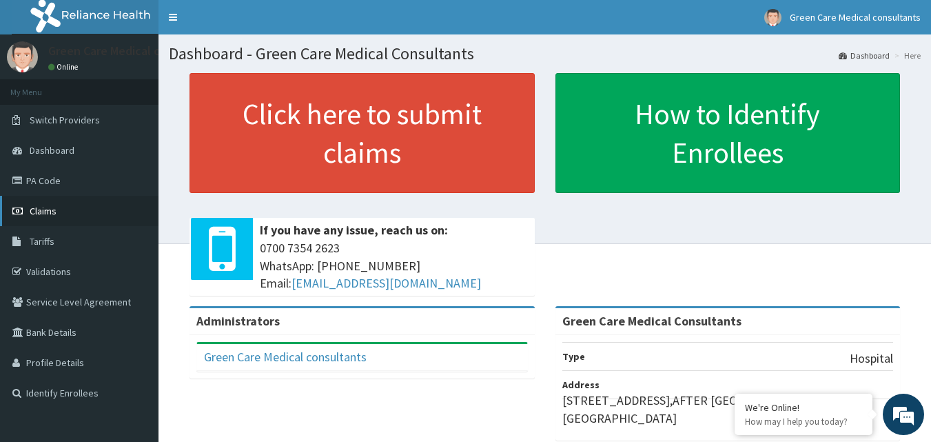
click at [54, 222] on link "Claims" at bounding box center [79, 211] width 159 height 30
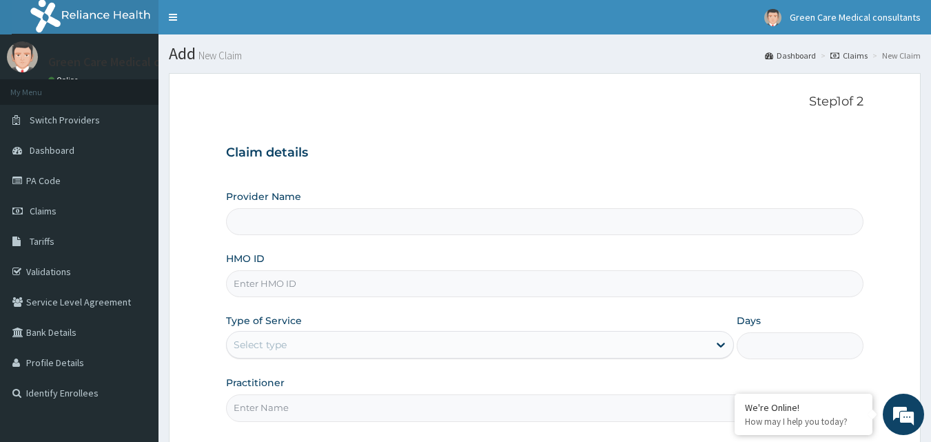
click at [280, 288] on input "HMO ID" at bounding box center [545, 283] width 638 height 27
paste input "GMS/10142/C"
type input "GMS/10142/E"
type input "Green Care Medical Consultants"
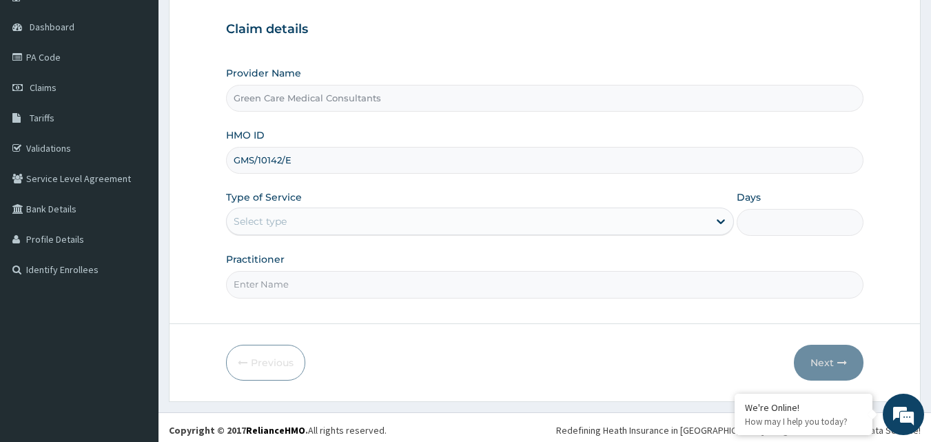
scroll to position [129, 0]
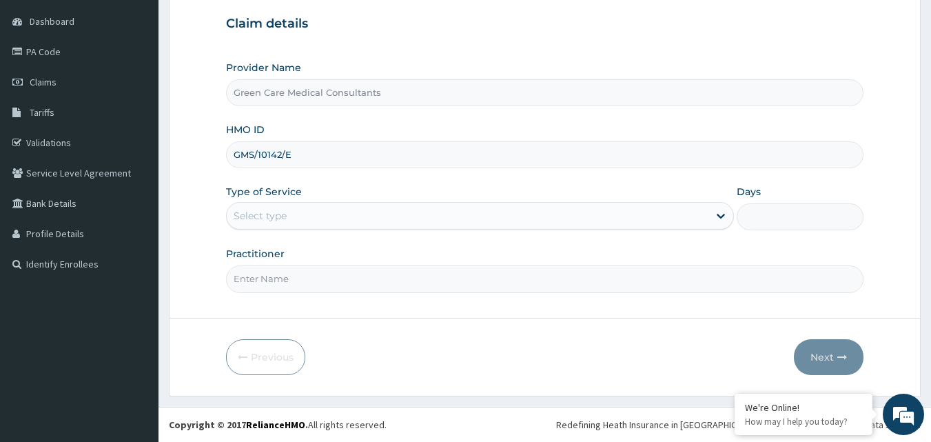
type input "GMS/10142/E"
click at [322, 211] on div "Select type" at bounding box center [468, 216] width 482 height 22
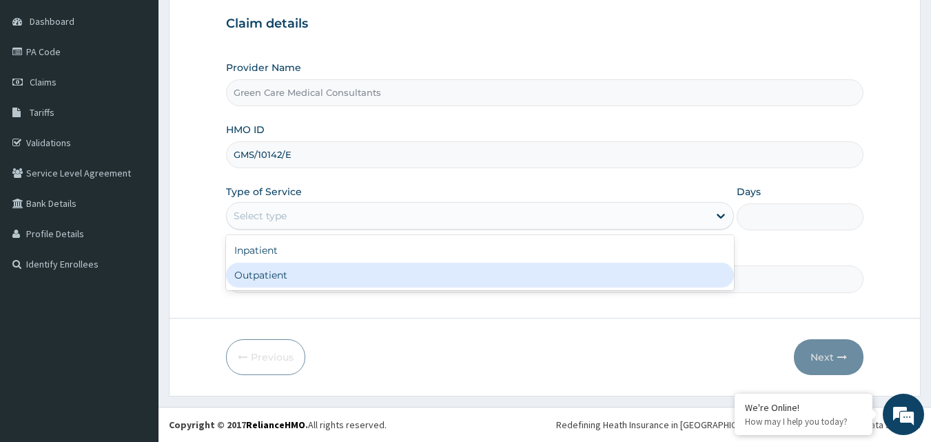
click at [274, 276] on div "Outpatient" at bounding box center [480, 275] width 508 height 25
type input "1"
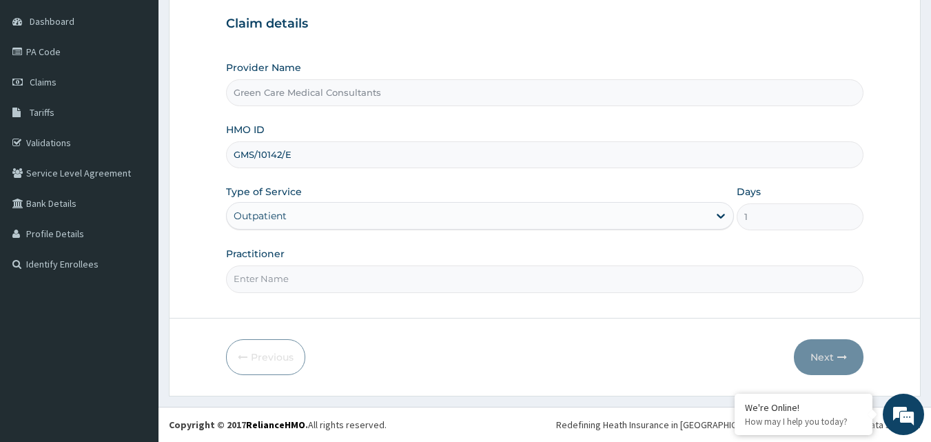
click at [272, 273] on input "Practitioner" at bounding box center [545, 278] width 638 height 27
type input "DR. EMEKA"
click at [827, 357] on button "Next" at bounding box center [829, 357] width 70 height 36
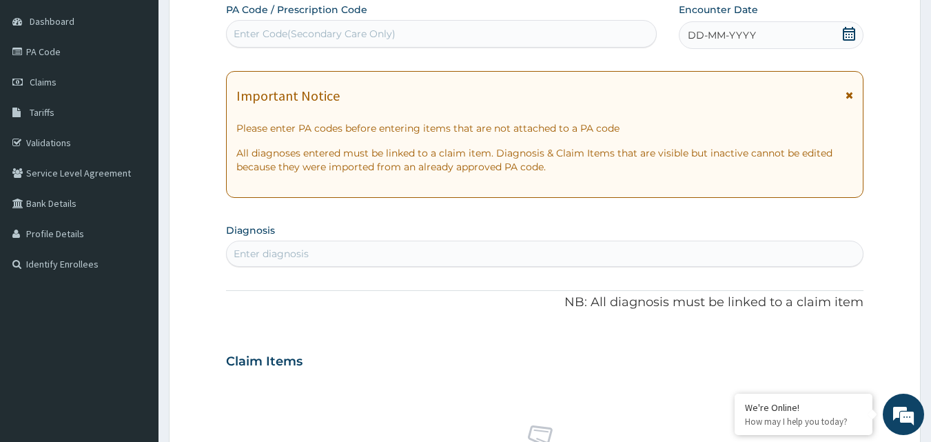
click at [852, 34] on icon at bounding box center [849, 34] width 12 height 14
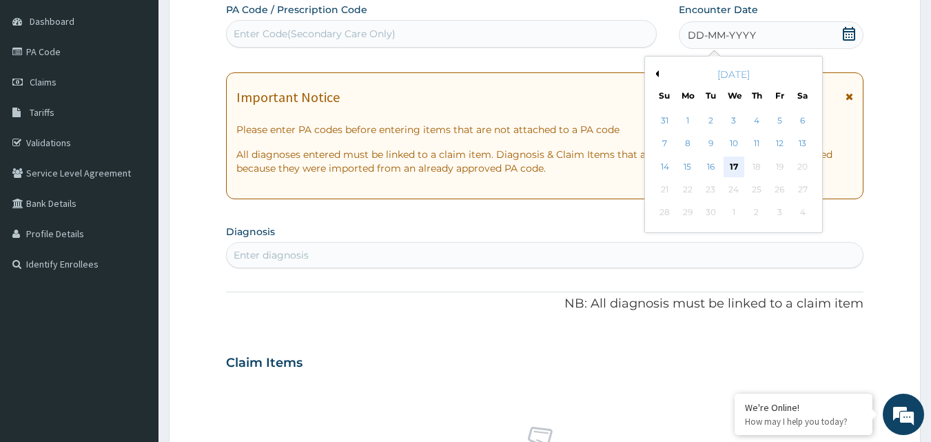
click at [728, 172] on div "17" at bounding box center [734, 166] width 21 height 21
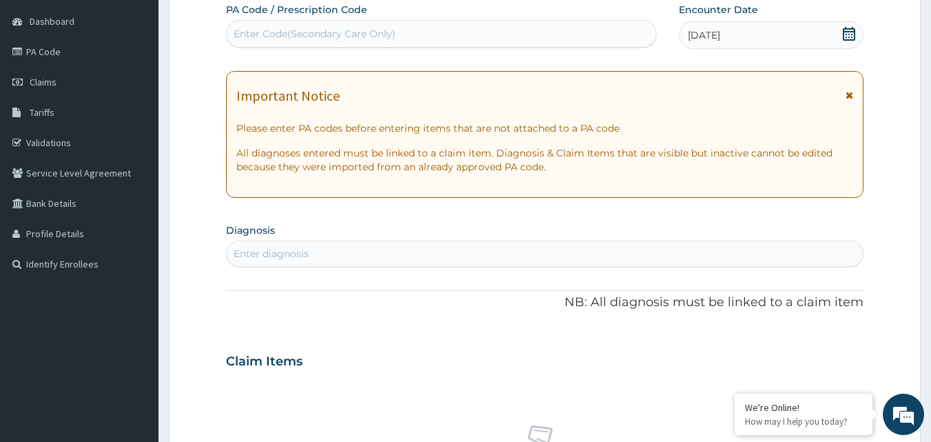
click at [852, 28] on icon at bounding box center [849, 34] width 12 height 14
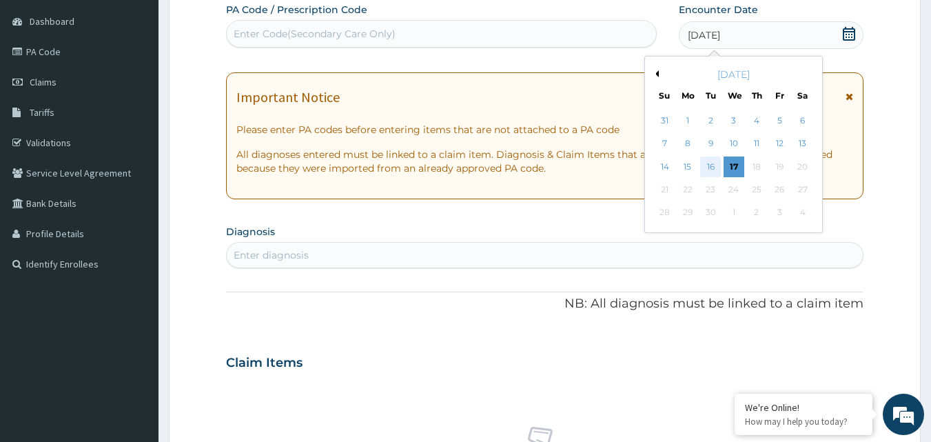
click at [712, 163] on div "16" at bounding box center [711, 166] width 21 height 21
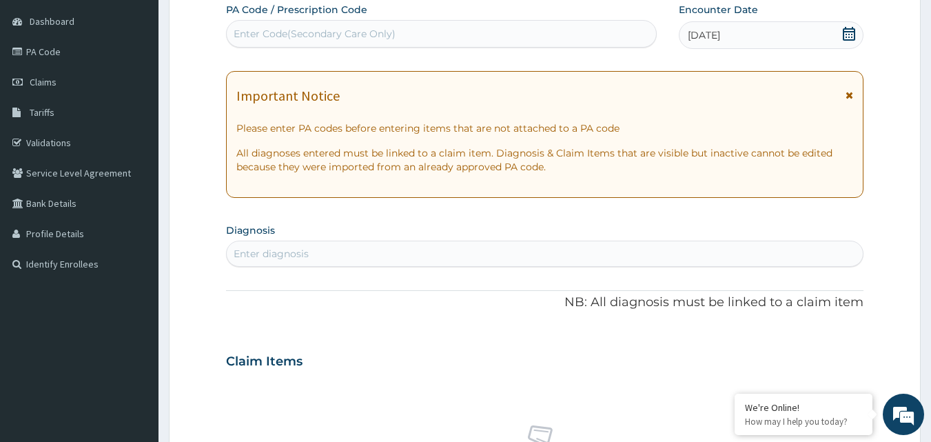
click at [467, 247] on div "Enter diagnosis" at bounding box center [545, 254] width 637 height 22
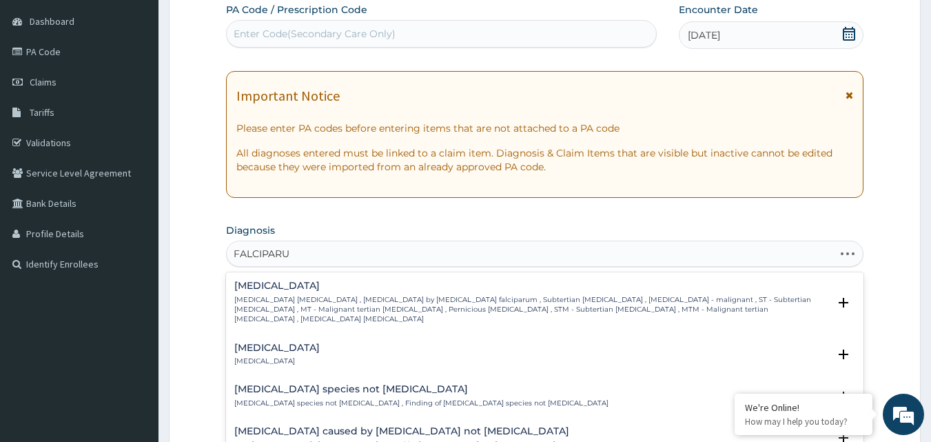
type input "FALCIPARUM"
click at [288, 309] on p "Falciparum malaria , Malignant tertian malaria , Malaria by Plasmodium falcipar…" at bounding box center [531, 310] width 595 height 30
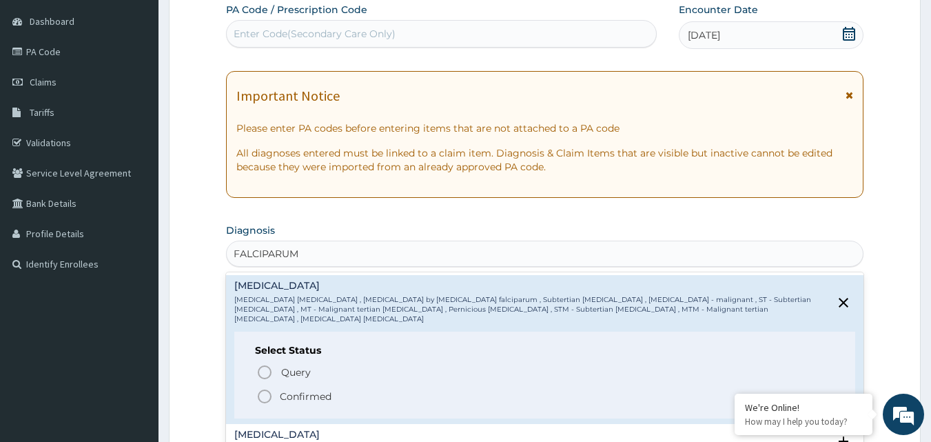
click at [276, 388] on span "Confirmed" at bounding box center [545, 396] width 579 height 17
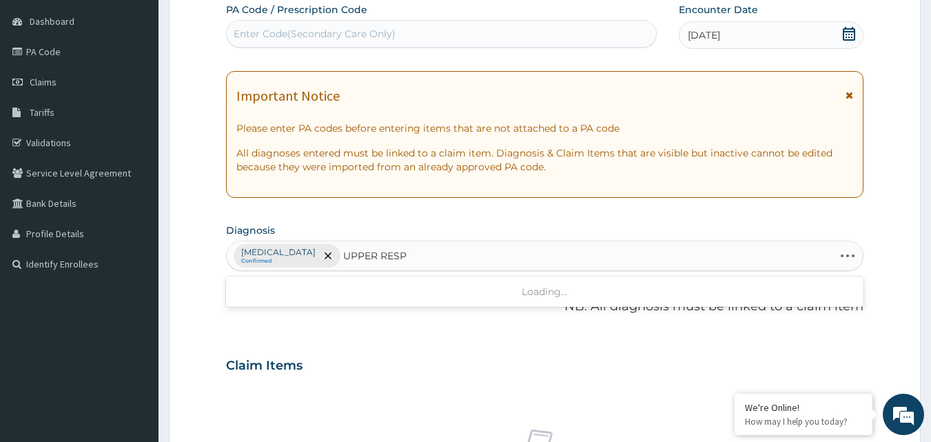
type input "UPPER RESPI"
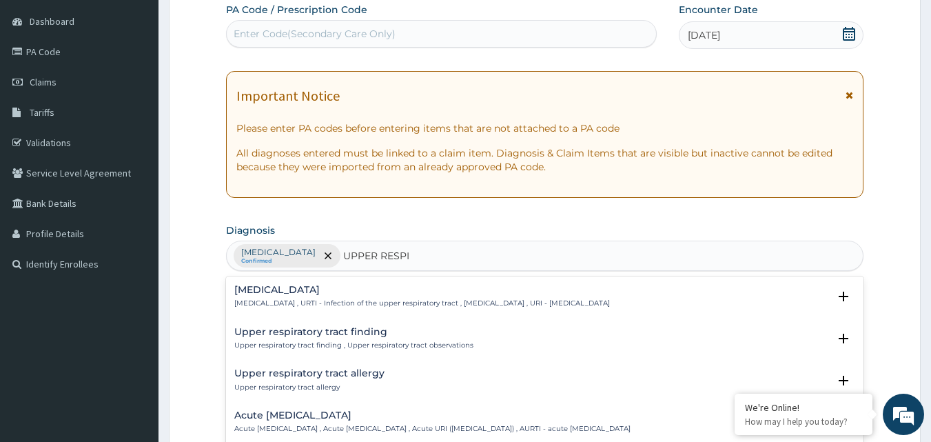
click at [312, 300] on p "Upper respiratory infection , URTI - Infection of the upper respiratory tract ,…" at bounding box center [422, 303] width 376 height 10
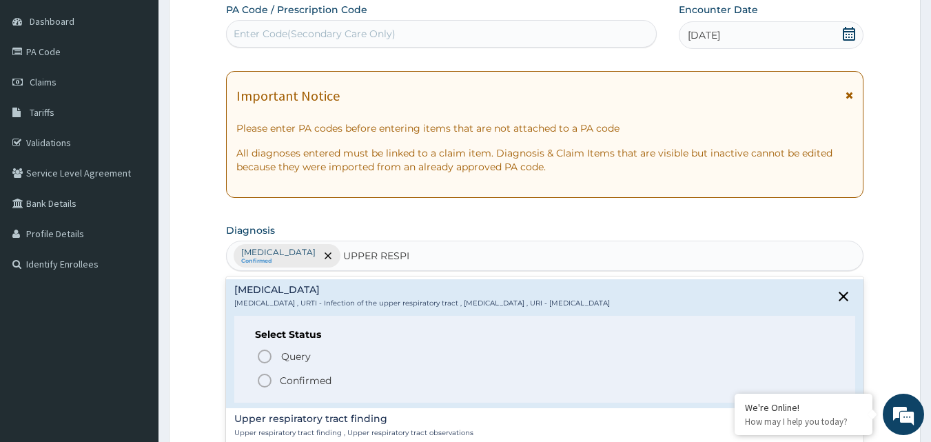
click at [283, 382] on p "Confirmed" at bounding box center [306, 381] width 52 height 14
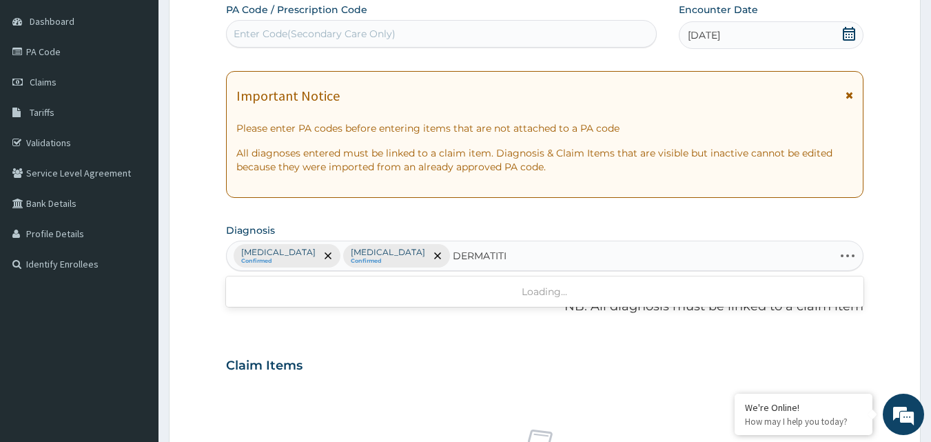
type input "DERMATITIS"
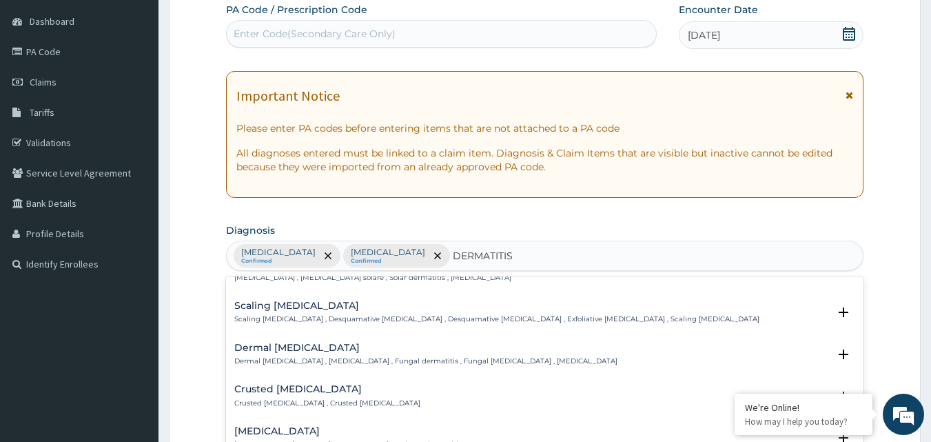
scroll to position [413, 0]
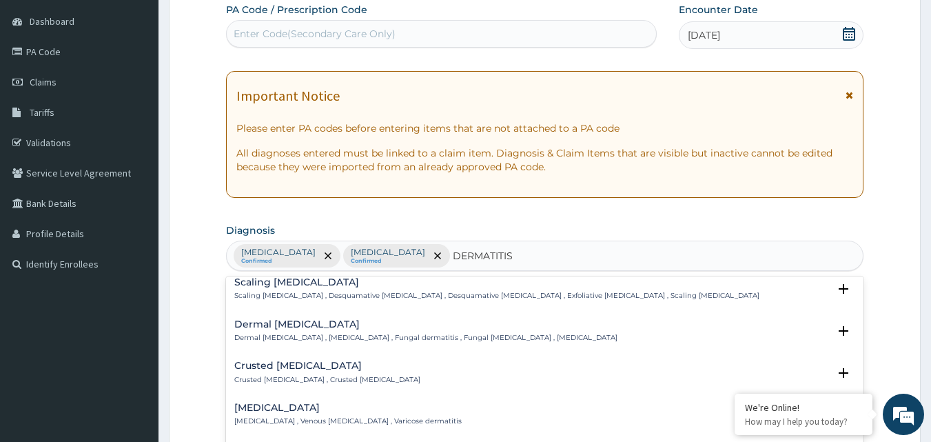
click at [307, 319] on h4 "Dermal mycosis" at bounding box center [425, 324] width 383 height 10
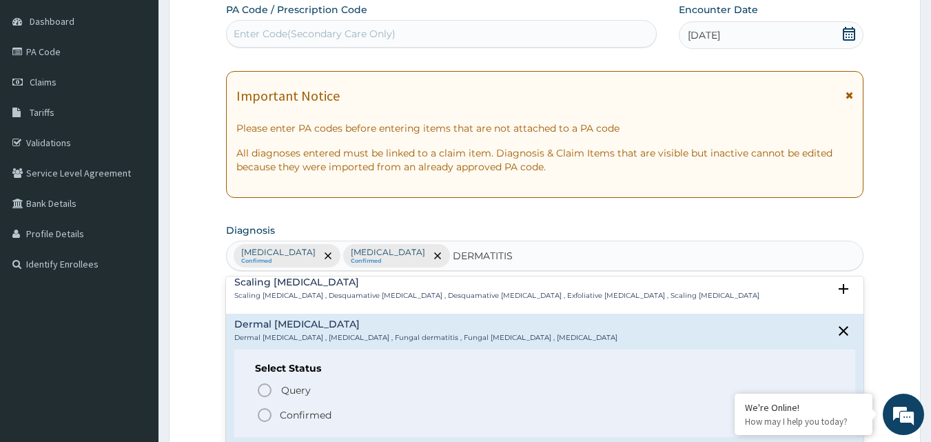
click at [273, 407] on span "Confirmed" at bounding box center [545, 415] width 579 height 17
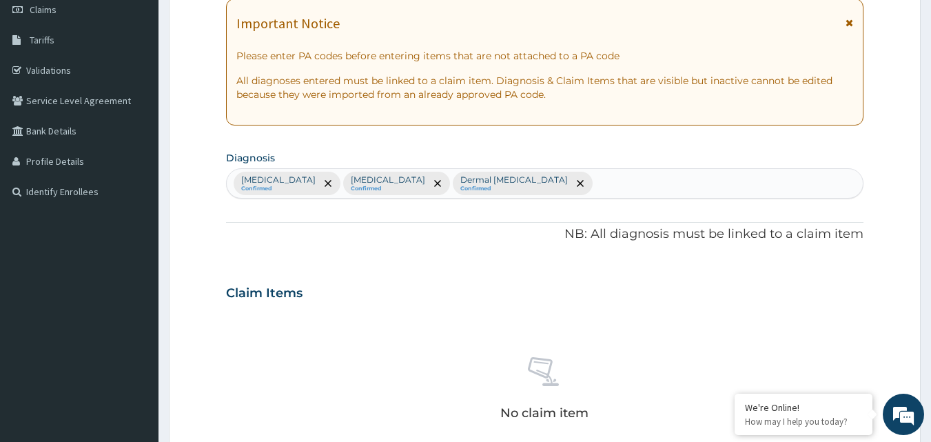
scroll to position [198, 0]
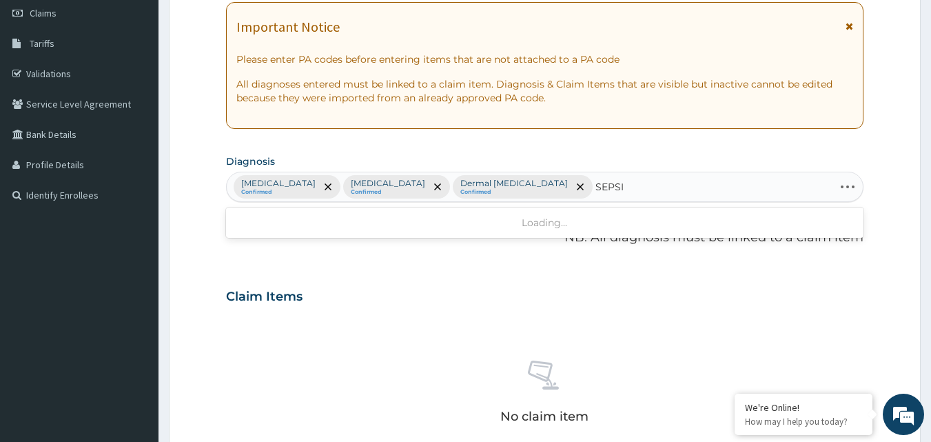
type input "SEPSIS"
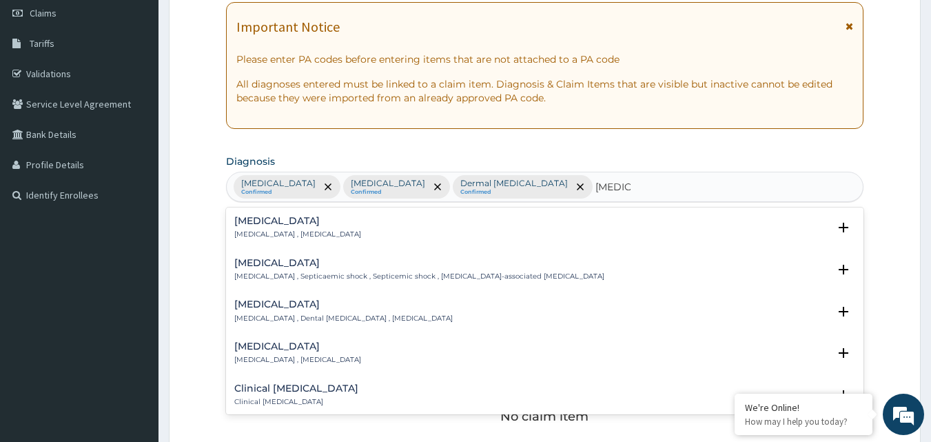
click at [238, 223] on h4 "Sepsis" at bounding box center [297, 221] width 127 height 10
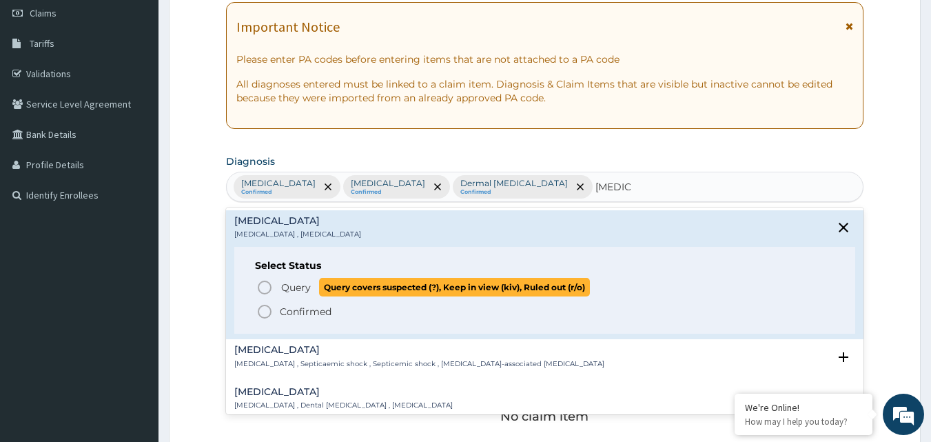
click at [263, 292] on icon "status option query" at bounding box center [264, 287] width 17 height 17
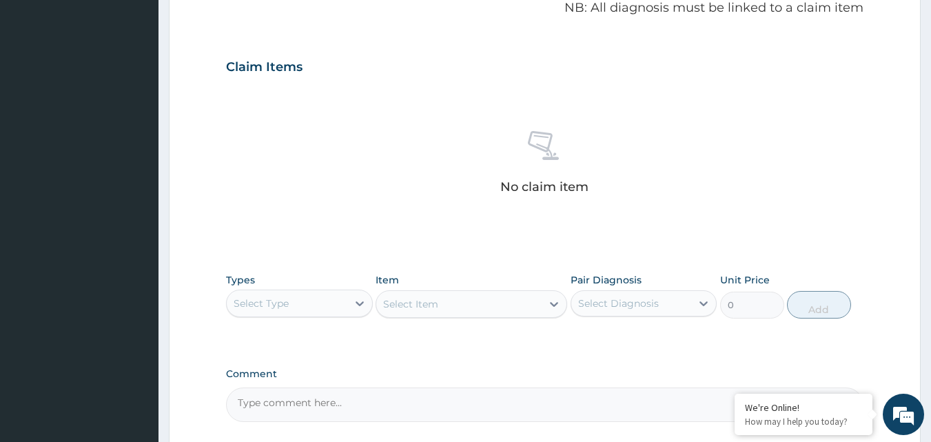
scroll to position [473, 0]
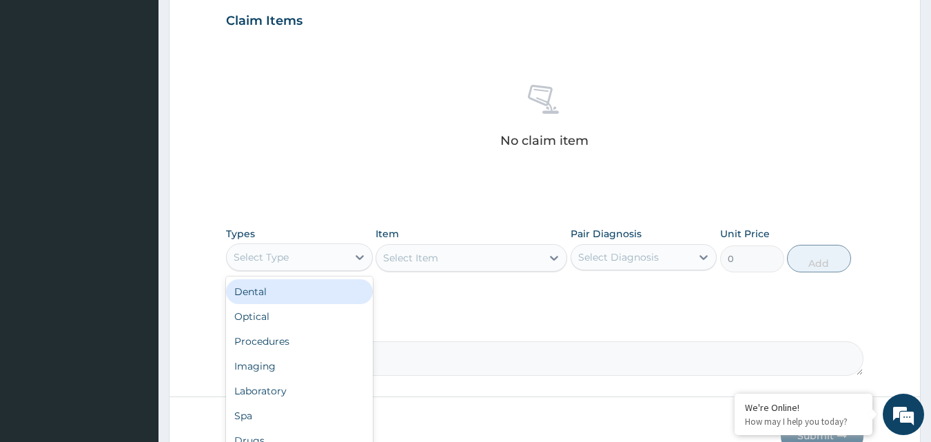
drag, startPoint x: 347, startPoint y: 258, endPoint x: 336, endPoint y: 265, distance: 13.6
click at [347, 259] on div at bounding box center [359, 257] width 25 height 25
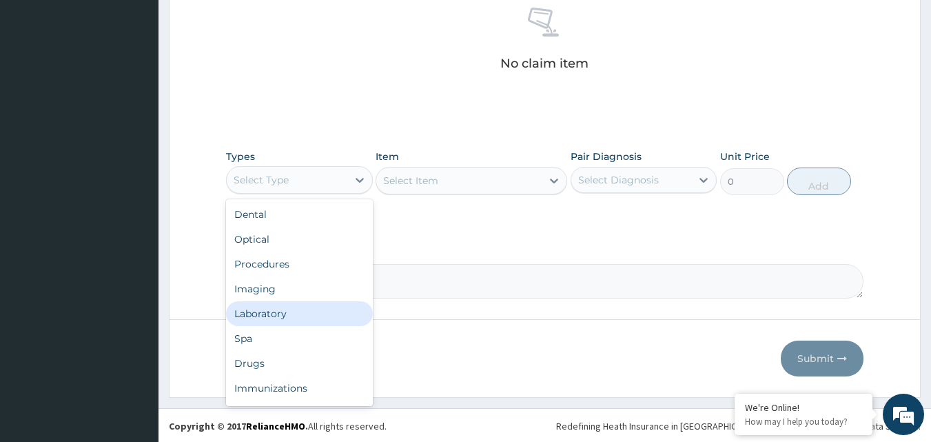
scroll to position [552, 0]
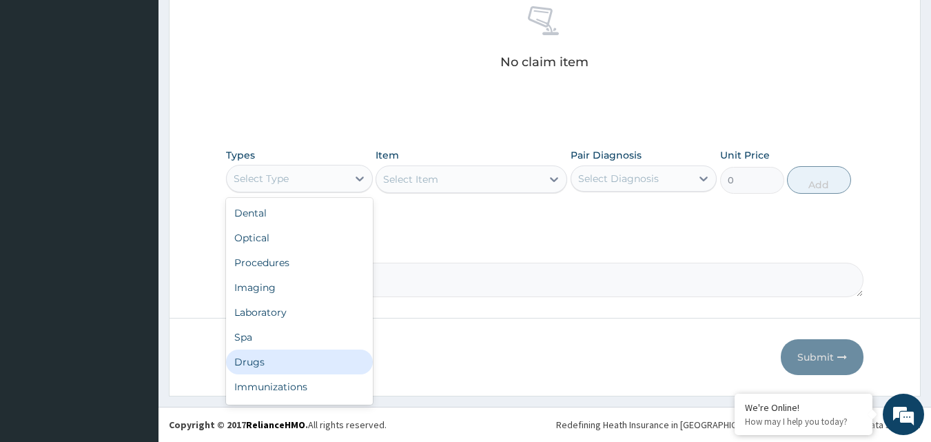
click at [256, 360] on div "Drugs" at bounding box center [299, 361] width 147 height 25
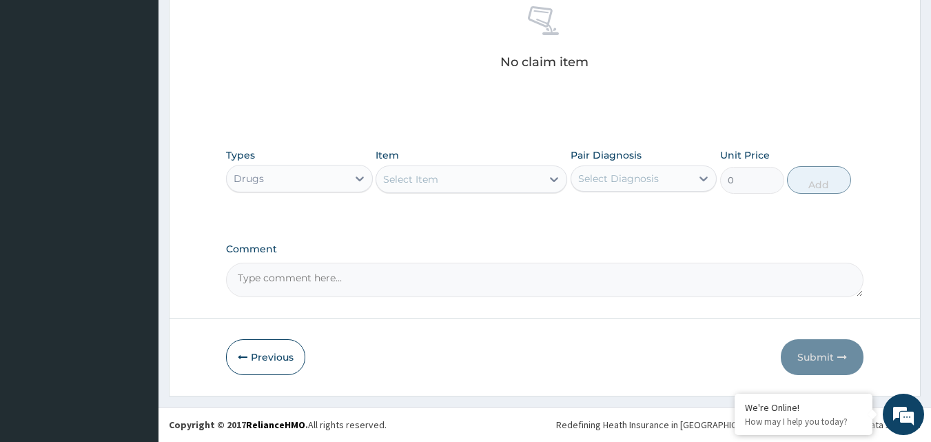
click at [409, 178] on div "Select Item" at bounding box center [410, 179] width 55 height 14
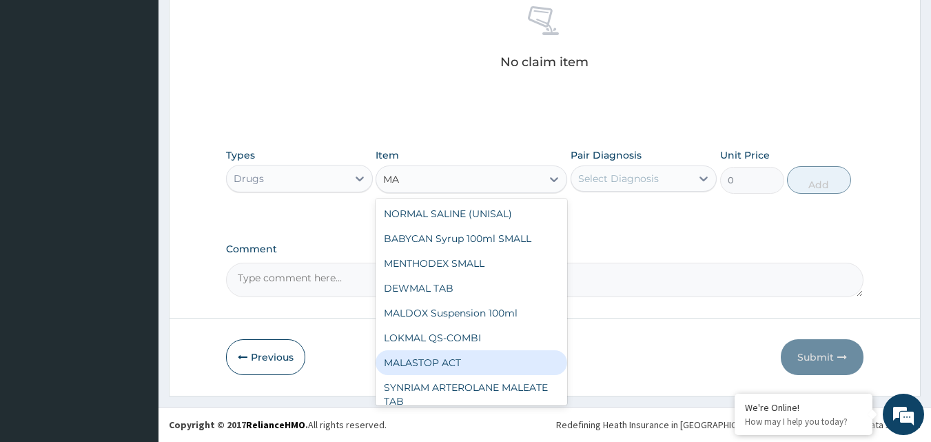
type input "M"
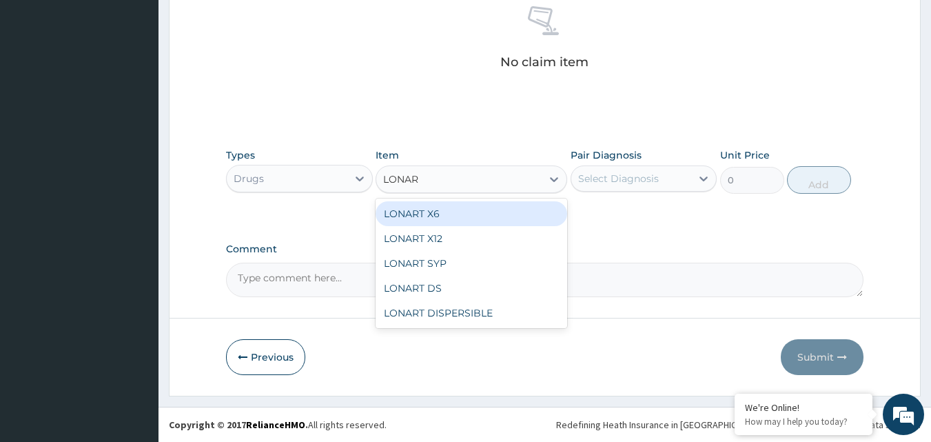
type input "LONART"
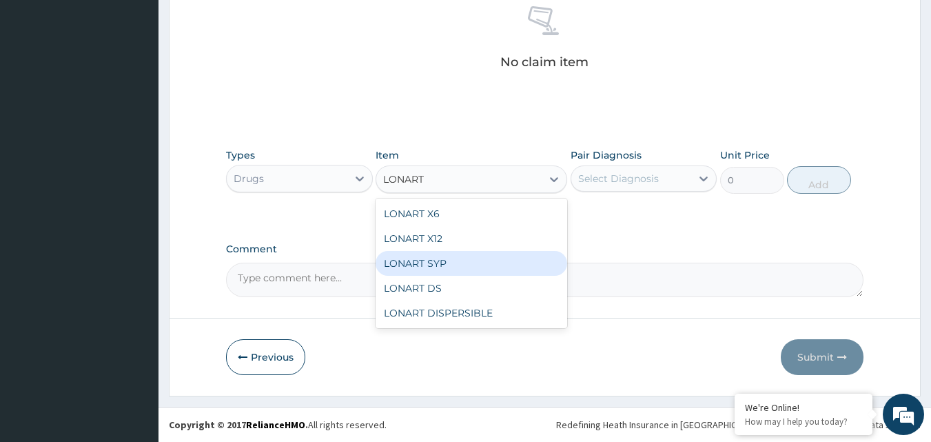
click at [409, 267] on div "LONART SYP" at bounding box center [472, 263] width 192 height 25
type input "2719.75"
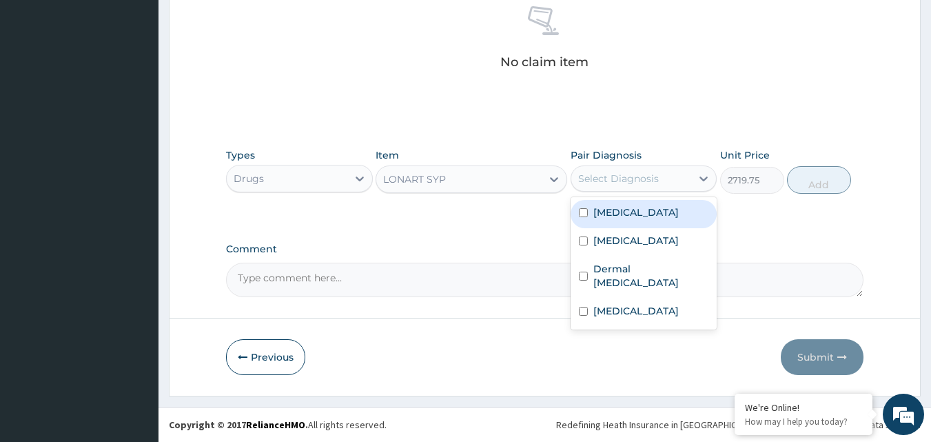
click at [651, 190] on div "Select Diagnosis" at bounding box center [644, 178] width 147 height 26
click at [610, 217] on label "Falciparum malaria" at bounding box center [635, 212] width 85 height 14
checkbox input "true"
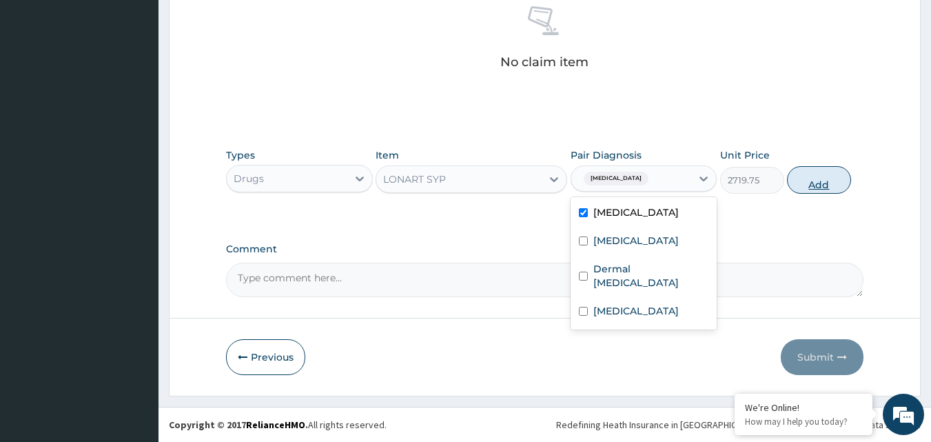
click at [817, 177] on button "Add" at bounding box center [819, 180] width 64 height 28
type input "0"
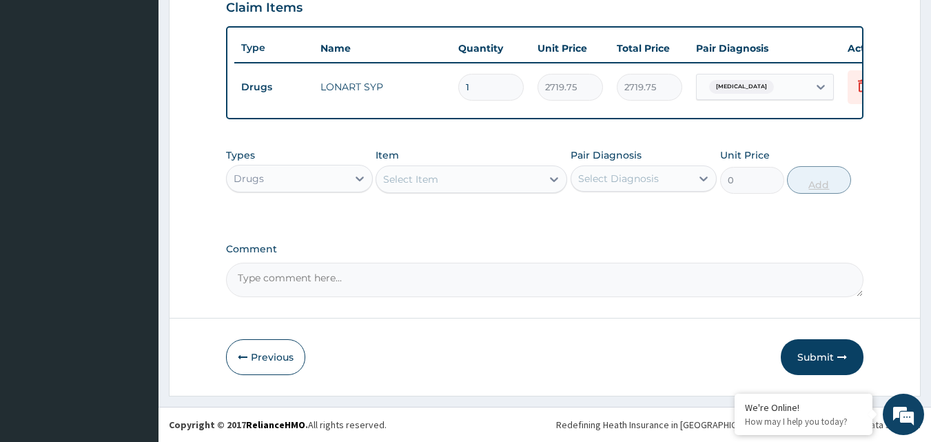
scroll to position [497, 0]
click at [443, 177] on div "Select Item" at bounding box center [458, 179] width 165 height 22
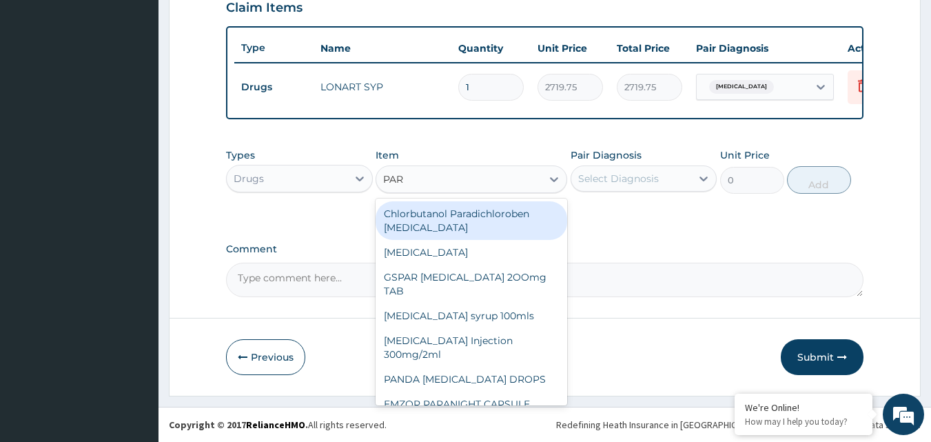
type input "PARA"
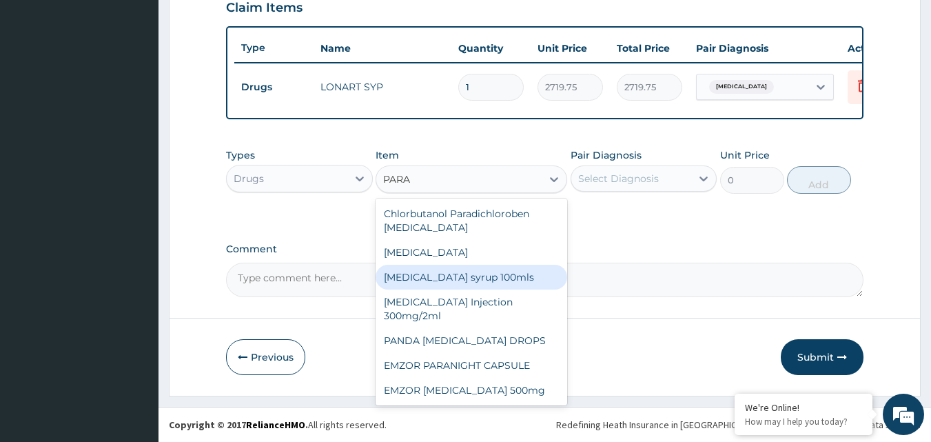
click at [441, 274] on div "Paracetamol syrup 100mls" at bounding box center [472, 277] width 192 height 25
type input "709.5"
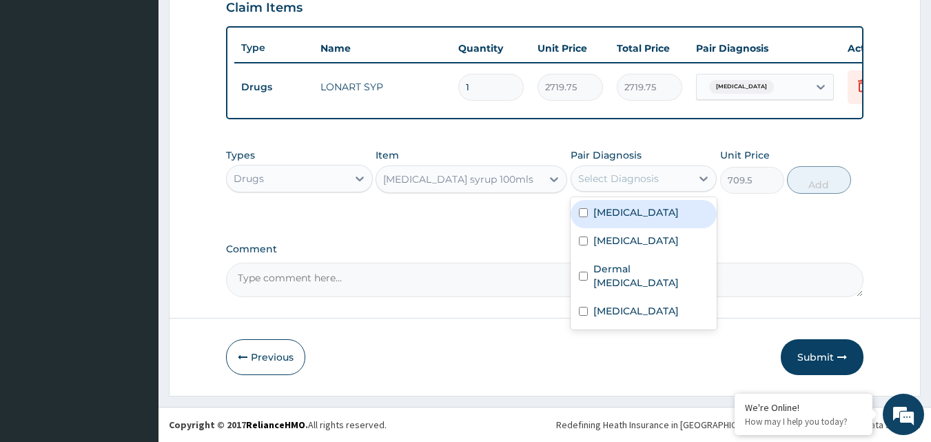
click at [635, 183] on div "Select Diagnosis" at bounding box center [618, 179] width 81 height 14
click at [598, 222] on div "Falciparum malaria" at bounding box center [644, 214] width 147 height 28
checkbox input "true"
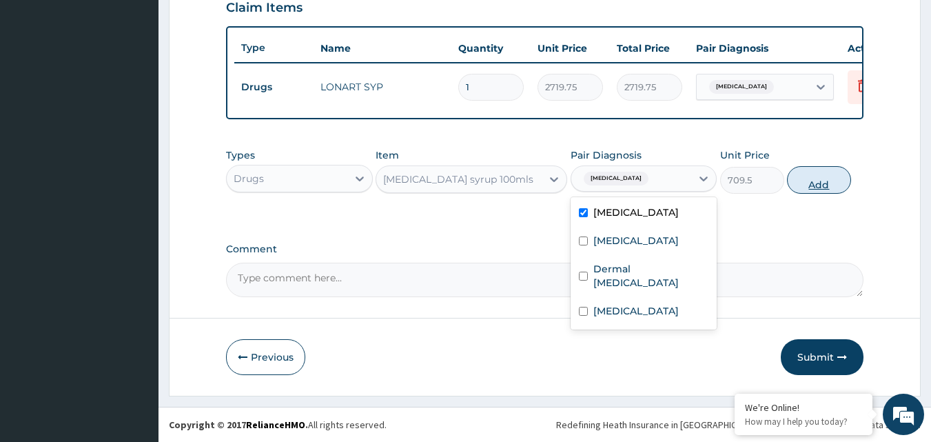
click at [823, 179] on button "Add" at bounding box center [819, 180] width 64 height 28
type input "0"
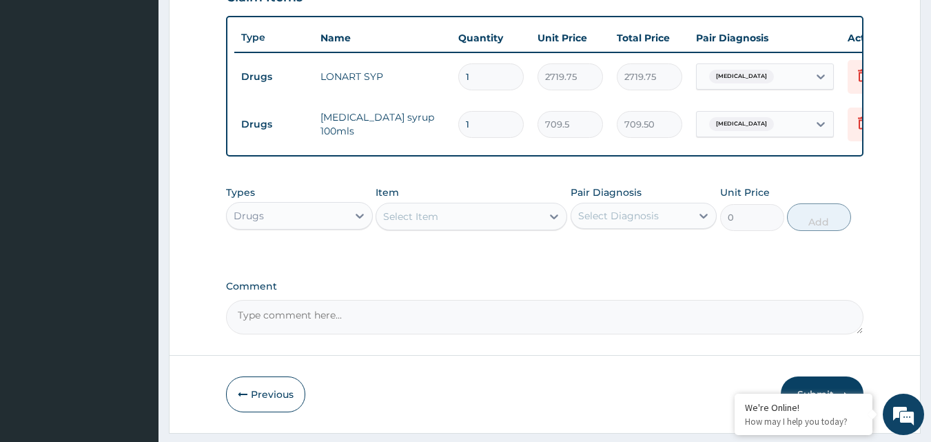
click at [454, 210] on div "Item Select Item" at bounding box center [472, 207] width 192 height 45
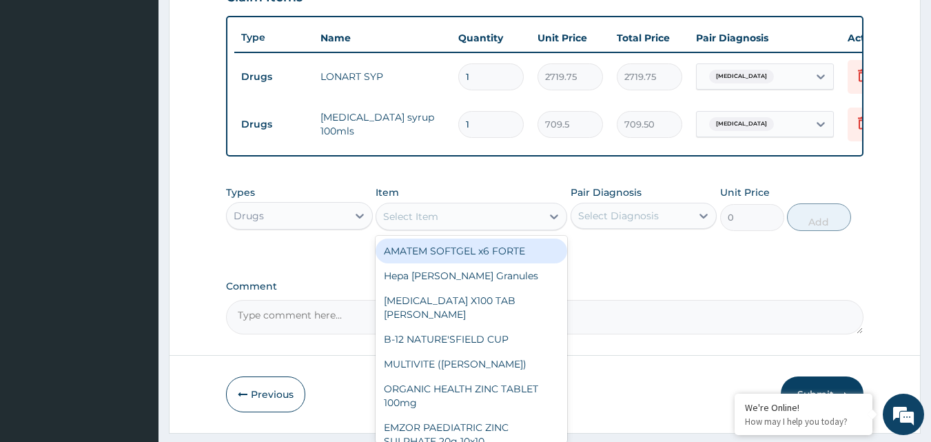
click at [438, 223] on div "Select Item" at bounding box center [410, 217] width 55 height 14
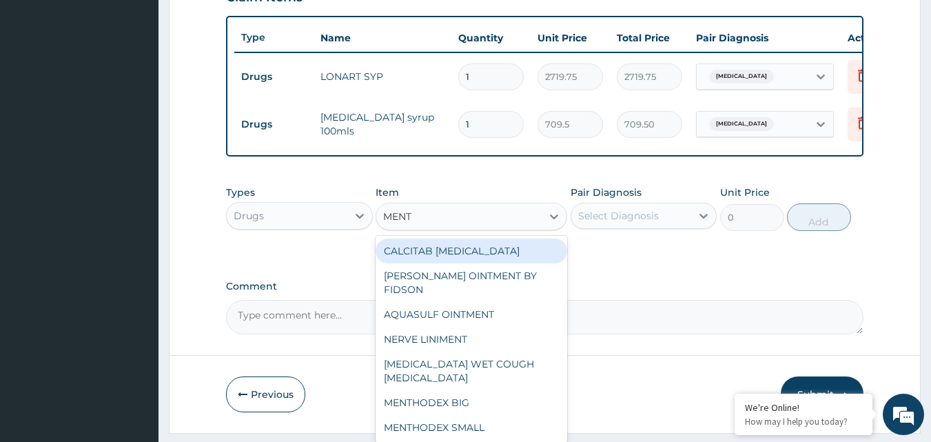
type input "MENTH"
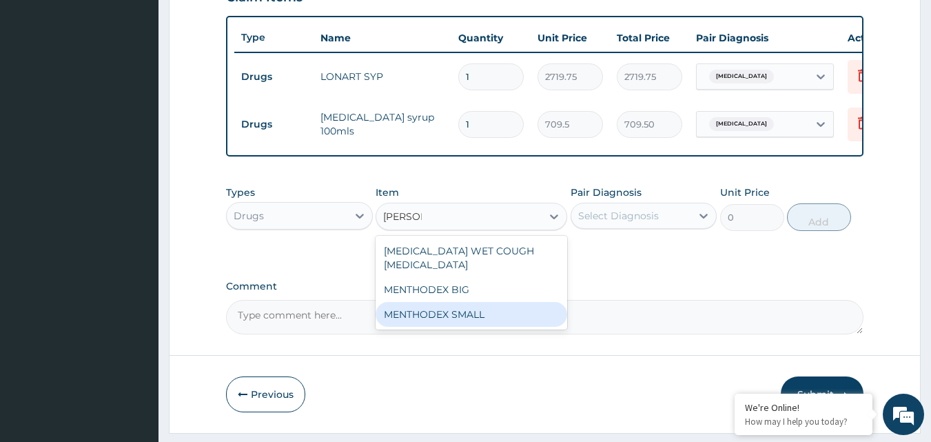
click at [458, 319] on div "MENTHODEX SMALL" at bounding box center [472, 314] width 192 height 25
type input "2956.25"
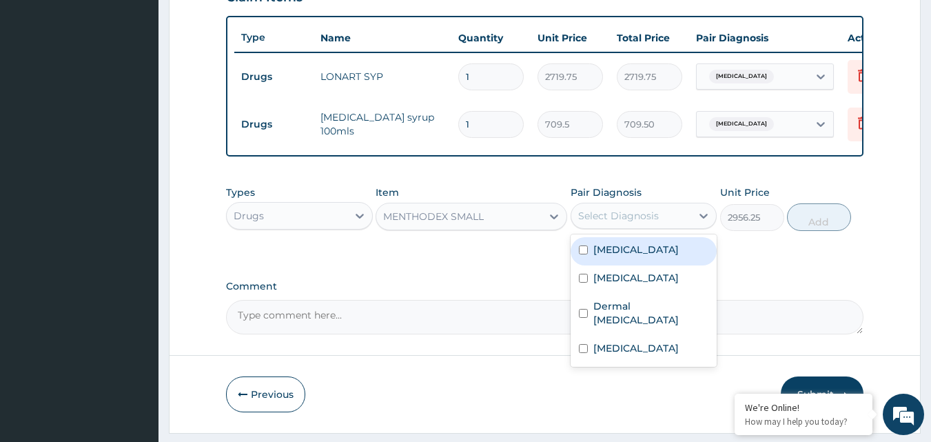
click at [617, 223] on div "Select Diagnosis" at bounding box center [618, 216] width 81 height 14
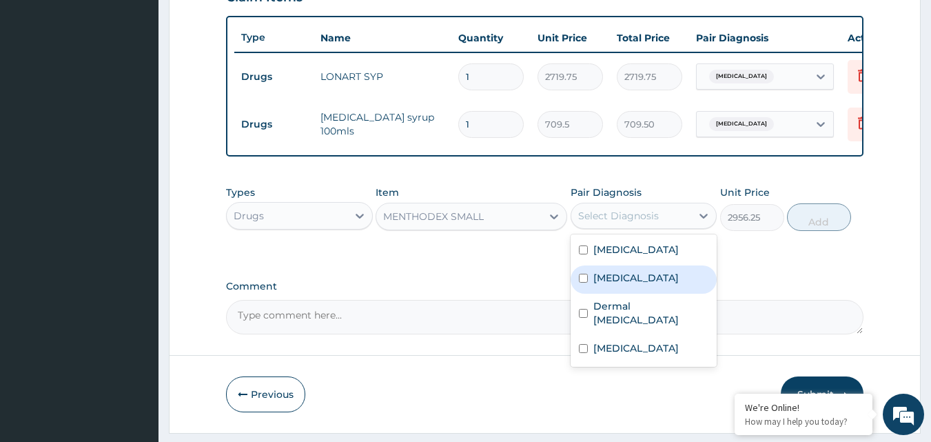
click at [613, 285] on label "Upper respiratory infection" at bounding box center [635, 278] width 85 height 14
checkbox input "true"
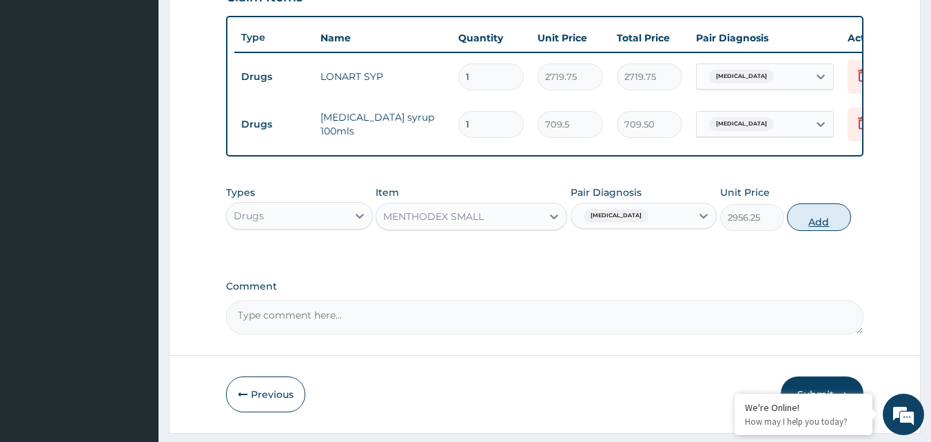
click at [815, 216] on button "Add" at bounding box center [819, 217] width 64 height 28
type input "0"
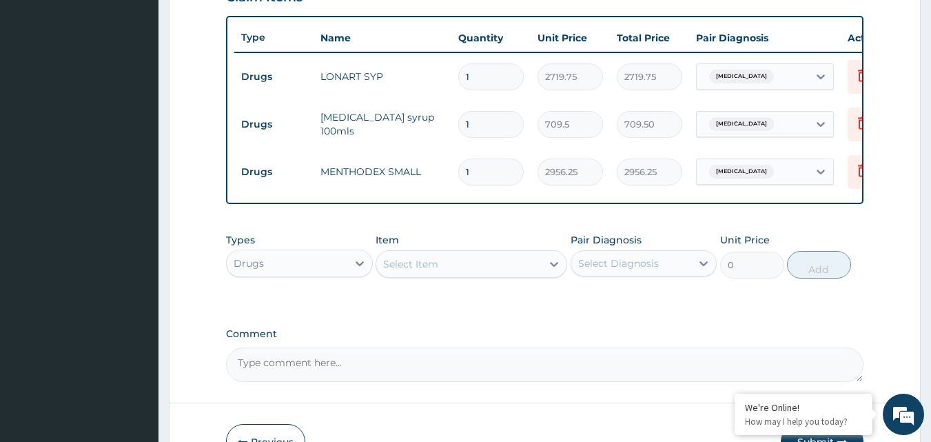
click at [429, 269] on div "Select Item" at bounding box center [410, 264] width 55 height 14
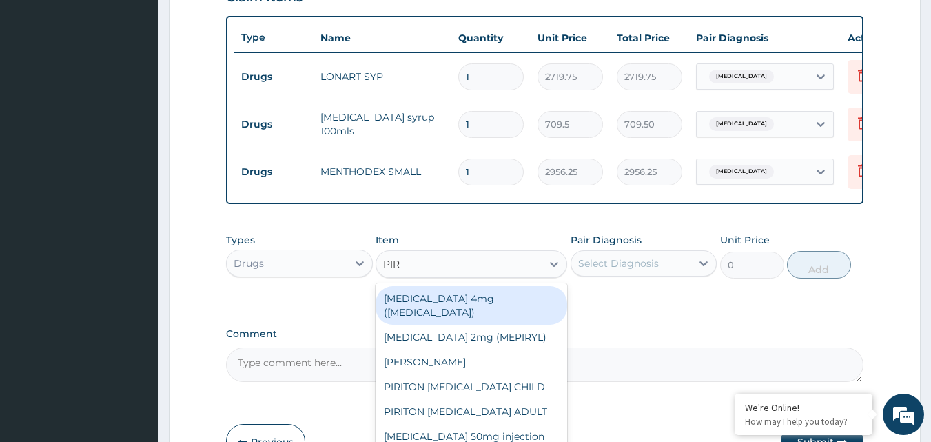
type input "PIRI"
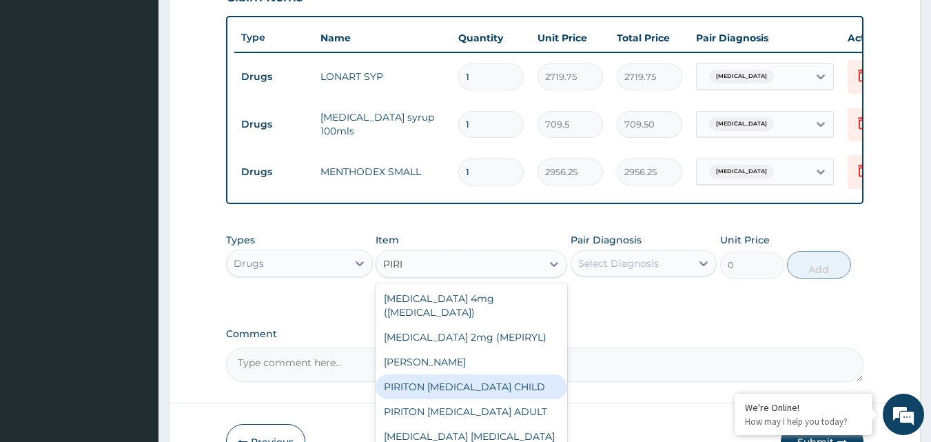
click at [483, 384] on div "PIRITON EXPECTORANT CHILD" at bounding box center [472, 386] width 192 height 25
type input "1182.5"
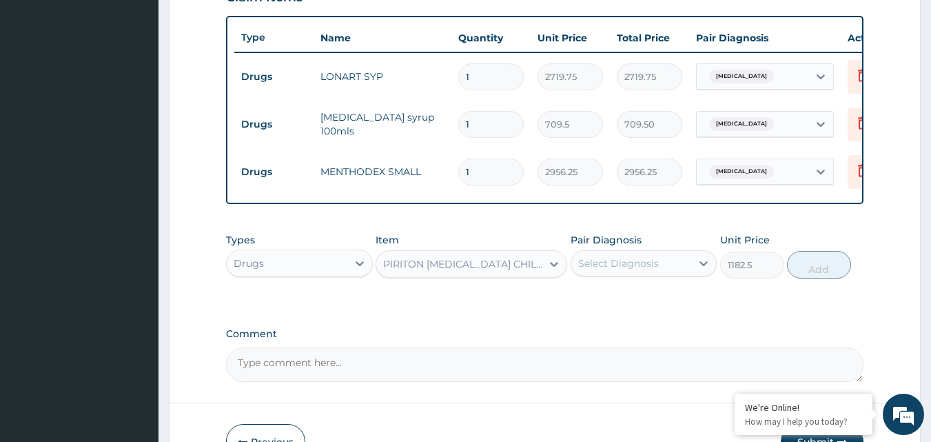
click at [668, 265] on div "Select Diagnosis" at bounding box center [631, 263] width 121 height 22
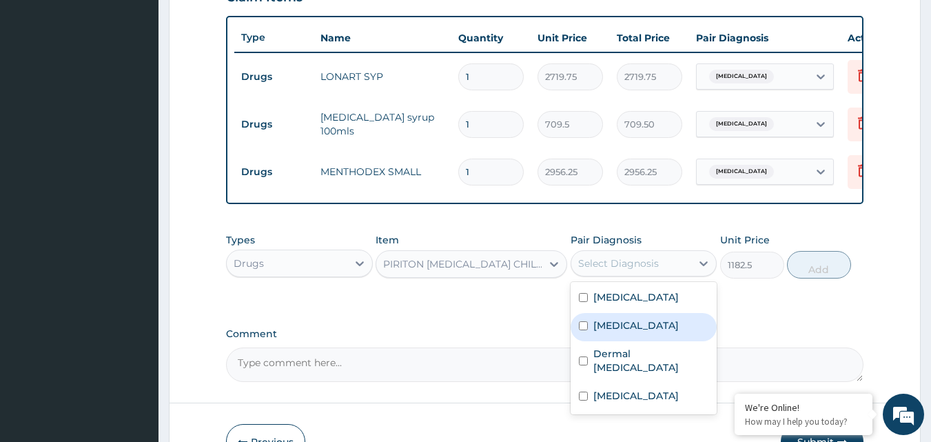
drag, startPoint x: 629, startPoint y: 341, endPoint x: 722, endPoint y: 300, distance: 101.2
click at [632, 332] on label "Upper respiratory infection" at bounding box center [635, 325] width 85 height 14
checkbox input "true"
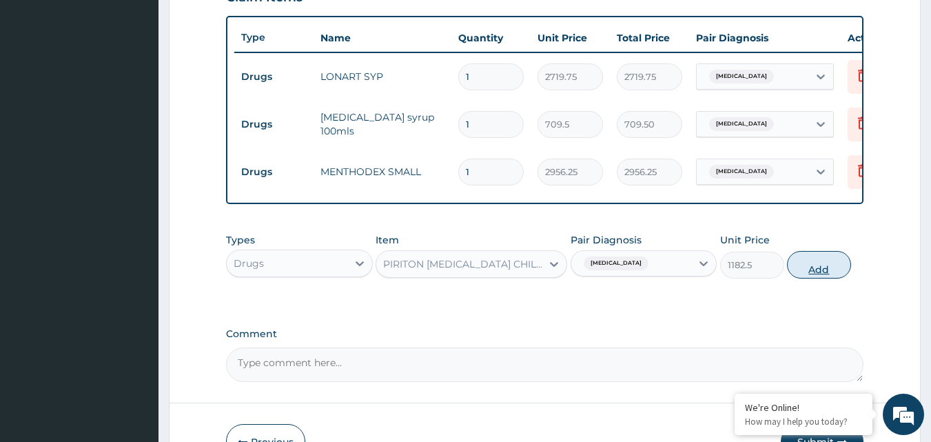
click at [810, 272] on button "Add" at bounding box center [819, 265] width 64 height 28
type input "0"
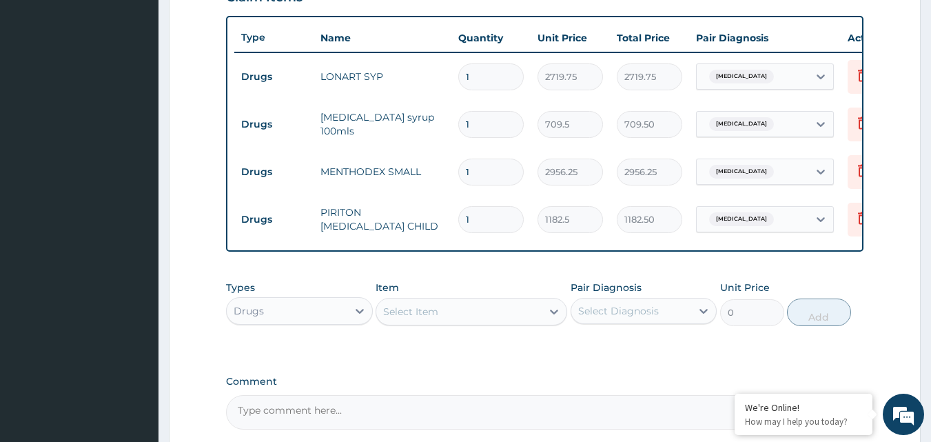
click at [411, 318] on div "Select Item" at bounding box center [410, 312] width 55 height 14
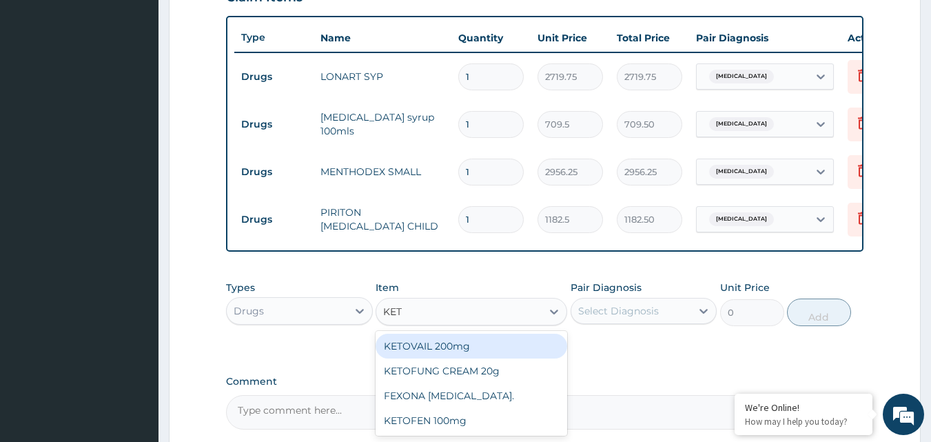
type input "KETO"
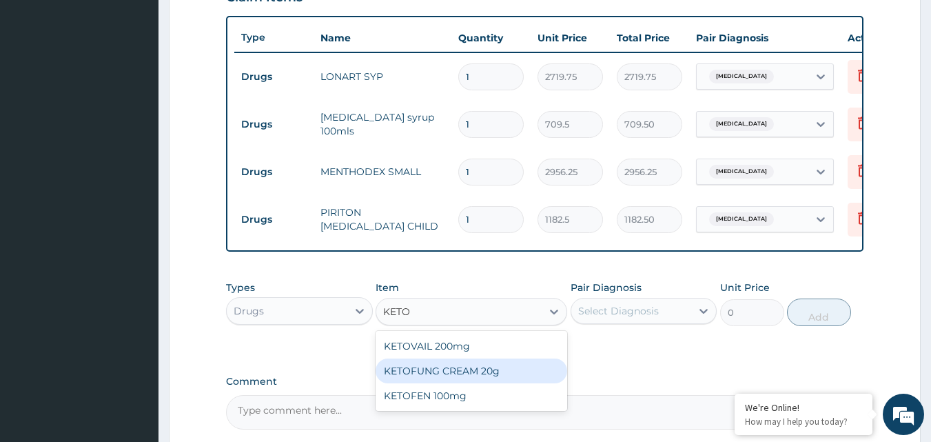
click at [494, 383] on div "KETOFUNG CREAM 20g" at bounding box center [472, 370] width 192 height 25
type input "1182.5"
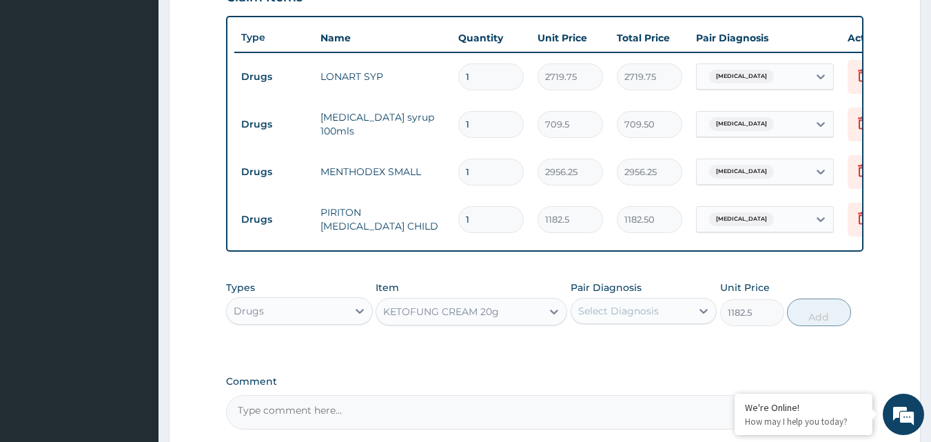
click at [482, 226] on input "1" at bounding box center [490, 219] width 65 height 27
type input "0.00"
type input "1"
type input "1182.50"
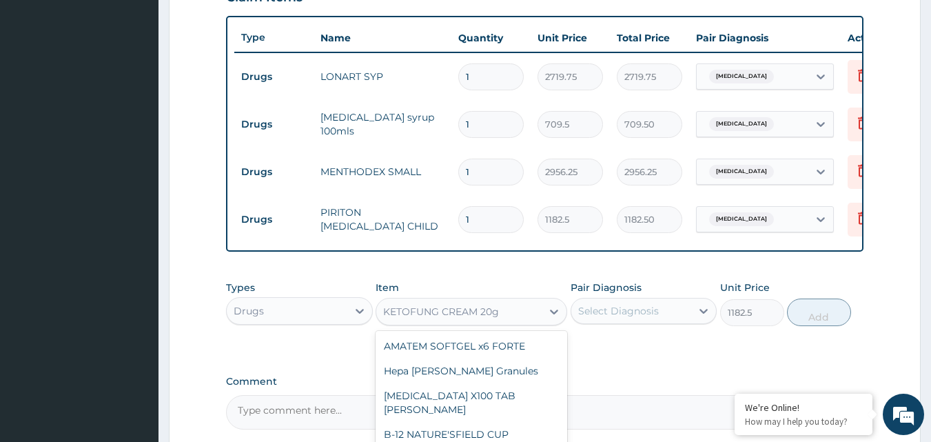
click at [493, 318] on div "KETOFUNG CREAM 20g" at bounding box center [441, 312] width 116 height 14
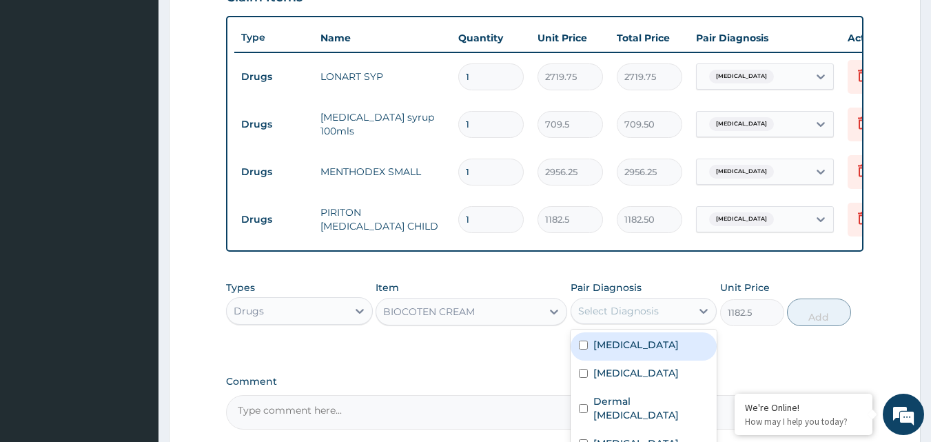
click at [628, 318] on div "Select Diagnosis" at bounding box center [618, 311] width 81 height 14
click at [759, 354] on div "Types Drugs Item BIOCOTEN CREAM Pair Diagnosis option Upper respiratory infecti…" at bounding box center [545, 314] width 638 height 80
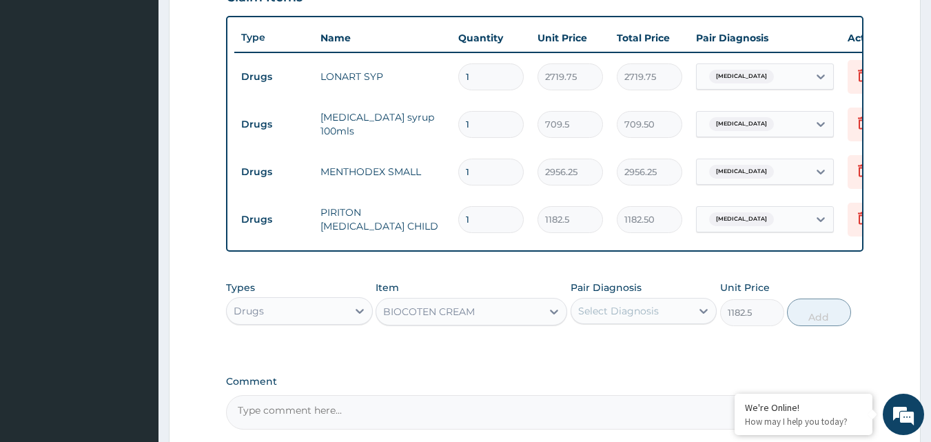
click at [480, 314] on div "BIOCOTEN CREAM" at bounding box center [458, 311] width 165 height 22
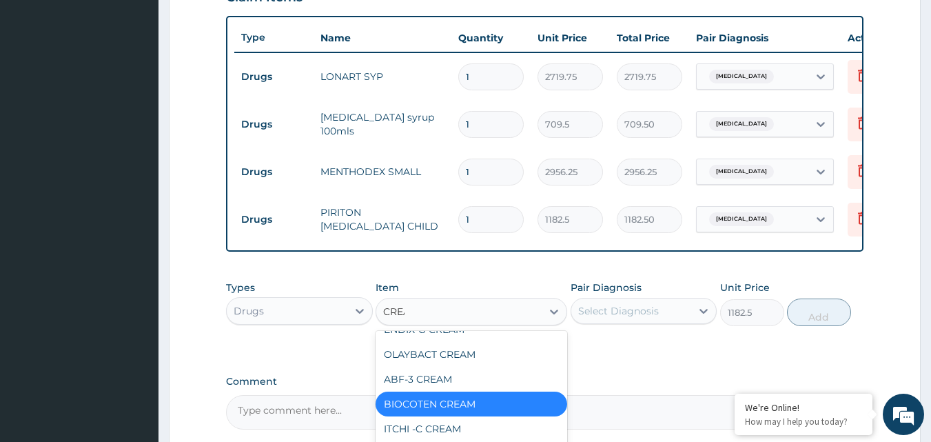
scroll to position [513, 0]
type input "CREAM"
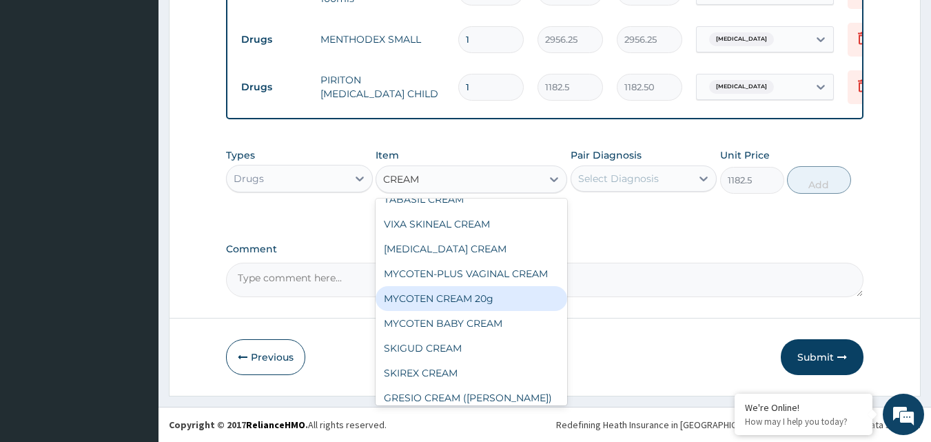
scroll to position [267, 0]
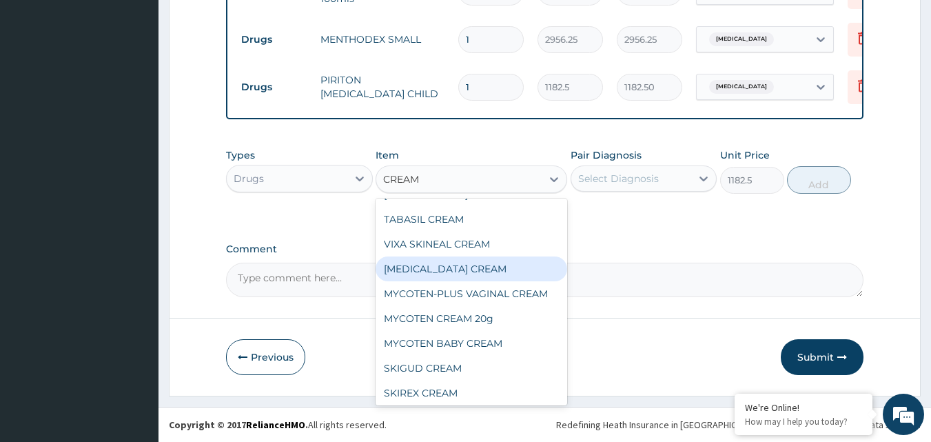
click at [440, 268] on div "NIZORAL CREAM" at bounding box center [472, 268] width 192 height 25
type input "4730"
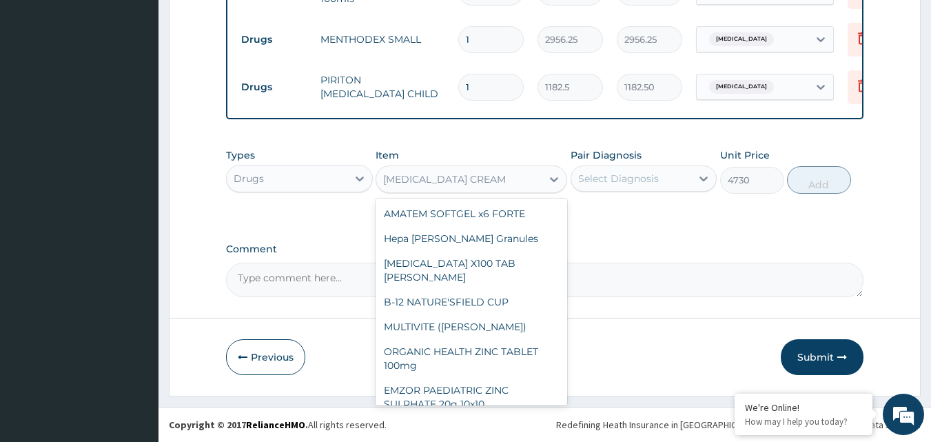
click at [437, 185] on div "NIZORAL CREAM" at bounding box center [444, 179] width 123 height 14
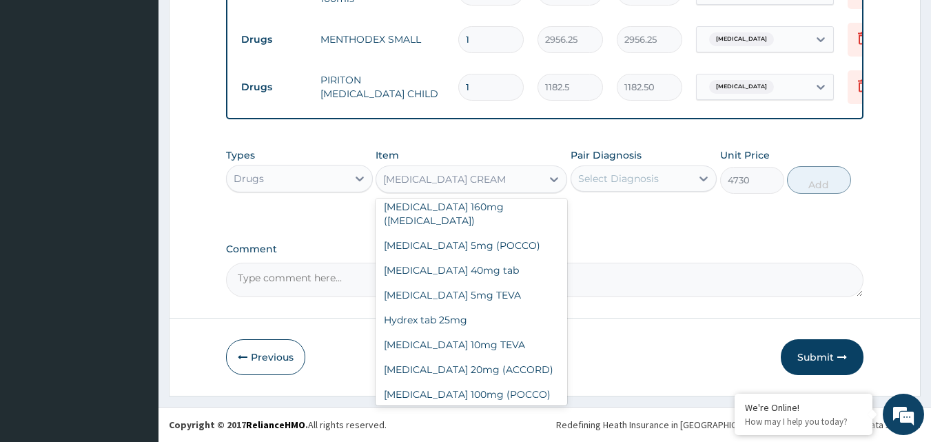
scroll to position [8863, 0]
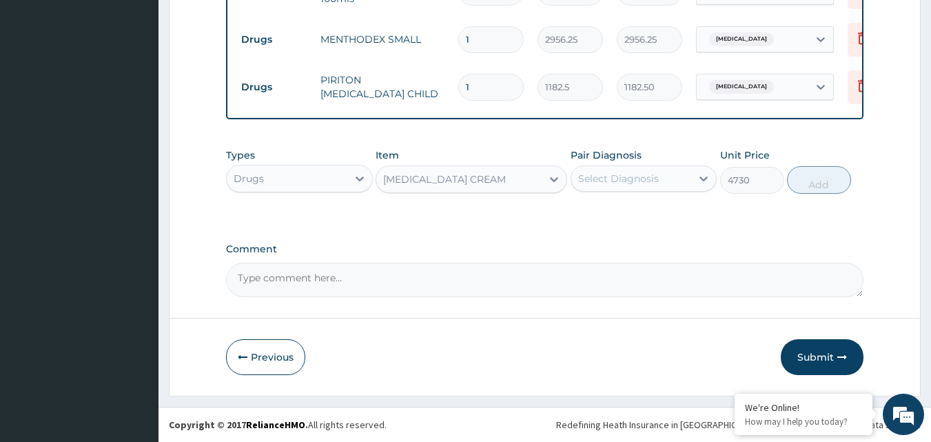
click at [406, 171] on div "NIZORAL CREAM" at bounding box center [458, 179] width 165 height 22
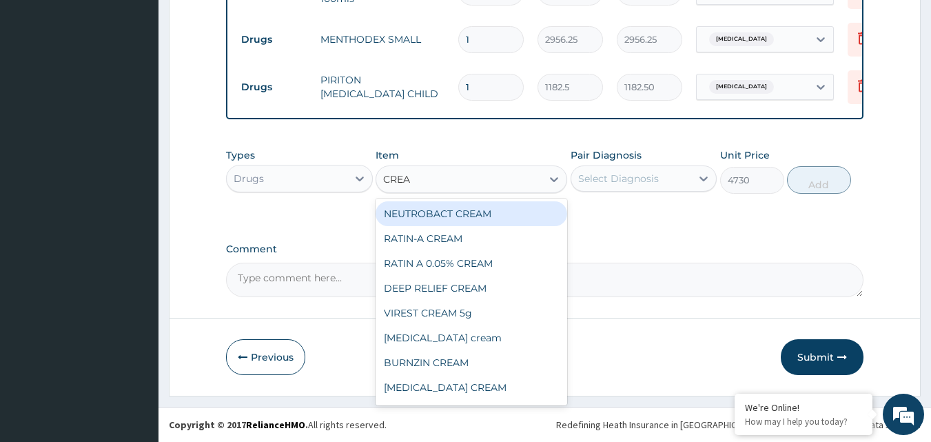
type input "CREAM"
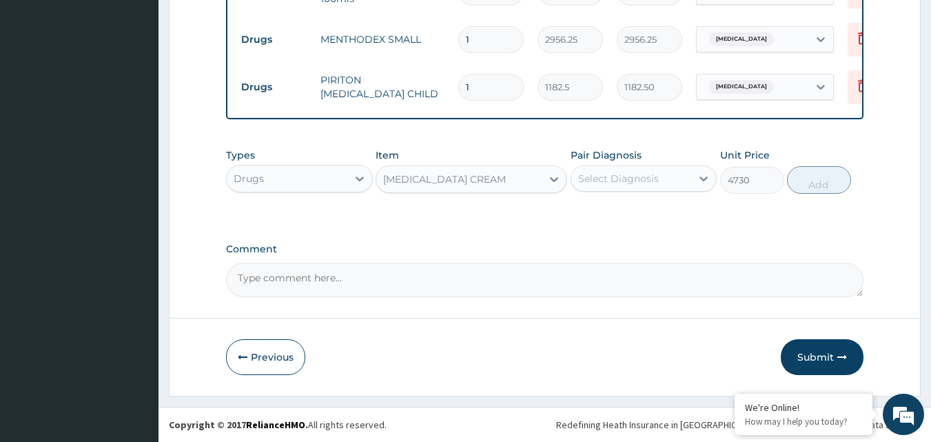
click at [441, 173] on div "NIZORAL CREAM" at bounding box center [458, 179] width 165 height 22
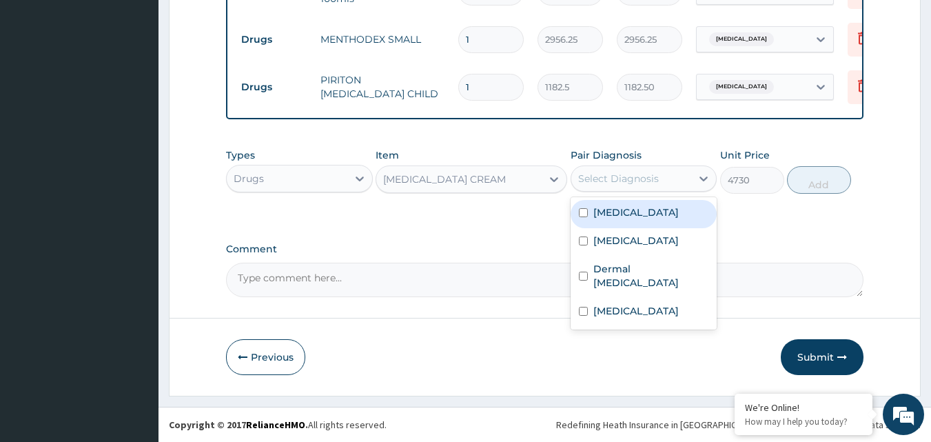
click at [664, 174] on div "Select Diagnosis" at bounding box center [631, 178] width 121 height 22
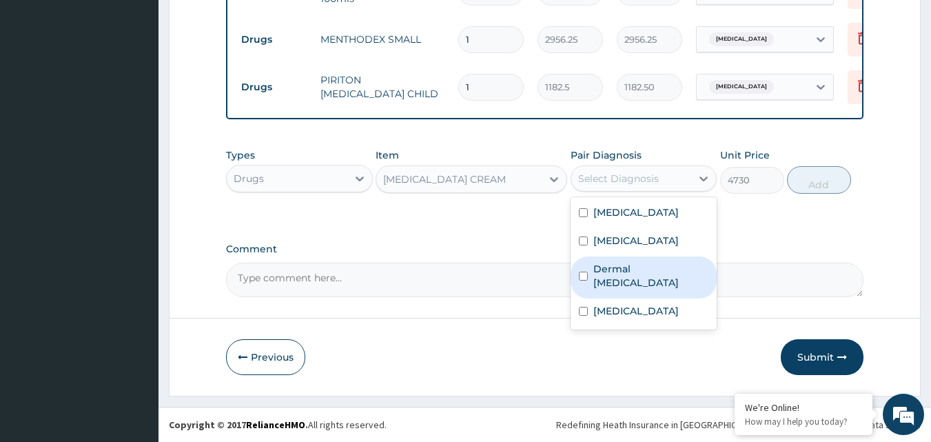
click at [642, 285] on label "Dermal mycosis" at bounding box center [651, 276] width 116 height 28
checkbox input "true"
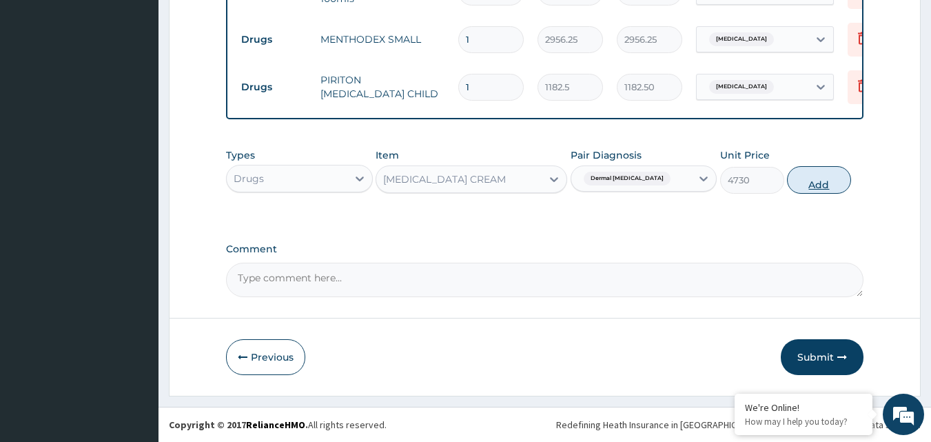
click at [828, 173] on button "Add" at bounding box center [819, 180] width 64 height 28
type input "0"
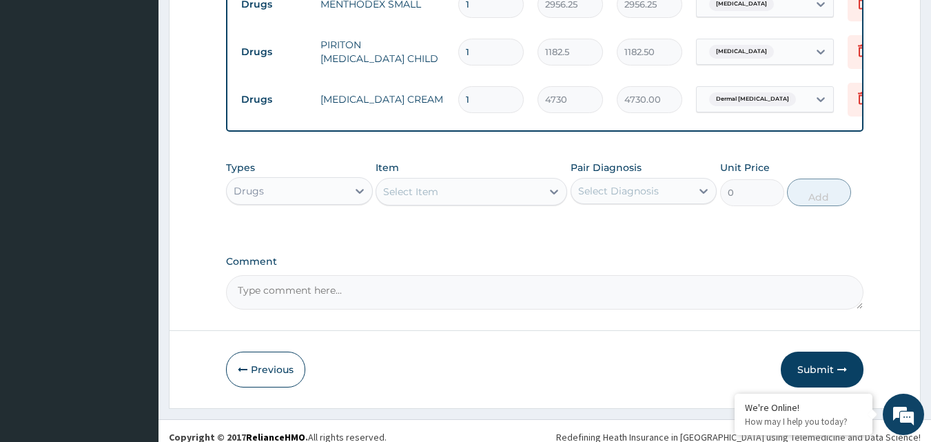
scroll to position [687, 0]
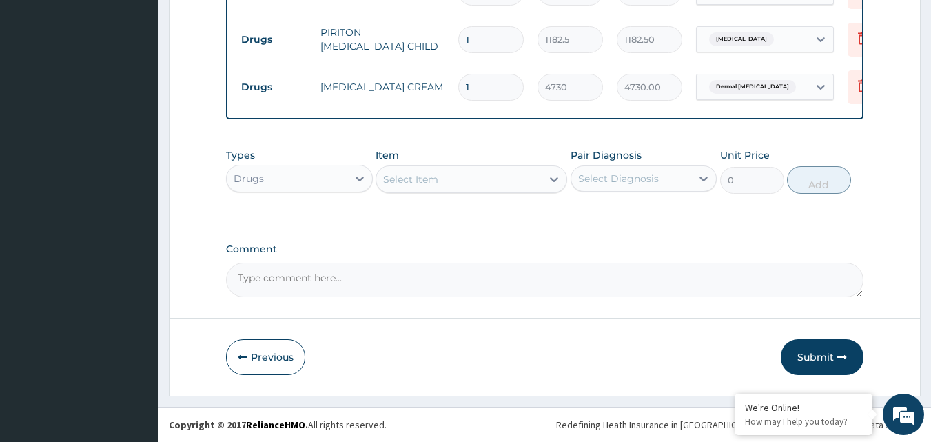
click at [371, 285] on textarea "Comment" at bounding box center [545, 280] width 638 height 34
type textarea "INDICATION: MALARIA, URTI, DERMATOSES"
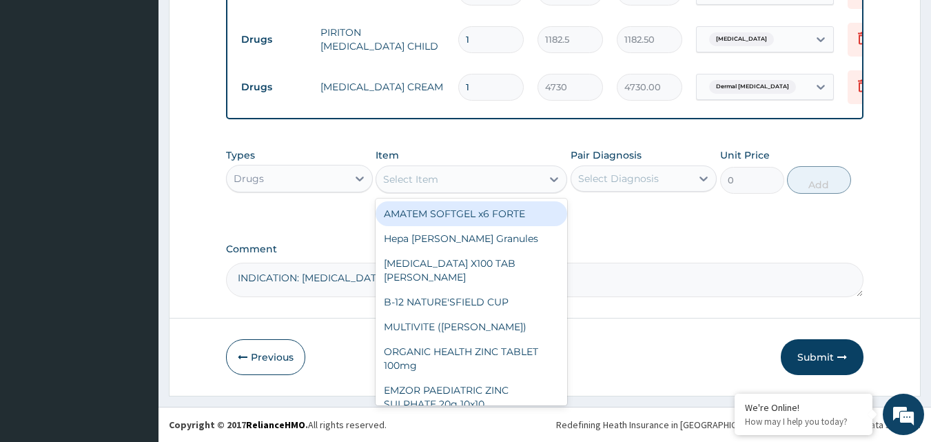
drag, startPoint x: 424, startPoint y: 166, endPoint x: 419, endPoint y: 180, distance: 14.6
click at [427, 165] on div "Select Item" at bounding box center [472, 179] width 192 height 28
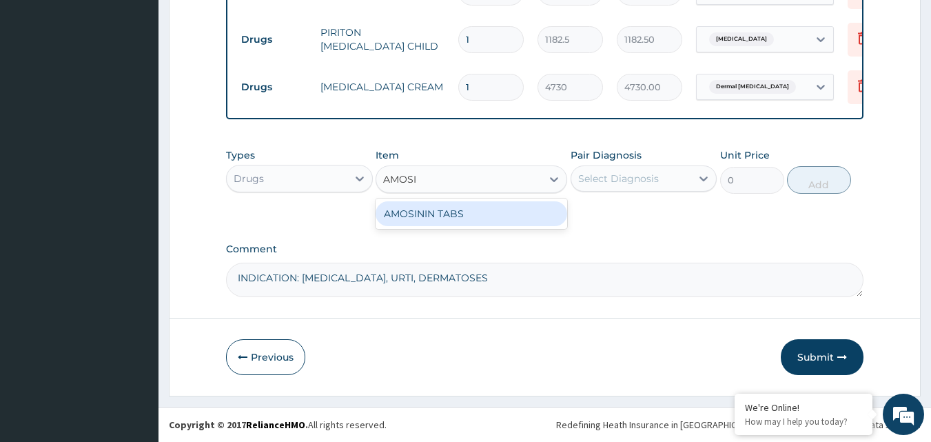
type input "AMOSI"
click at [447, 176] on div "Select Item" at bounding box center [458, 179] width 165 height 22
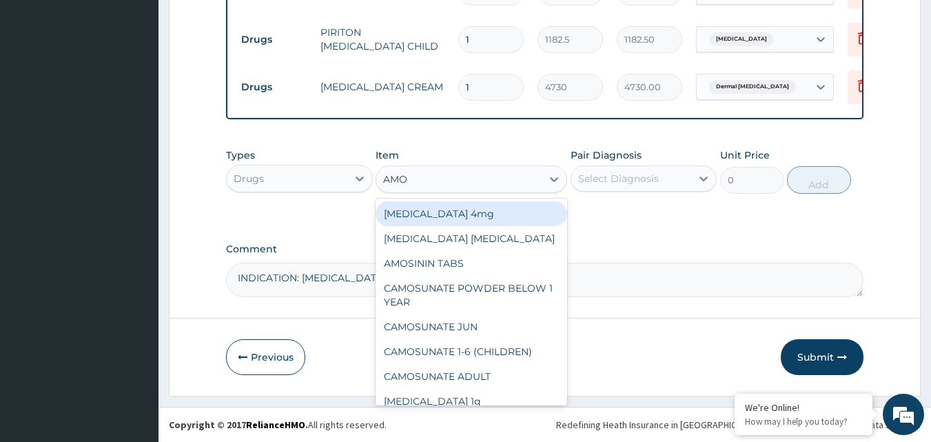
type input "AMOX"
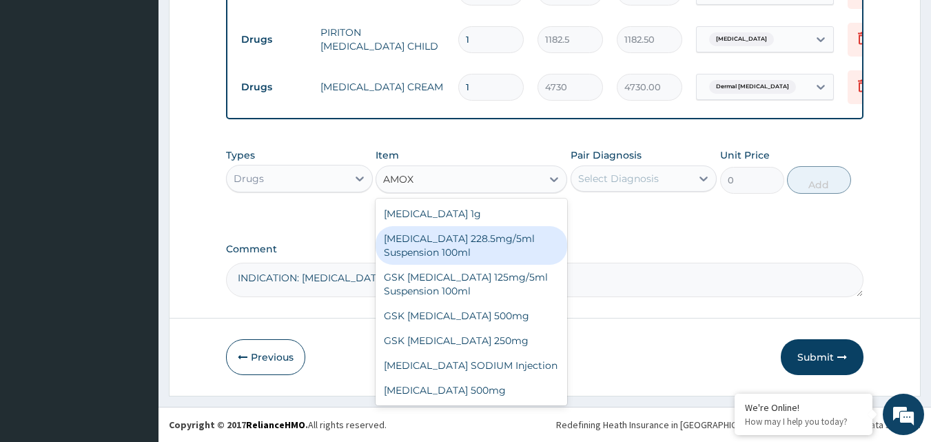
click at [445, 245] on div "CO-AMOXICLAV 228.5mg/5ml Suspension 100ml" at bounding box center [472, 245] width 192 height 39
type input "2246.75"
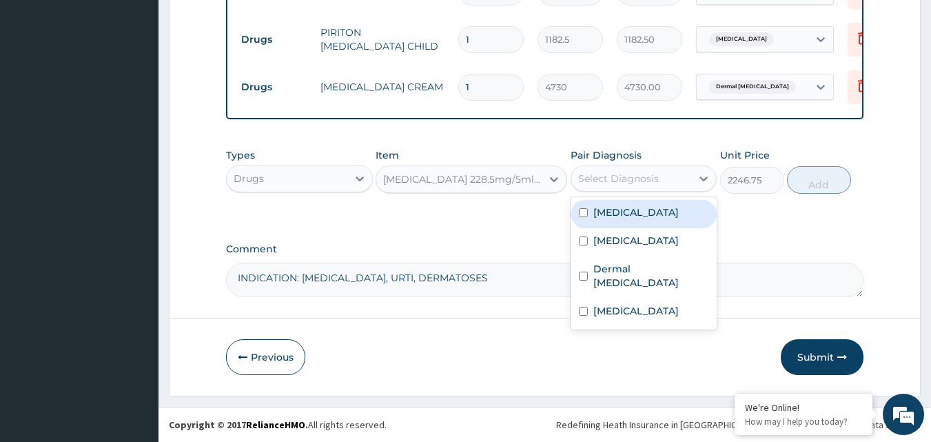
click at [690, 177] on div "Select Diagnosis" at bounding box center [631, 178] width 121 height 22
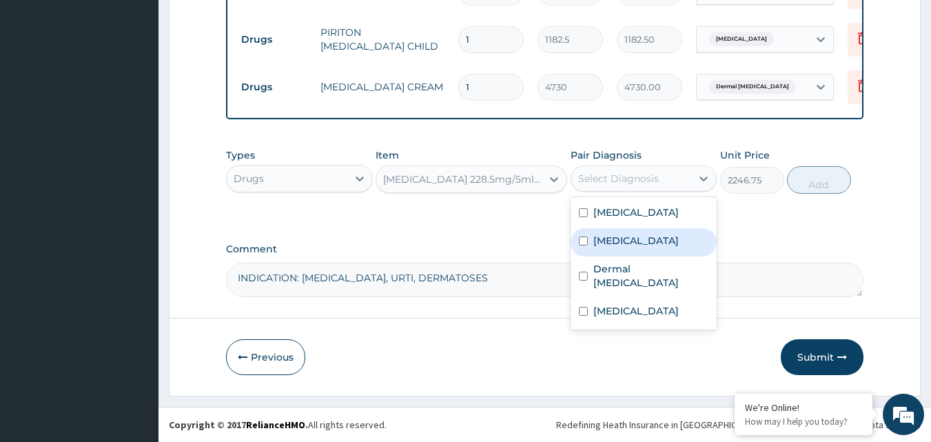
click at [617, 247] on label "Upper respiratory infection" at bounding box center [635, 241] width 85 height 14
checkbox input "true"
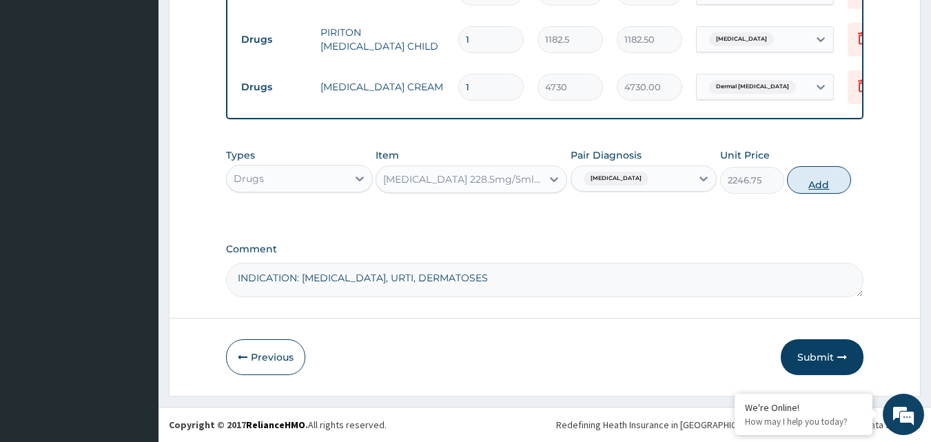
click at [819, 174] on button "Add" at bounding box center [819, 180] width 64 height 28
type input "0"
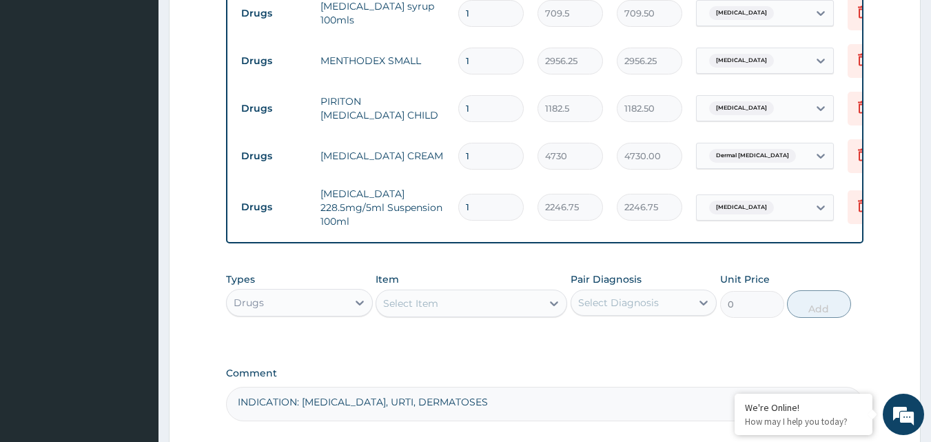
scroll to position [618, 0]
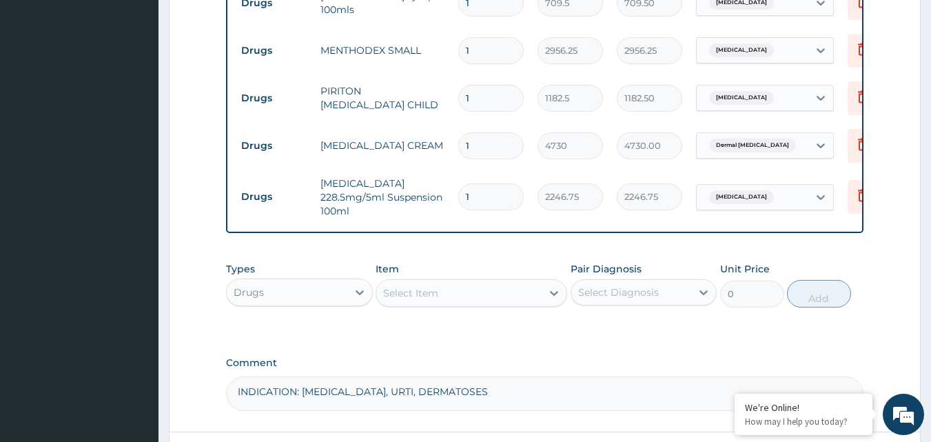
click at [324, 303] on div "Drugs" at bounding box center [287, 292] width 121 height 22
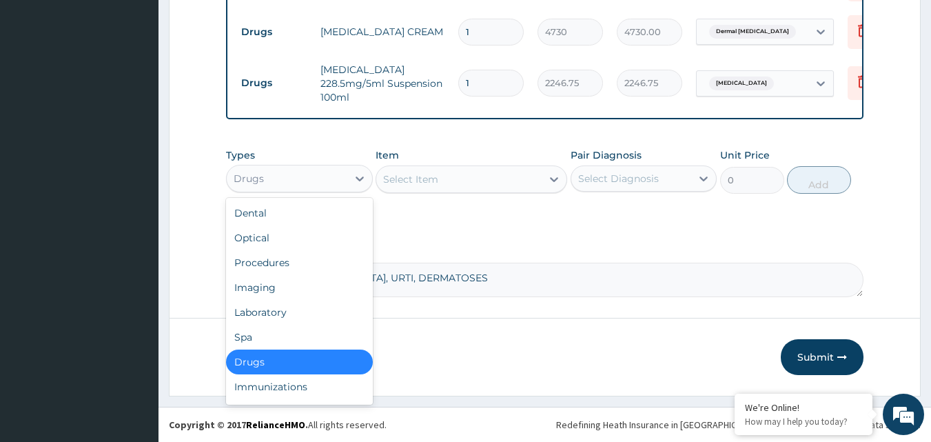
scroll to position [742, 0]
click at [278, 259] on div "Procedures" at bounding box center [299, 262] width 147 height 25
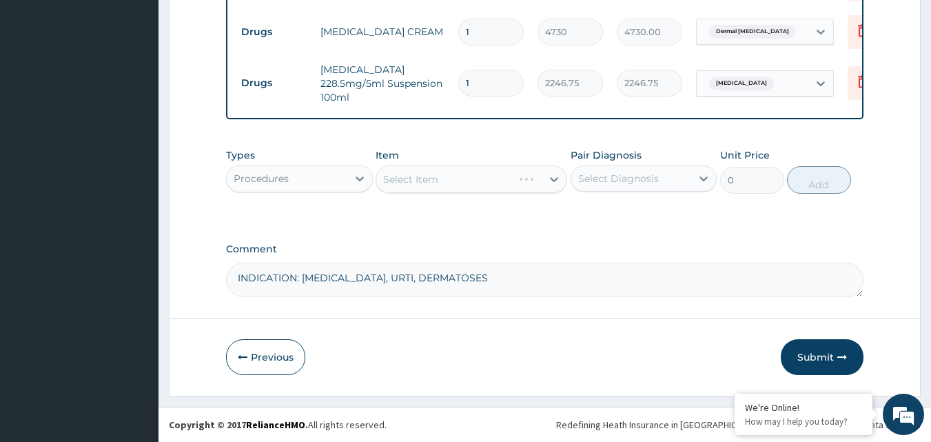
click at [422, 183] on div "Select Item" at bounding box center [472, 179] width 192 height 28
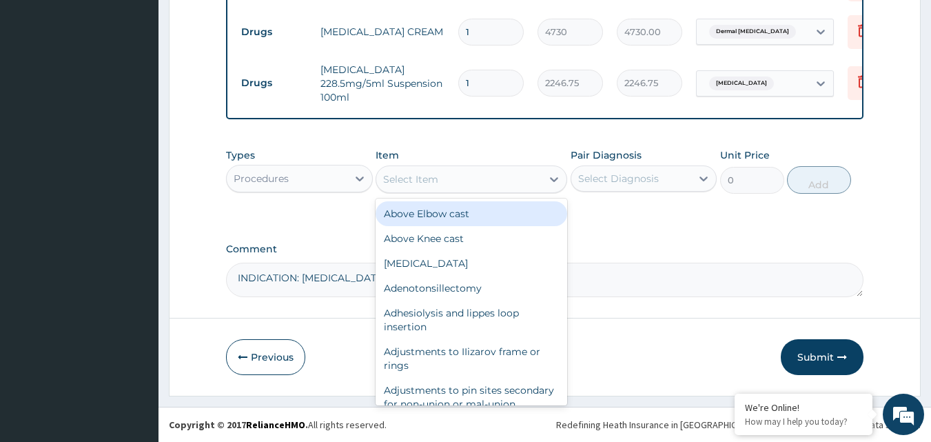
click at [422, 183] on div "Select Item" at bounding box center [410, 179] width 55 height 14
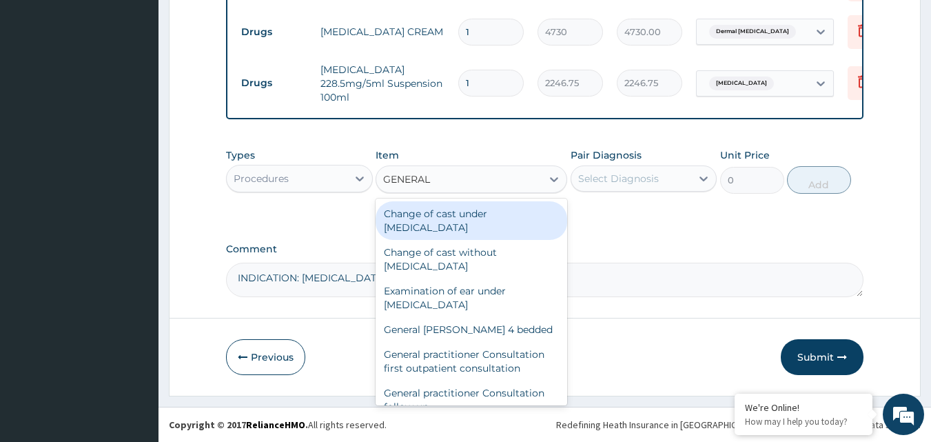
type input "GENERAL P"
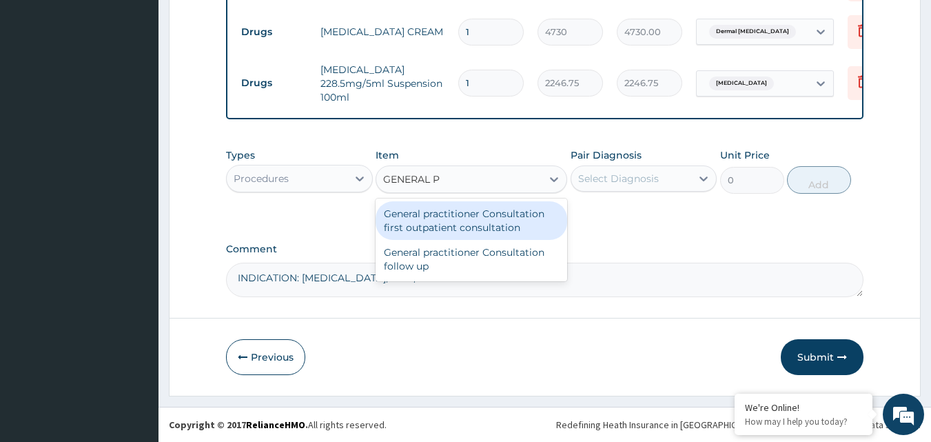
click at [458, 223] on div "General practitioner Consultation first outpatient consultation" at bounding box center [472, 220] width 192 height 39
type input "3547.5"
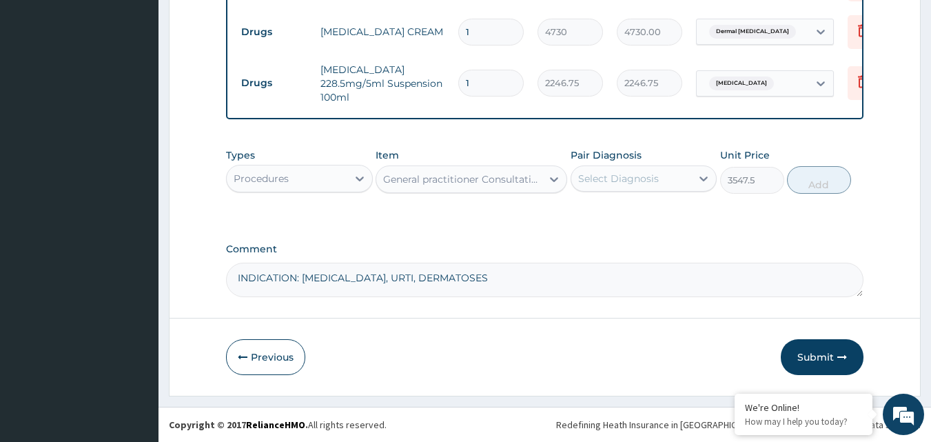
click at [615, 172] on div "Select Diagnosis" at bounding box center [618, 179] width 81 height 14
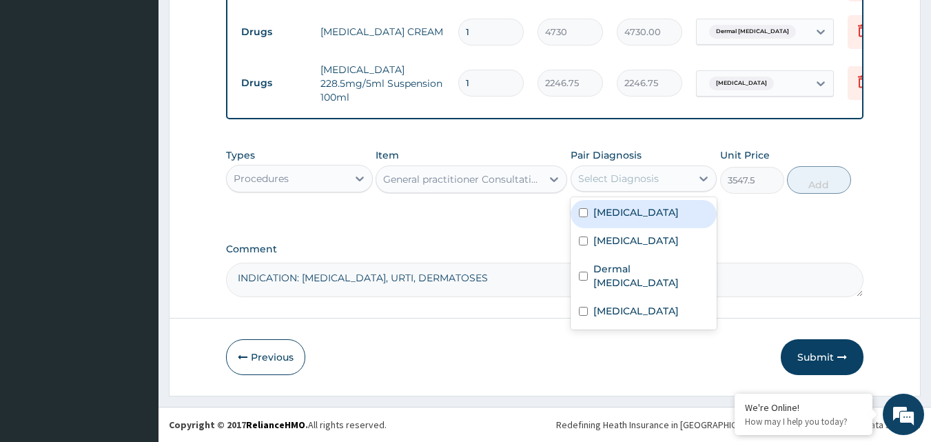
drag, startPoint x: 609, startPoint y: 205, endPoint x: 607, endPoint y: 218, distance: 13.2
click at [609, 207] on label "Falciparum malaria" at bounding box center [635, 212] width 85 height 14
checkbox input "true"
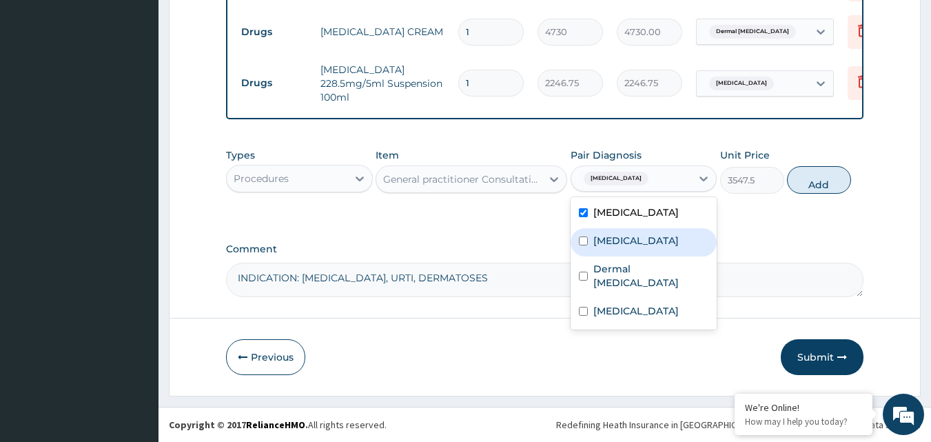
drag, startPoint x: 624, startPoint y: 241, endPoint x: 617, endPoint y: 274, distance: 33.0
click at [624, 244] on label "Upper respiratory infection" at bounding box center [635, 241] width 85 height 14
checkbox input "true"
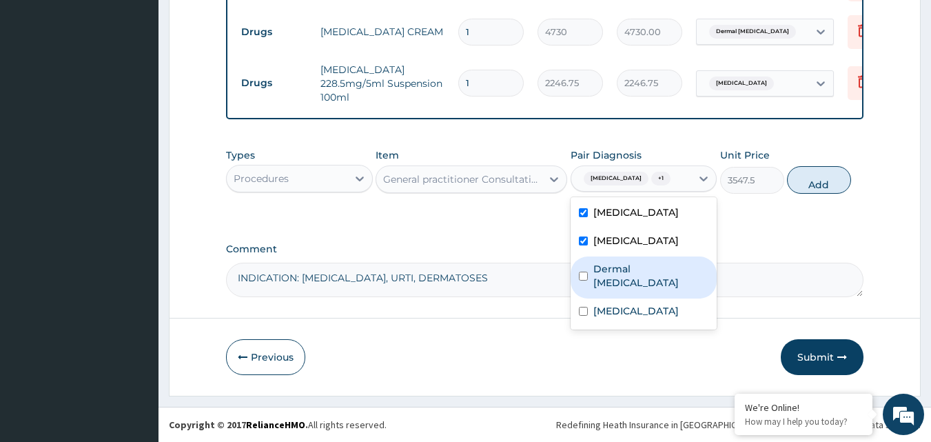
drag, startPoint x: 613, startPoint y: 288, endPoint x: 611, endPoint y: 314, distance: 26.3
click at [613, 300] on div "Falciparum malaria Upper respiratory infection Dermal mycosis Sepsis" at bounding box center [644, 263] width 147 height 132
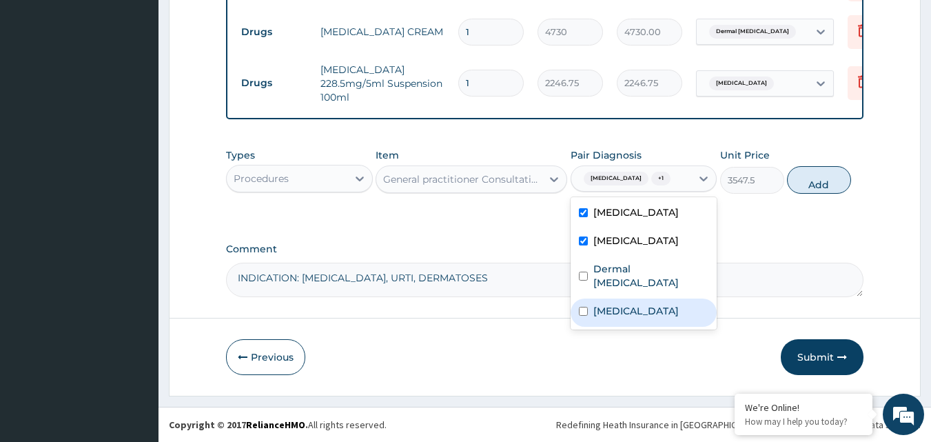
click at [611, 315] on label "Sepsis" at bounding box center [635, 311] width 85 height 14
checkbox input "true"
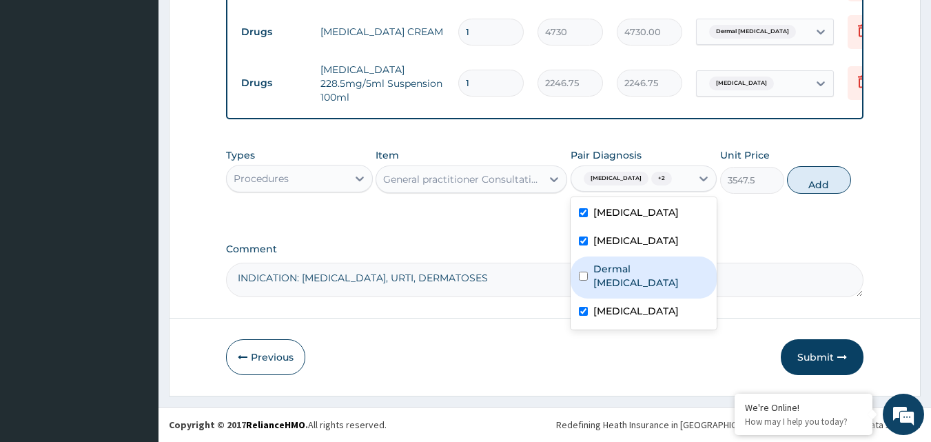
click at [610, 283] on label "Dermal mycosis" at bounding box center [651, 276] width 116 height 28
checkbox input "true"
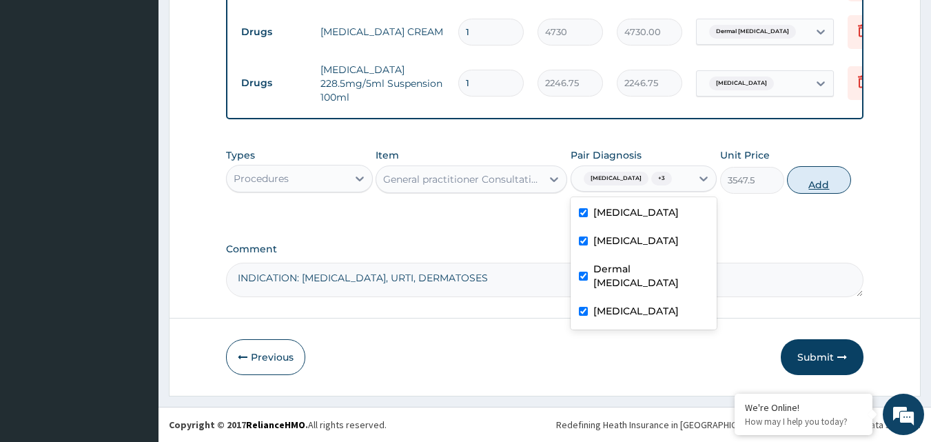
click at [820, 180] on button "Add" at bounding box center [819, 180] width 64 height 28
type input "0"
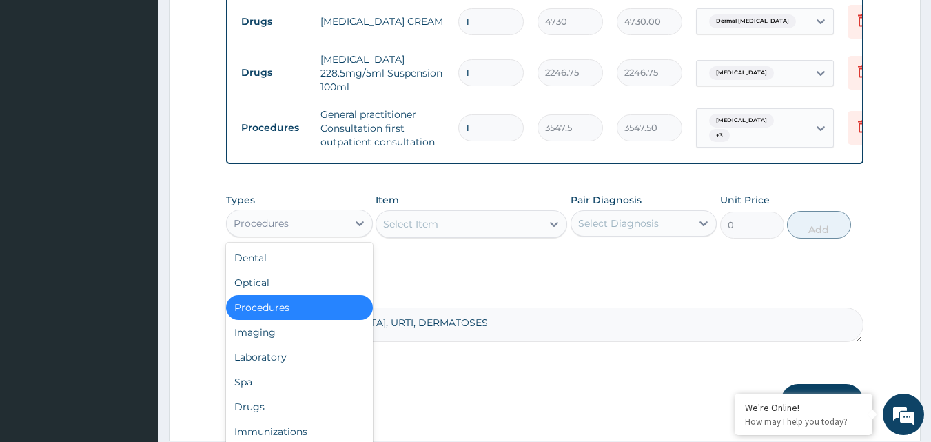
click at [316, 234] on div "Procedures" at bounding box center [287, 223] width 121 height 22
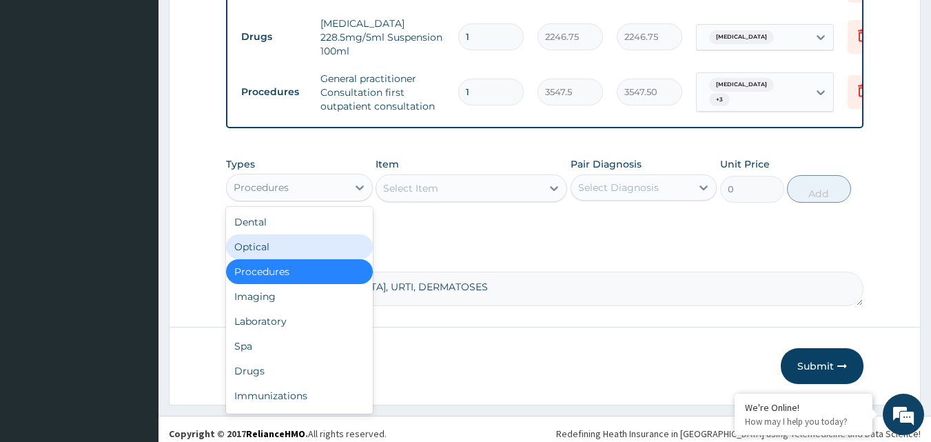
scroll to position [797, 0]
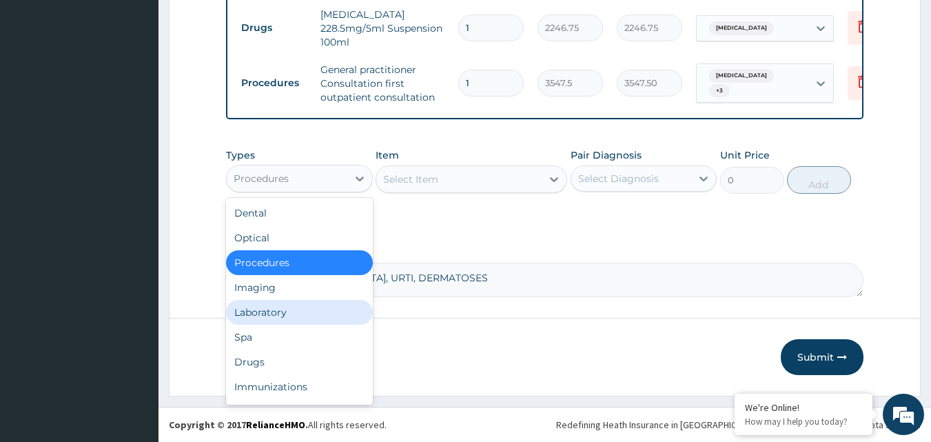
click at [275, 316] on div "Laboratory" at bounding box center [299, 312] width 147 height 25
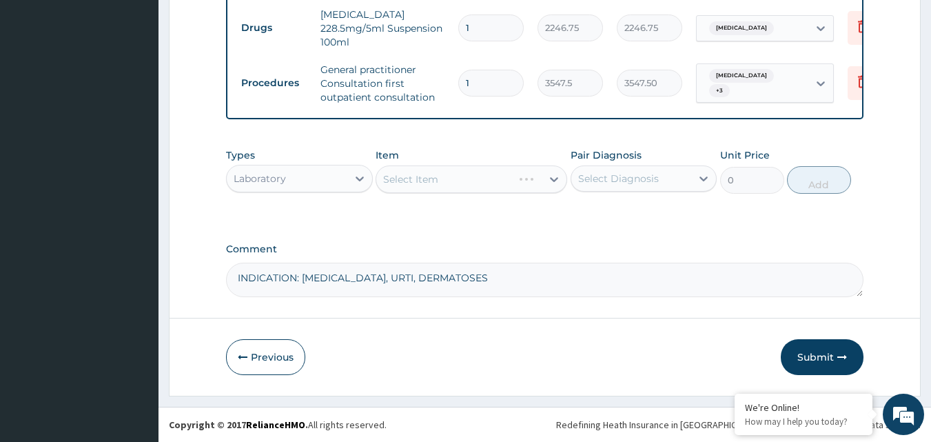
click at [440, 183] on div "Select Item" at bounding box center [472, 179] width 192 height 28
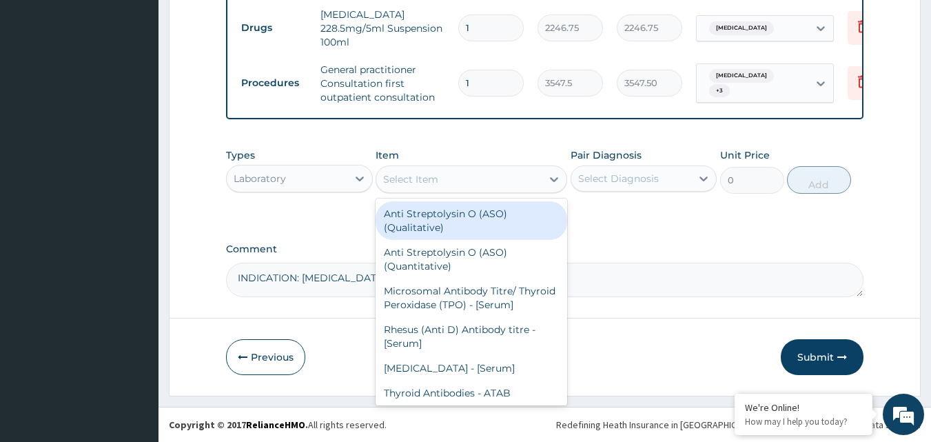
click at [425, 184] on div "Select Item" at bounding box center [410, 179] width 55 height 14
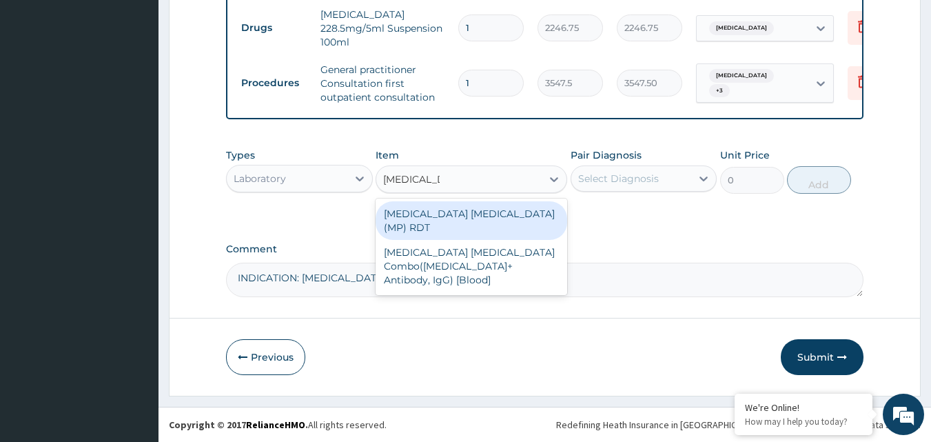
type input "MALARIA P"
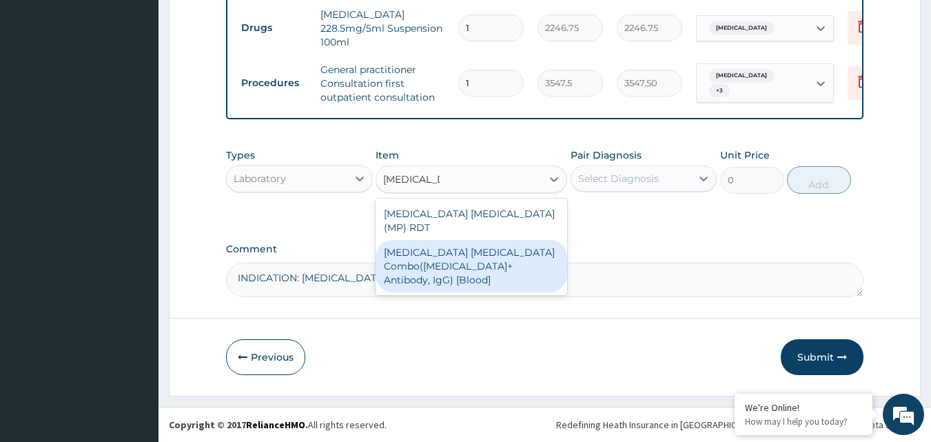
click at [438, 248] on div "Malaria Parasite Combo(Blood Film+ Antibody, IgG) [Blood]" at bounding box center [472, 266] width 192 height 52
type input "1612.5"
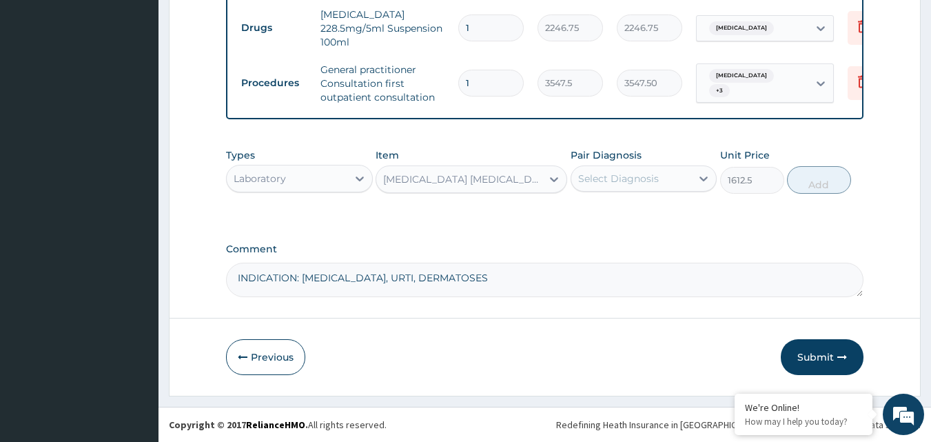
click at [629, 182] on div "Select Diagnosis" at bounding box center [618, 179] width 81 height 14
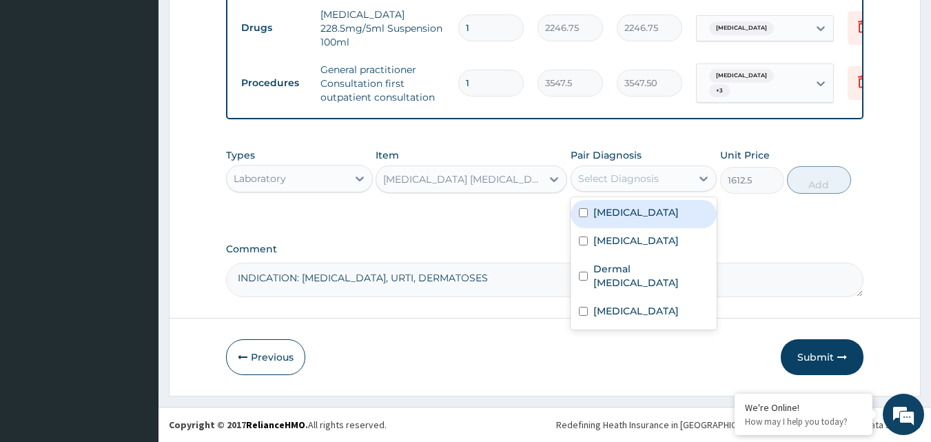
click at [611, 214] on label "Falciparum malaria" at bounding box center [635, 212] width 85 height 14
checkbox input "true"
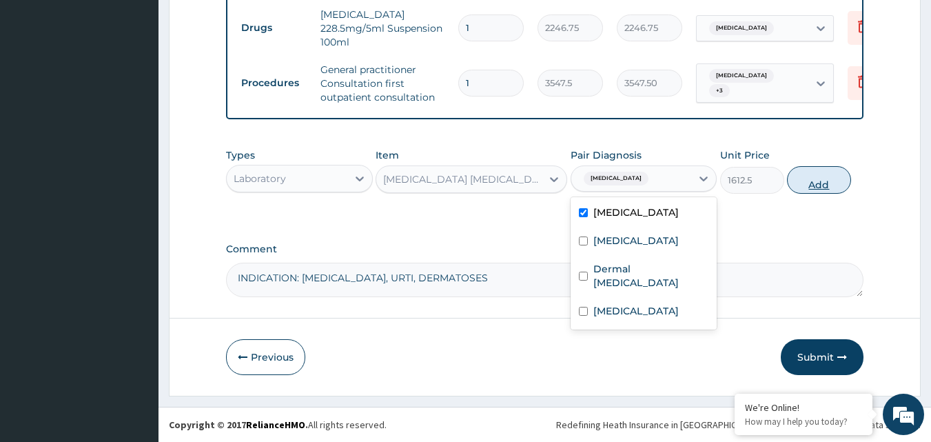
click at [824, 181] on button "Add" at bounding box center [819, 180] width 64 height 28
type input "0"
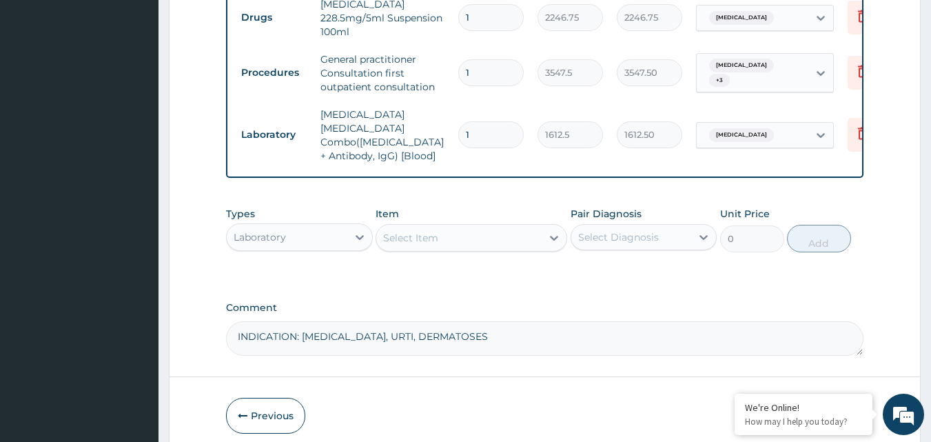
click at [481, 218] on div "Item Select Item" at bounding box center [472, 229] width 192 height 45
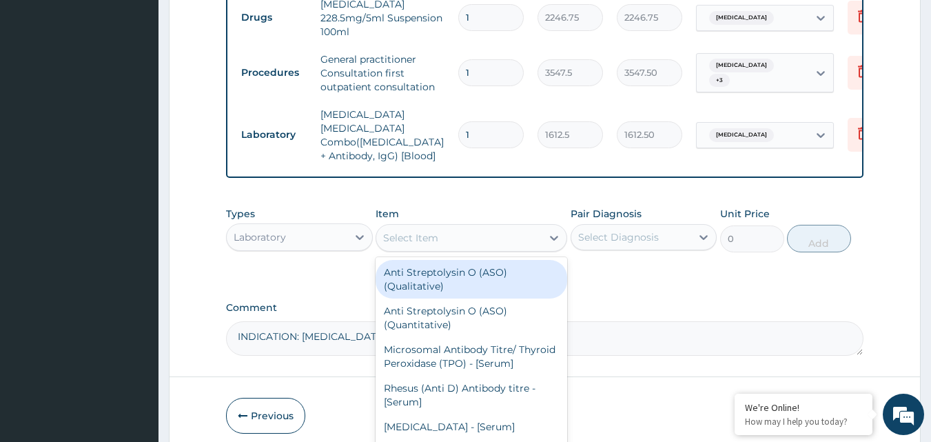
click at [458, 238] on div "Select Item" at bounding box center [458, 238] width 165 height 22
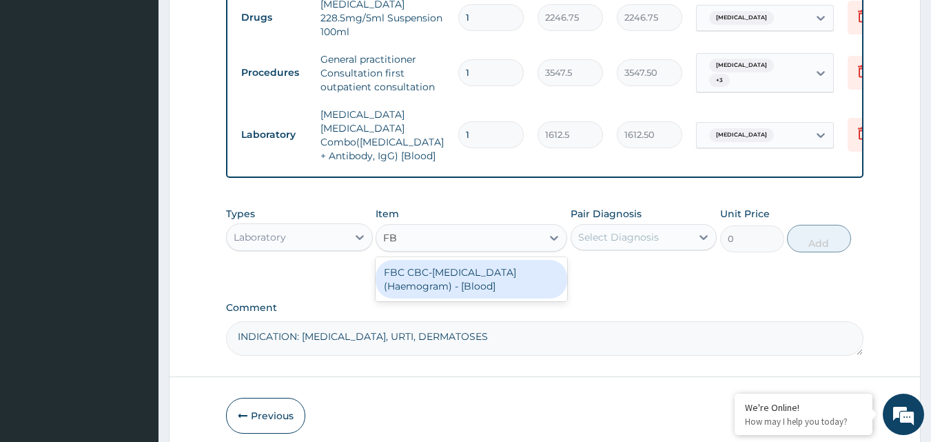
type input "FBC"
click at [500, 264] on div "FBC CBC-Complete Blood Count (Haemogram) - [Blood]" at bounding box center [472, 279] width 192 height 39
type input "4300"
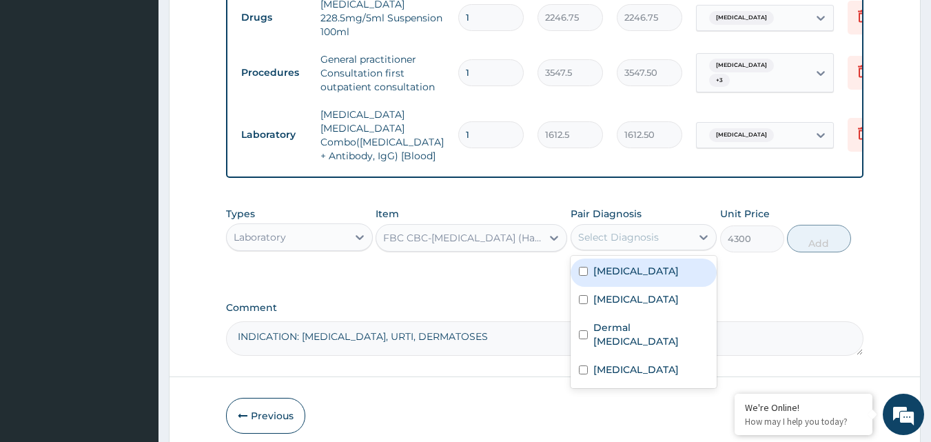
click at [612, 234] on div "Select Diagnosis" at bounding box center [618, 237] width 81 height 14
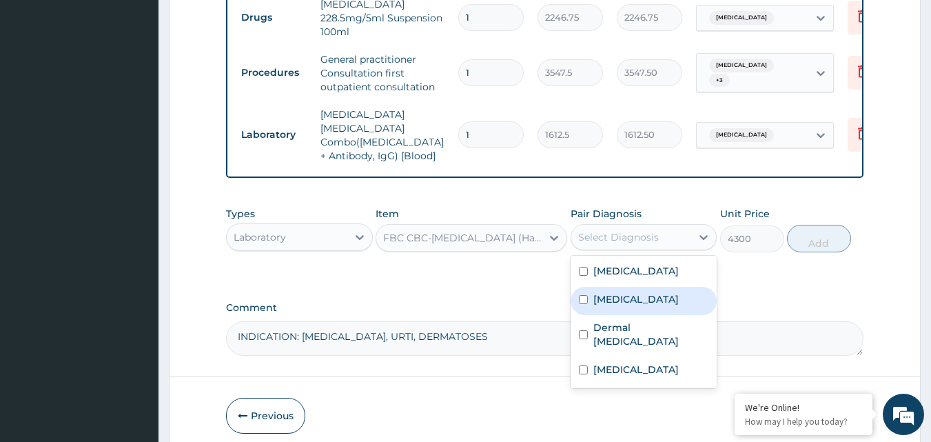
click at [618, 305] on label "Upper respiratory infection" at bounding box center [635, 299] width 85 height 14
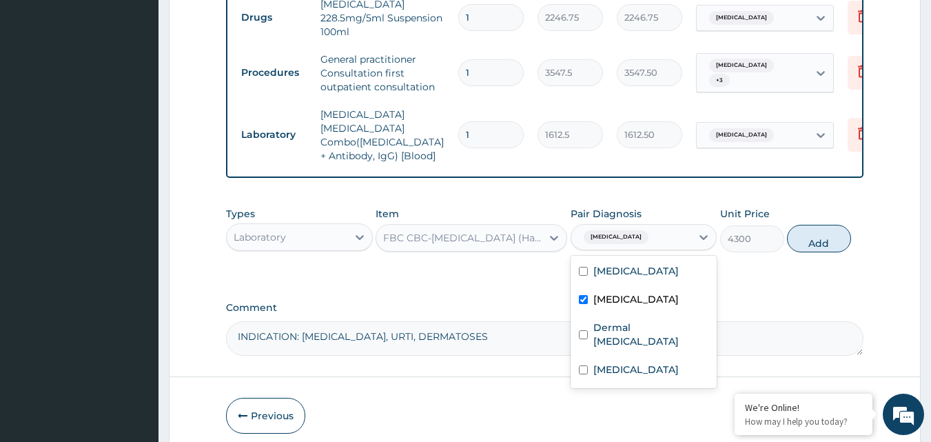
click at [631, 306] on label "Upper respiratory infection" at bounding box center [635, 299] width 85 height 14
checkbox input "false"
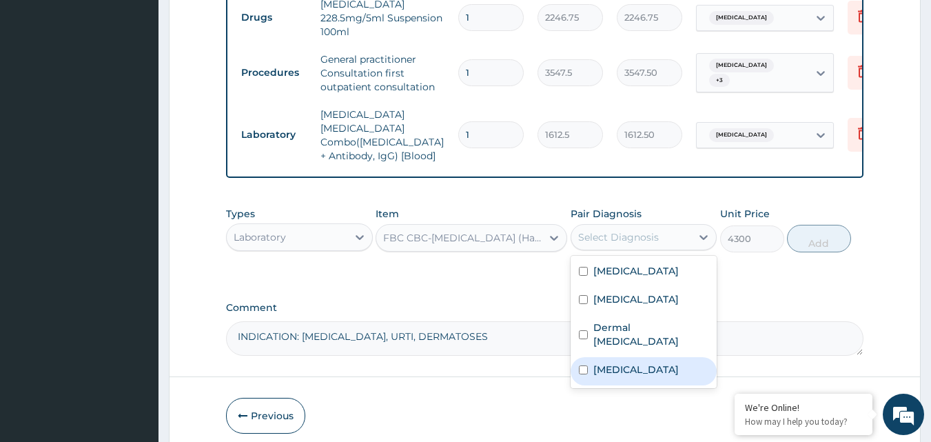
click at [611, 358] on div "Sepsis" at bounding box center [644, 371] width 147 height 28
checkbox input "true"
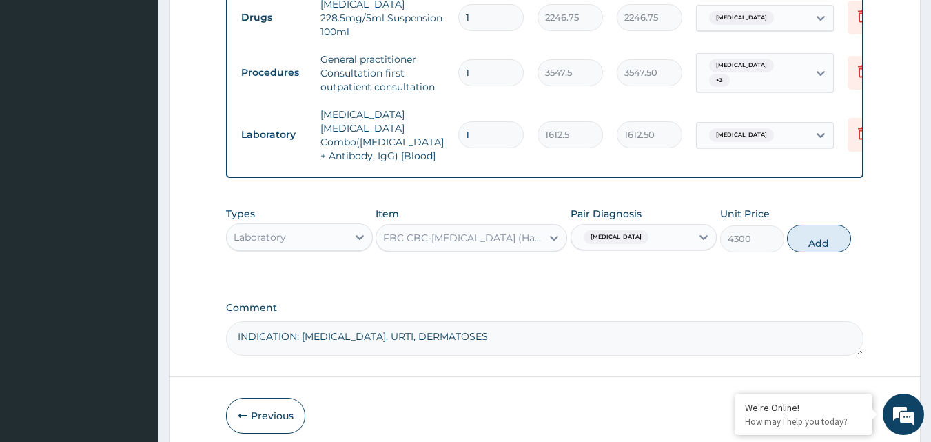
click at [813, 227] on button "Add" at bounding box center [819, 239] width 64 height 28
type input "0"
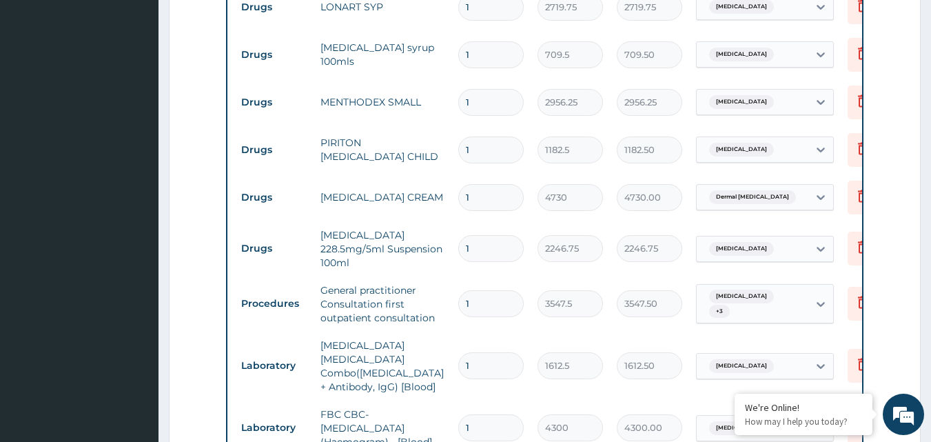
scroll to position [591, 0]
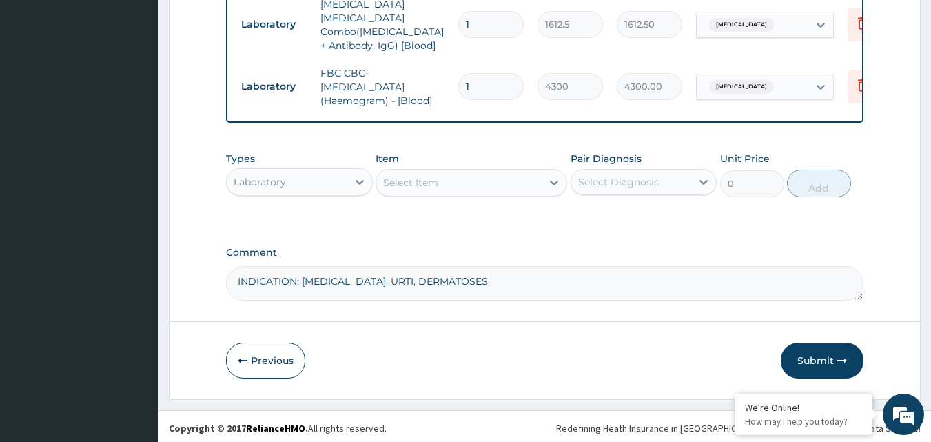
click at [846, 356] on icon "button" at bounding box center [842, 361] width 10 height 10
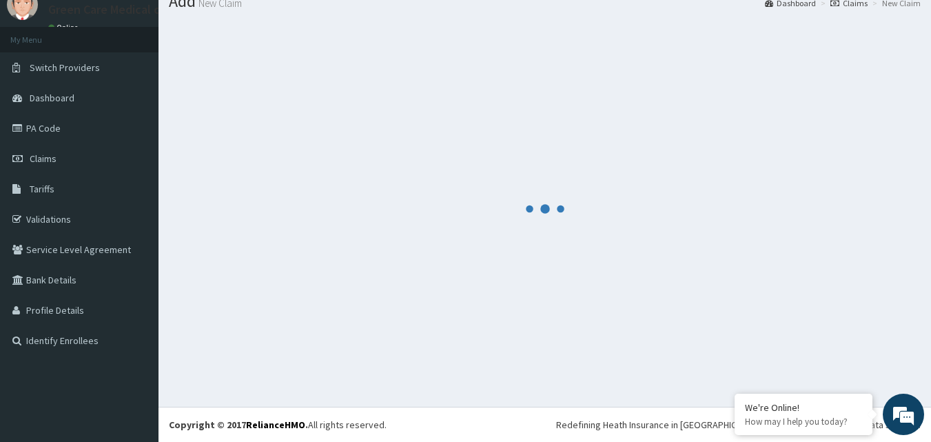
scroll to position [908, 0]
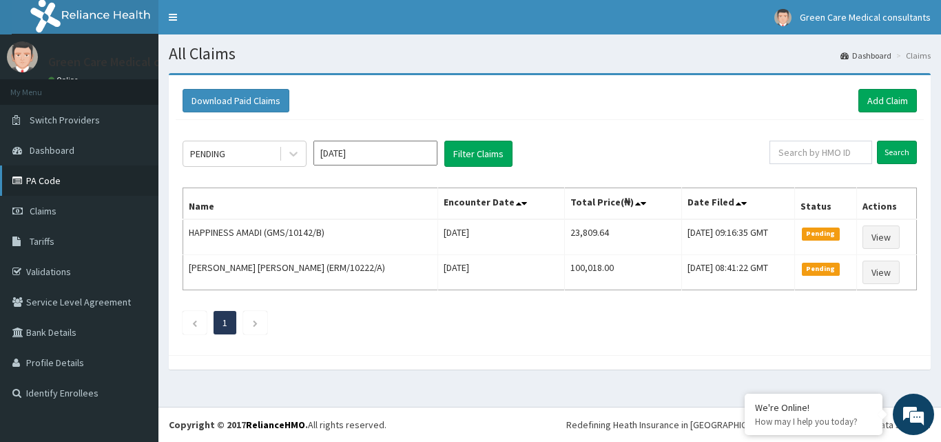
click at [52, 181] on link "PA Code" at bounding box center [79, 180] width 159 height 30
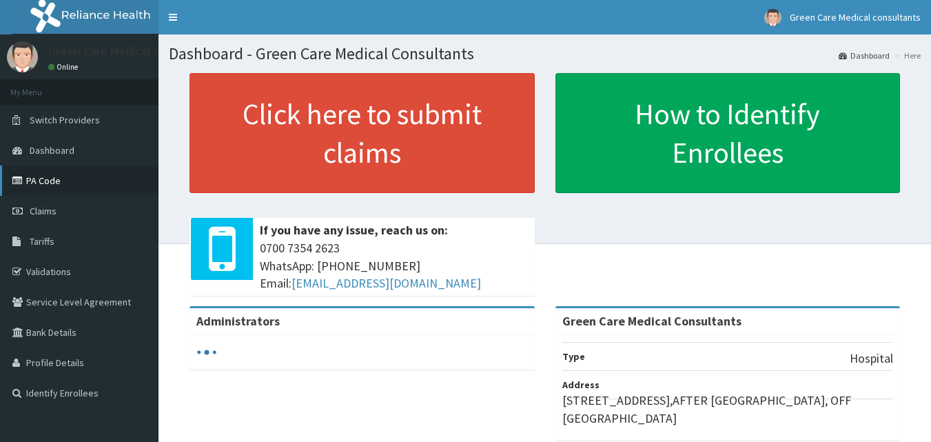
click at [63, 181] on link "PA Code" at bounding box center [79, 180] width 159 height 30
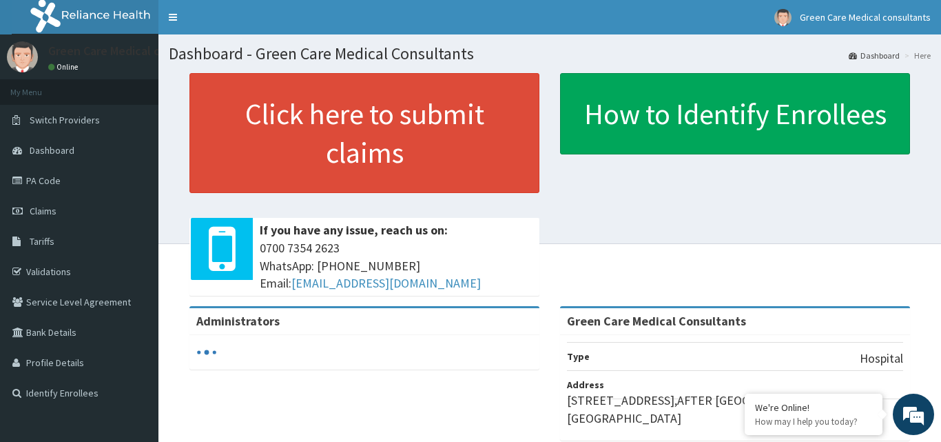
click at [544, 266] on div "Click here to submit claims If you have any issue, reach us on: [PHONE_NUMBER] …" at bounding box center [364, 189] width 371 height 233
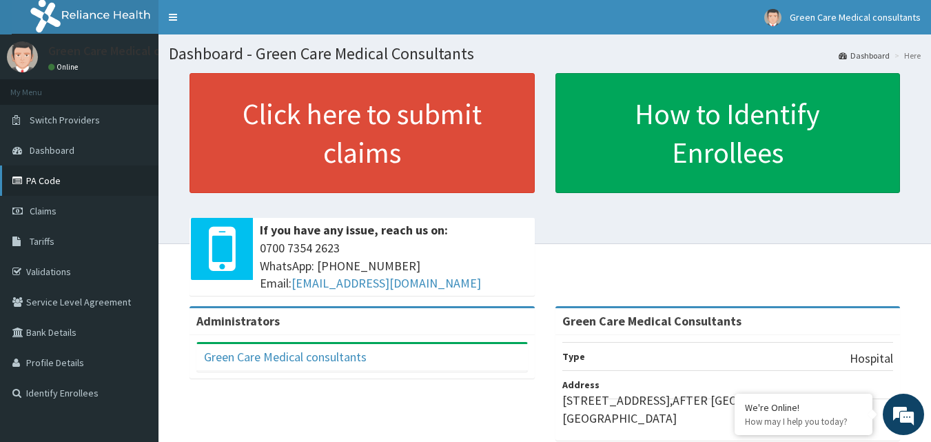
click at [68, 183] on link "PA Code" at bounding box center [79, 180] width 159 height 30
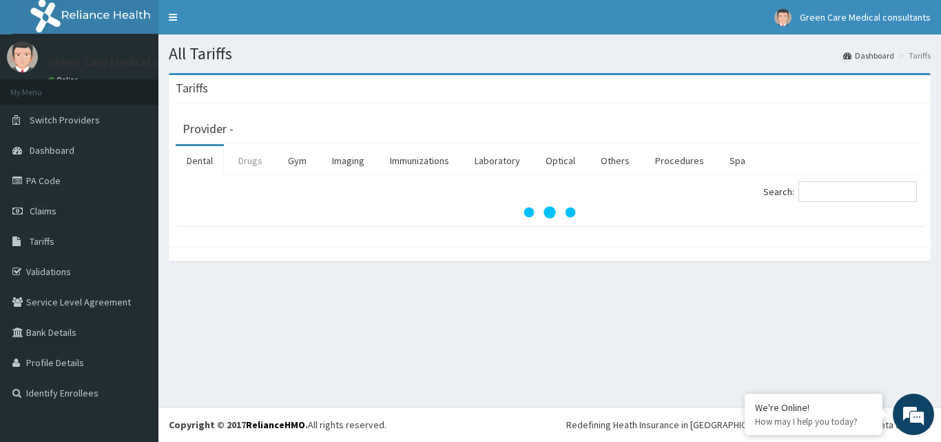
click at [244, 161] on link "Drugs" at bounding box center [250, 160] width 46 height 29
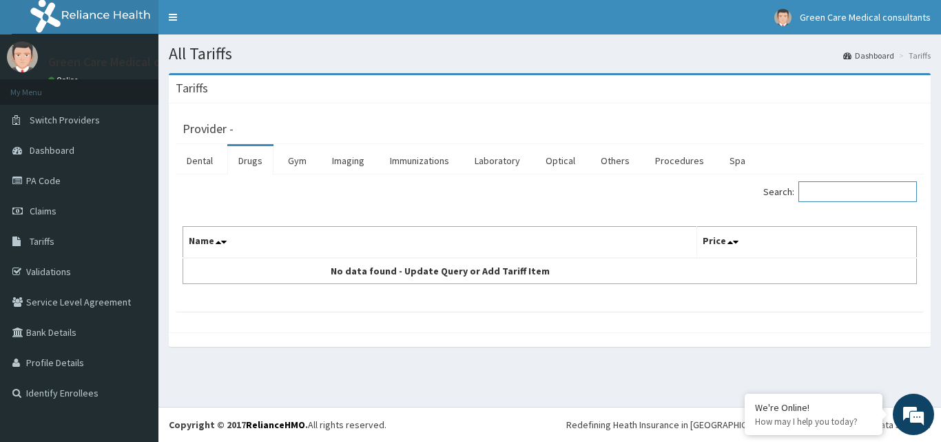
click at [864, 200] on input "Search:" at bounding box center [858, 191] width 119 height 21
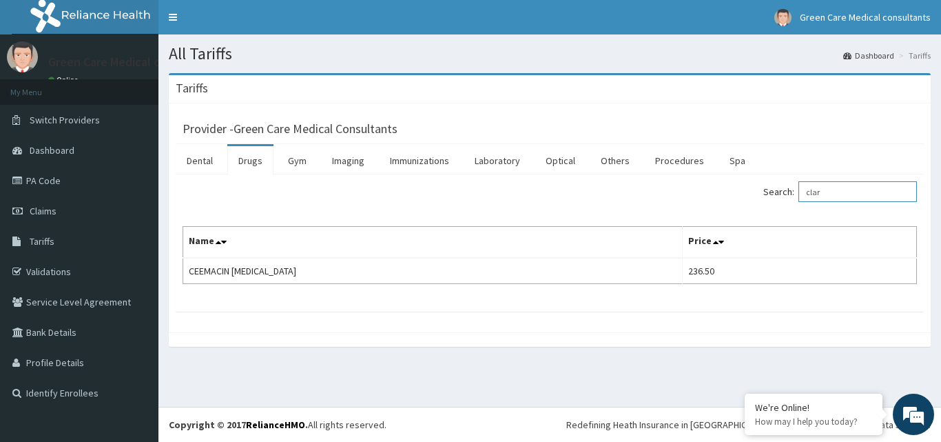
type input "clar"
